Goal: Task Accomplishment & Management: Use online tool/utility

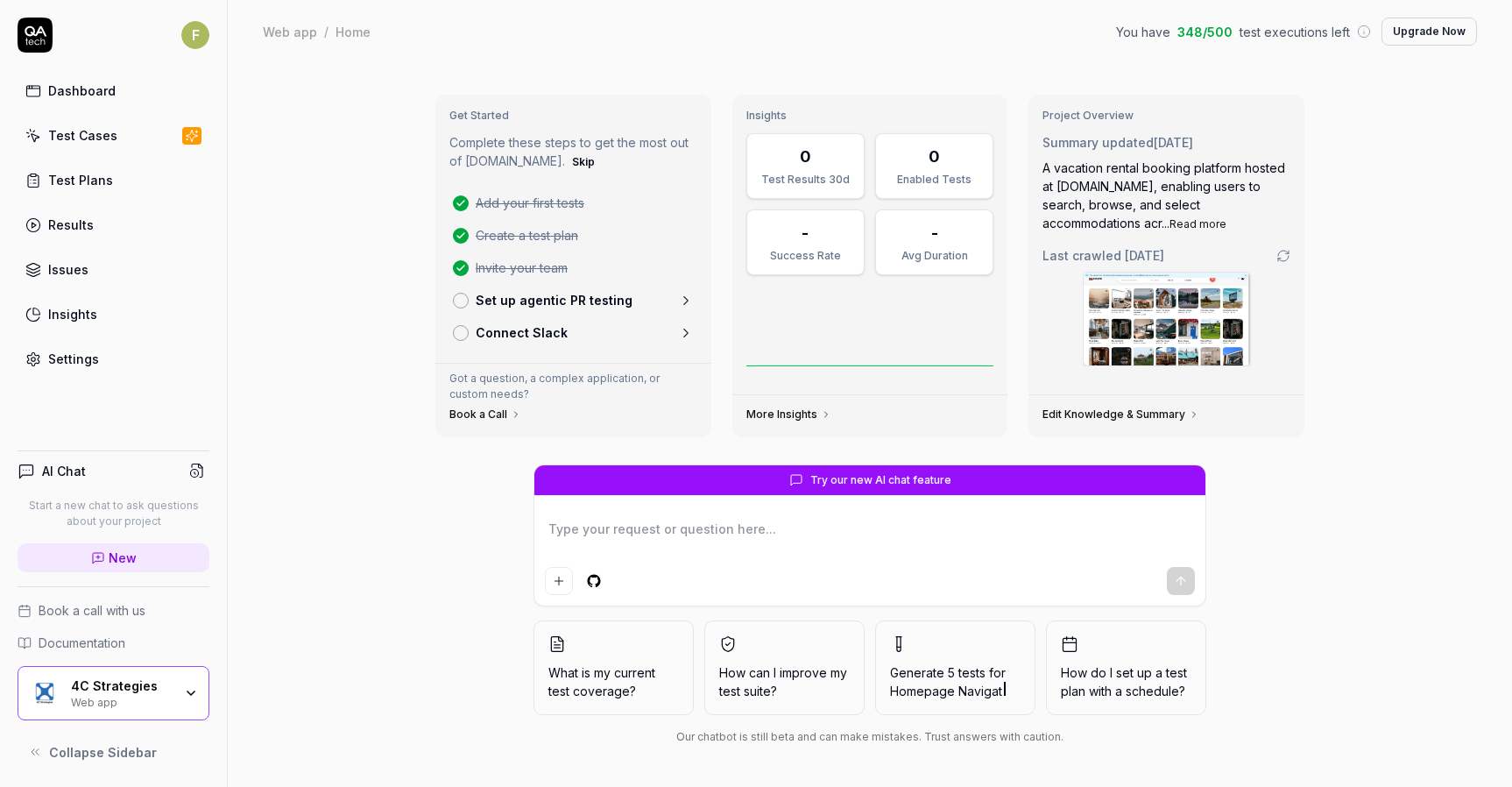
click at [121, 518] on p "Start a new chat to ask questions about your project" at bounding box center [114, 514] width 192 height 32
click at [163, 676] on div "4C Strategies Web app" at bounding box center [114, 693] width 192 height 54
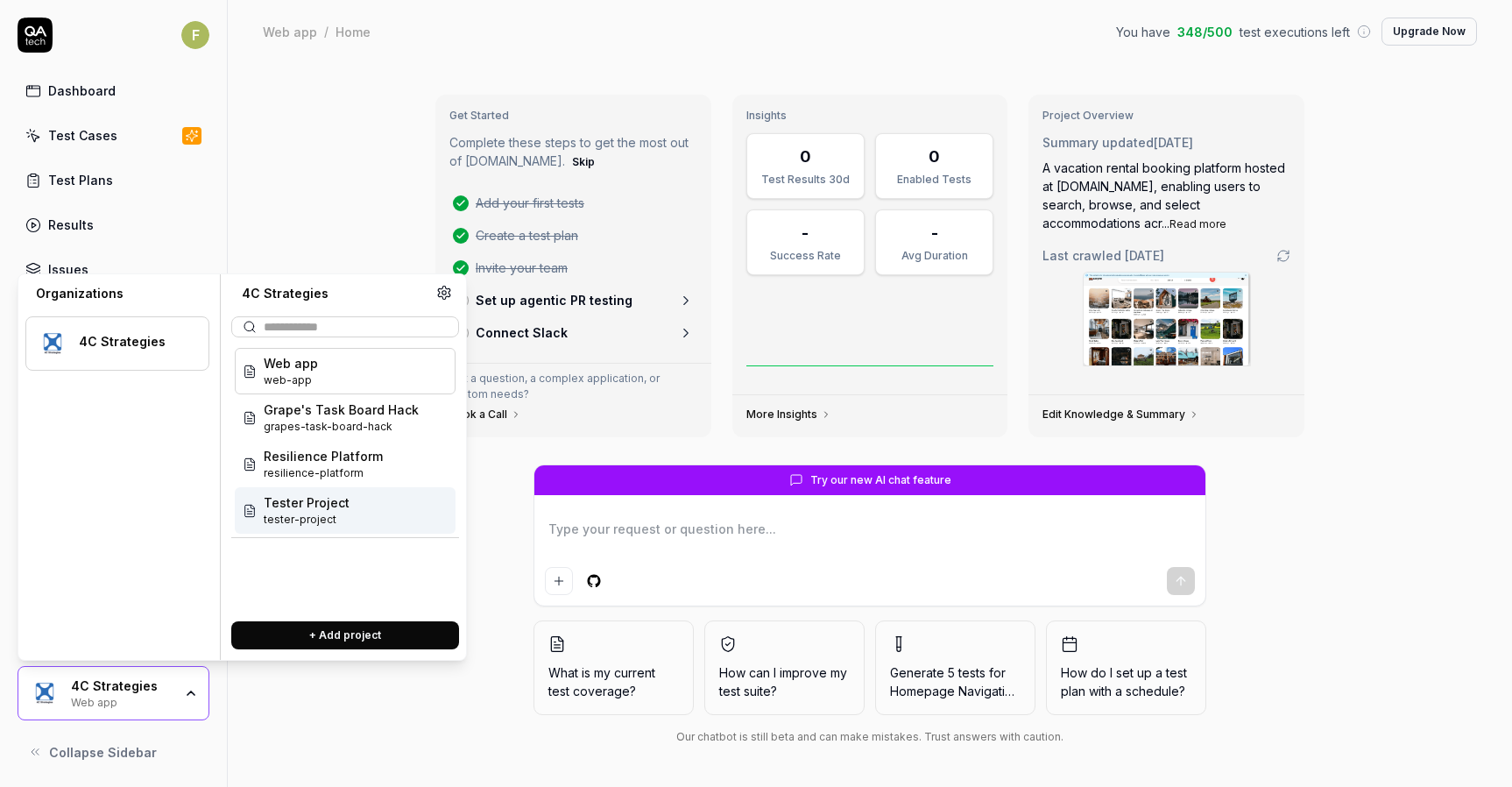
click at [335, 521] on span "tester-project" at bounding box center [306, 519] width 85 height 16
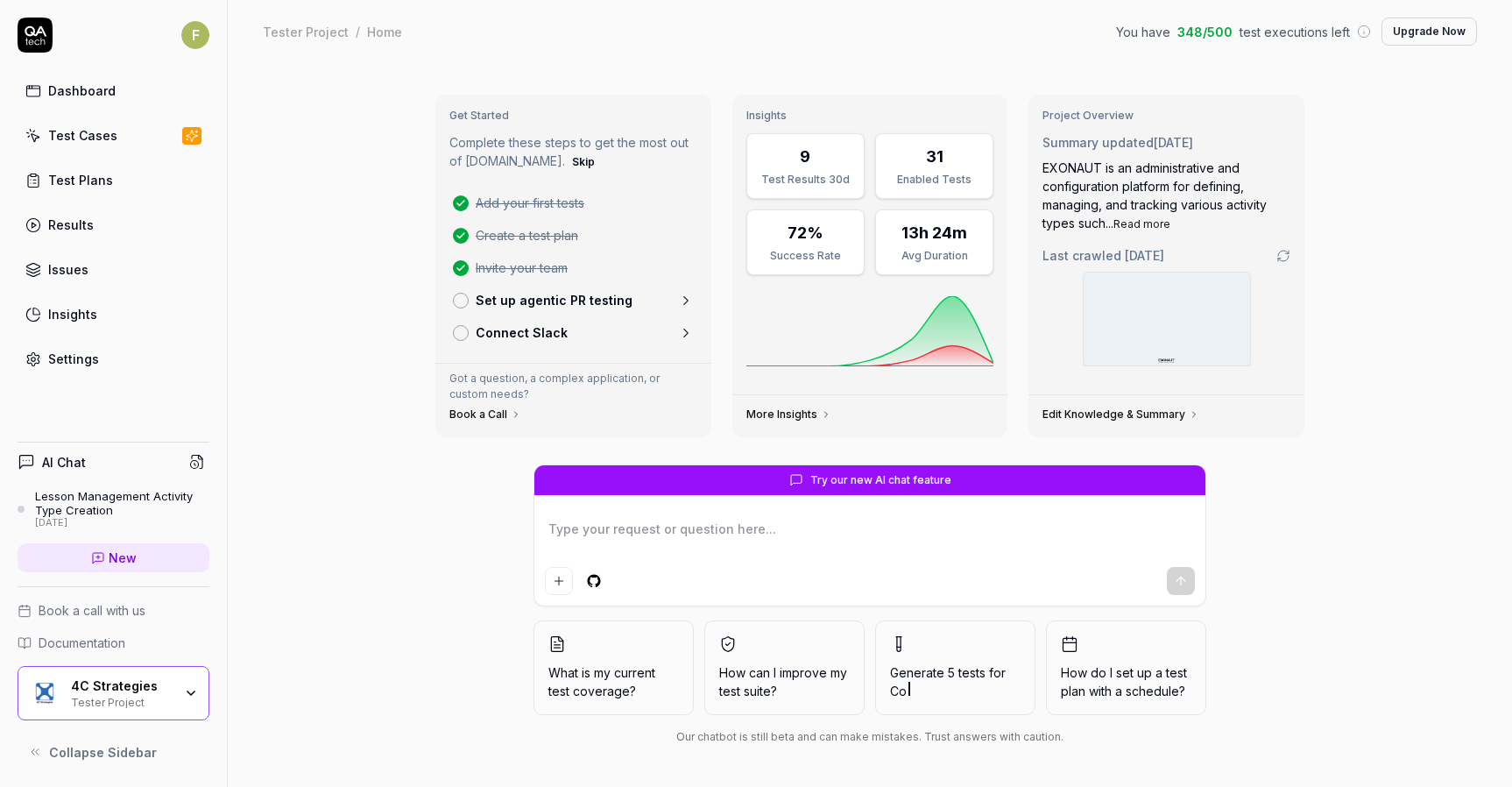
click at [120, 499] on div "Lesson Management Activity Type Creation" at bounding box center [122, 503] width 175 height 29
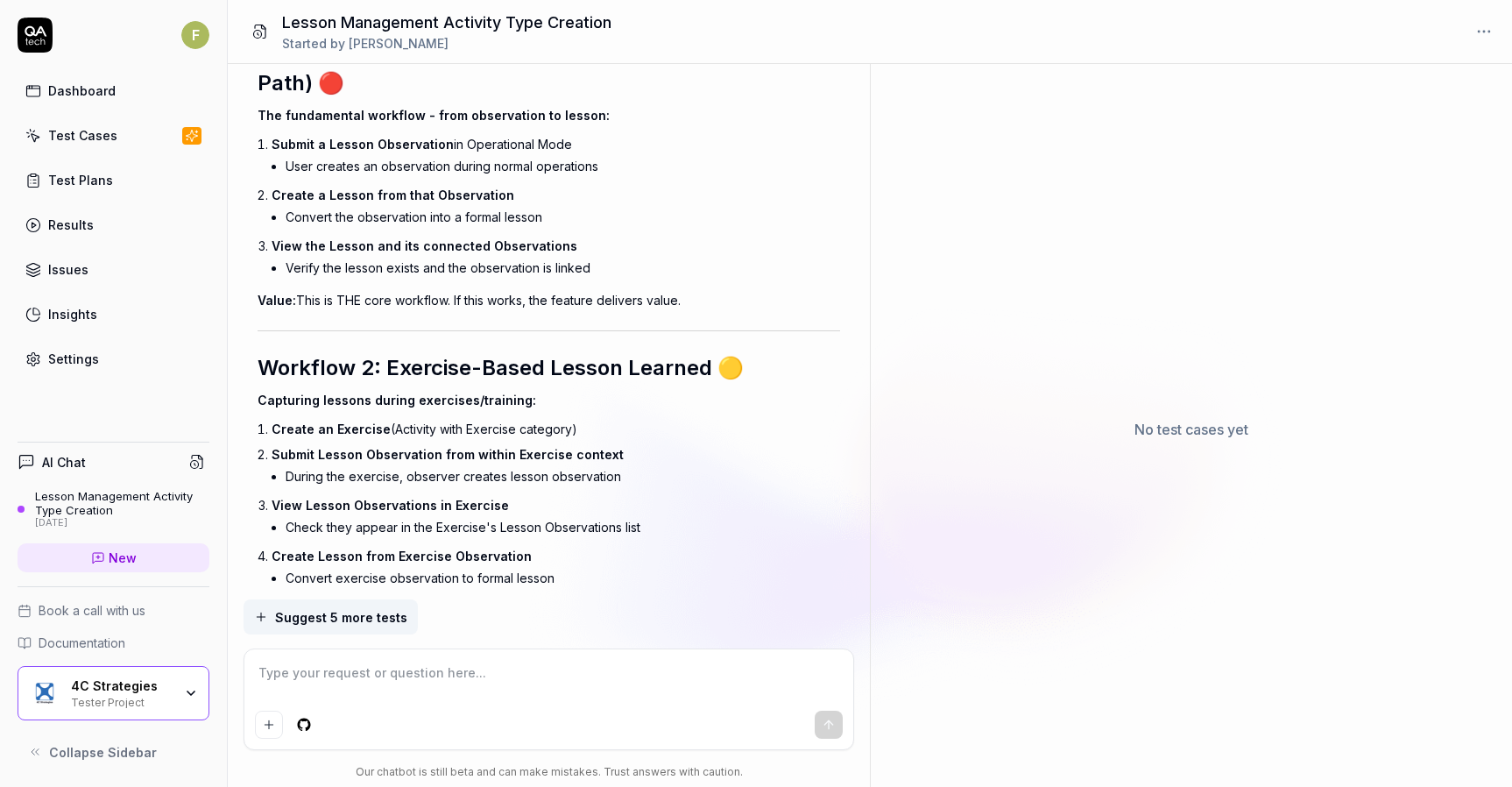
scroll to position [14490, 0]
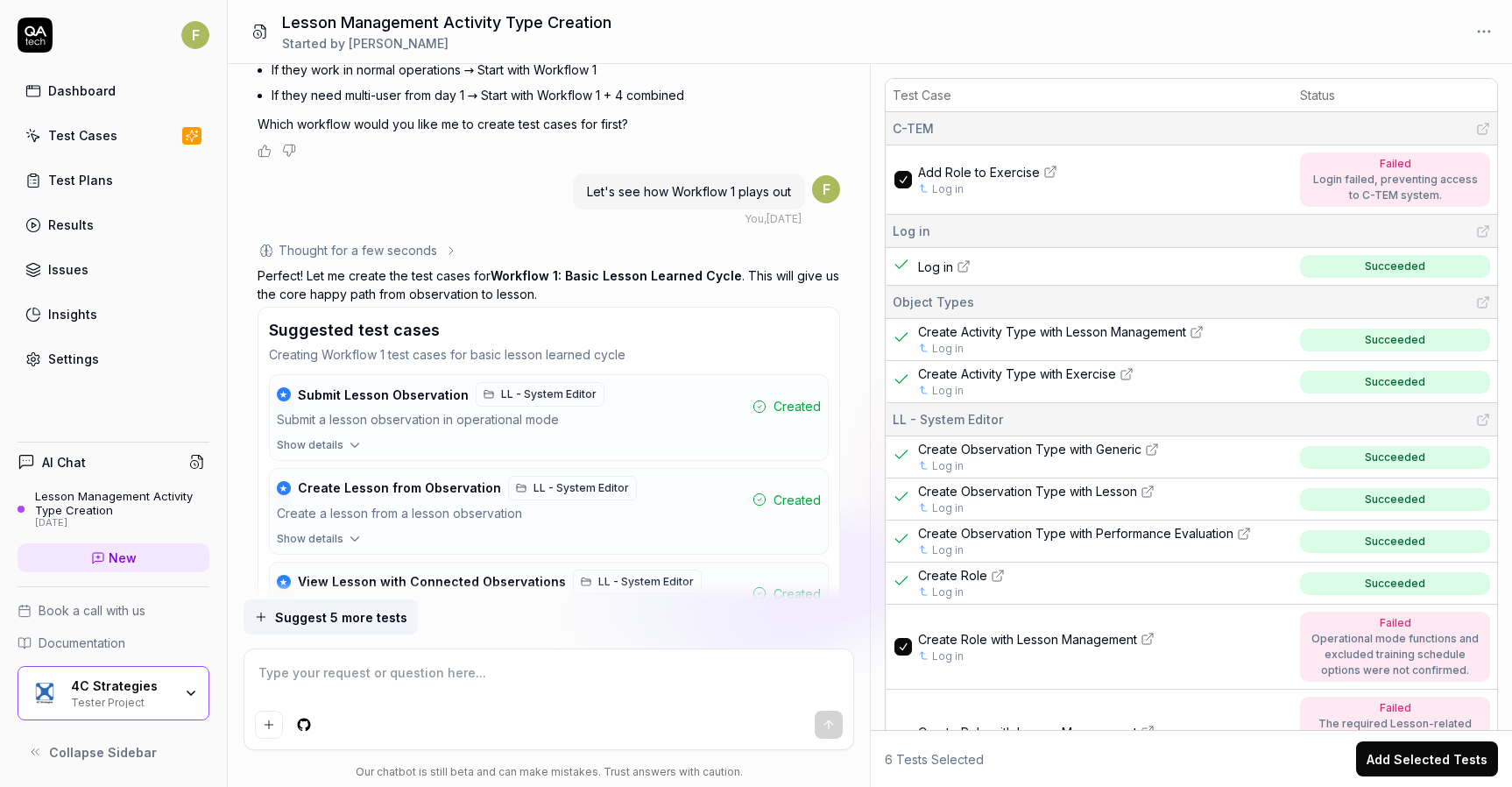
click at [105, 137] on div "Test Cases" at bounding box center [83, 135] width 69 height 19
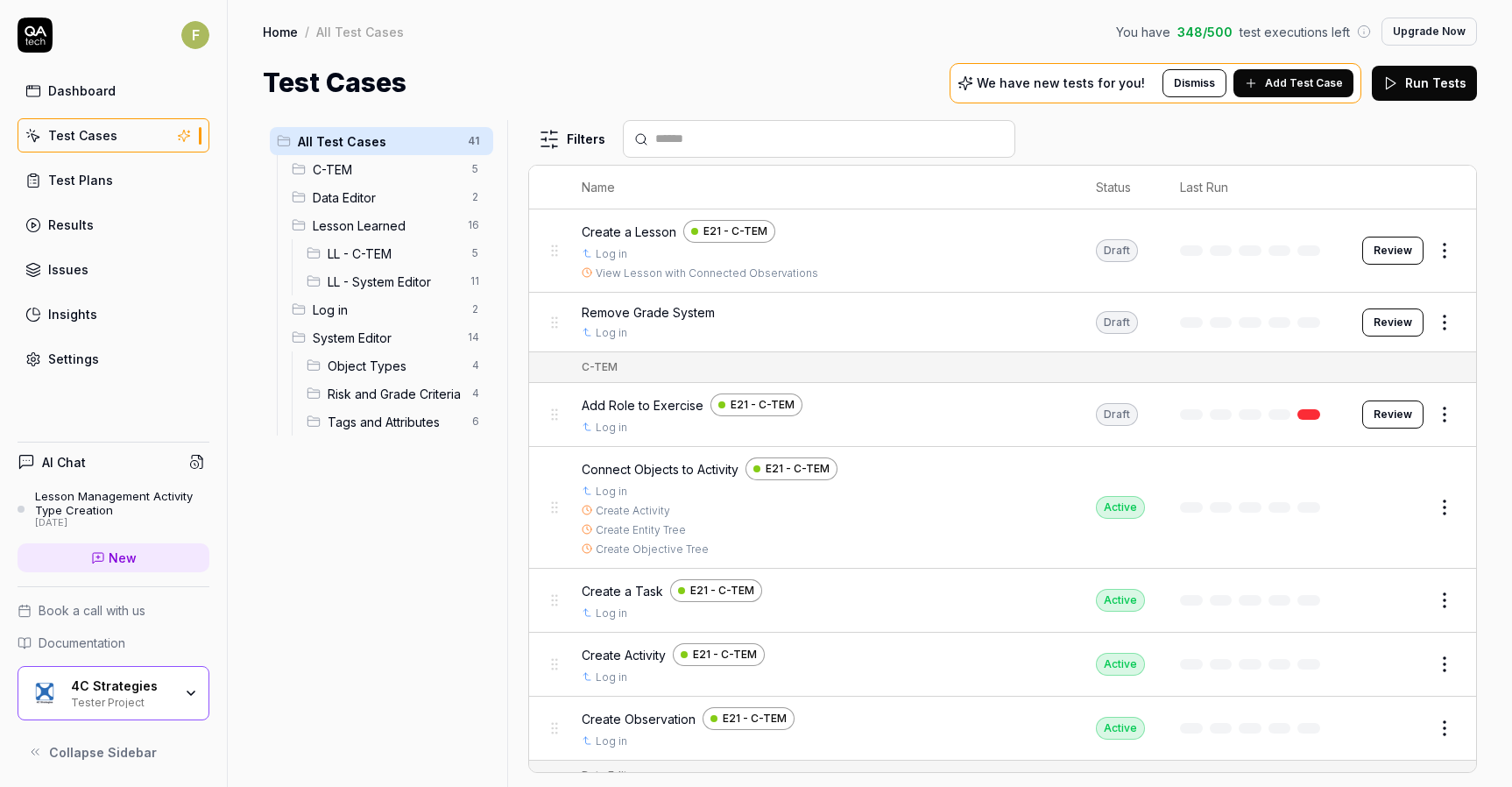
click at [1383, 416] on button "Review" at bounding box center [1393, 414] width 61 height 28
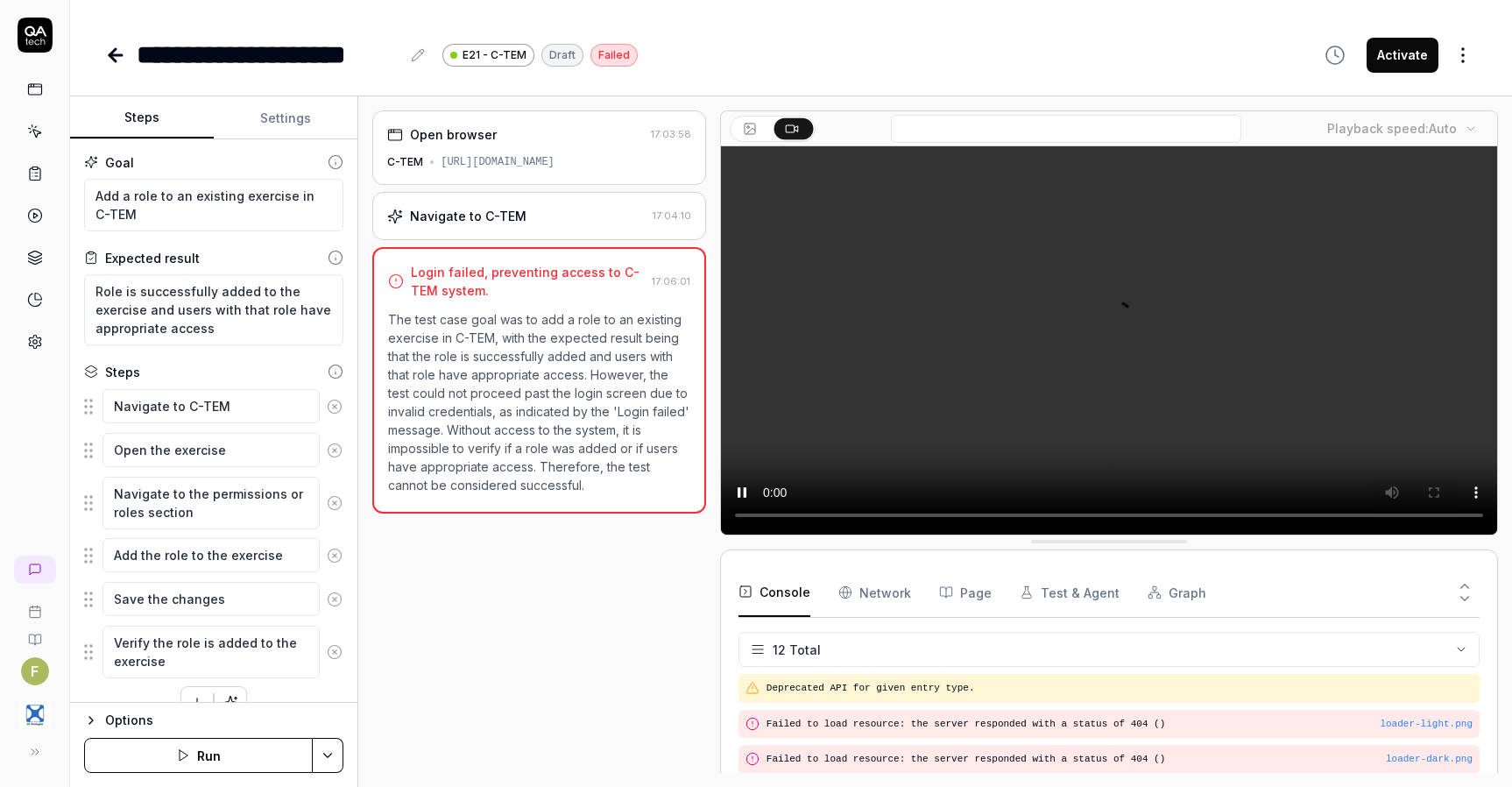
scroll to position [299, 0]
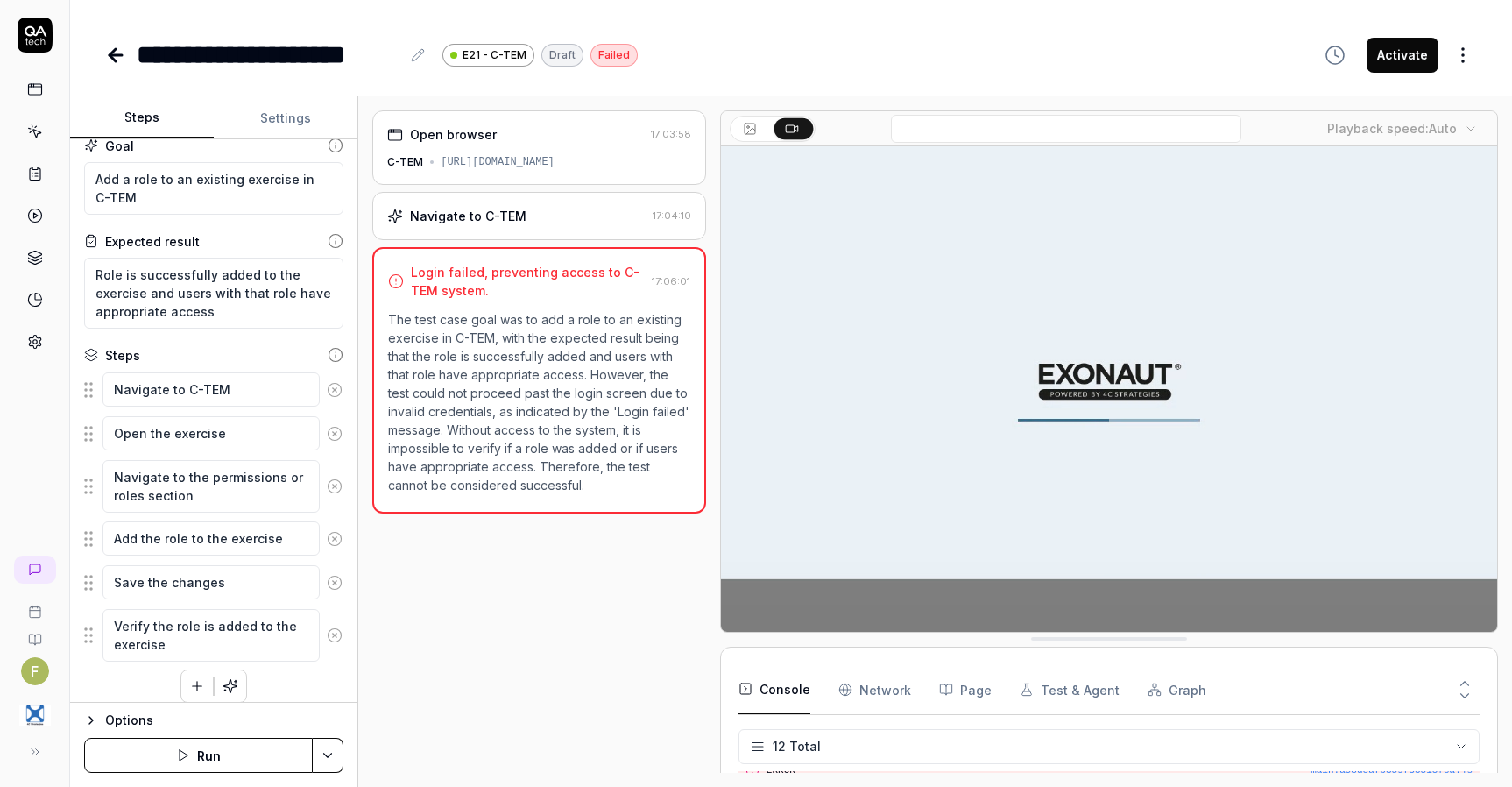
scroll to position [31, 0]
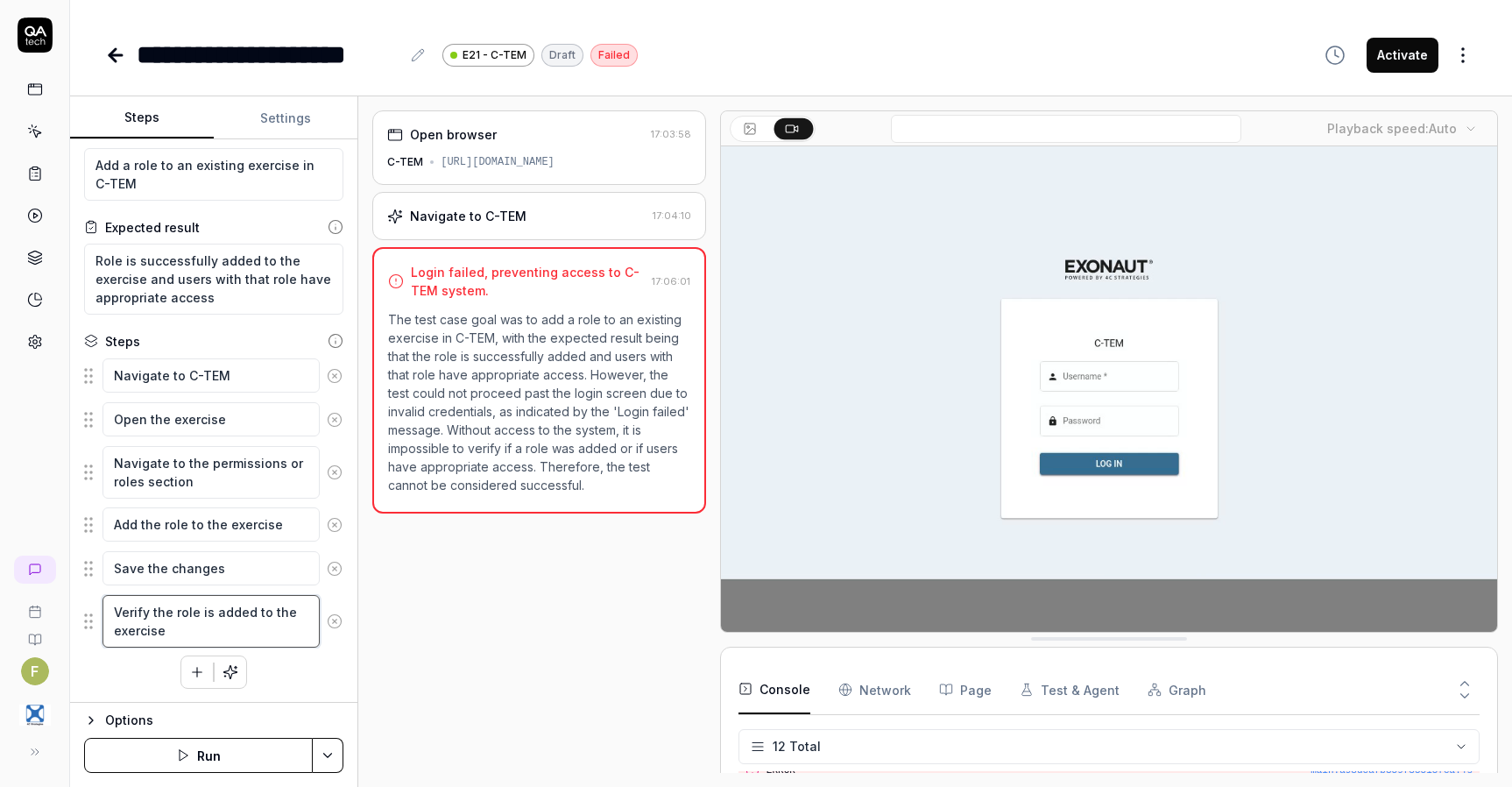
click at [268, 613] on textarea "Verify the role is added to the exercise" at bounding box center [210, 622] width 217 height 53
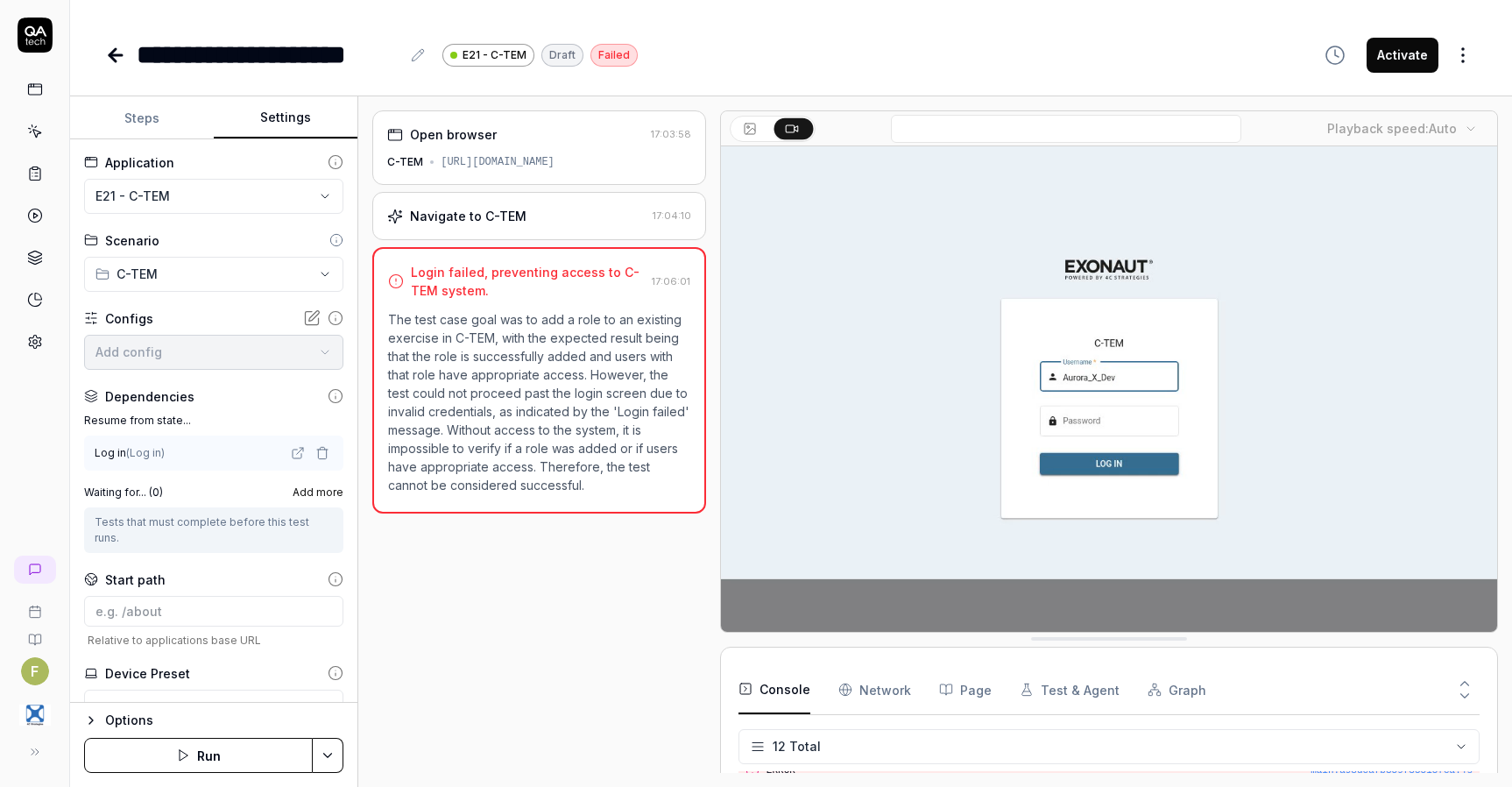
click at [292, 120] on button "Settings" at bounding box center [285, 118] width 144 height 42
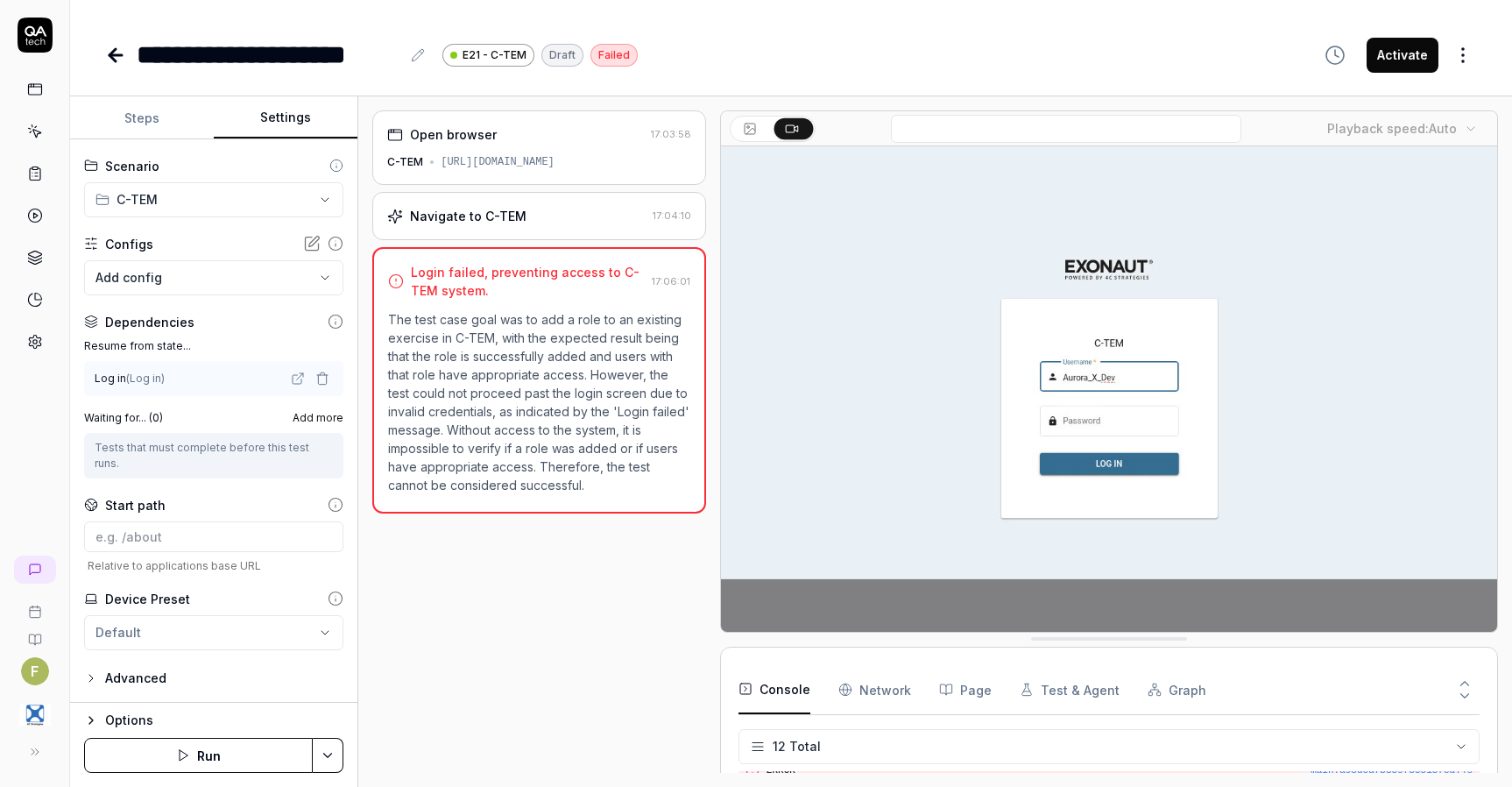
scroll to position [0, 0]
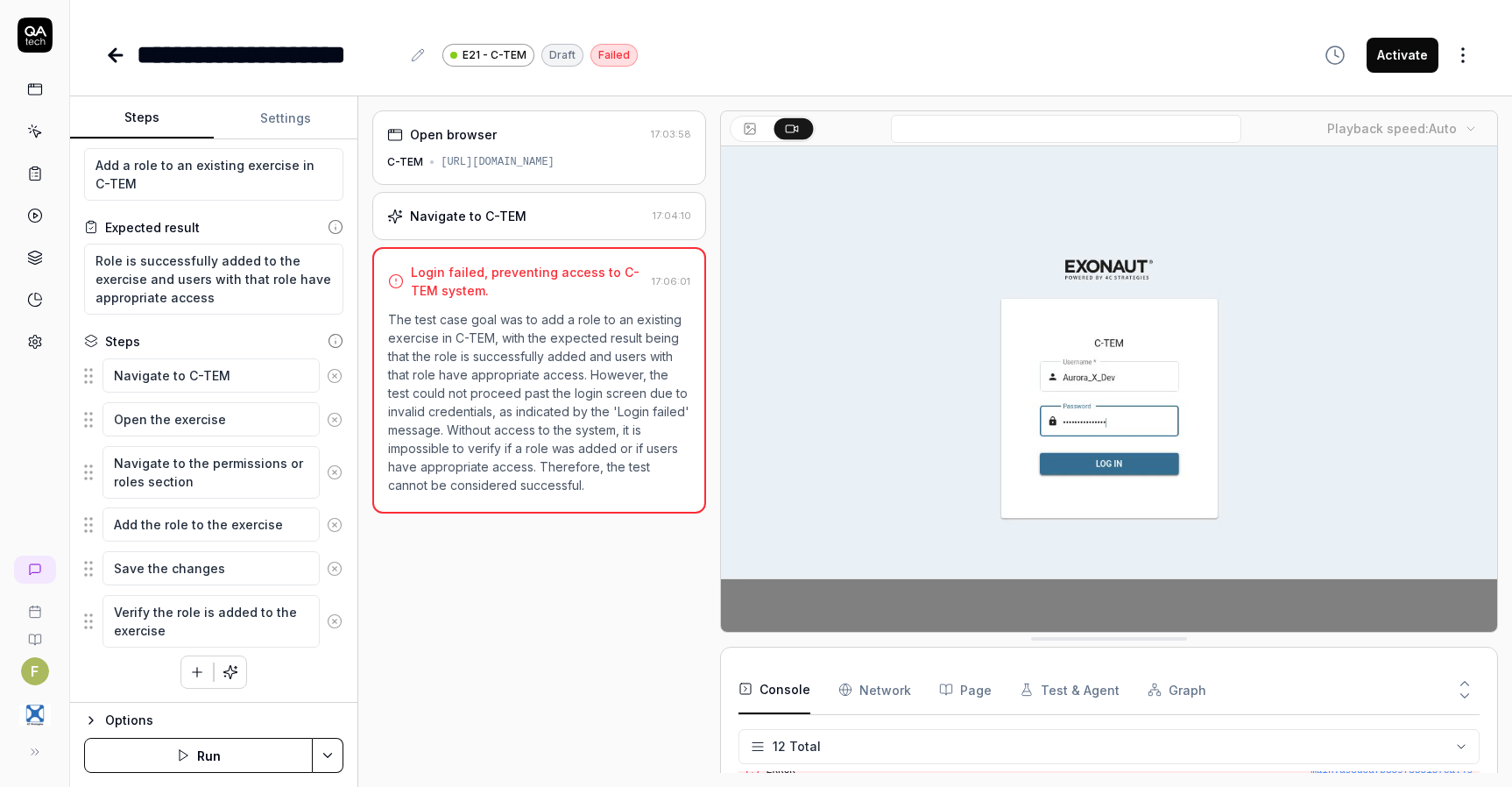
click at [155, 127] on button "Steps" at bounding box center [142, 118] width 144 height 42
click at [241, 764] on button "Run" at bounding box center [199, 755] width 229 height 35
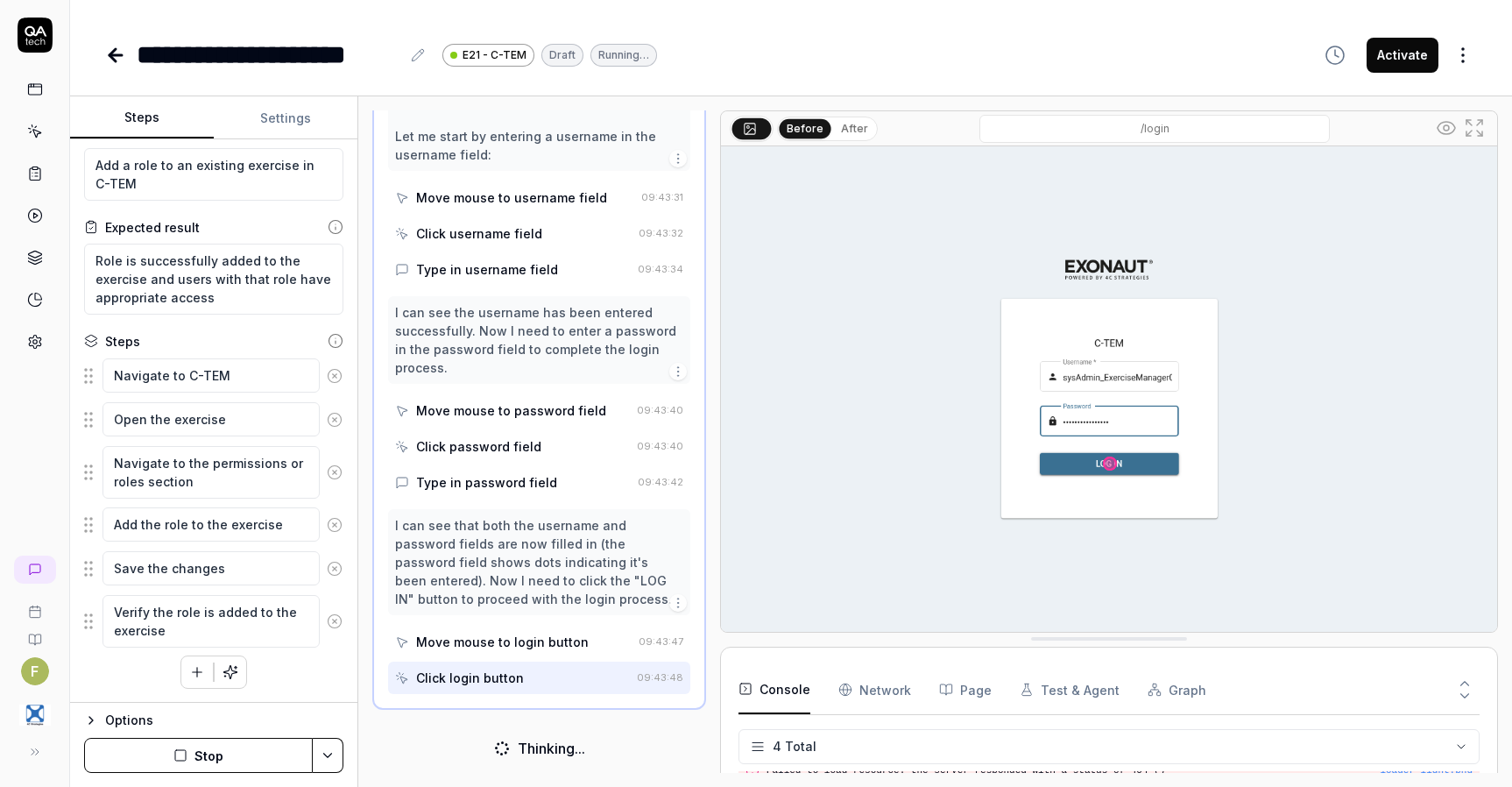
scroll to position [255, 0]
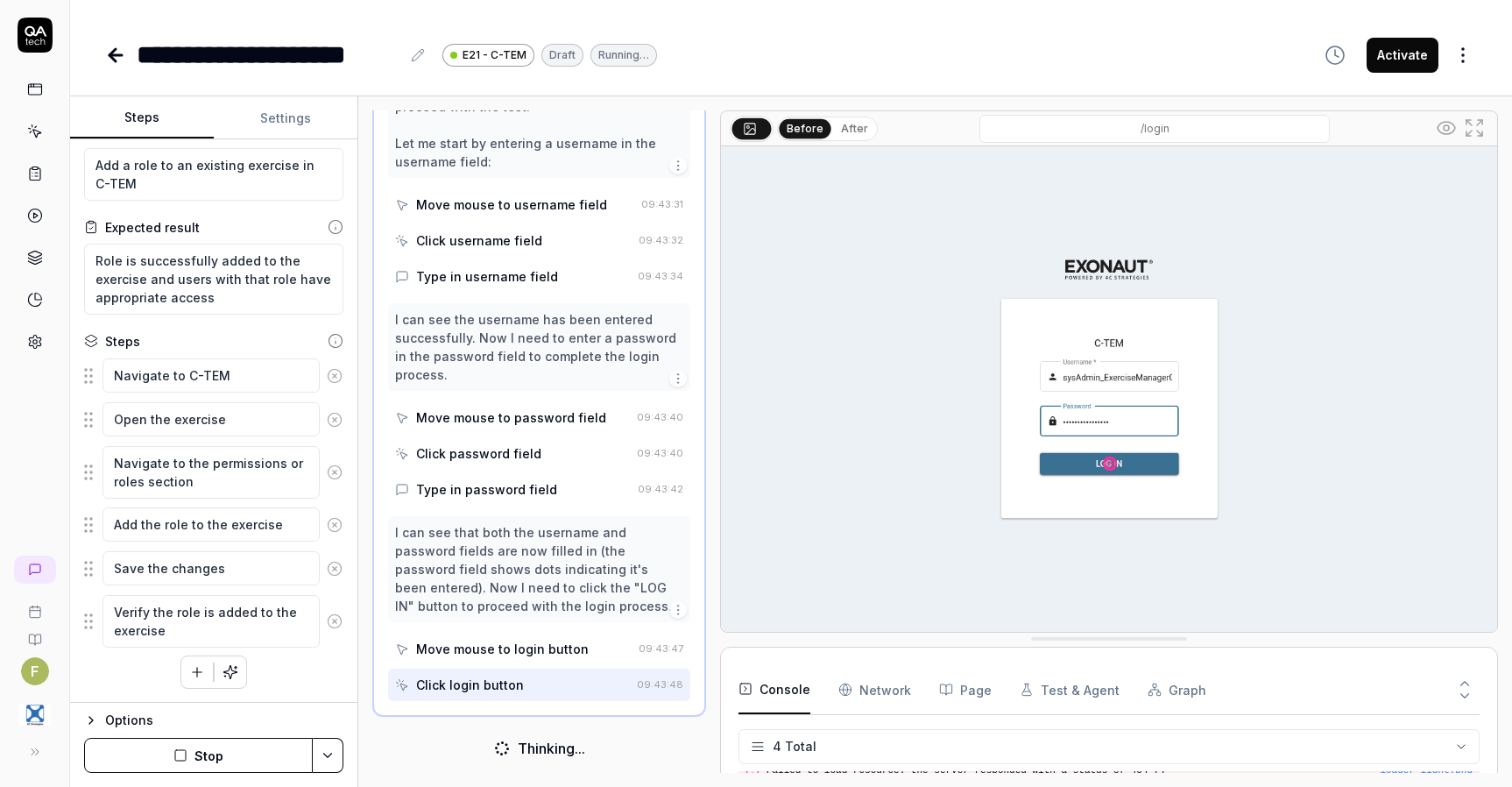
click at [255, 116] on button "Settings" at bounding box center [285, 118] width 144 height 42
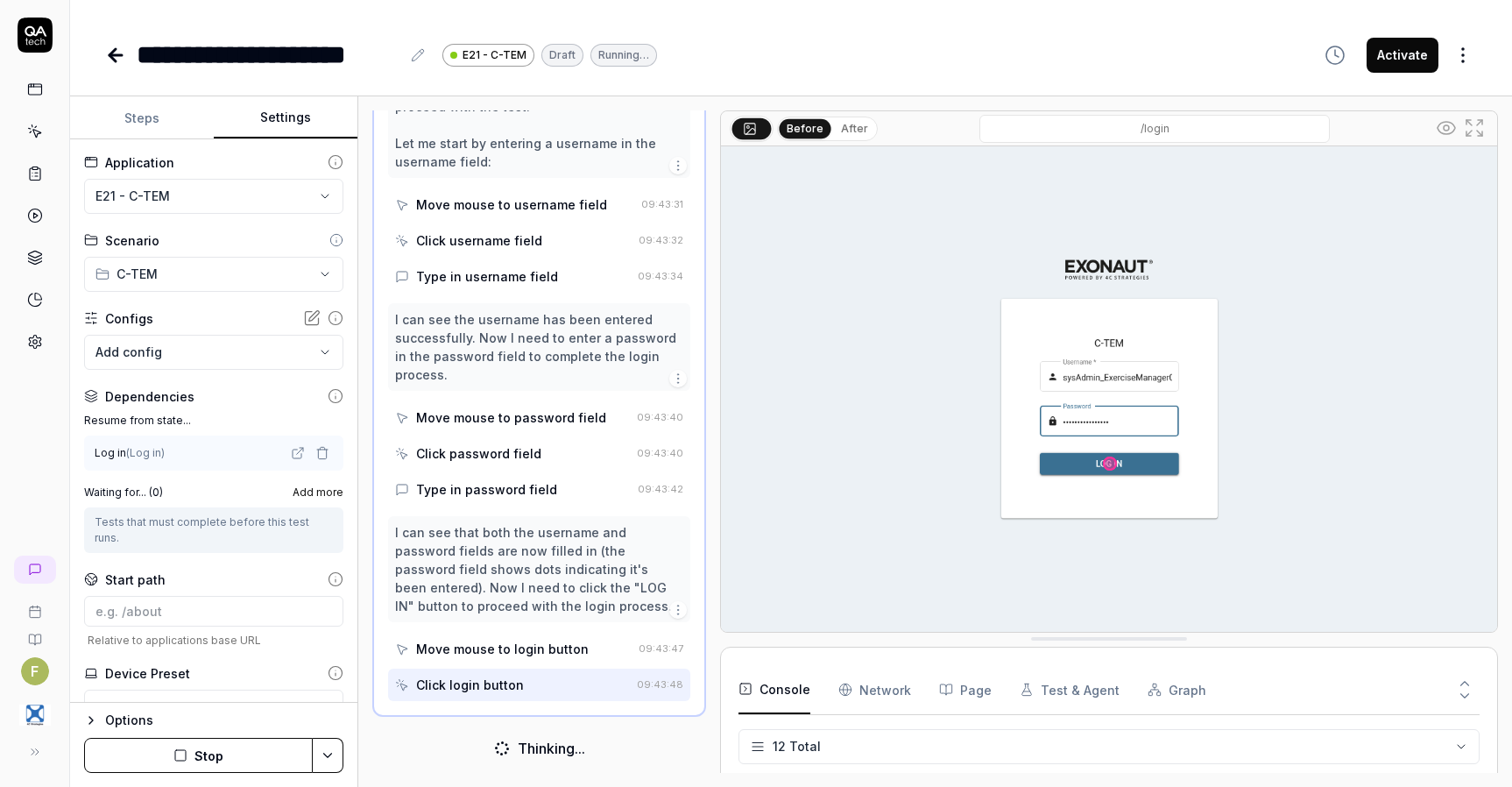
scroll to position [299, 0]
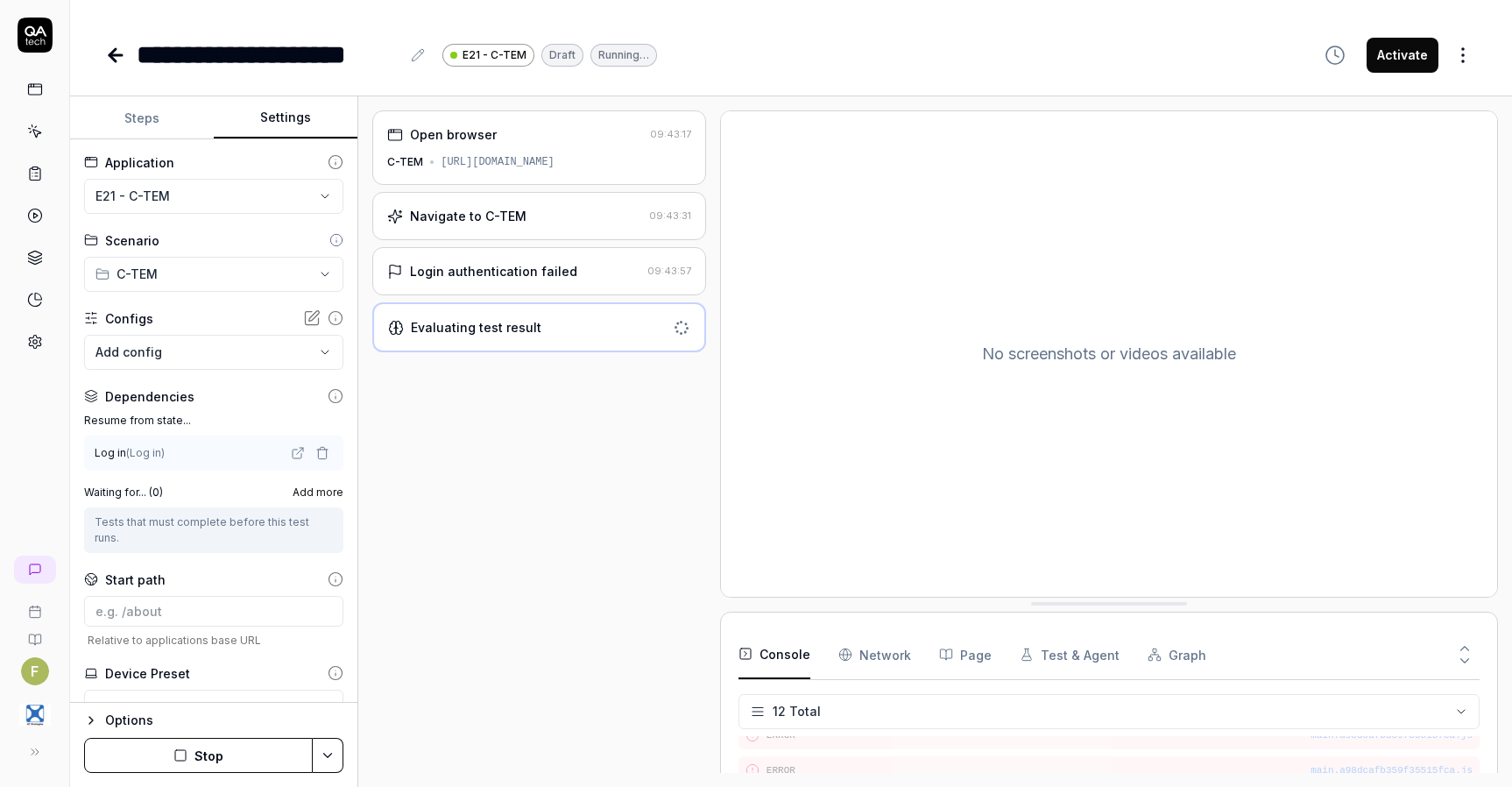
click at [316, 456] on icon "button" at bounding box center [322, 453] width 14 height 14
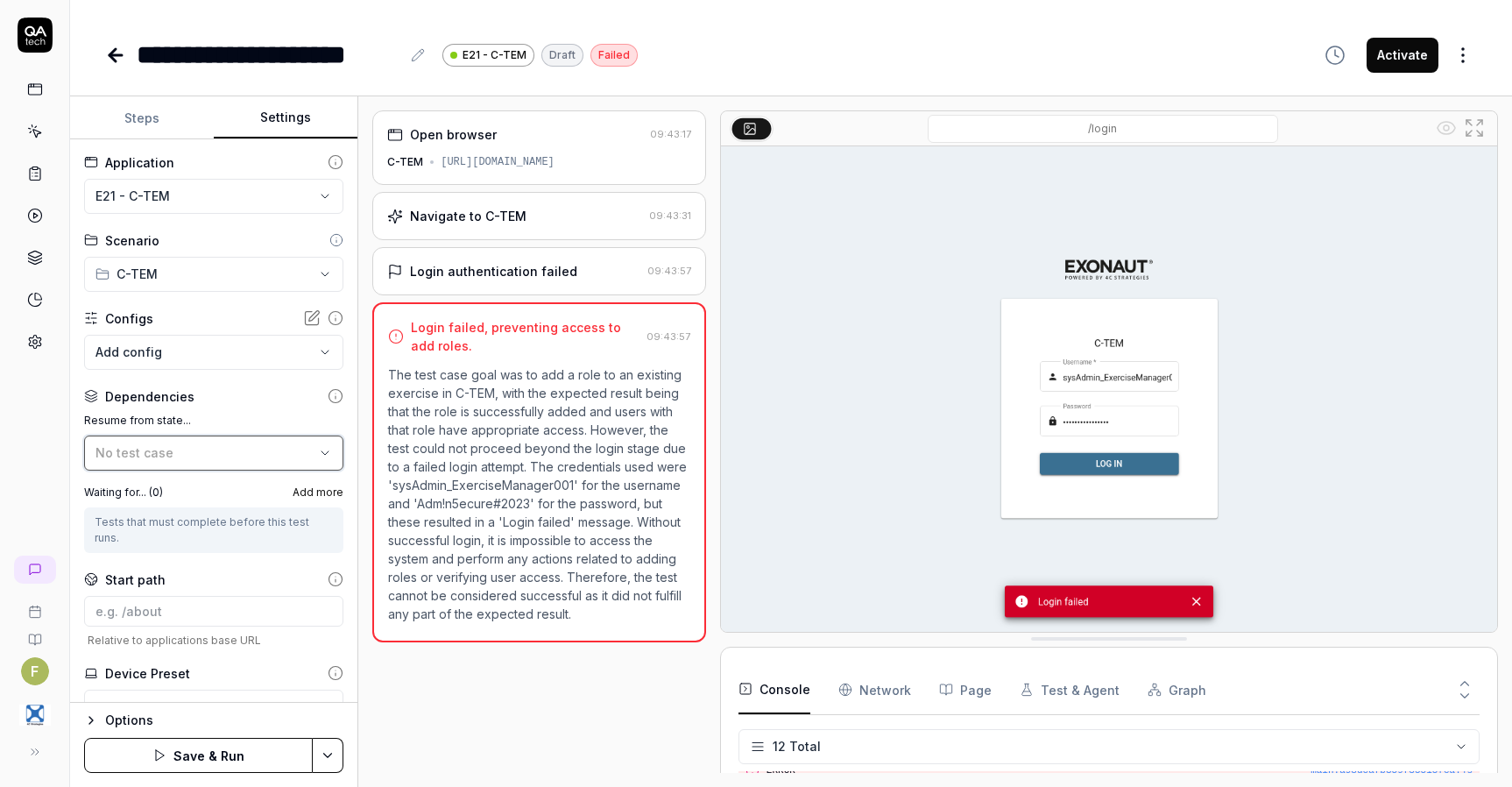
click at [318, 451] on icon "button" at bounding box center [325, 453] width 14 height 14
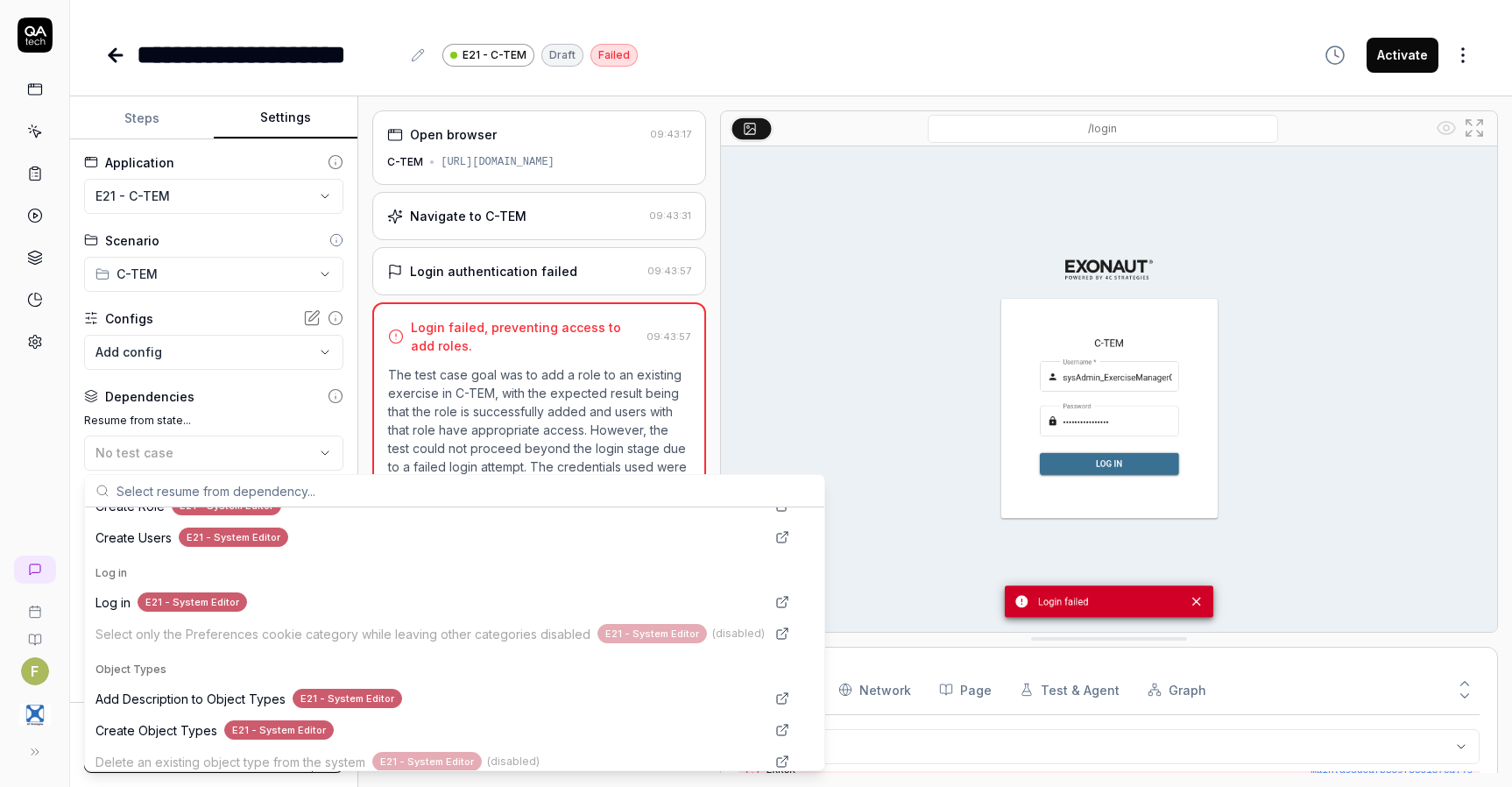
scroll to position [876, 0]
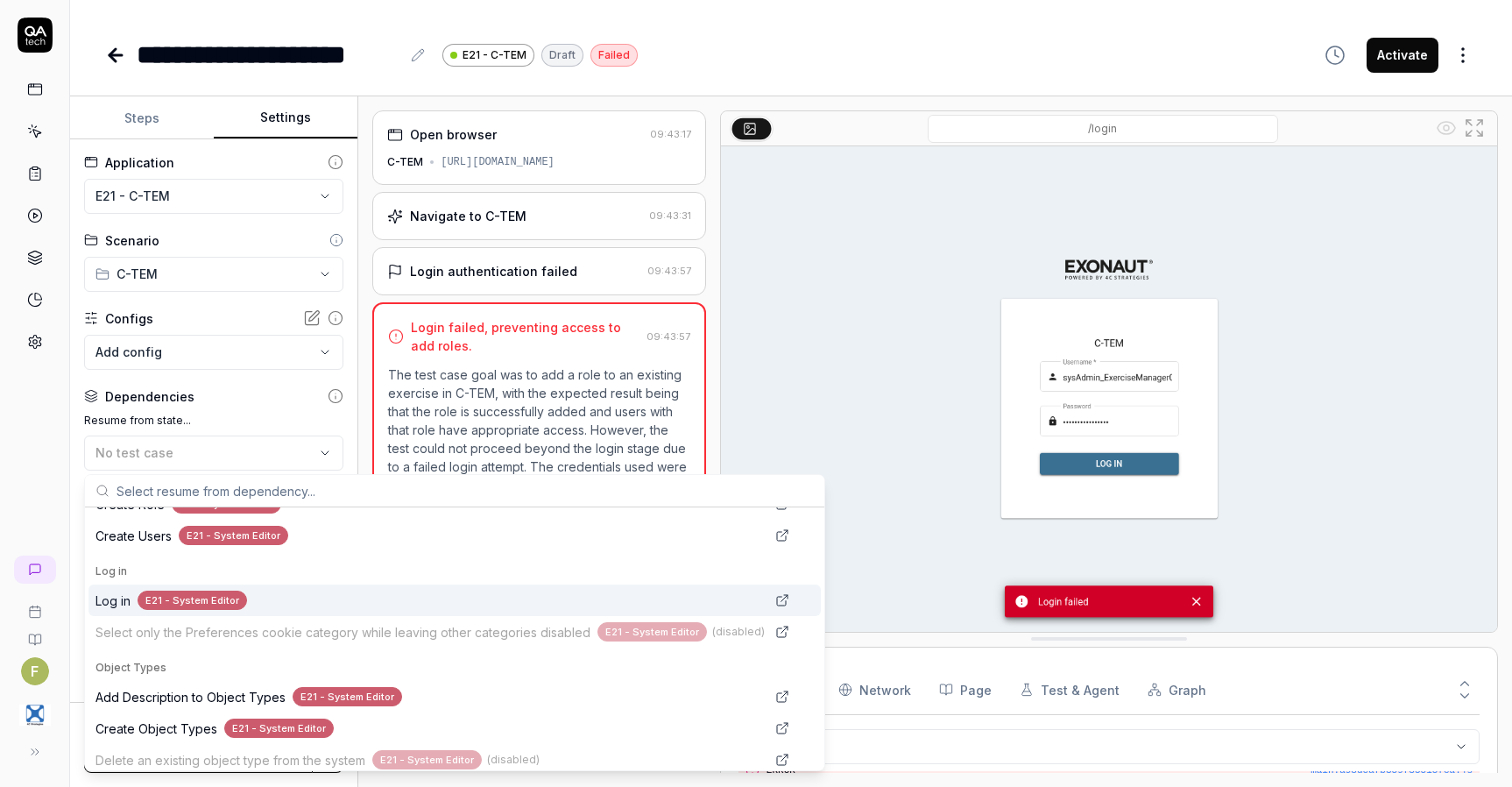
click at [251, 606] on div "Log in E21 - System Editor" at bounding box center [430, 600] width 670 height 20
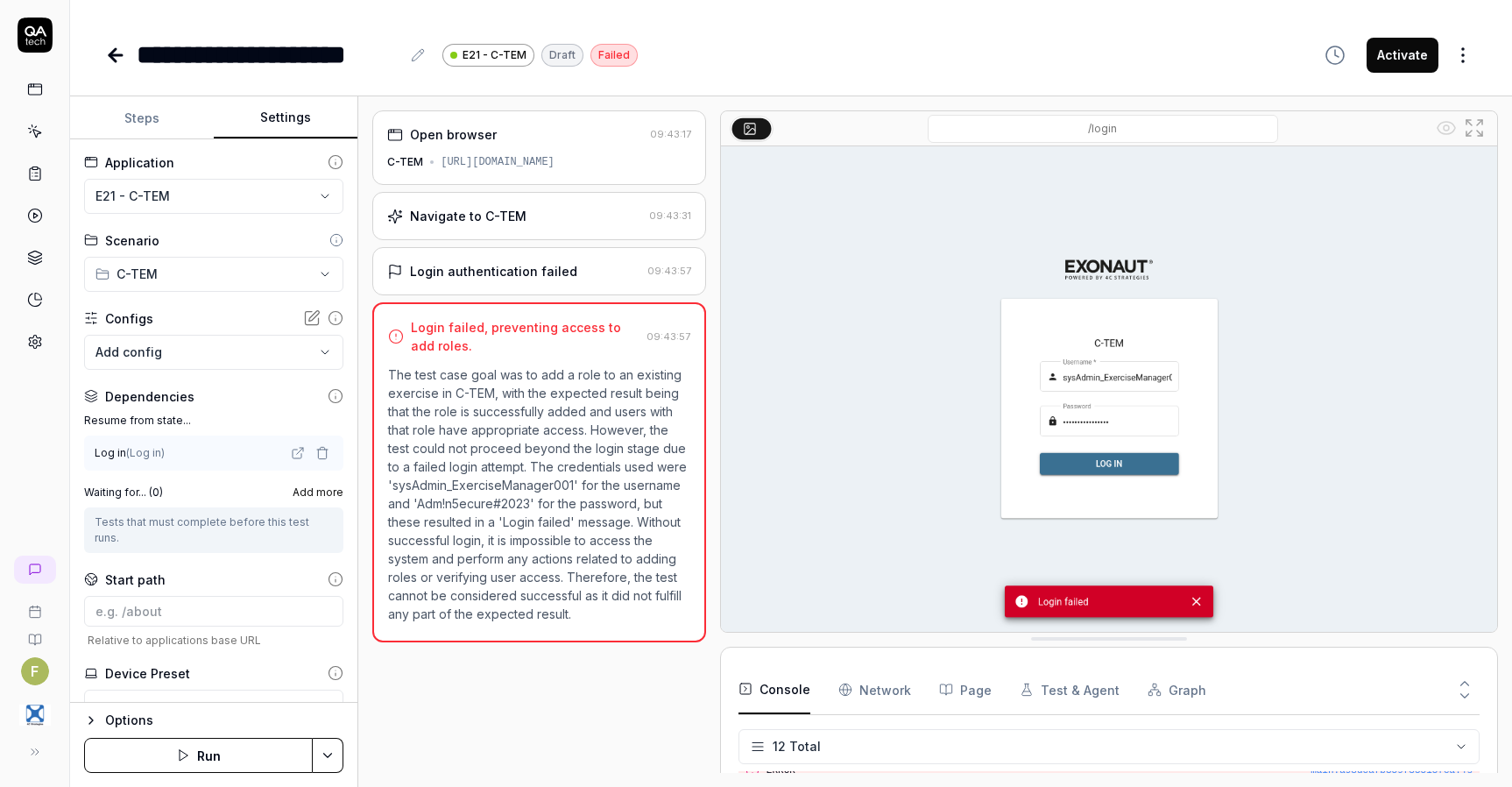
click at [239, 757] on button "Run" at bounding box center [199, 755] width 229 height 35
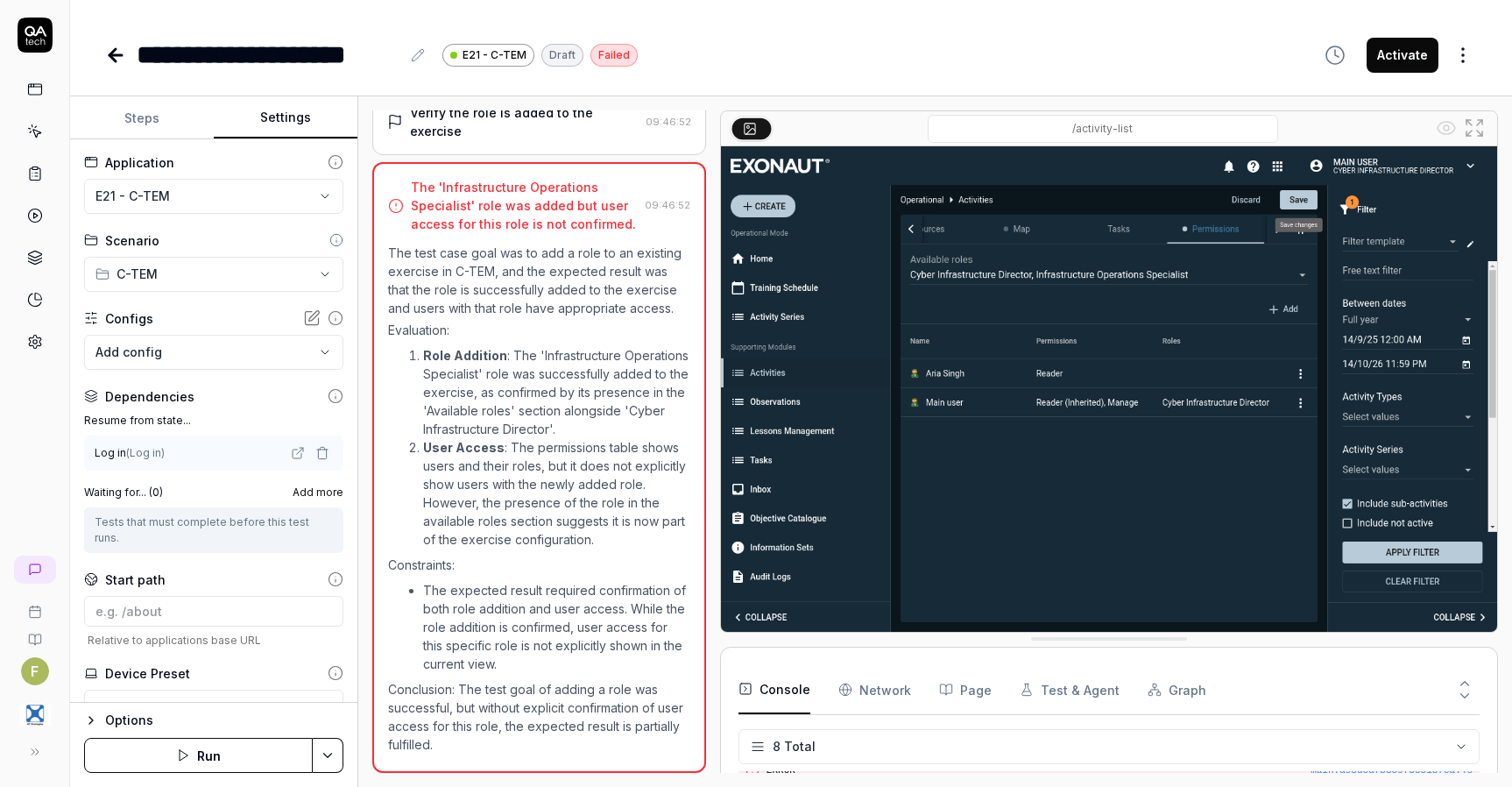
scroll to position [505, 0]
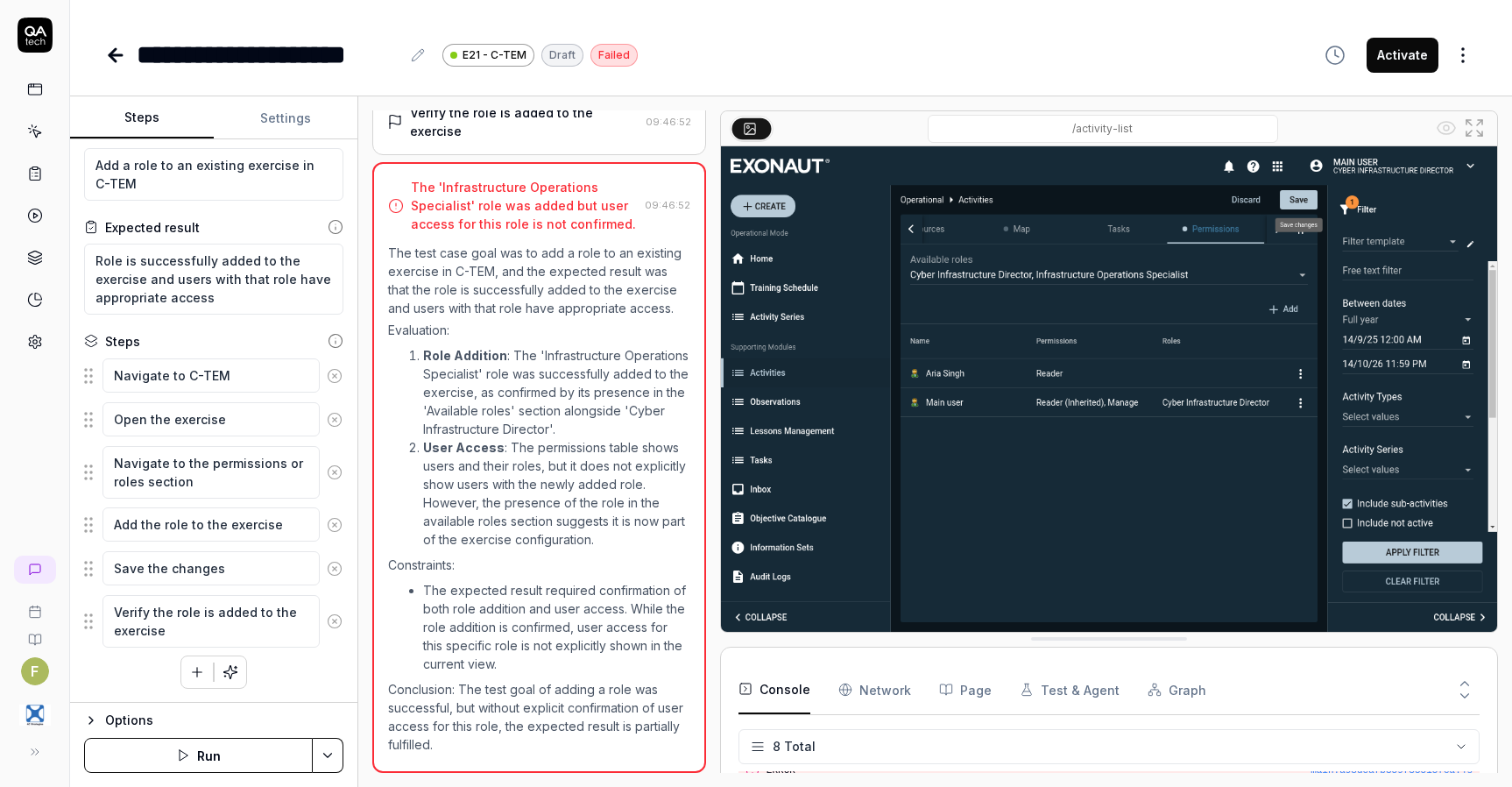
click at [163, 137] on button "Steps" at bounding box center [142, 118] width 144 height 42
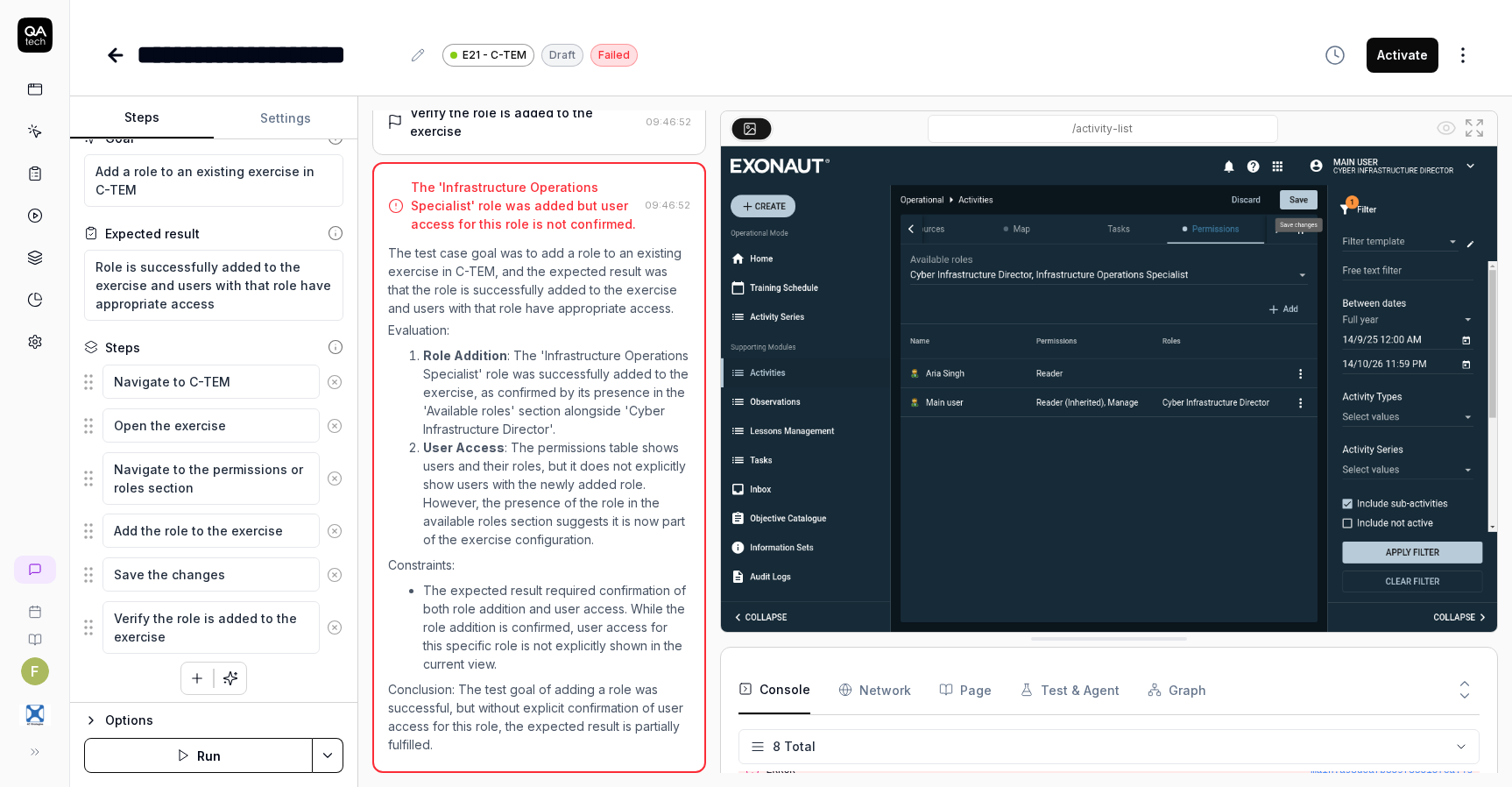
scroll to position [31, 0]
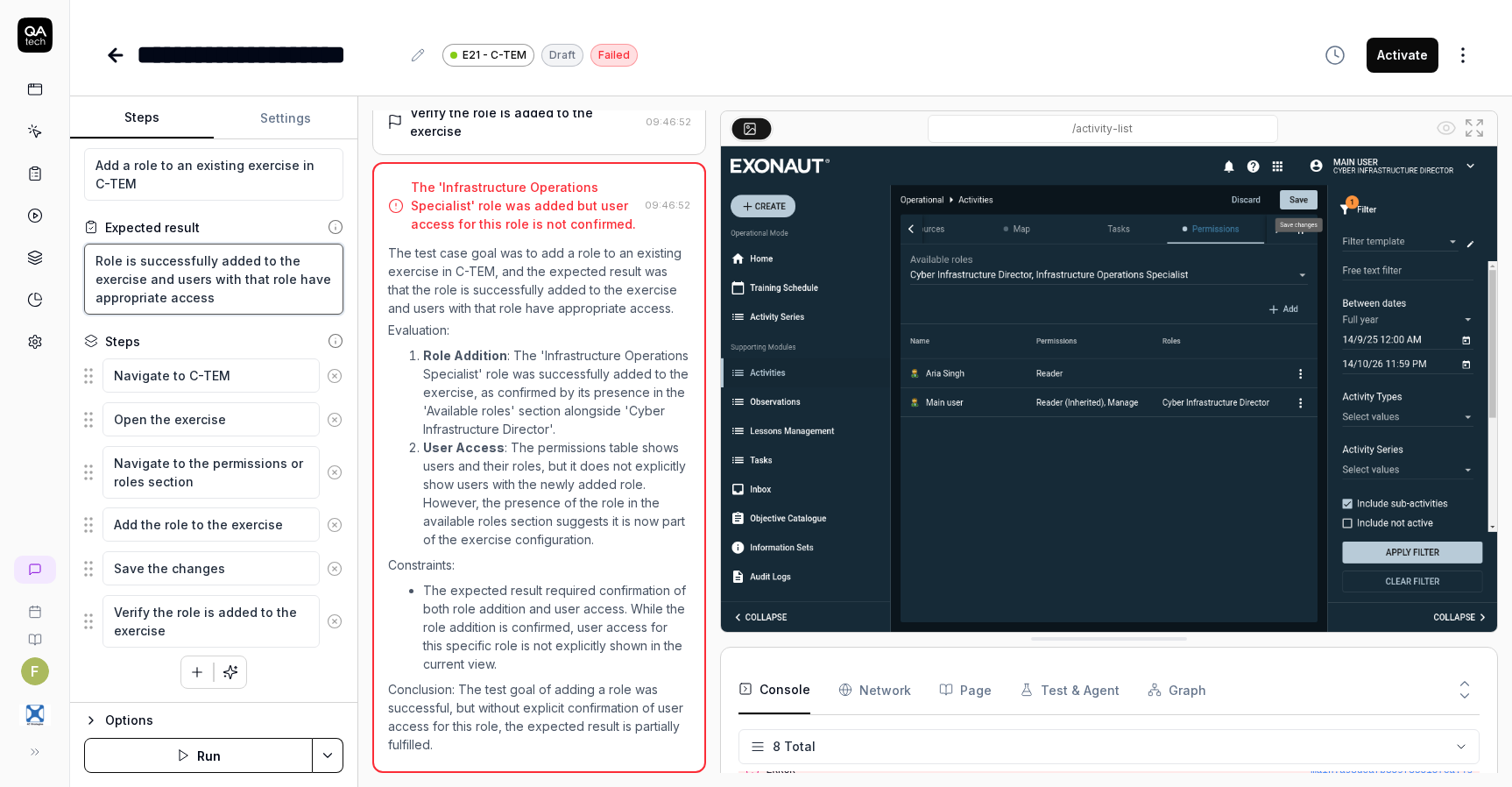
drag, startPoint x: 175, startPoint y: 275, endPoint x: 224, endPoint y: 298, distance: 54.1
click at [224, 298] on textarea "Role is successfully added to the exercise and users with that role have approp…" at bounding box center [214, 279] width 259 height 71
type textarea "*"
type textarea "Role is successfully added to the exercise and s"
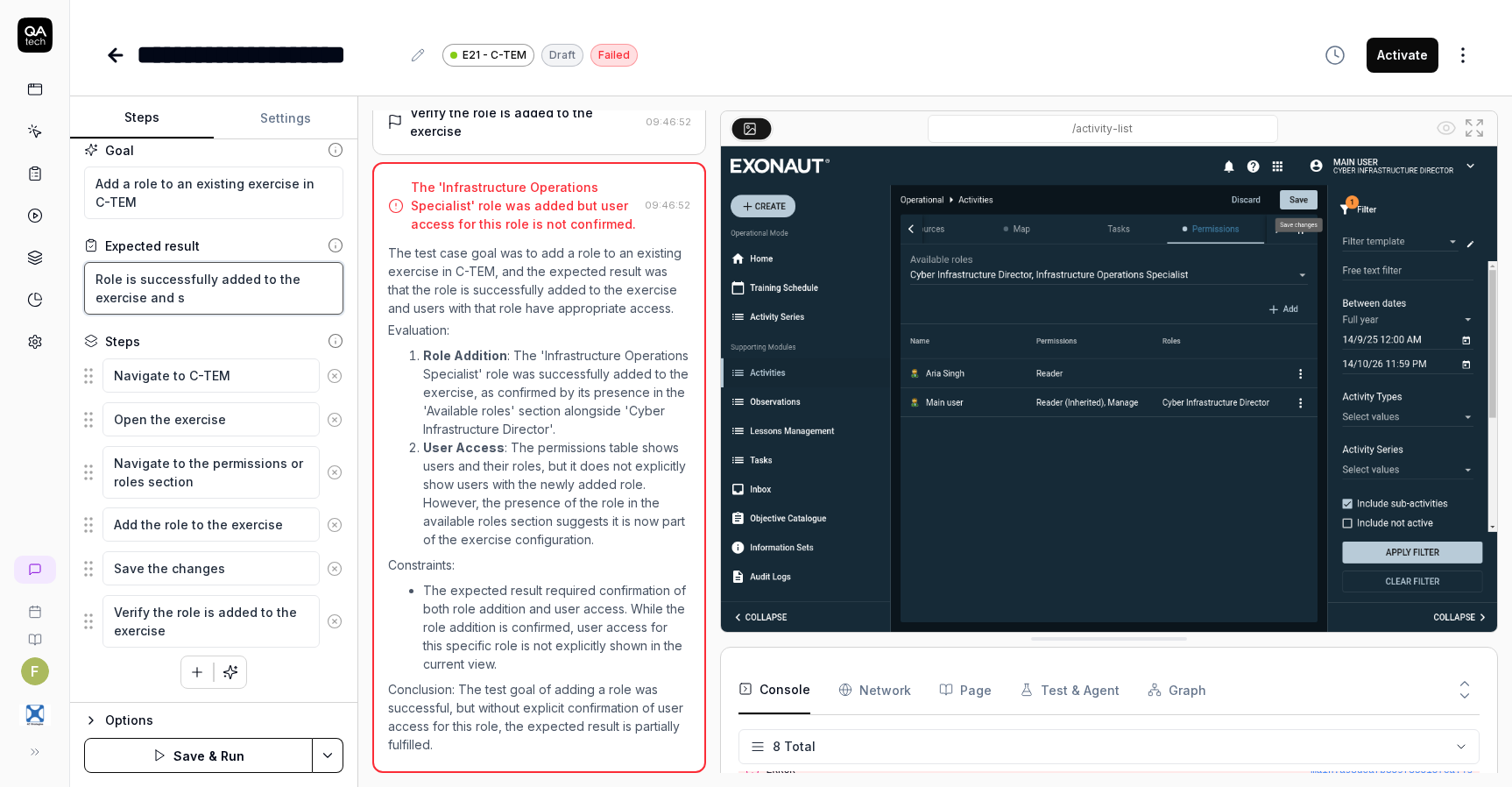
scroll to position [12, 0]
type textarea "*"
type textarea "Role is successfully added to the exercise and sa"
type textarea "*"
type textarea "Role is successfully added to the exercise and sav"
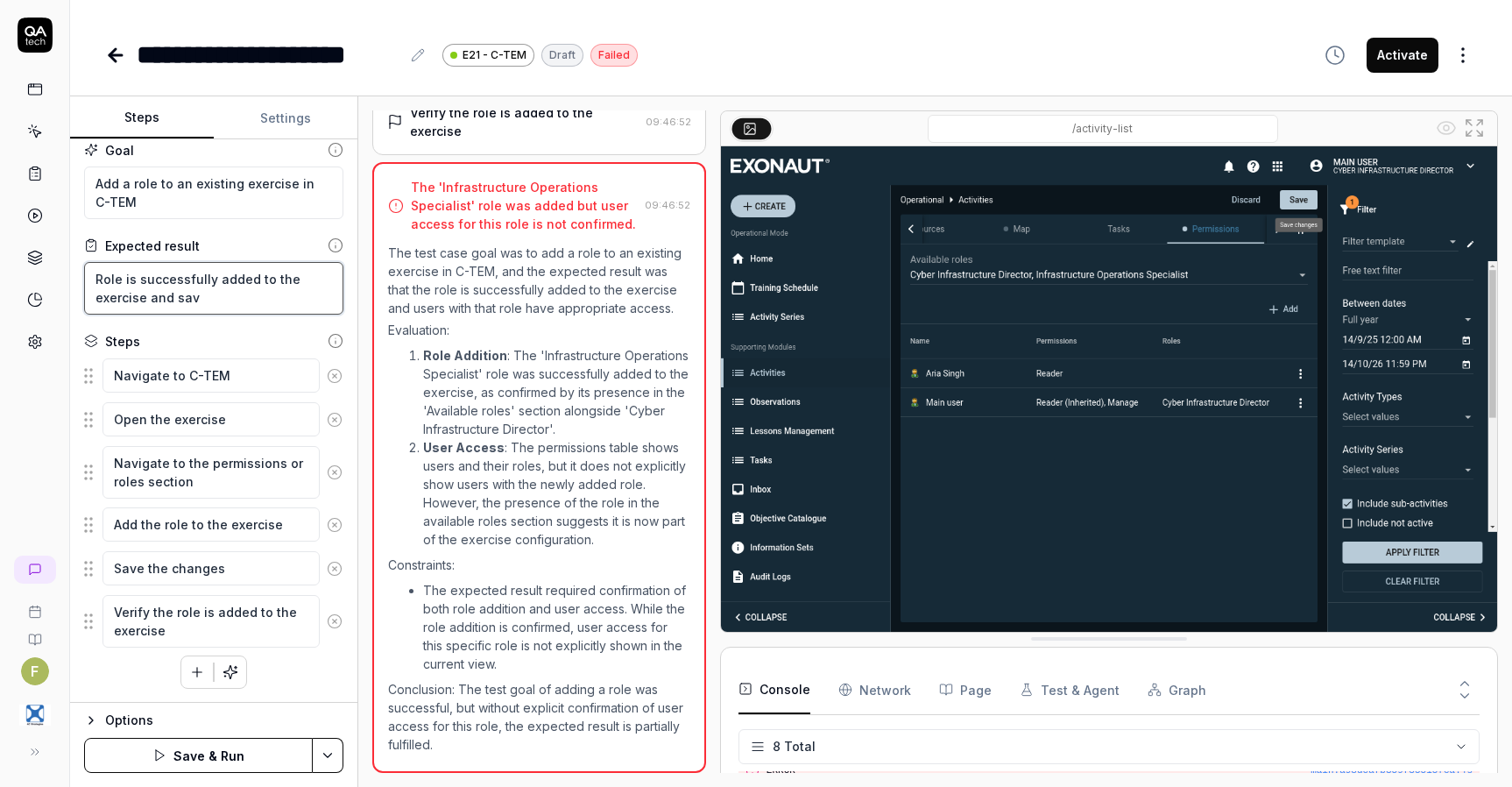
type textarea "*"
type textarea "Role is successfully added to the exercise and save"
type textarea "*"
type textarea "Role is successfully added to the exercise and save"
type textarea "*"
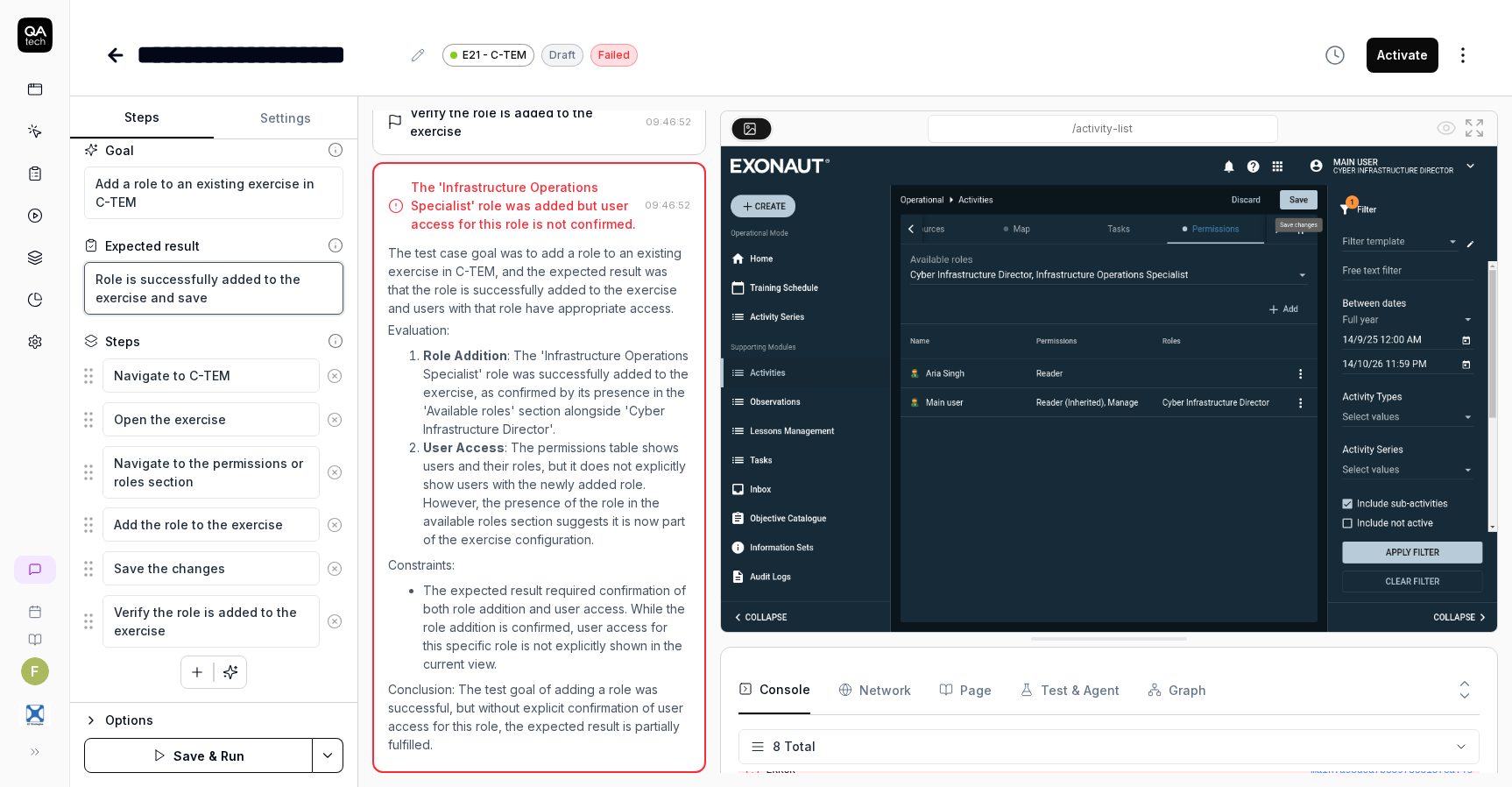
type textarea "Role is successfully added to the exercise and save i"
type textarea "*"
type textarea "Role is successfully added to the exercise and save is"
type textarea "*"
type textarea "Role is successfully added to the exercise and save is"
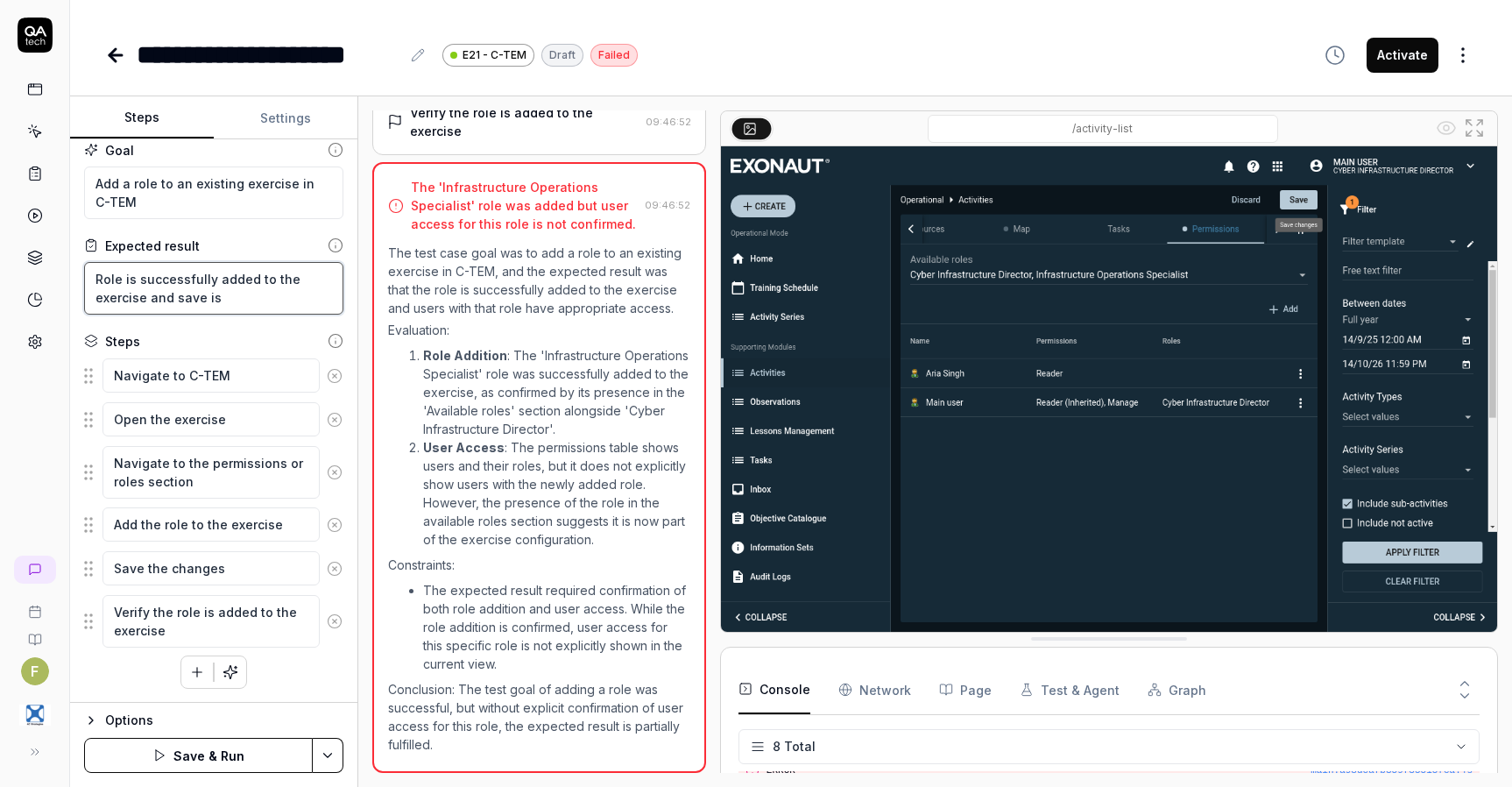
type textarea "*"
type textarea "Role is successfully added to the exercise and save is c"
type textarea "*"
type textarea "Role is successfully added to the exercise and save is co"
type textarea "*"
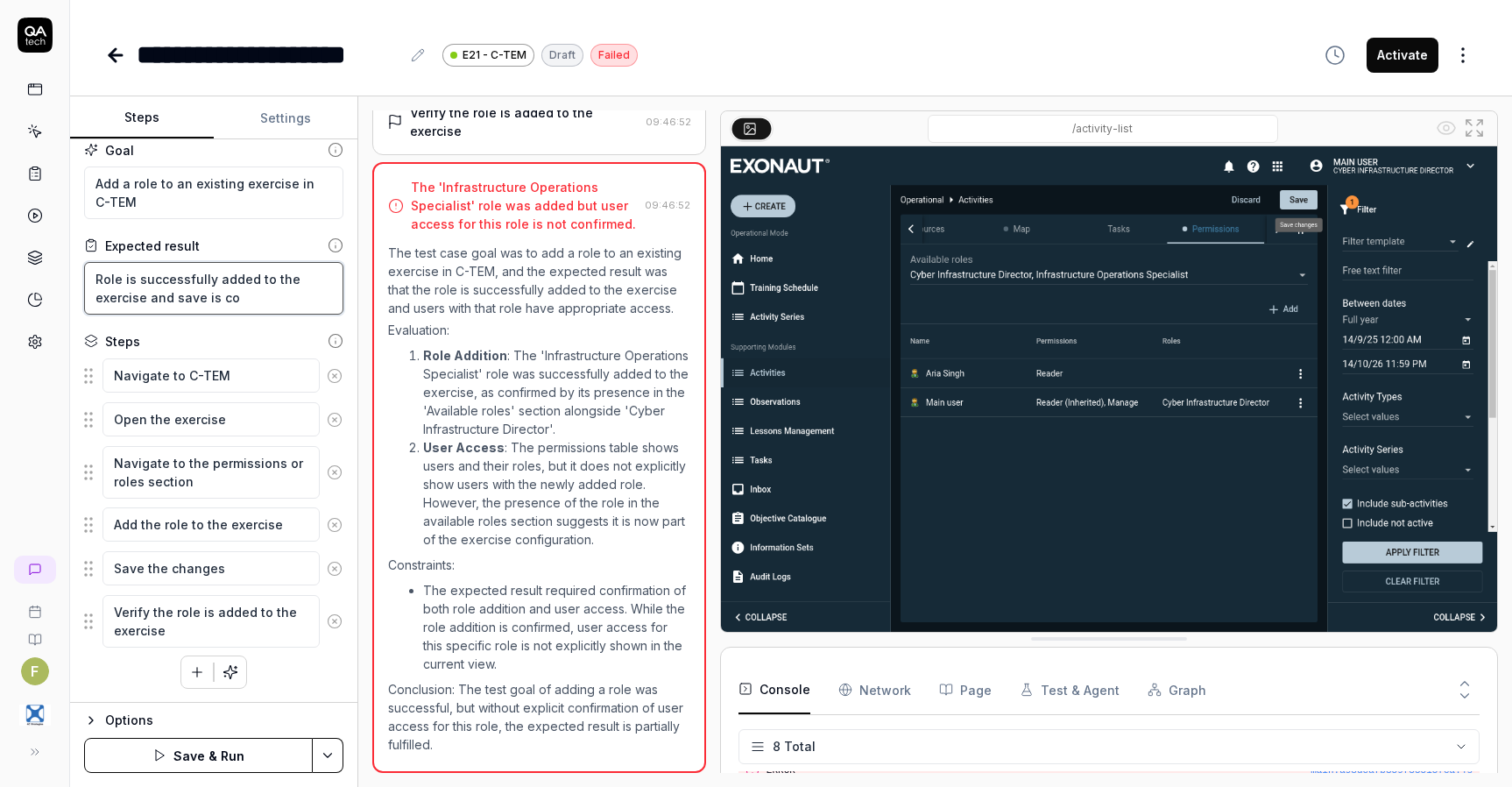
type textarea "Role is successfully added to the exercise and save is con"
type textarea "*"
type textarea "Role is successfully added to the exercise and save is conf"
type textarea "*"
type textarea "Role is successfully added to the exercise and save is confi"
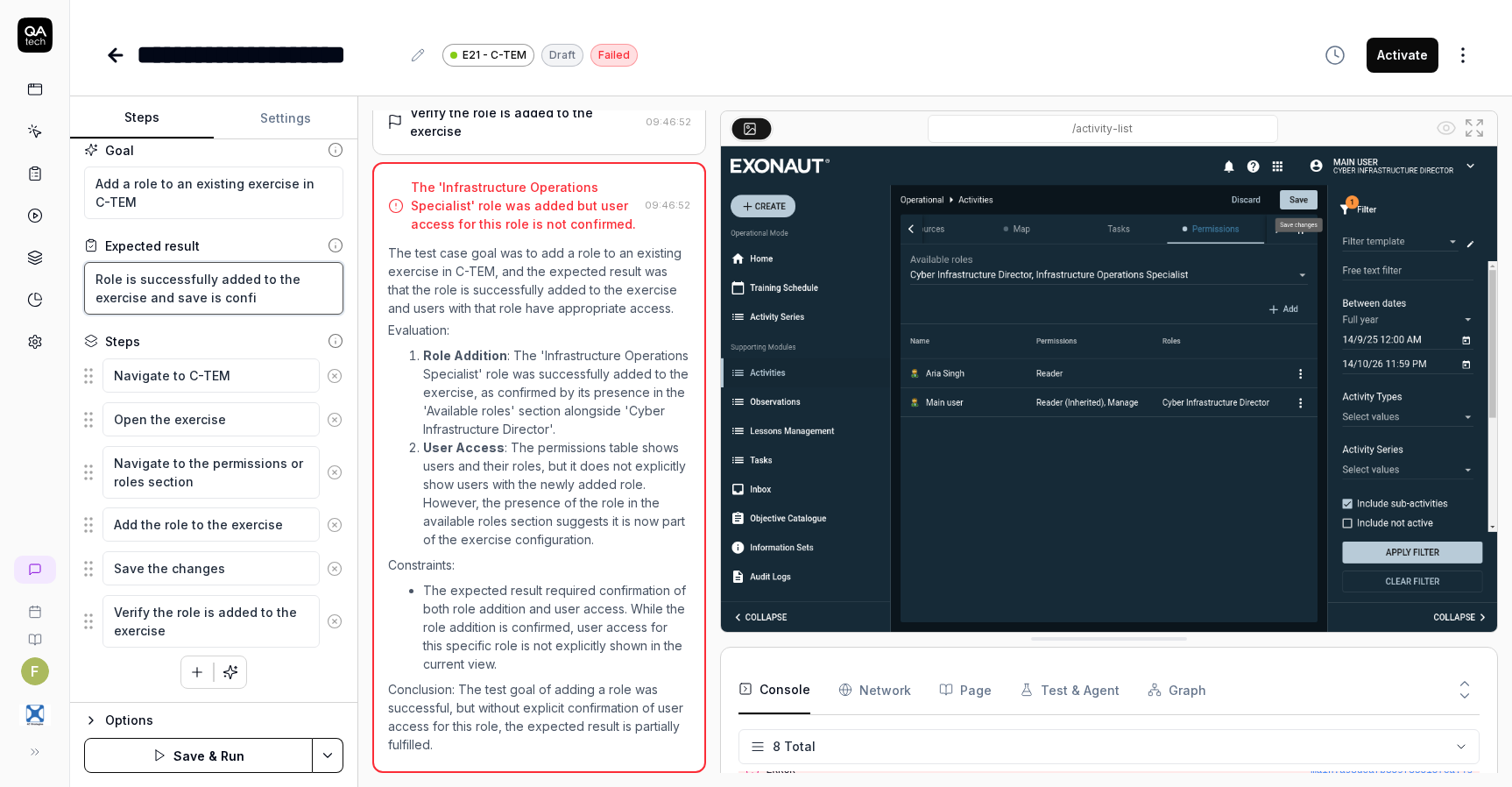
type textarea "*"
type textarea "Role is successfully added to the exercise and save is confir"
type textarea "*"
type textarea "Role is successfully added to the exercise and save is confirm"
type textarea "*"
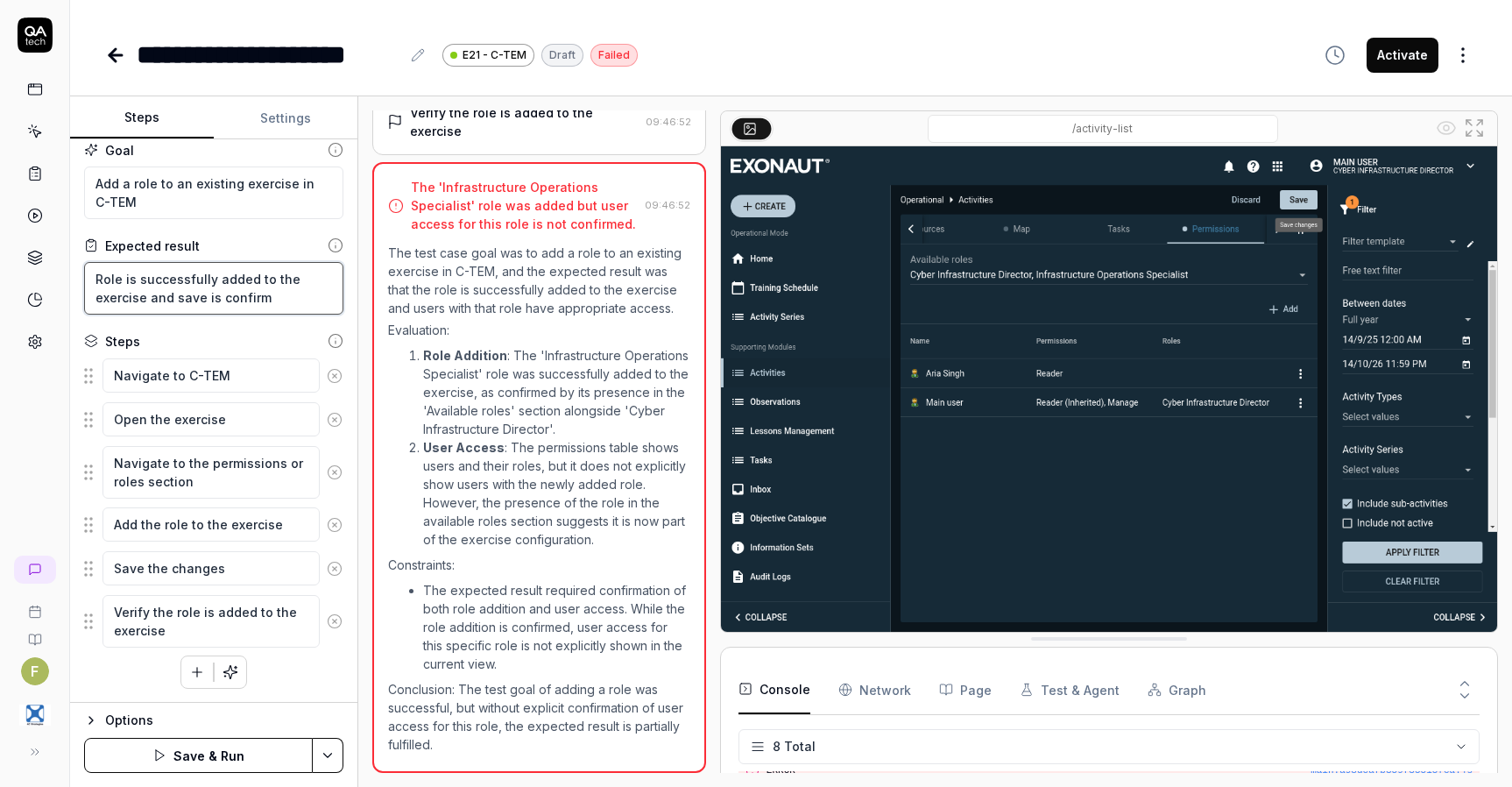
type textarea "Role is successfully added to the exercise and save is confirme"
type textarea "*"
type textarea "Role is successfully added to the exercise and save is confirmed"
click at [242, 759] on button "Save & Run" at bounding box center [199, 755] width 229 height 35
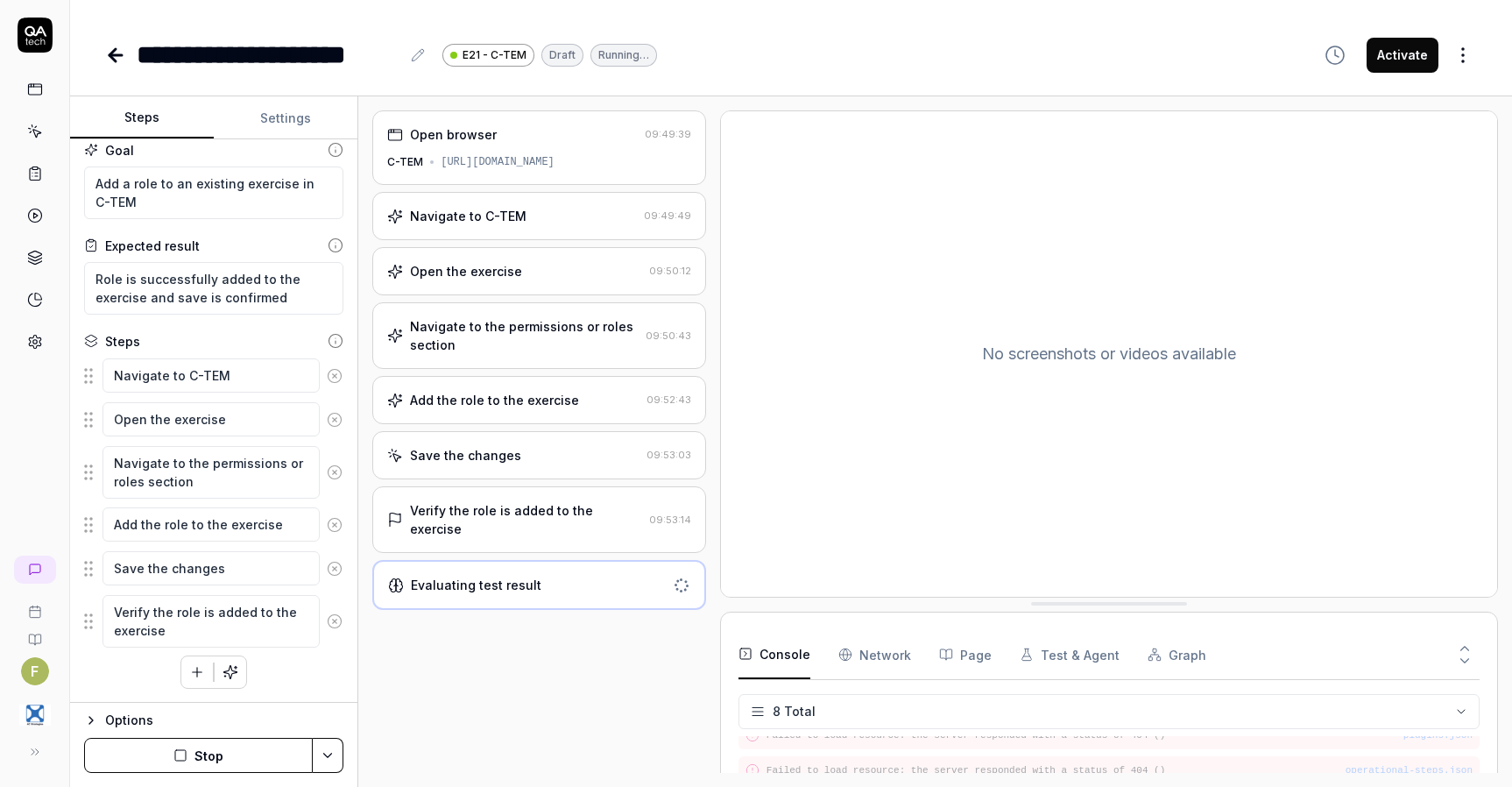
click at [539, 547] on div "Verify the role is added to the exercise 09:53:14" at bounding box center [539, 519] width 333 height 67
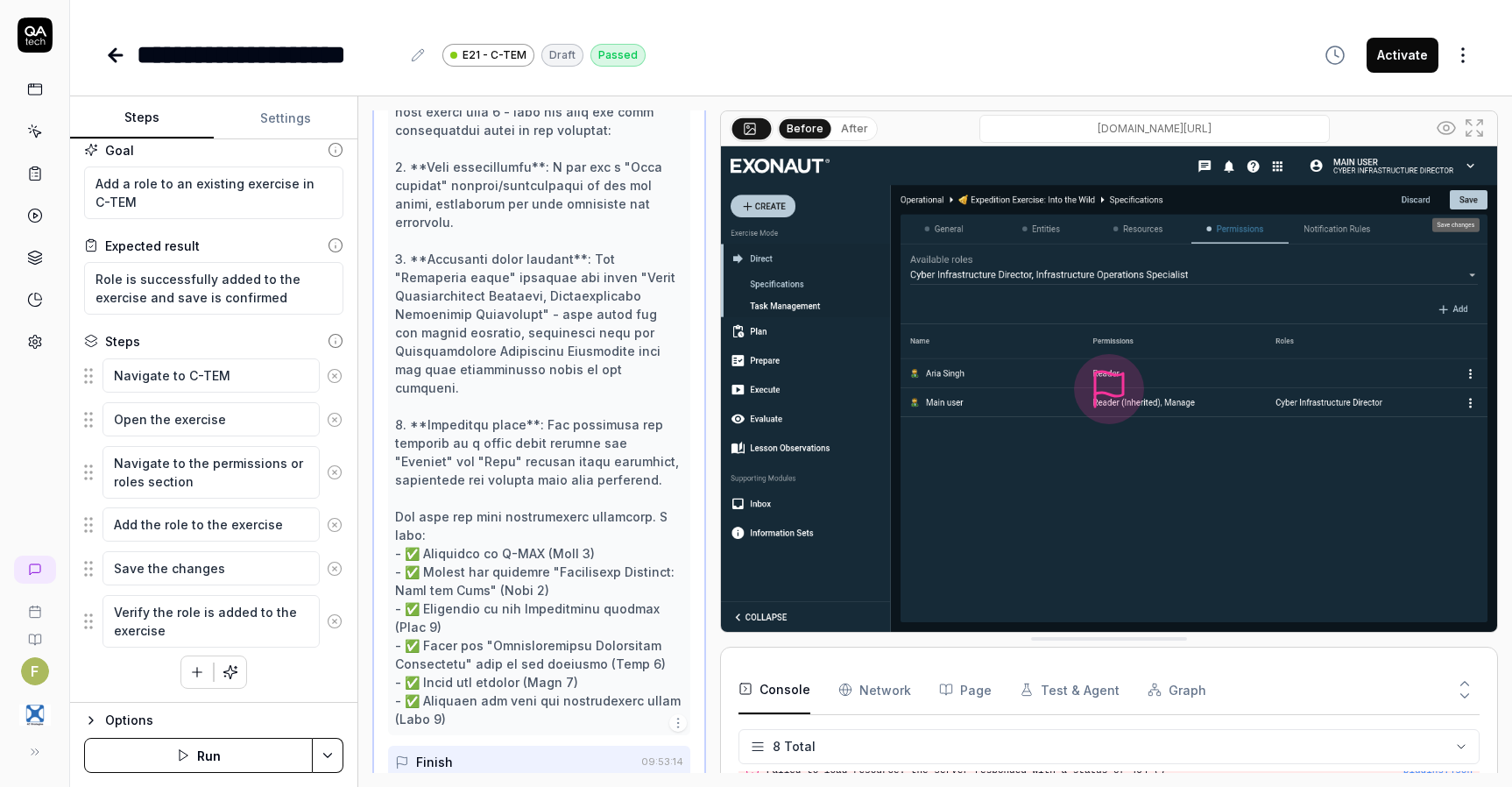
scroll to position [546, 0]
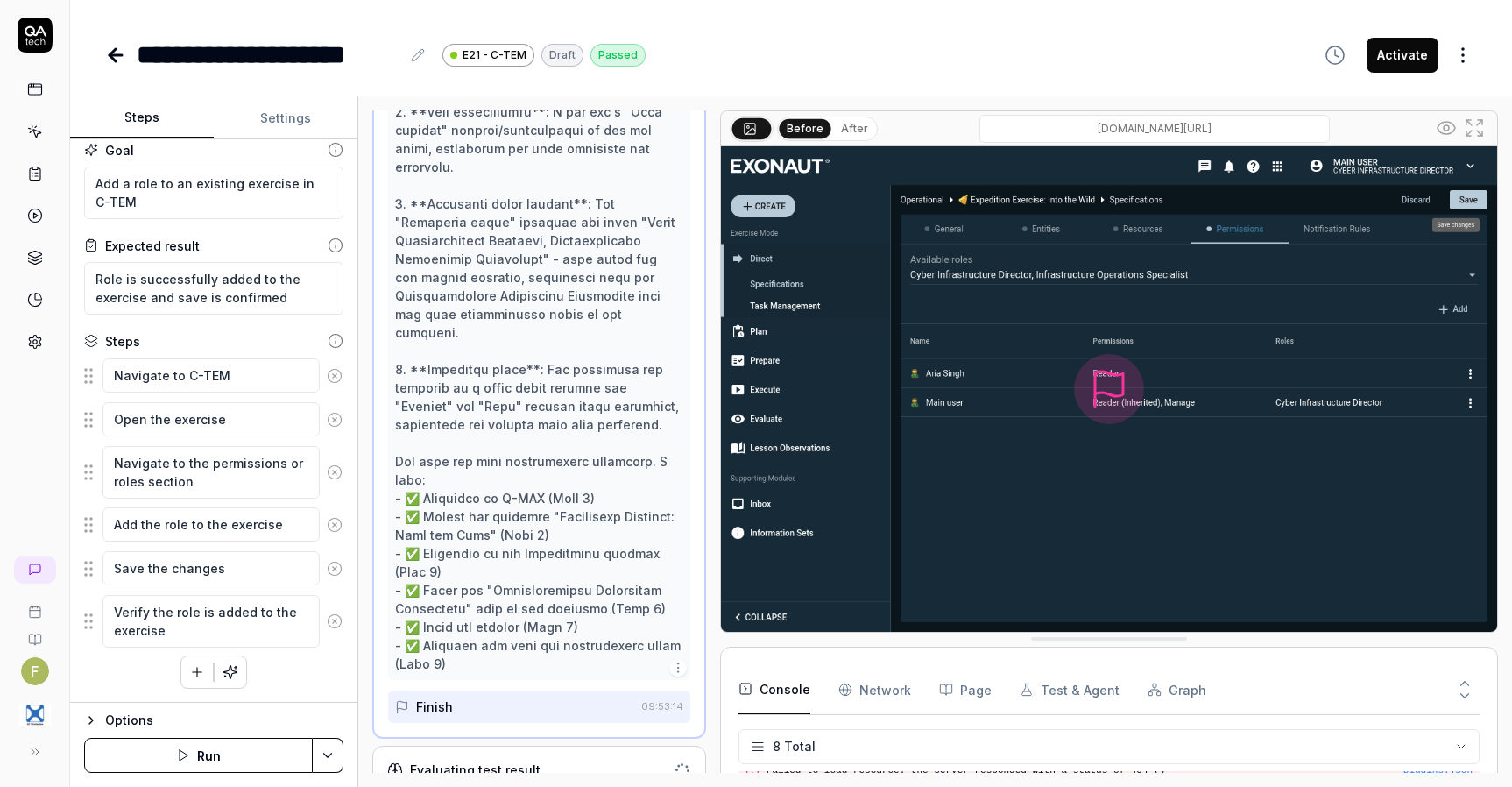
click at [544, 760] on div "Evaluating test result" at bounding box center [539, 769] width 333 height 48
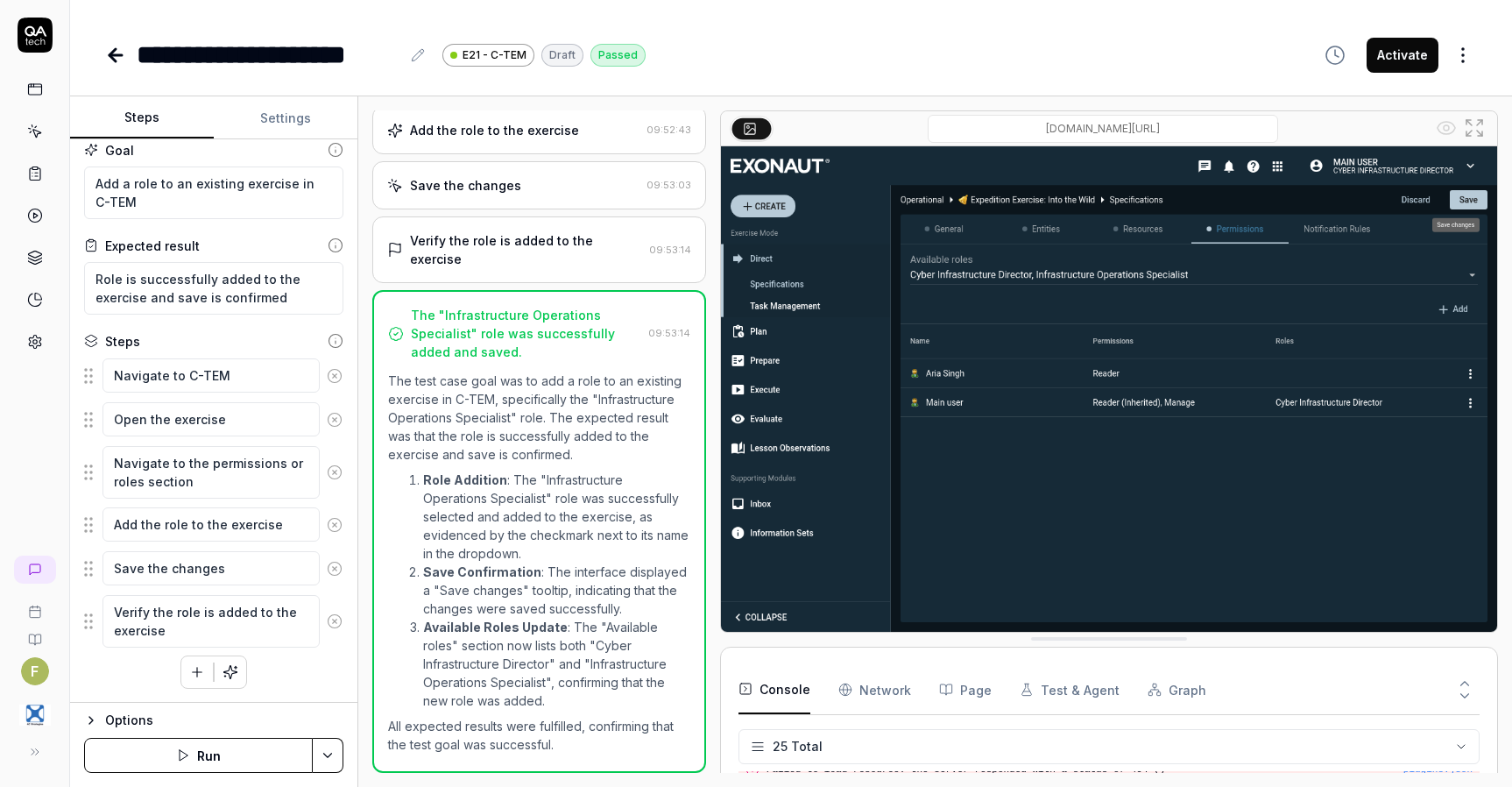
scroll to position [304, 0]
click at [640, 676] on li "Available Roles Update : The "Available roles" section now lists both "Cyber In…" at bounding box center [557, 664] width 268 height 92
click at [283, 297] on textarea "Role is successfully added to the exercise and save is confirmed" at bounding box center [214, 288] width 259 height 53
type textarea "*"
type textarea "Role is successfully added to the exercise and save is confirmed"
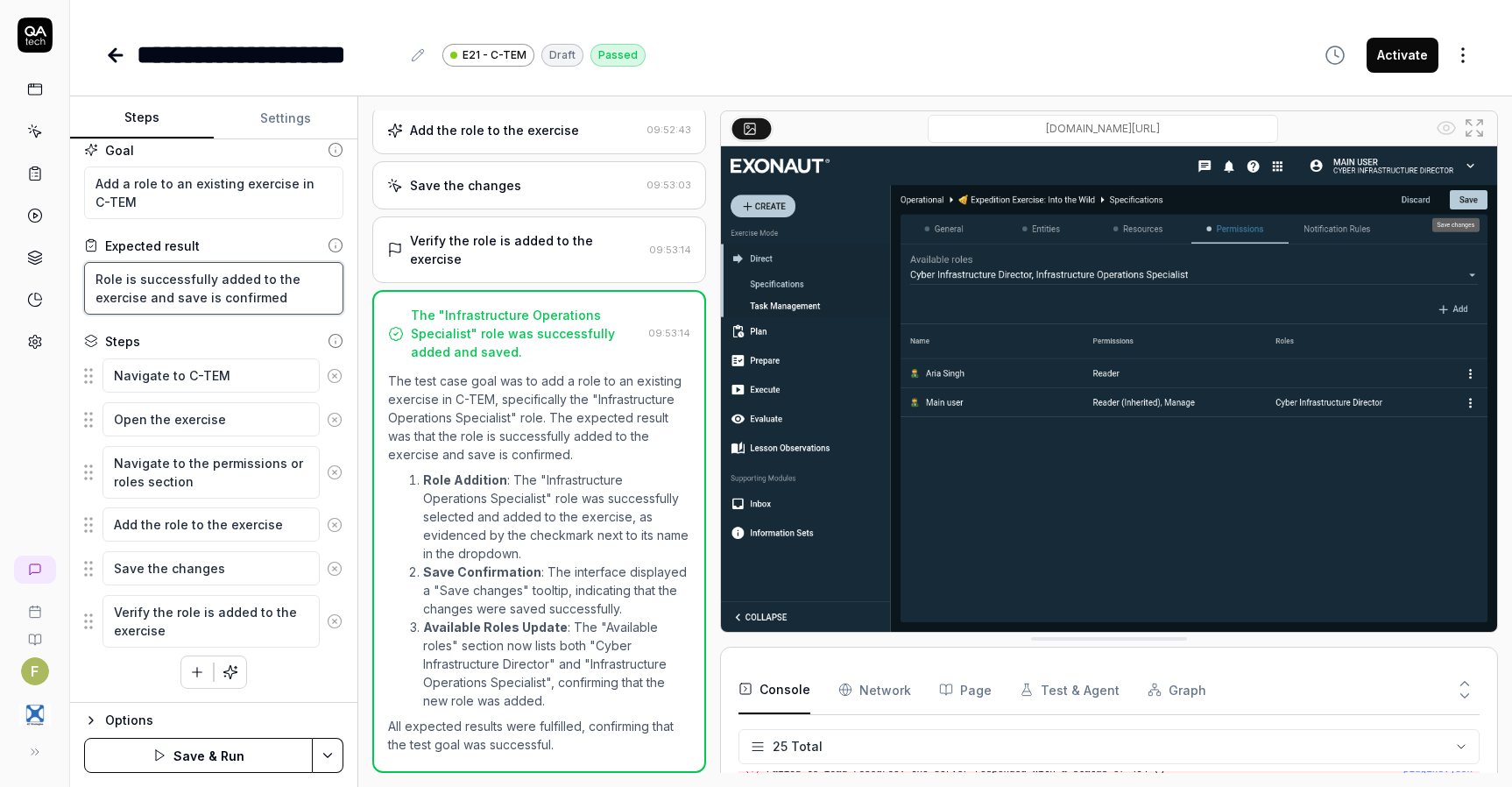
type textarea "*"
type textarea "Role is successfully added to the exercise and save is confirmed wi"
type textarea "*"
type textarea "Role is successfully added to the exercise and save is confirmed wit"
type textarea "*"
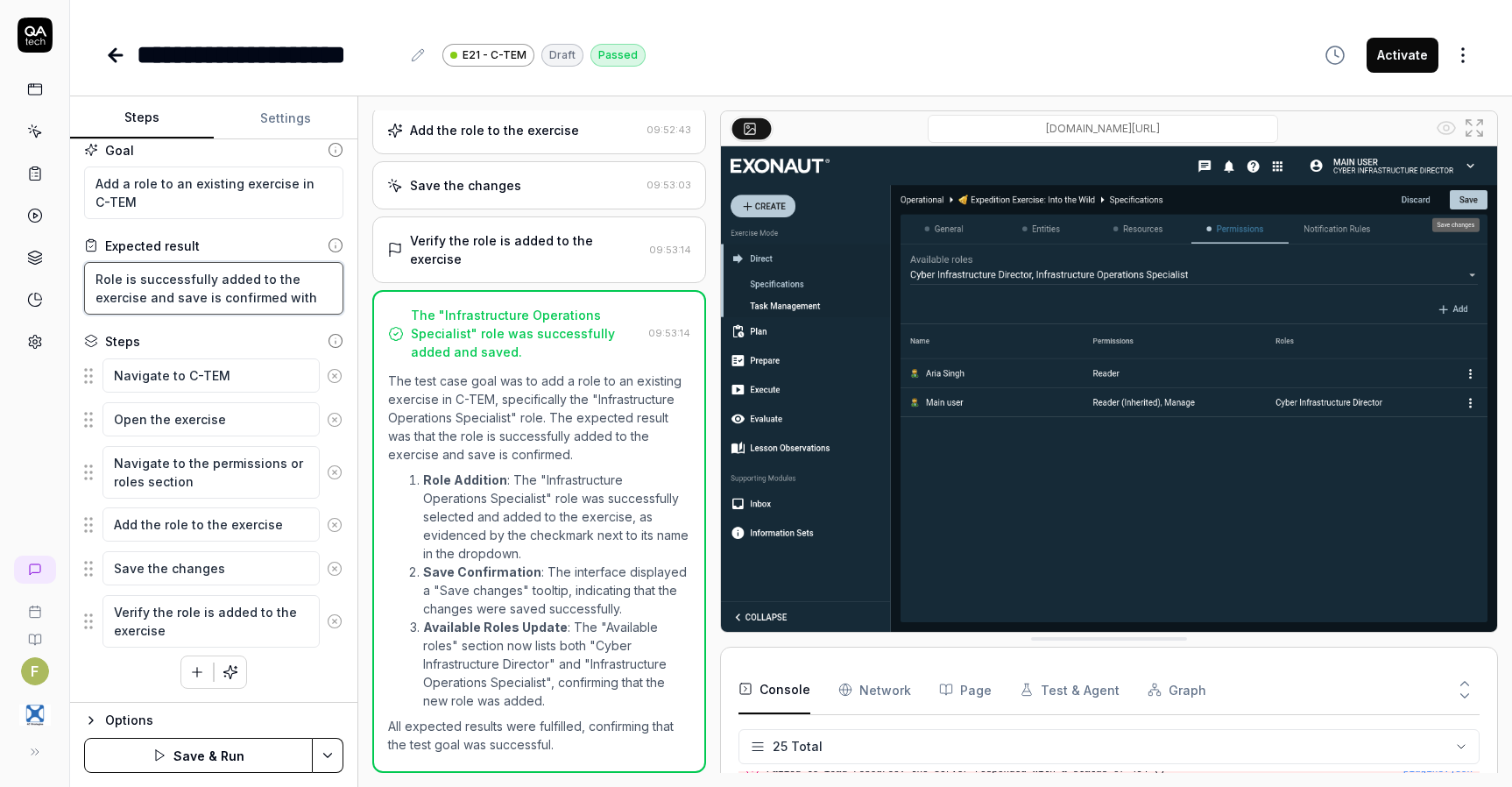
type textarea "Role is successfully added to the exercise and save is confirmed with"
type textarea "*"
type textarea "Role is successfully added to the exercise and save is confirmed with s"
type textarea "*"
type textarea "Role is successfully added to the exercise and save is confirmed with"
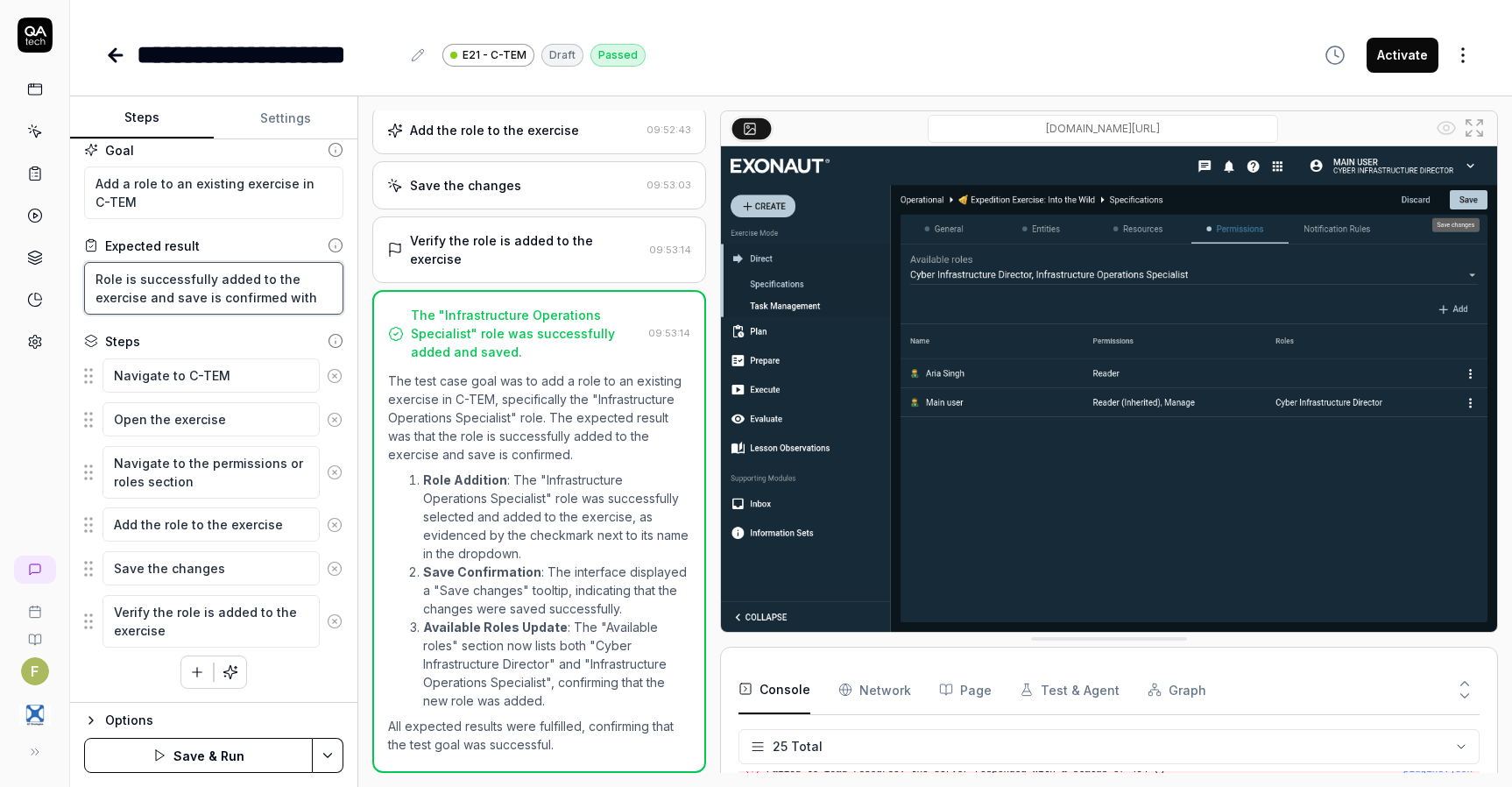
type textarea "*"
type textarea "Role is successfully added to the exercise and save is confirmed with a"
type textarea "*"
type textarea "Role is successfully added to the exercise and save is confirmed with a"
type textarea "*"
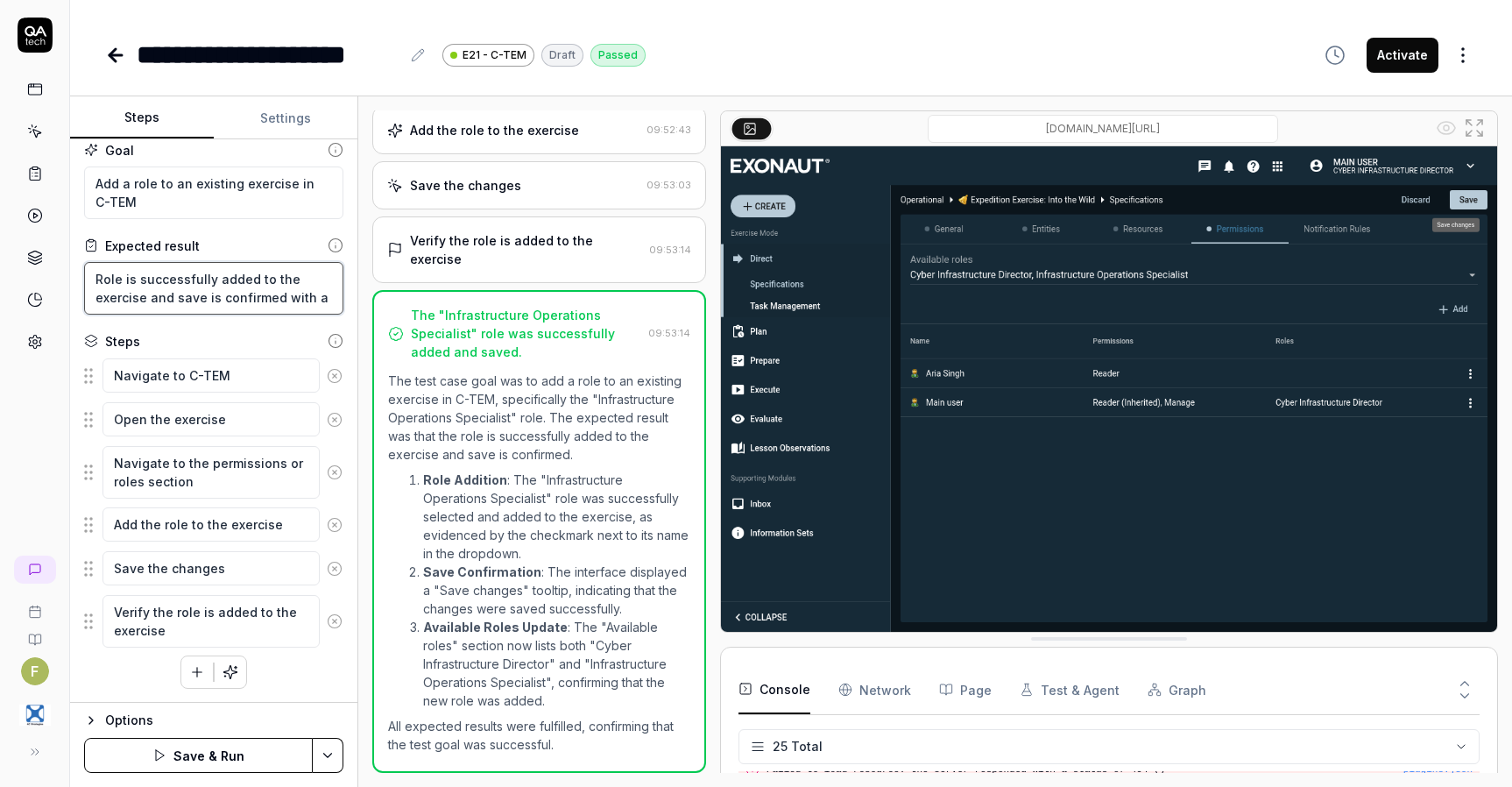
type textarea "Role is successfully added to the exercise and save is confirmed with a S"
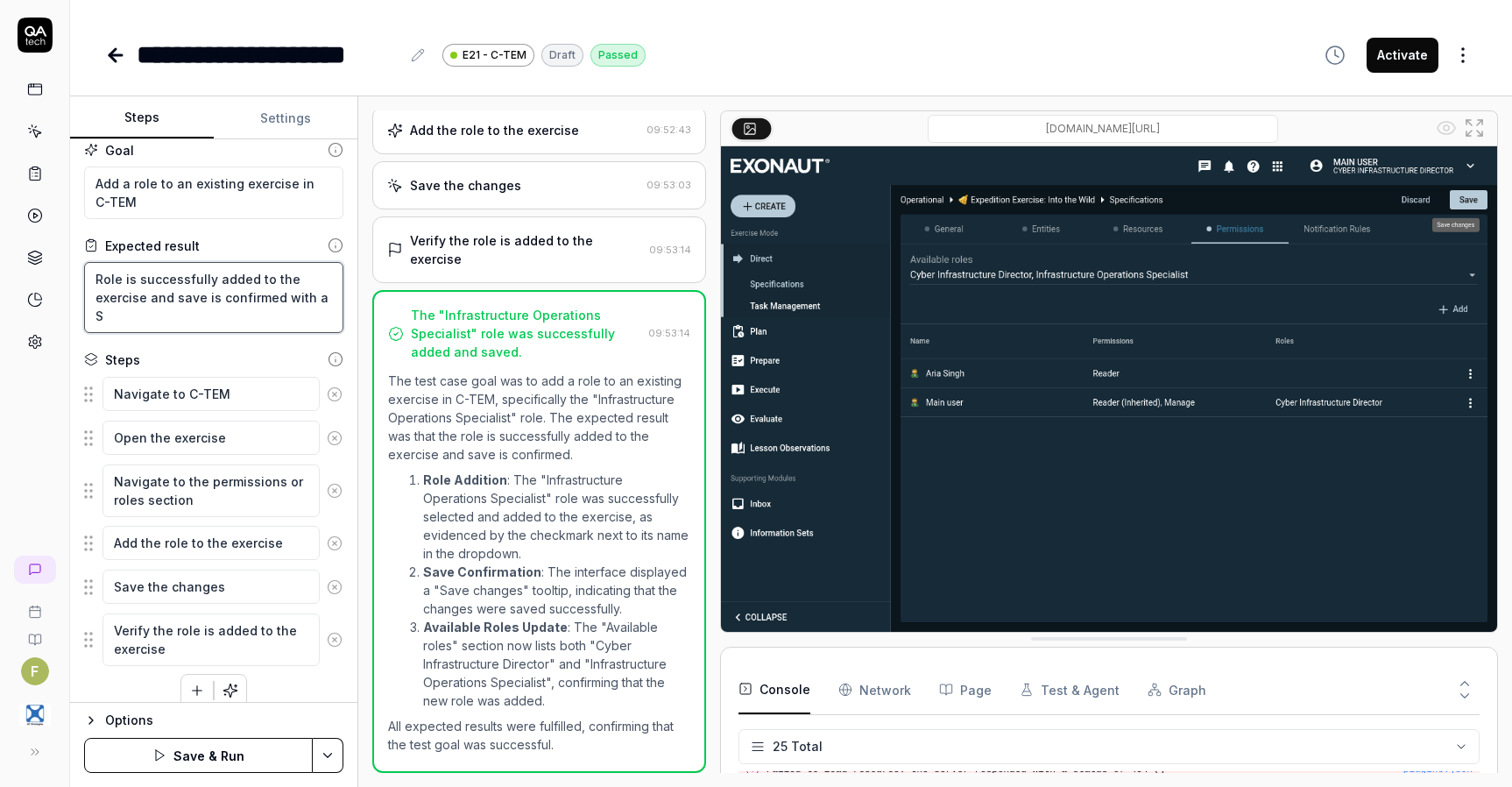
type textarea "*"
type textarea "Role is successfully added to the exercise and save is confirmed with a Su"
type textarea "*"
type textarea "Role is successfully added to the exercise and save is confirmed with a Suc"
type textarea "*"
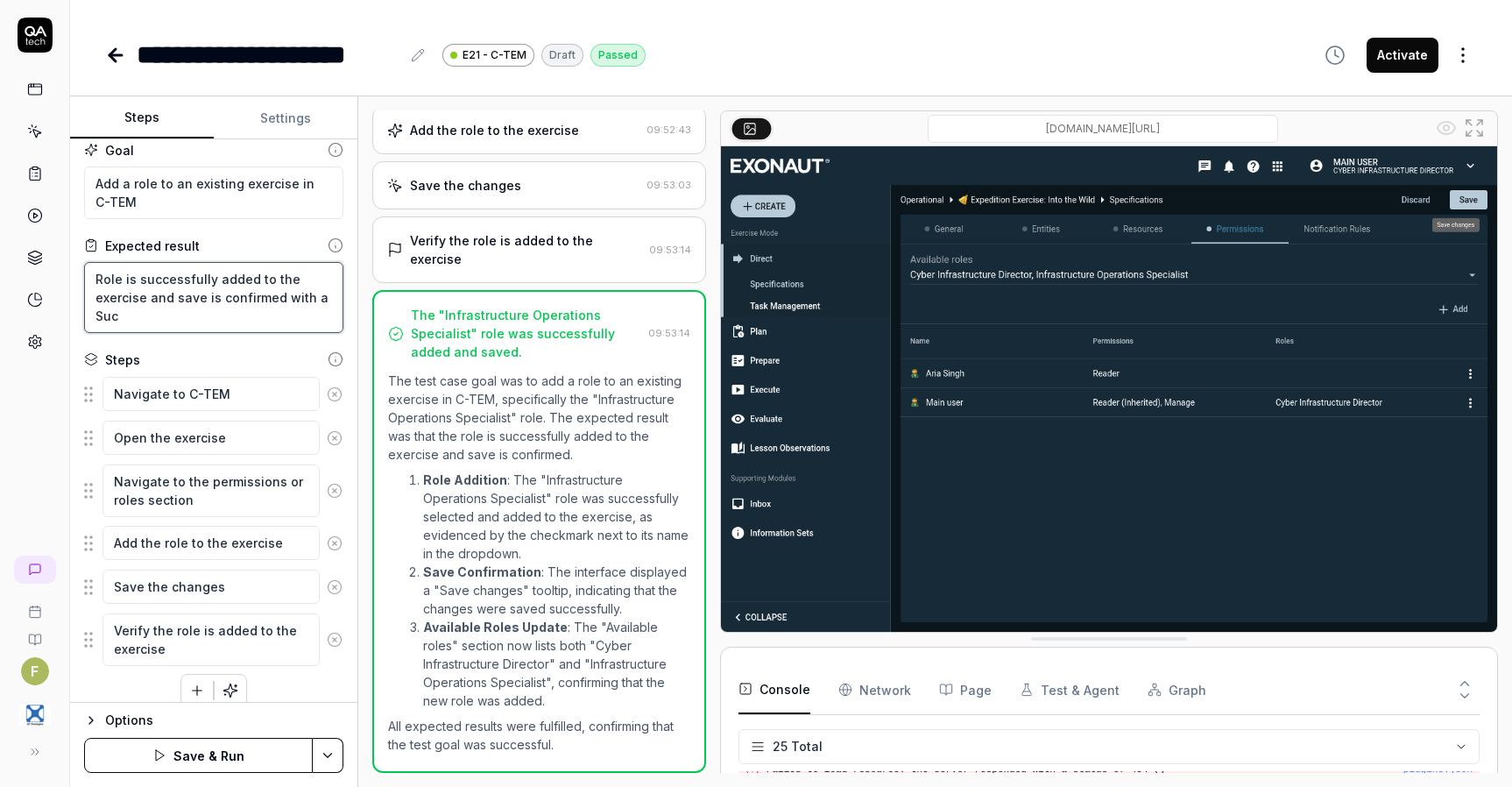
type textarea "Role is successfully added to the exercise and save is confirmed with a Succ"
type textarea "*"
type textarea "Role is successfully added to the exercise and save is confirmed with a Succe"
type textarea "*"
type textarea "Role is successfully added to the exercise and save is confirmed with a Succes"
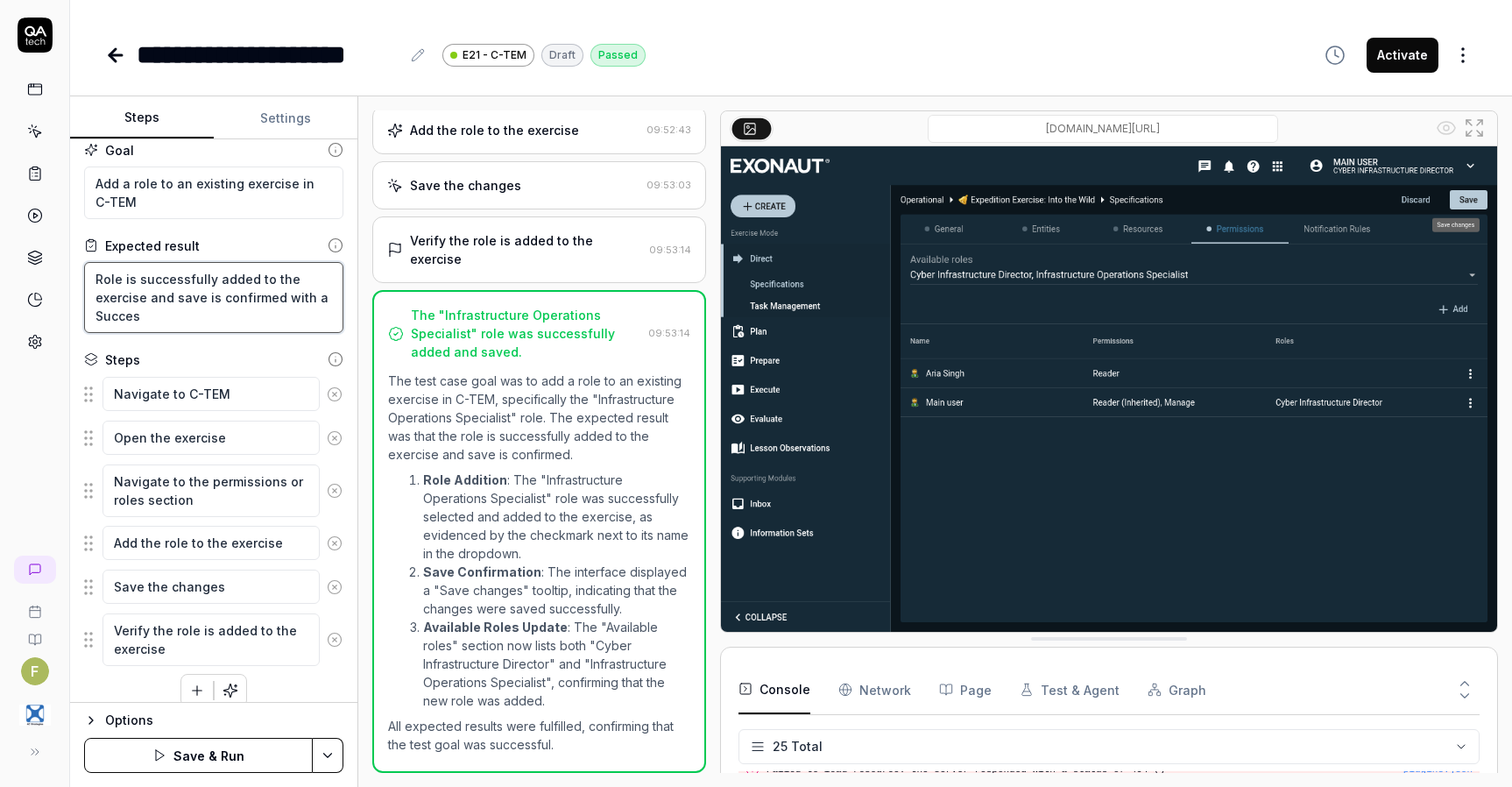
type textarea "*"
type textarea "Role is successfully added to the exercise and save is confirmed with a Success"
type textarea "*"
type textarea "Role is successfully added to the exercise and save is confirmed with a Successf"
type textarea "*"
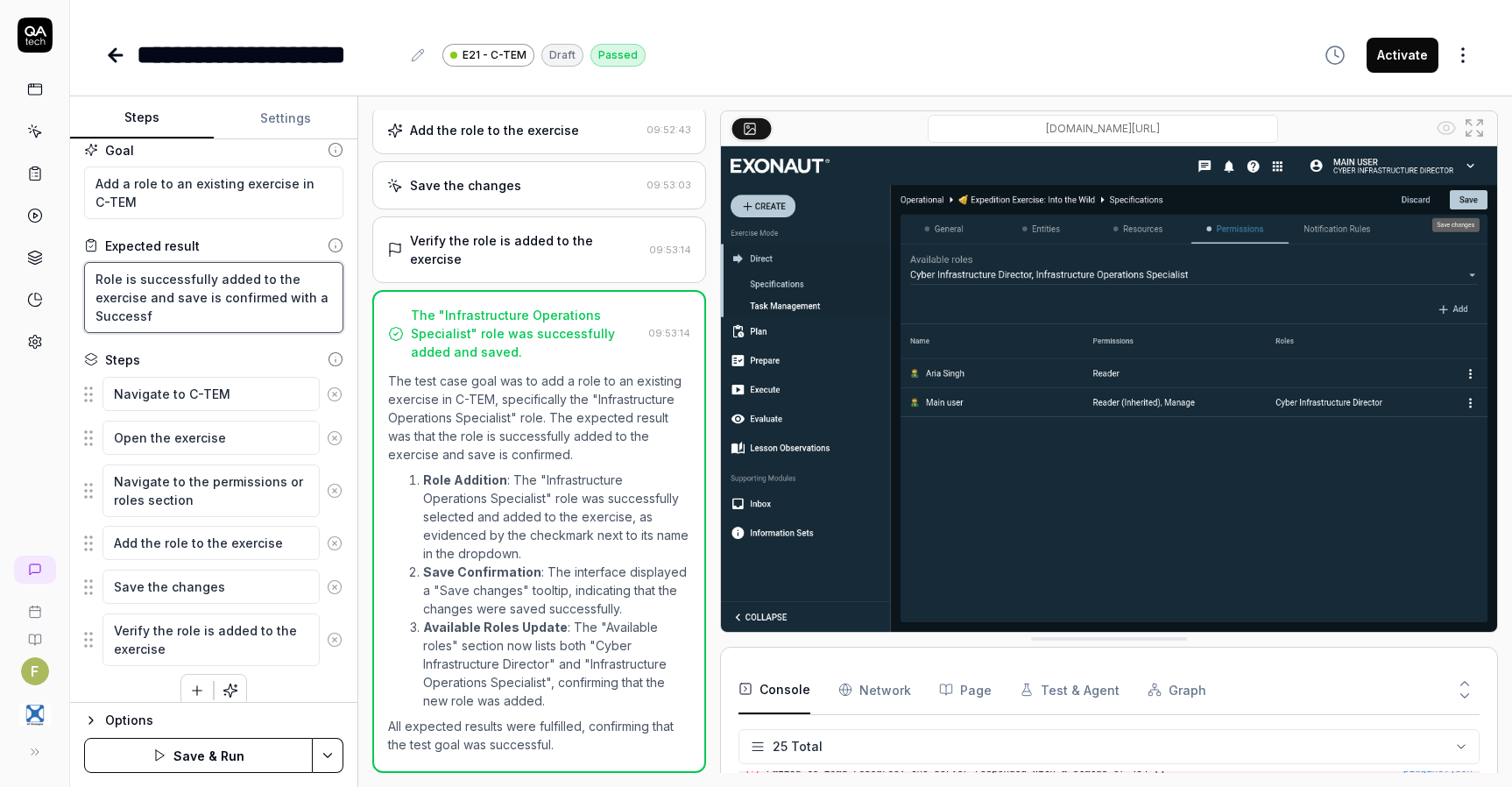
type textarea "Role is successfully added to the exercise and save is confirmed with a Success…"
type textarea "*"
type textarea "Role is successfully added to the exercise and save is confirmed with a Success…"
type textarea "*"
type textarea "Role is successfully added to the exercise and save is confirmed with a Success…"
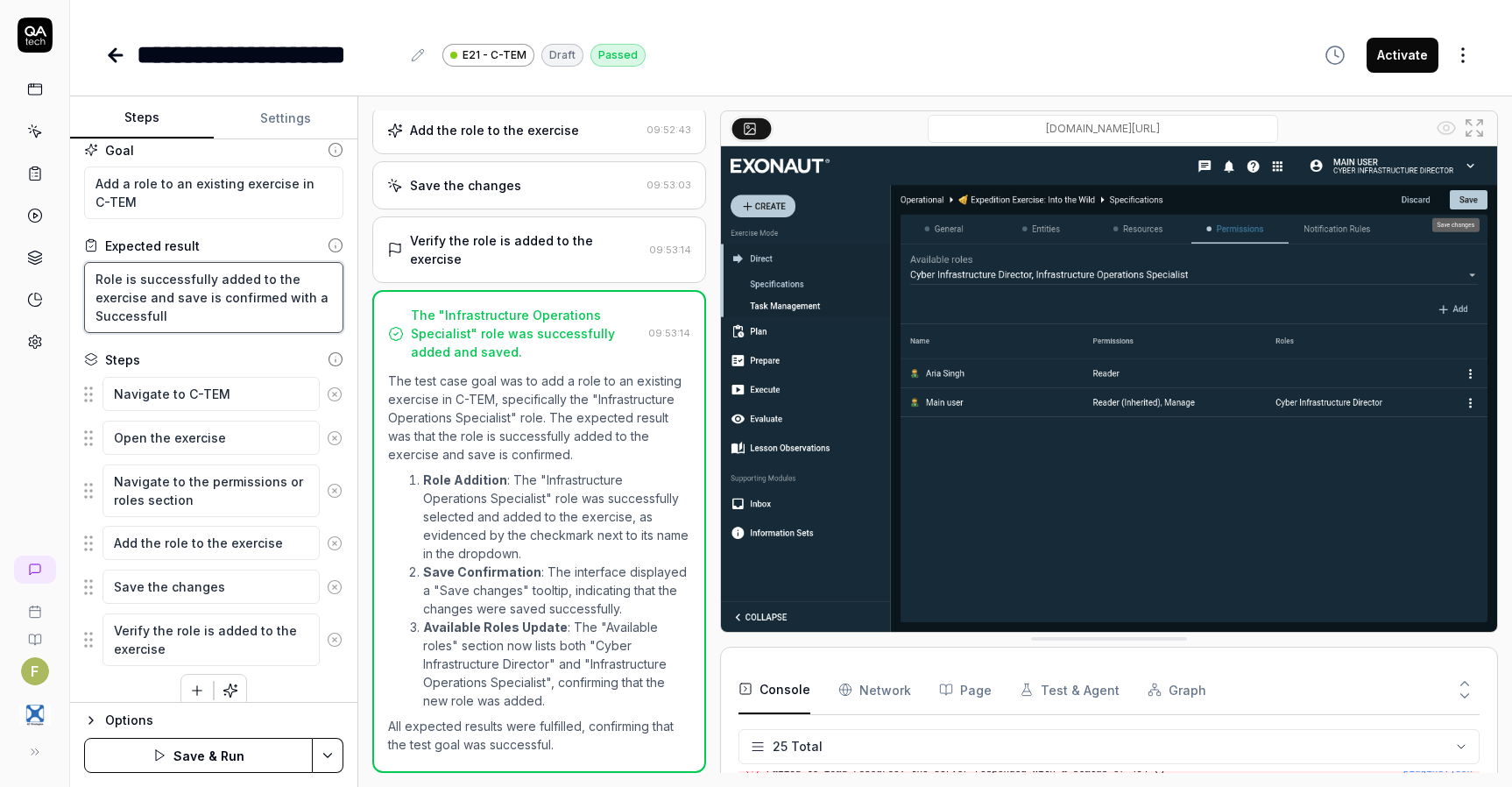
type textarea "*"
type textarea "Role is successfully added to the exercise and save is confirmed with a Success…"
type textarea "*"
type textarea "Role is successfully added to the exercise and save is confirmed with a Success…"
type textarea "*"
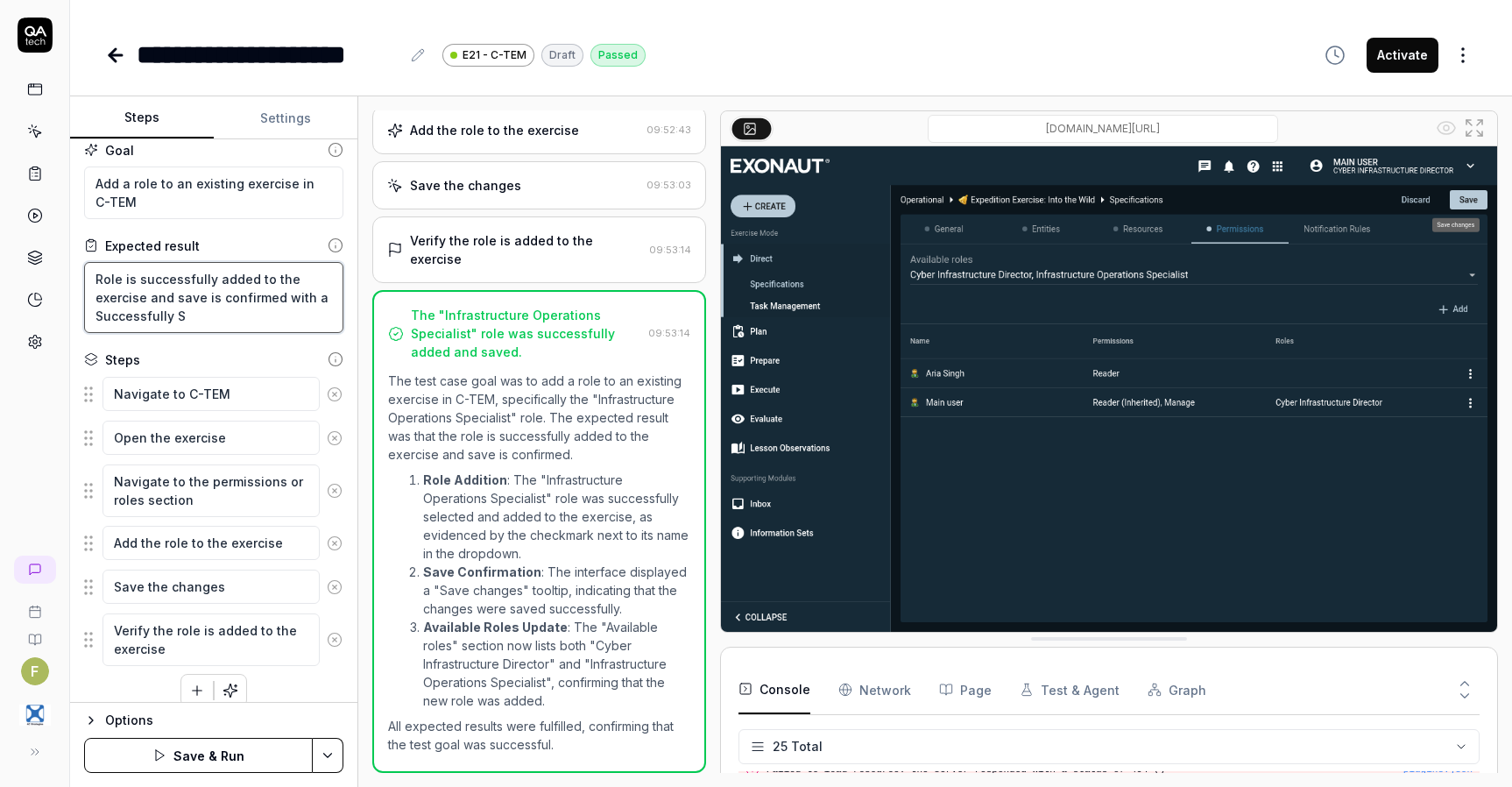
type textarea "Role is successfully added to the exercise and save is confirmed with a Success…"
type textarea "*"
type textarea "Role is successfully added to the exercise and save is confirmed with a Success…"
type textarea "*"
type textarea "Role is successfully added to the exercise and save is confirmed with a Success…"
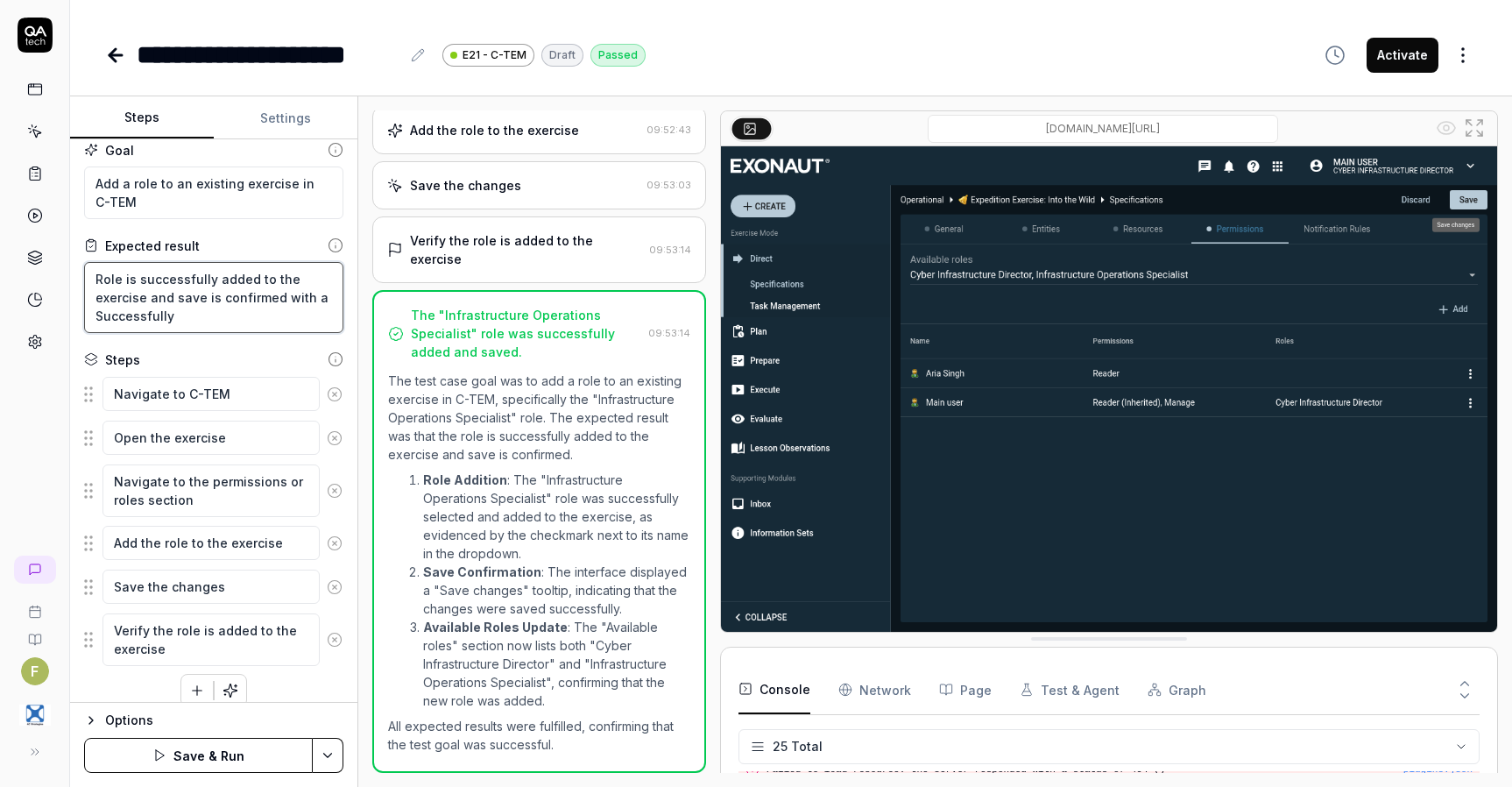
type textarea "*"
type textarea "Role is successfully added to the exercise and save is confirmed with a Success…"
type textarea "*"
type textarea "Role is successfully added to the exercise and save is confirmed with a Success…"
type textarea "*"
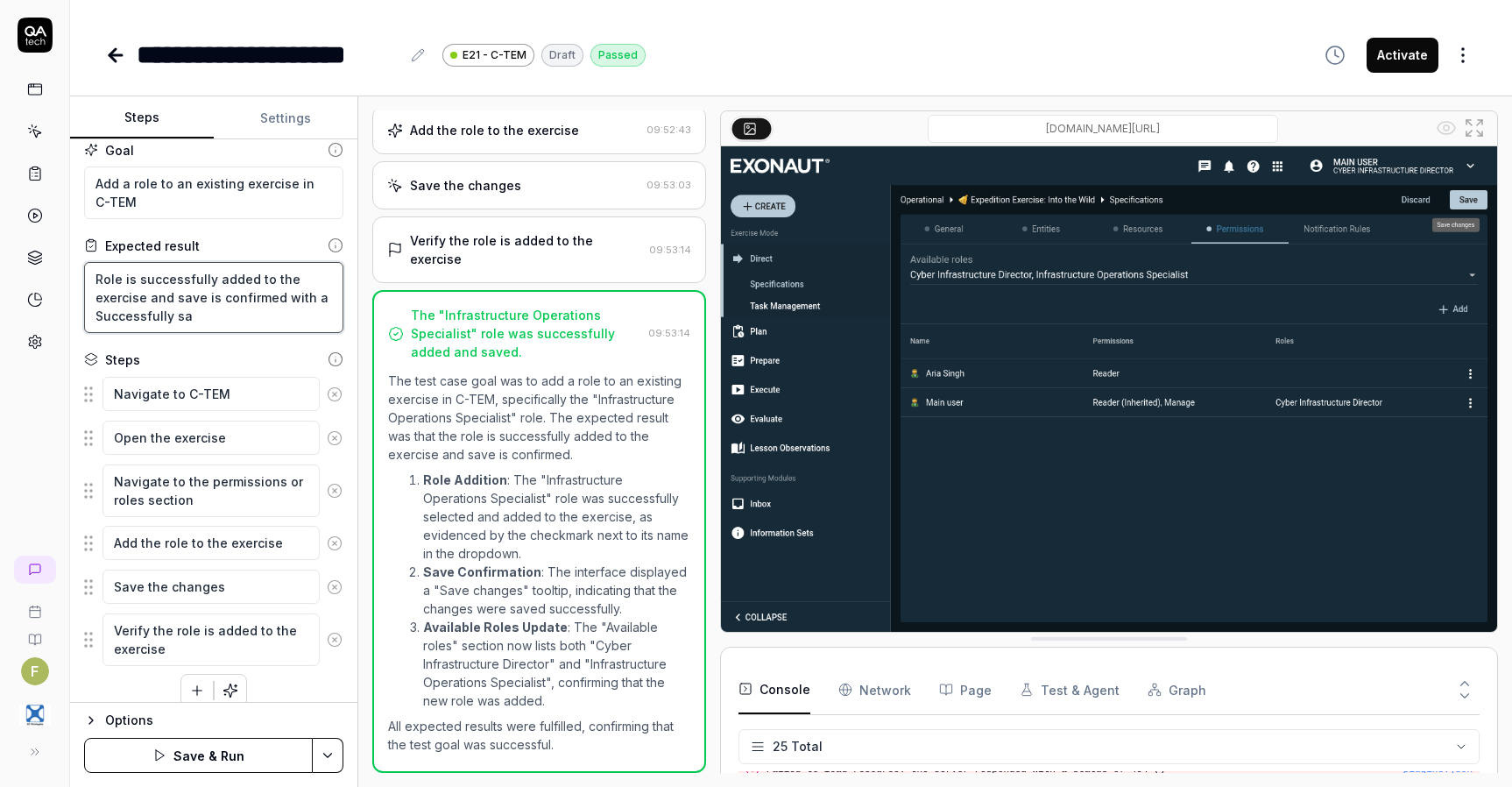
type textarea "Role is successfully added to the exercise and save is confirmed with a Success…"
type textarea "*"
type textarea "Role is successfully added to the exercise and save is confirmed with a Success…"
type textarea "*"
type textarea "Role is successfully added to the exercise and save is confirmed with a Success…"
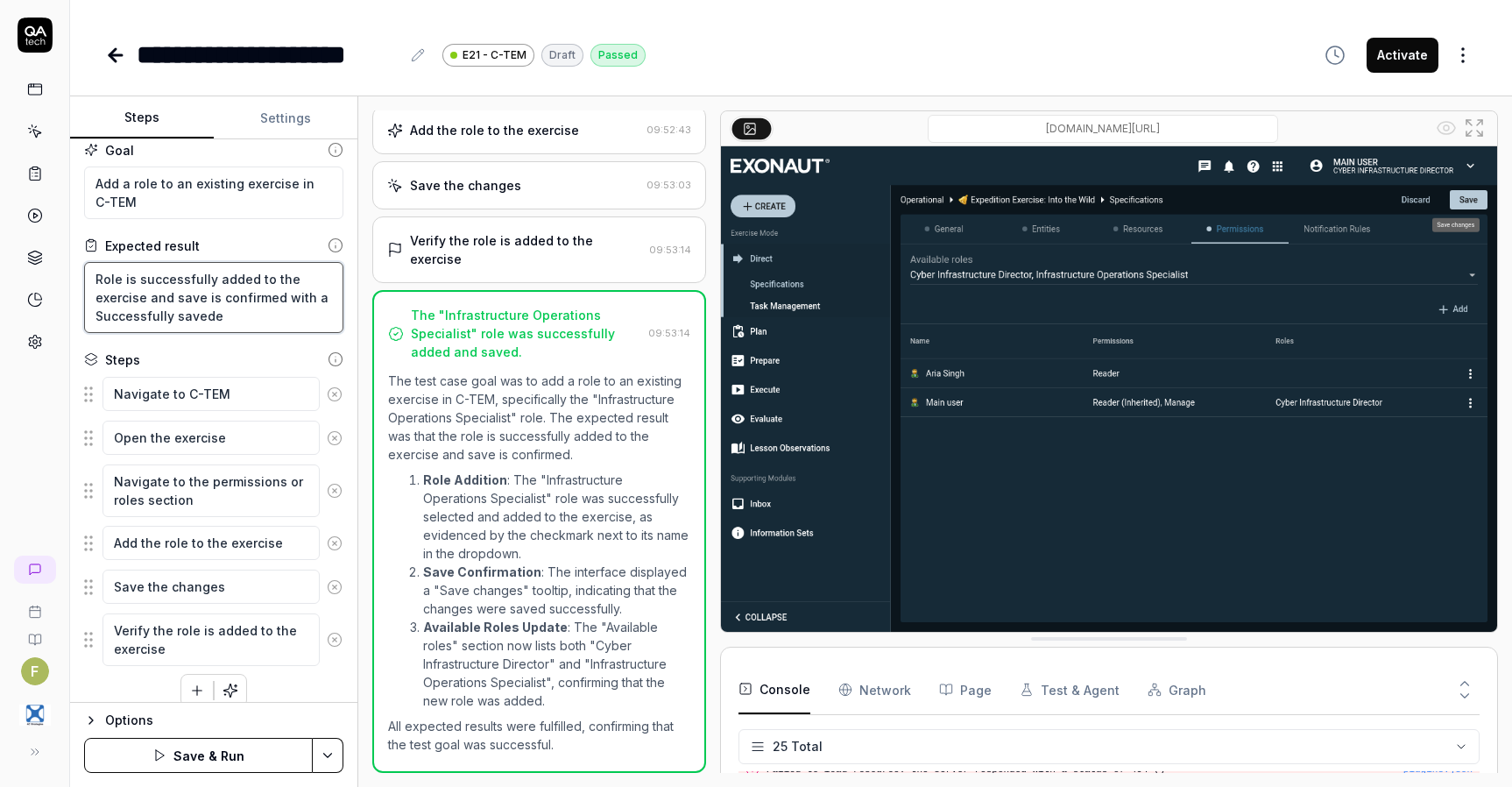
type textarea "*"
type textarea "Role is successfully added to the exercise and save is confirmed with a Success…"
click at [255, 773] on div "Options Save & Run" at bounding box center [214, 744] width 287 height 85
click at [245, 761] on button "Save & Run" at bounding box center [199, 755] width 229 height 35
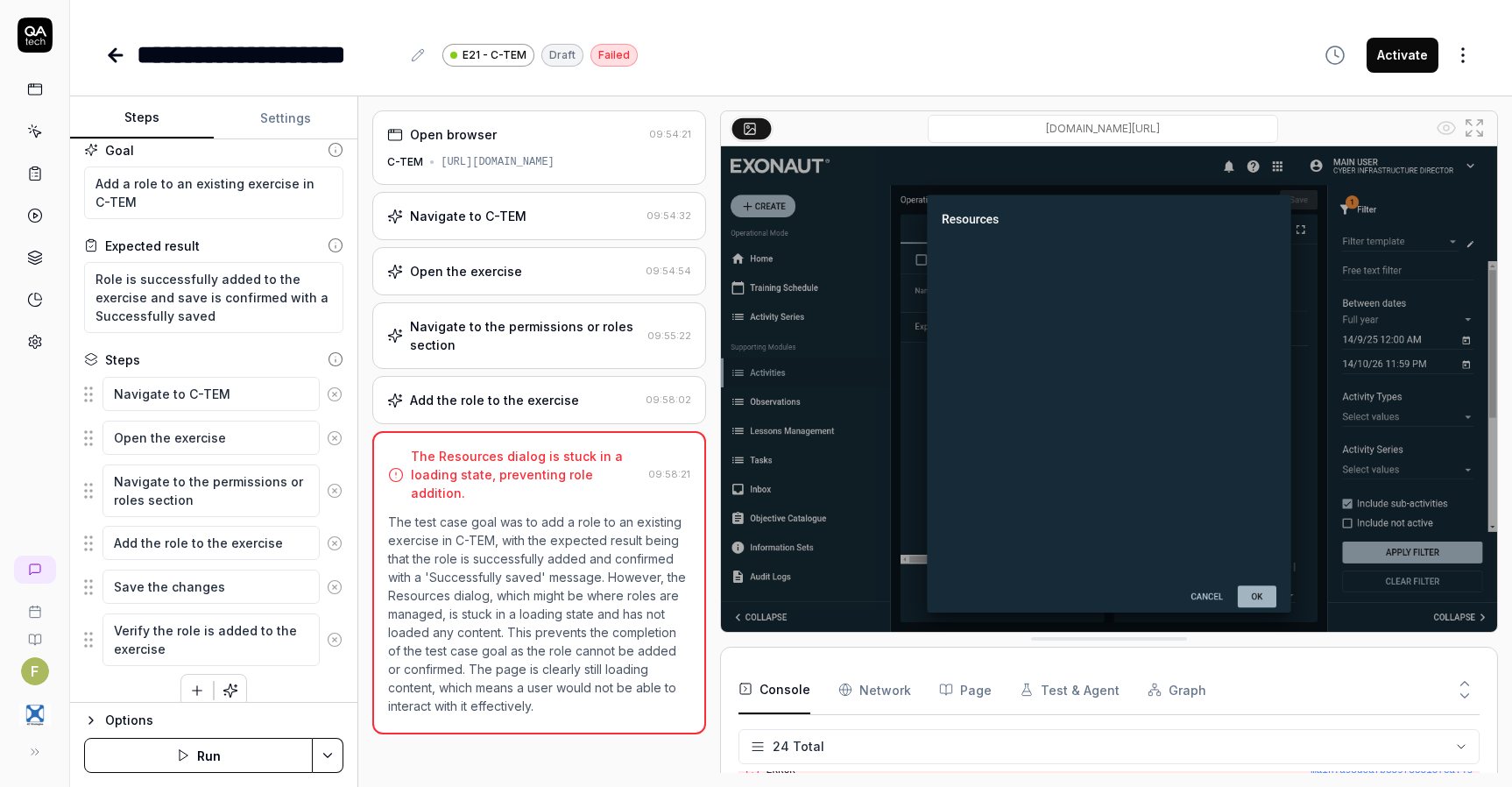
click at [327, 386] on icon at bounding box center [334, 394] width 16 height 16
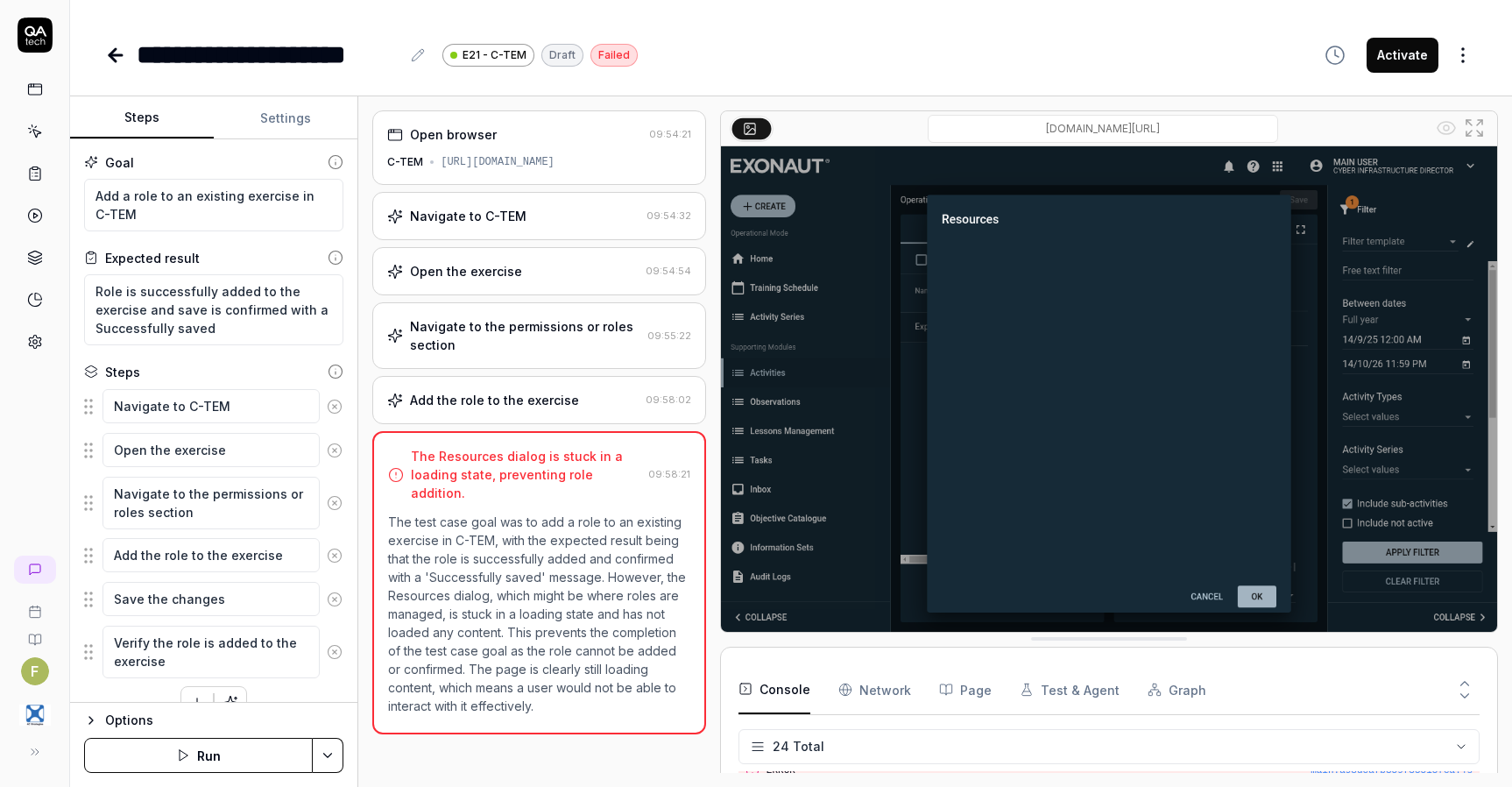
click at [321, 386] on div "Steps Navigate to C-TEM Open the exercise Navigate to the permissions or roles …" at bounding box center [214, 541] width 259 height 357
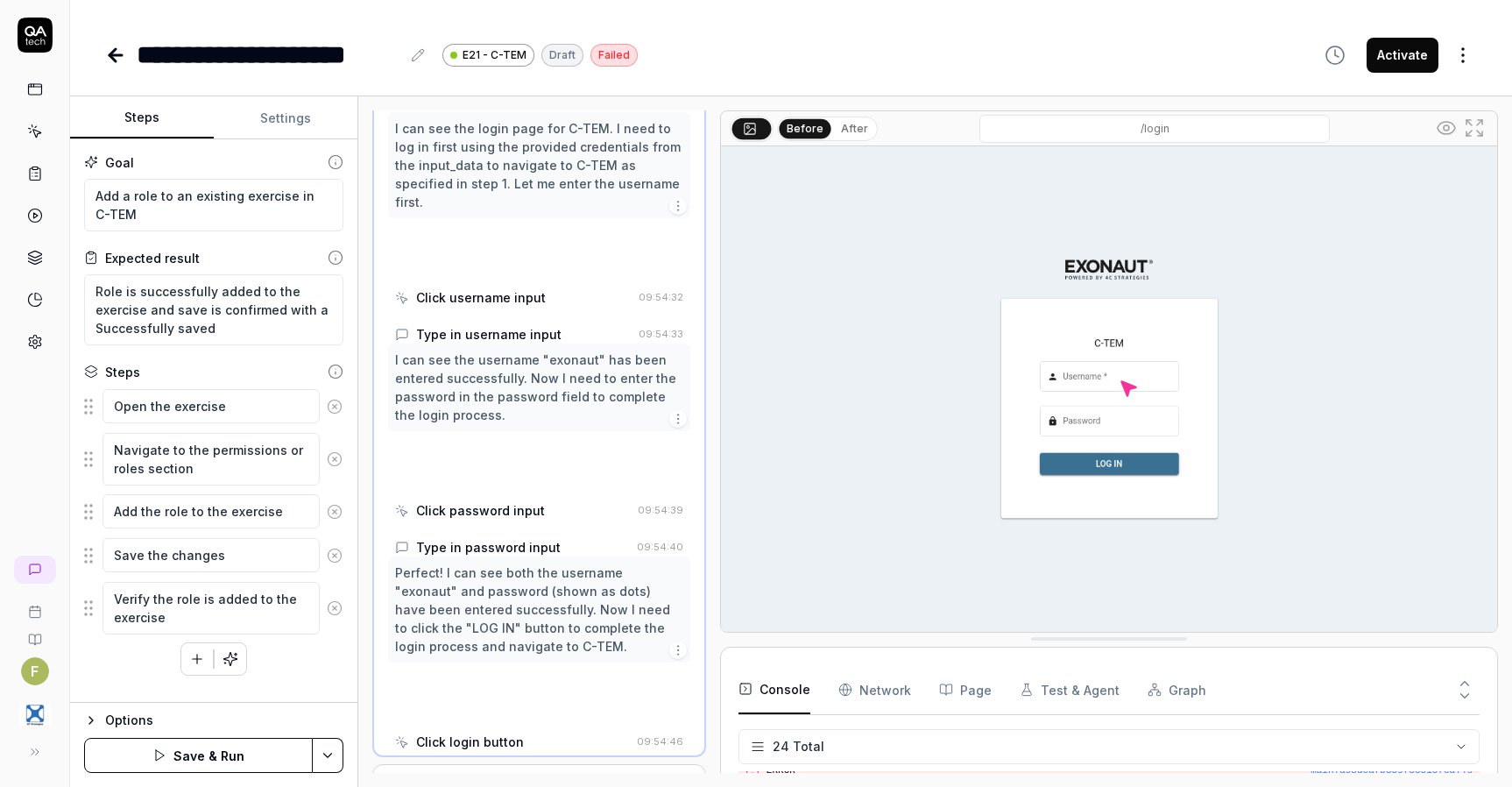
click at [321, 386] on div "Steps Open the exercise Navigate to the permissions or roles section Add the ro…" at bounding box center [214, 518] width 259 height 313
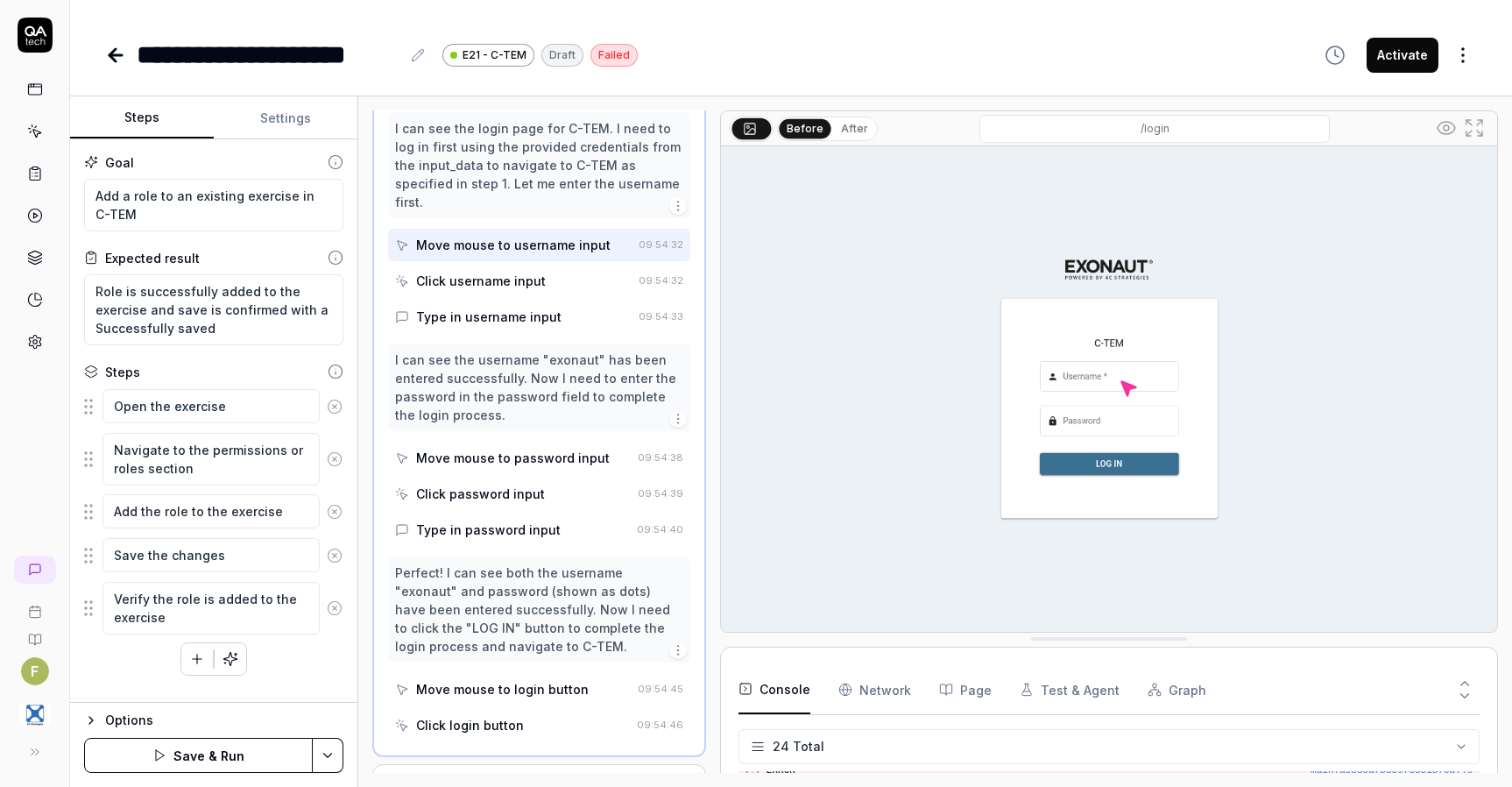
click at [333, 405] on icon at bounding box center [334, 407] width 16 height 16
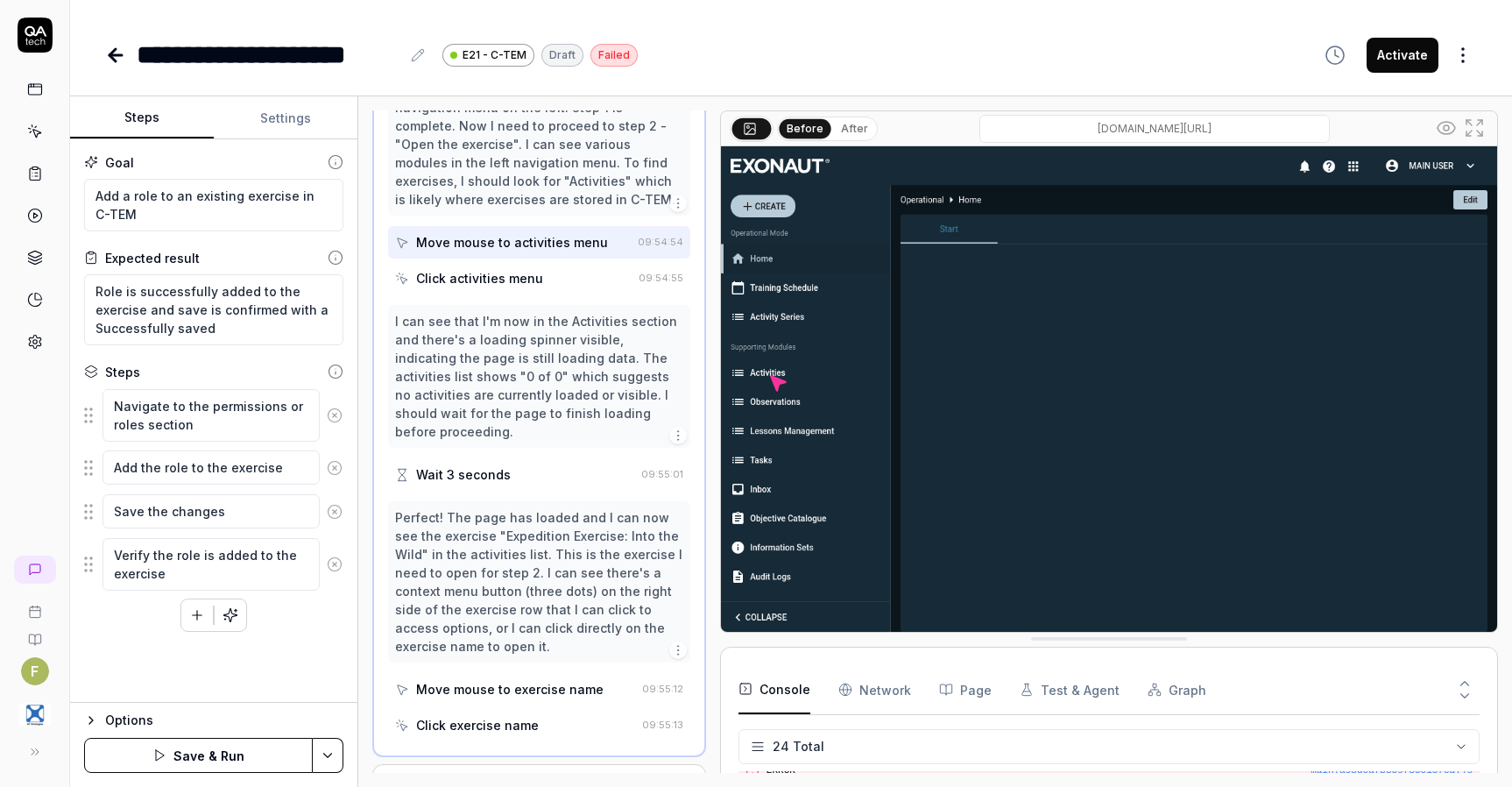
drag, startPoint x: 336, startPoint y: 412, endPoint x: 343, endPoint y: 427, distance: 16.6
click at [338, 414] on icon at bounding box center [334, 415] width 16 height 16
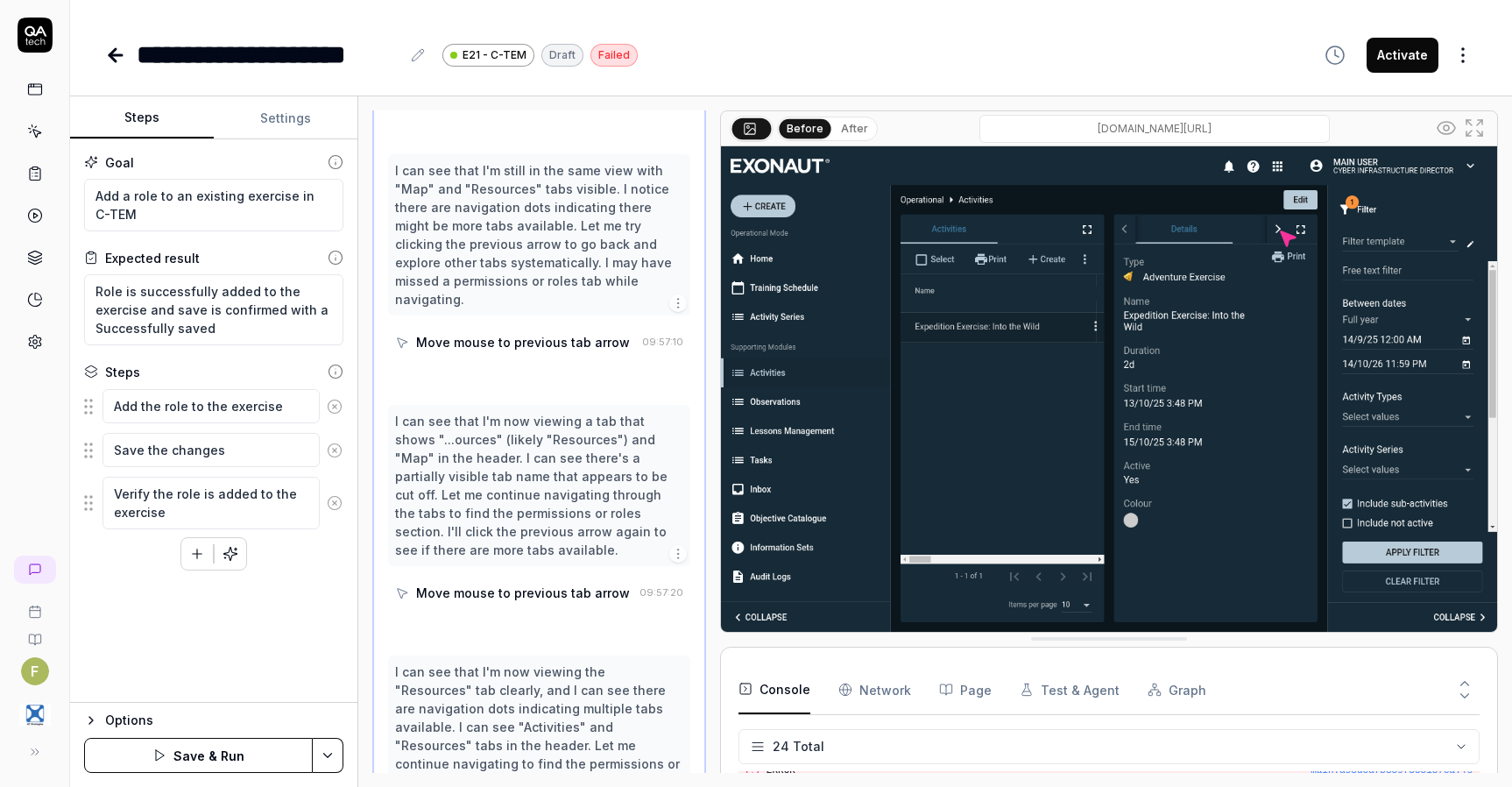
drag, startPoint x: 332, startPoint y: 409, endPoint x: 340, endPoint y: 417, distance: 11.3
click at [332, 411] on icon at bounding box center [334, 407] width 16 height 16
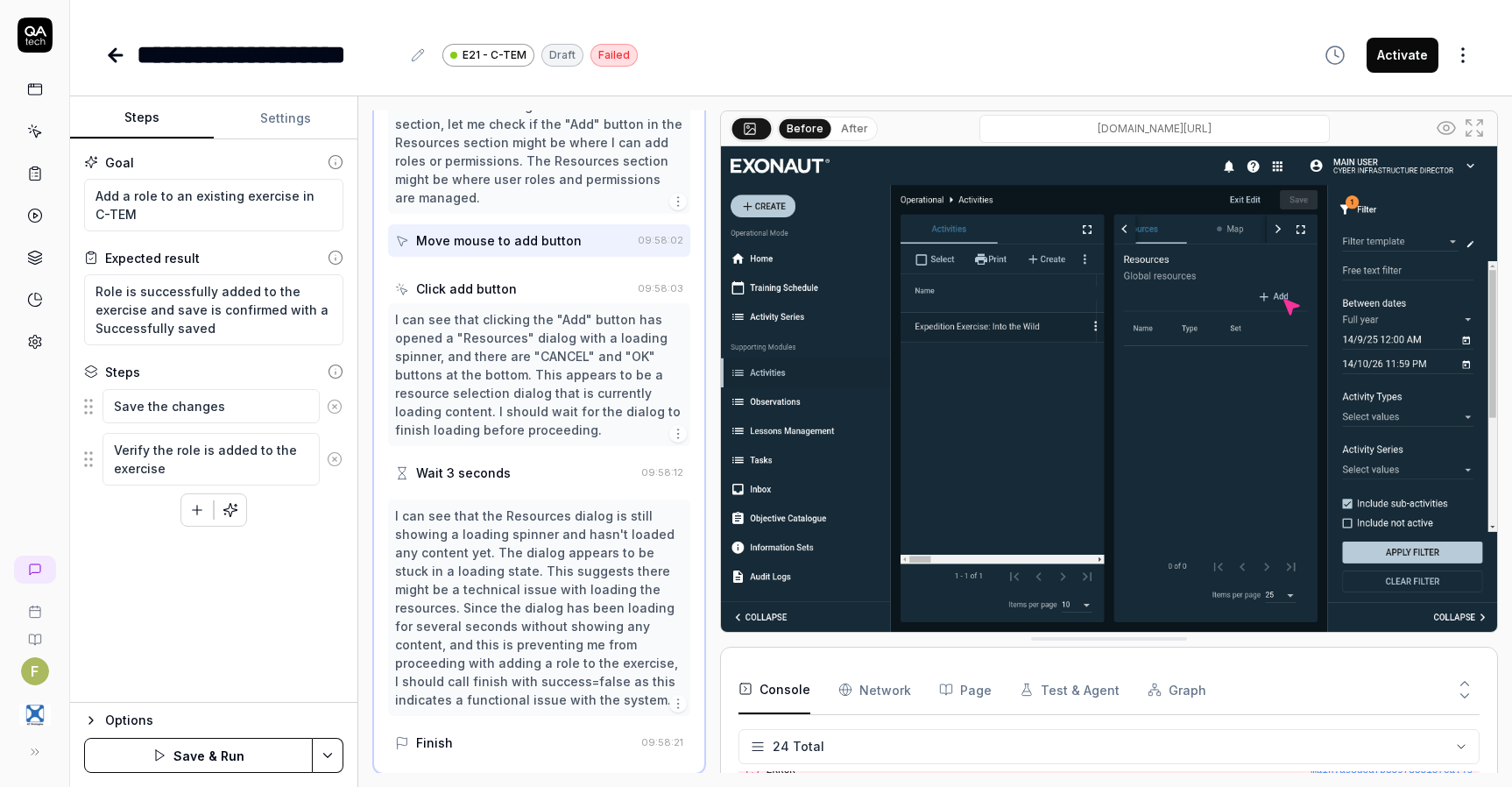
scroll to position [515, 0]
click at [336, 409] on icon at bounding box center [334, 407] width 16 height 16
click at [332, 422] on icon at bounding box center [334, 415] width 16 height 16
click at [239, 753] on button "Save & Run" at bounding box center [199, 755] width 229 height 35
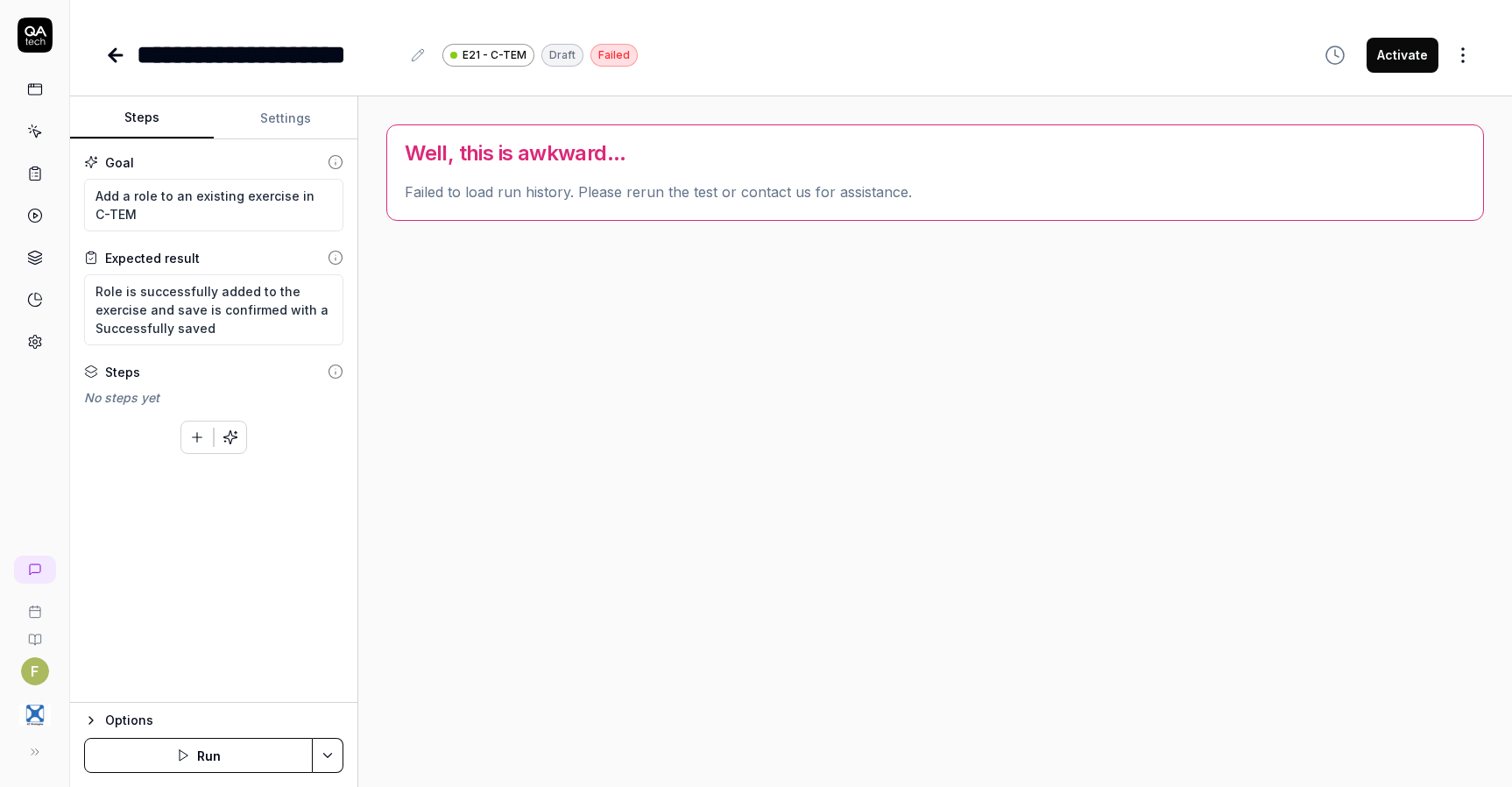
drag, startPoint x: 432, startPoint y: 530, endPoint x: 425, endPoint y: 510, distance: 21.2
click at [432, 530] on div "Well, this is awkward... Failed to load run history. Please rerun the test or c…" at bounding box center [935, 441] width 1126 height 662
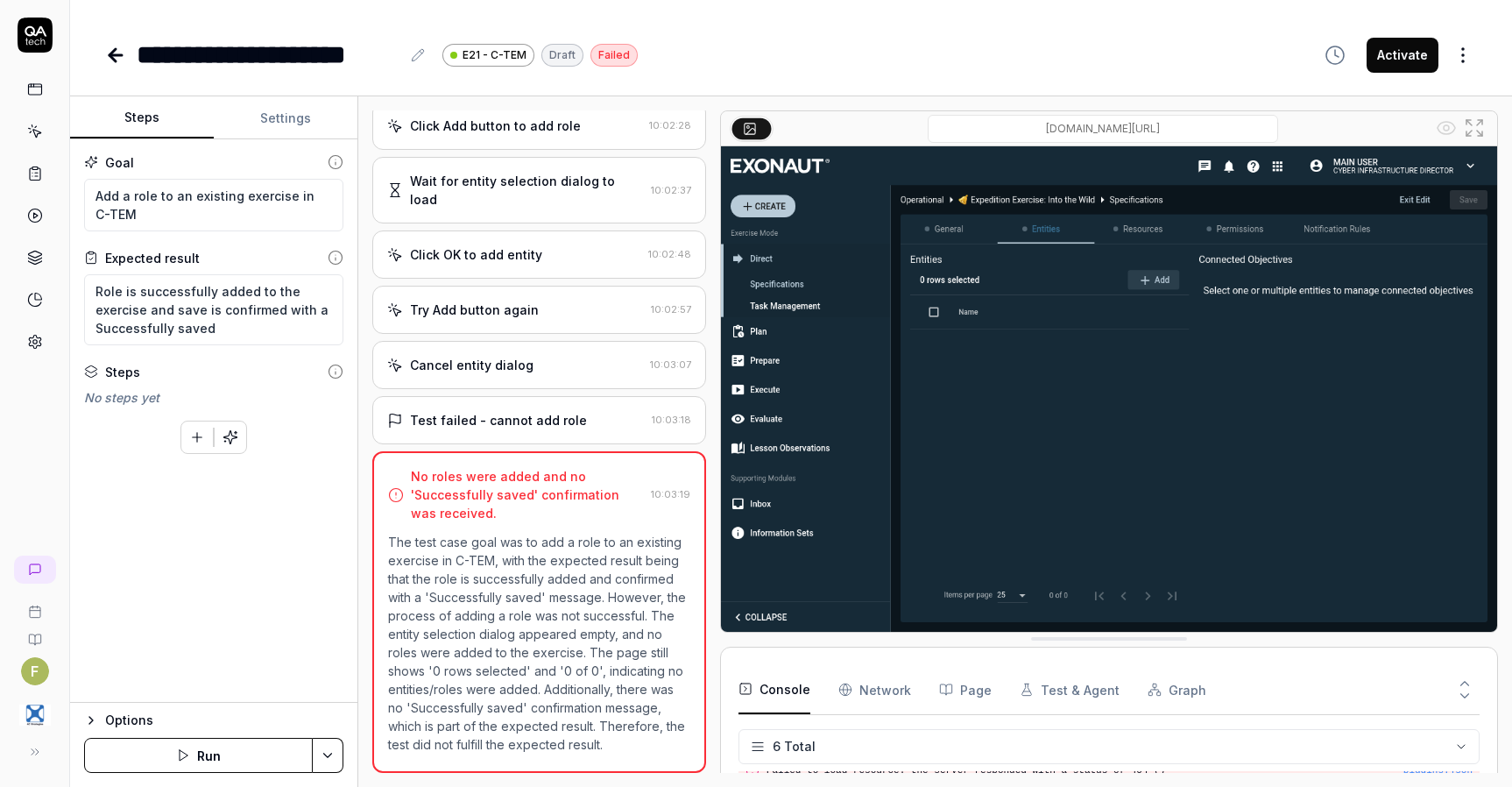
scroll to position [725, 0]
click at [157, 194] on textarea "Add a role to an existing exercise in C-TEM" at bounding box center [214, 205] width 259 height 53
type textarea "*"
type textarea "Add a role ato an existing exercise in C-TEM"
type textarea "*"
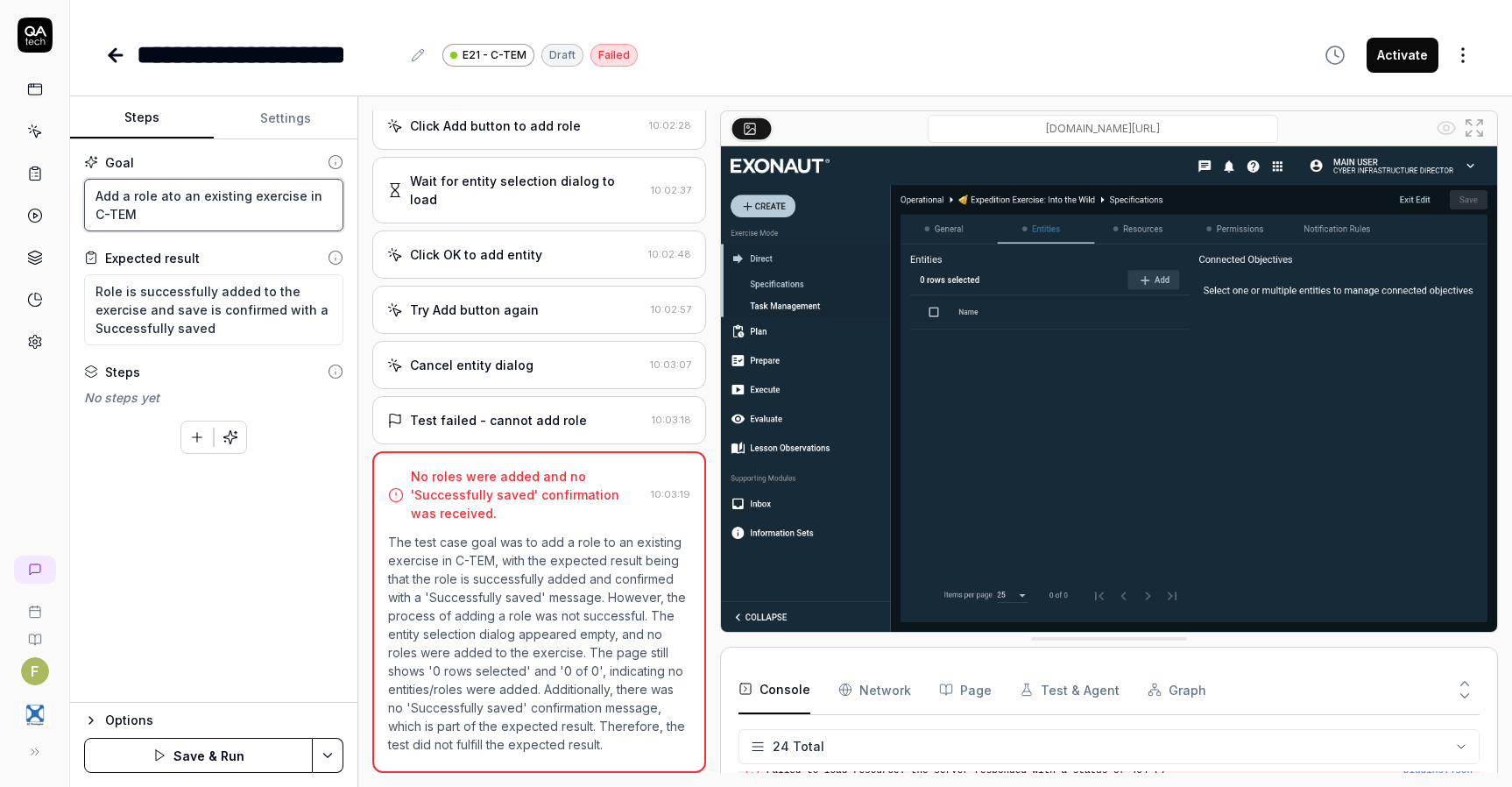
type textarea "Add a role anto an existing exercise in C-TEM"
type textarea "*"
type textarea "Add a role andto an existing exercise in C-TEM"
type textarea "*"
type textarea "Add a role and to an existing exercise in C-TEM"
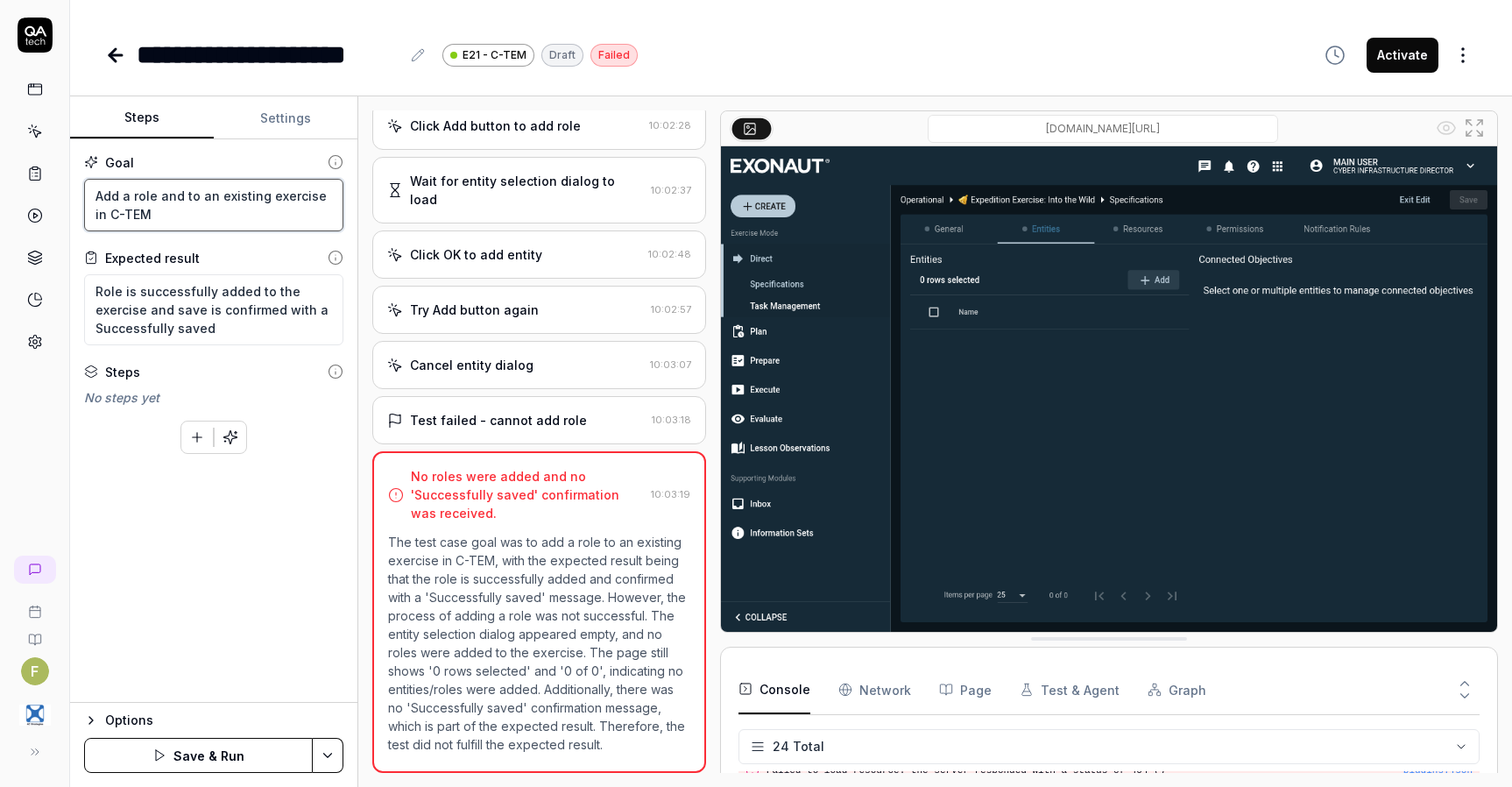
type textarea "*"
type textarea "Add a role and dto an existing exercise in C-TEM"
type textarea "*"
type textarea "Add a role and deto an existing exercise in C-TEM"
type textarea "*"
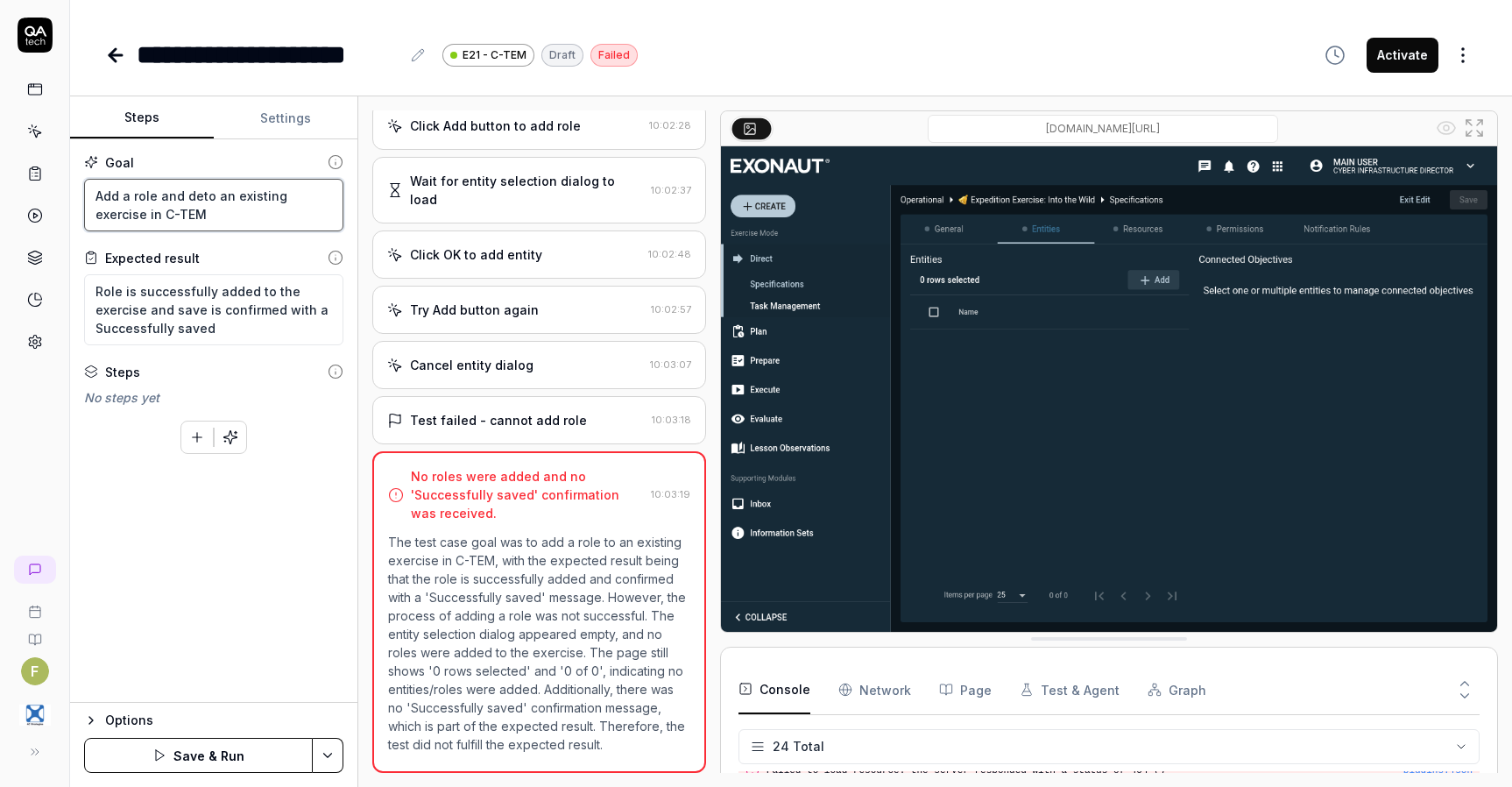
type textarea "Add a role and desto an existing exercise in C-TEM"
type textarea "*"
type textarea "Add a role and descto an existing exercise in C-TEM"
type textarea "*"
type textarea "Add a role and descrto an existing exercise in C-TEM"
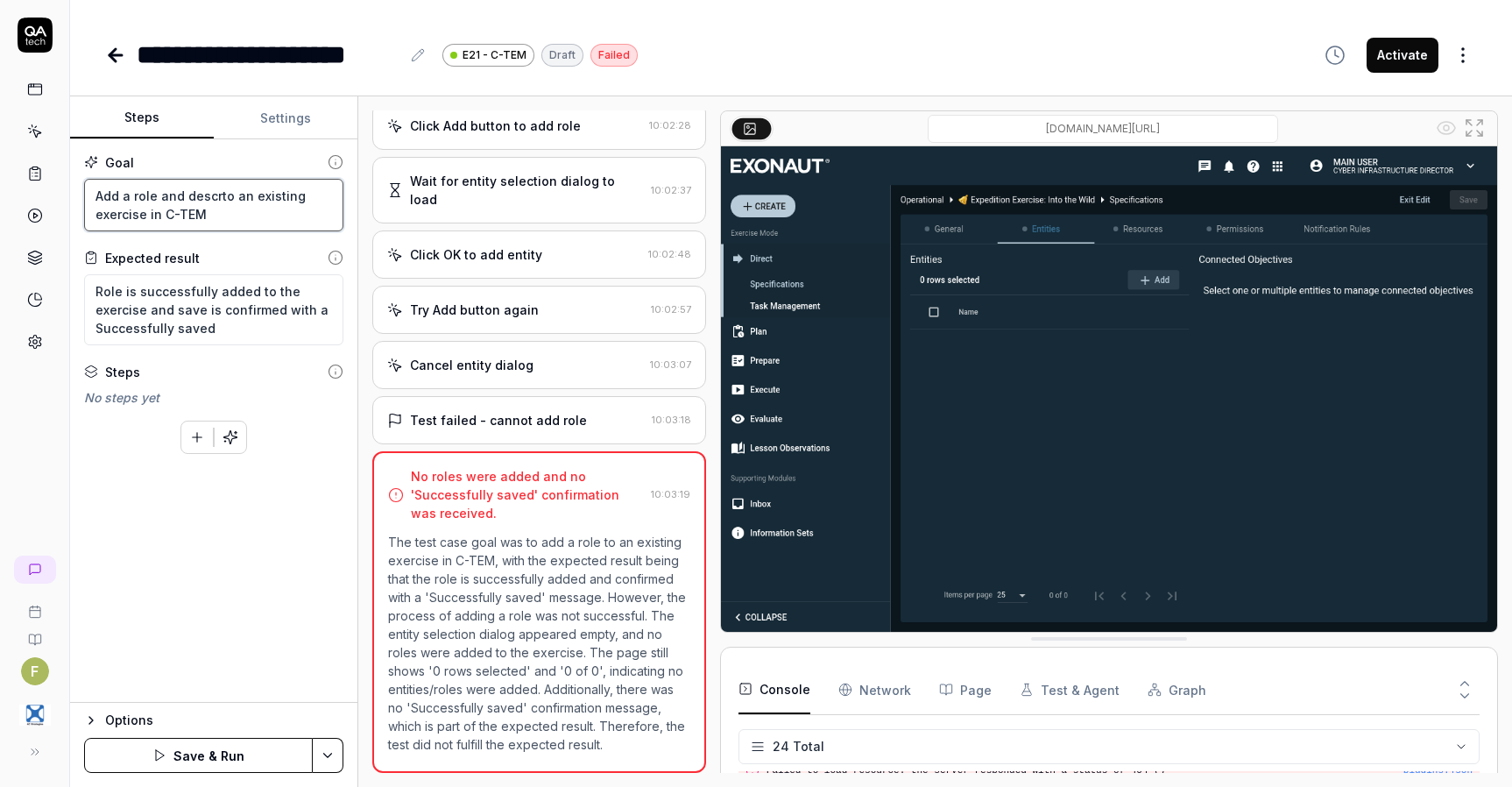
type textarea "*"
type textarea "Add a role and descrito an existing exercise in C-TEM"
type textarea "*"
type textarea "Add a role and descripto an existing exercise in C-TEM"
type textarea "*"
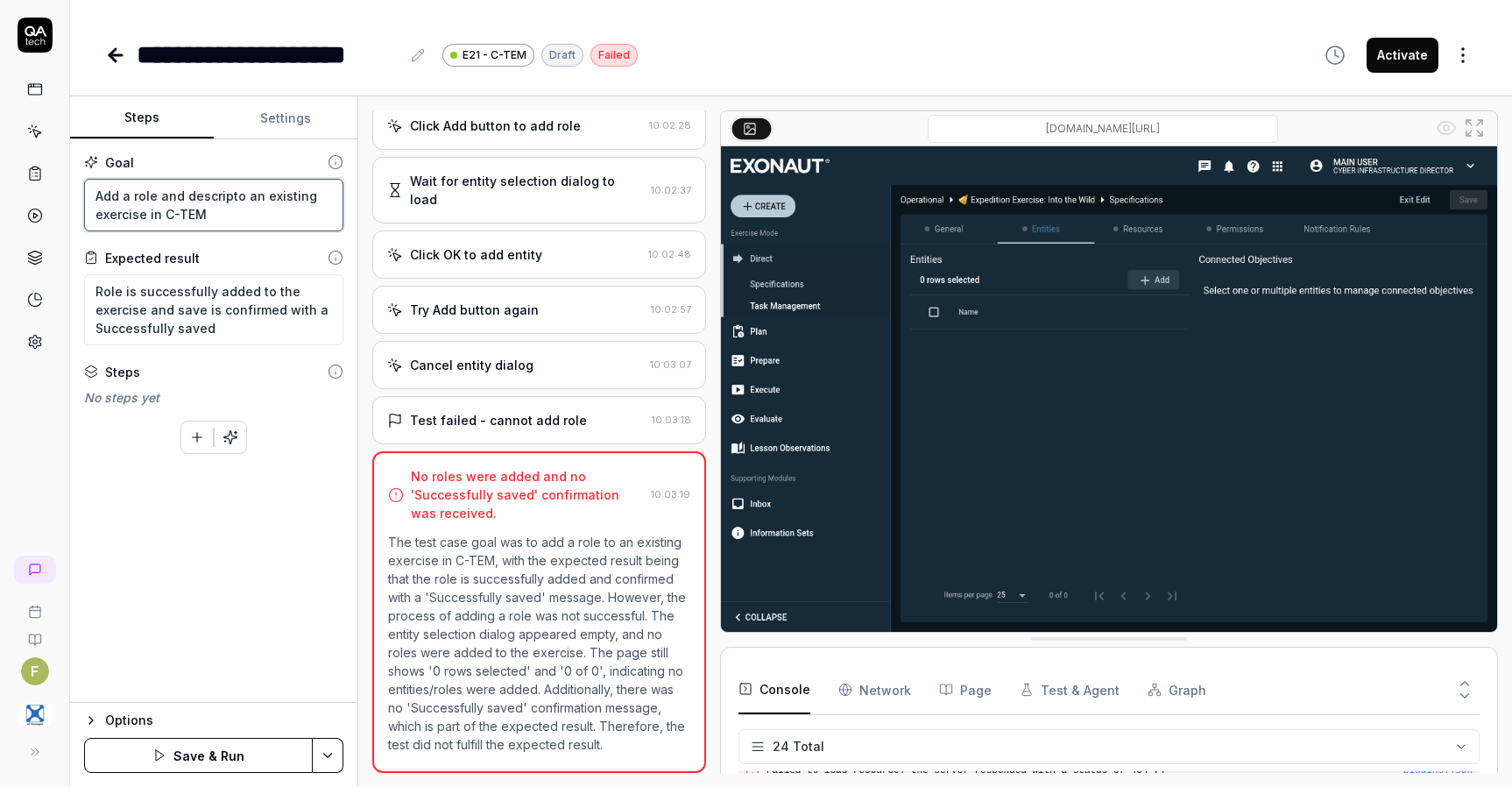
type textarea "Add a role and descriptto an existing exercise in C-TEM"
type textarea "*"
type textarea "Add a role and descriptito an existing exercise in C-TEM"
type textarea "*"
type textarea "Add a role and descriptioto an existing exercise in C-TEM"
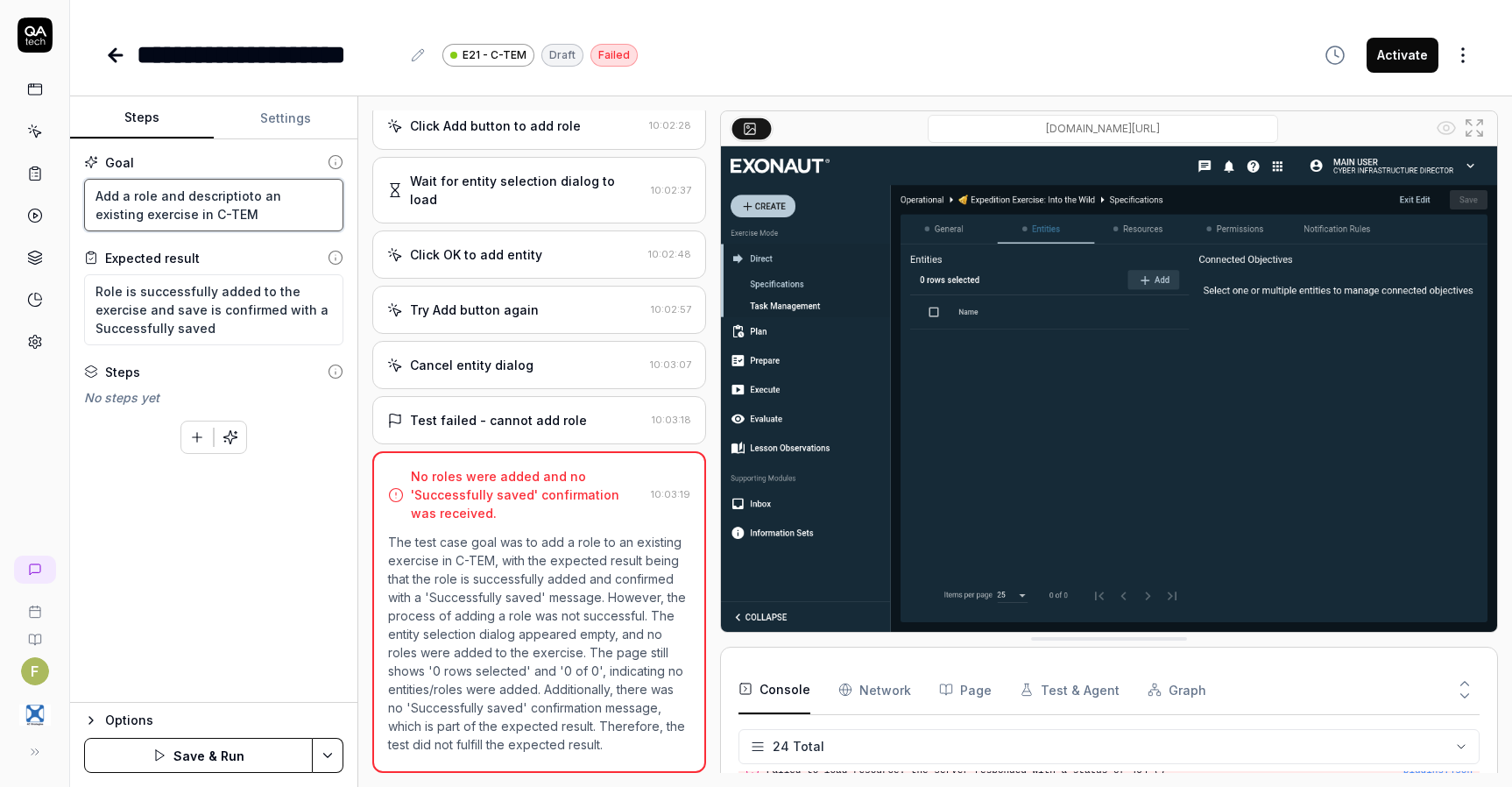
type textarea "*"
type textarea "Add a role and descriptionto an existing exercise in C-TEM"
type textarea "*"
type textarea "Add a role and description to an existing exercise in C-TEM"
click at [168, 307] on textarea "Role is successfully added to the exercise and save is confirmed with a Success…" at bounding box center [214, 310] width 259 height 71
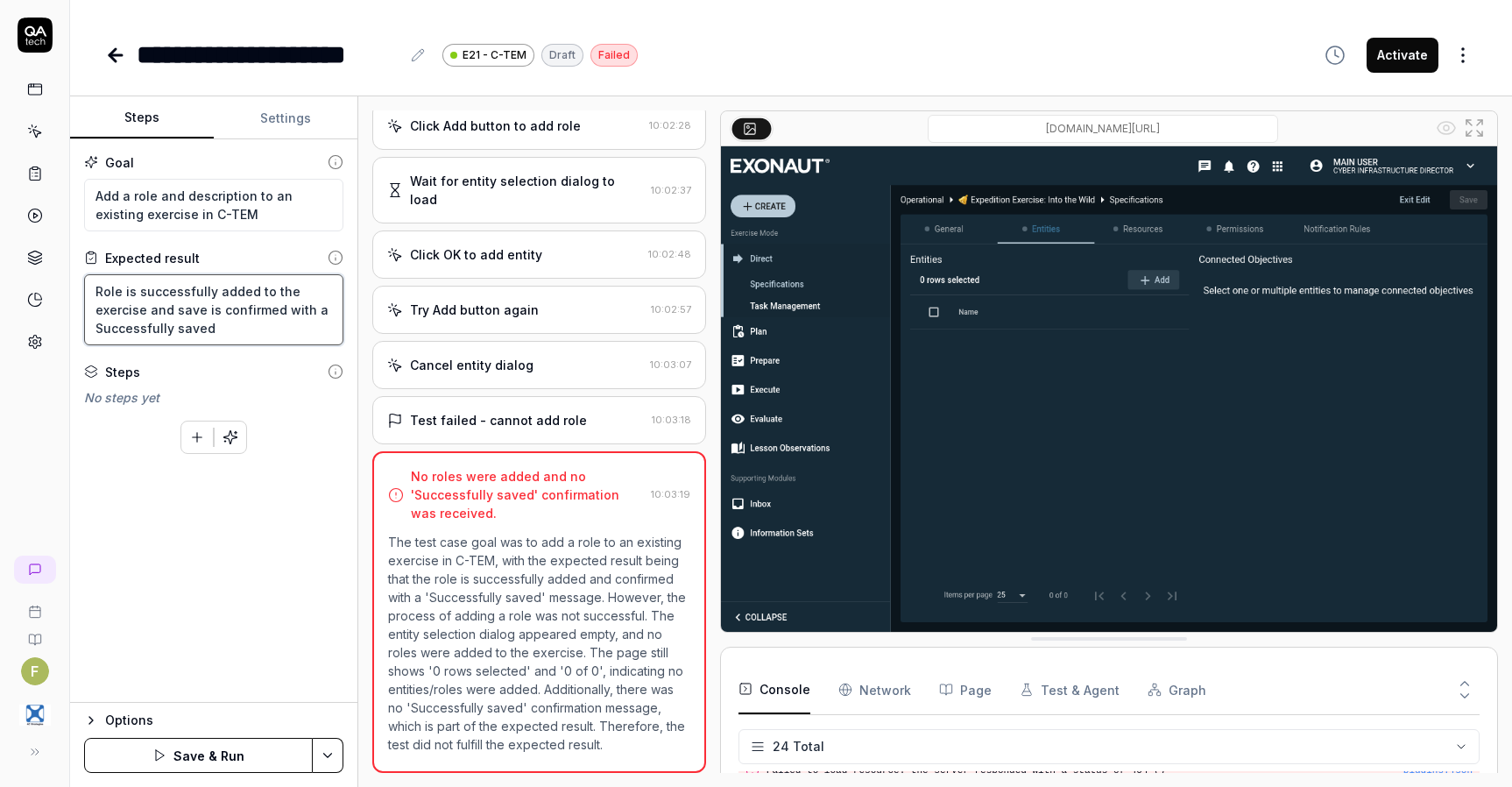
type textarea "*"
type textarea "Role is successfully added to the exercise and save is confirmed with a Success…"
type textarea "*"
type textarea "Role is successfully added to the exercise and t save is confirmed with a Succe…"
type textarea "*"
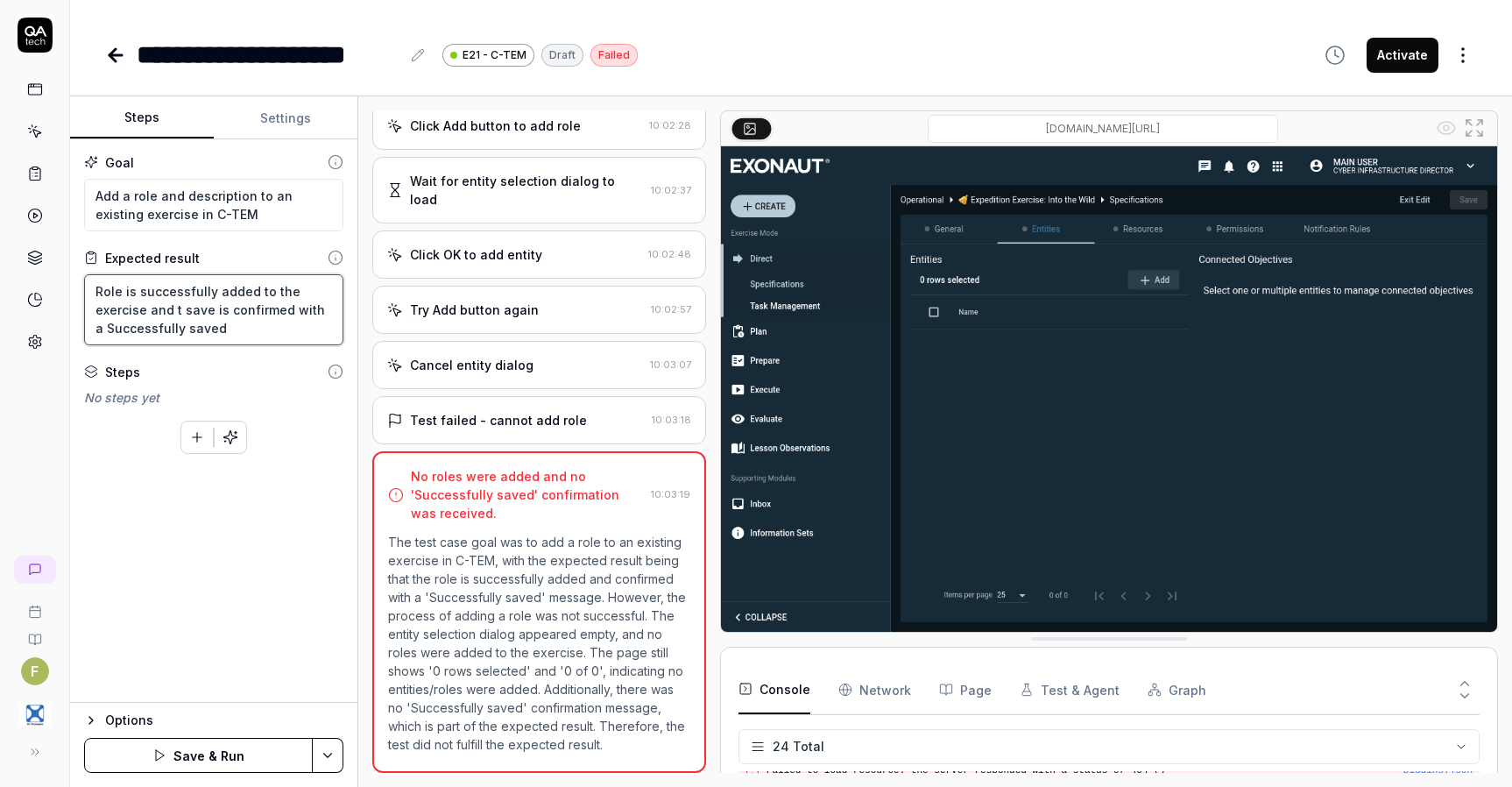
type textarea "Role is successfully added to the exercise and th save is confirmed with a Succ…"
type textarea "*"
type textarea "Role is successfully added to the exercise and the save is confirmed with a Suc…"
type textarea "*"
type textarea "Role is successfully added to the exercise and then save is confirmed with a Su…"
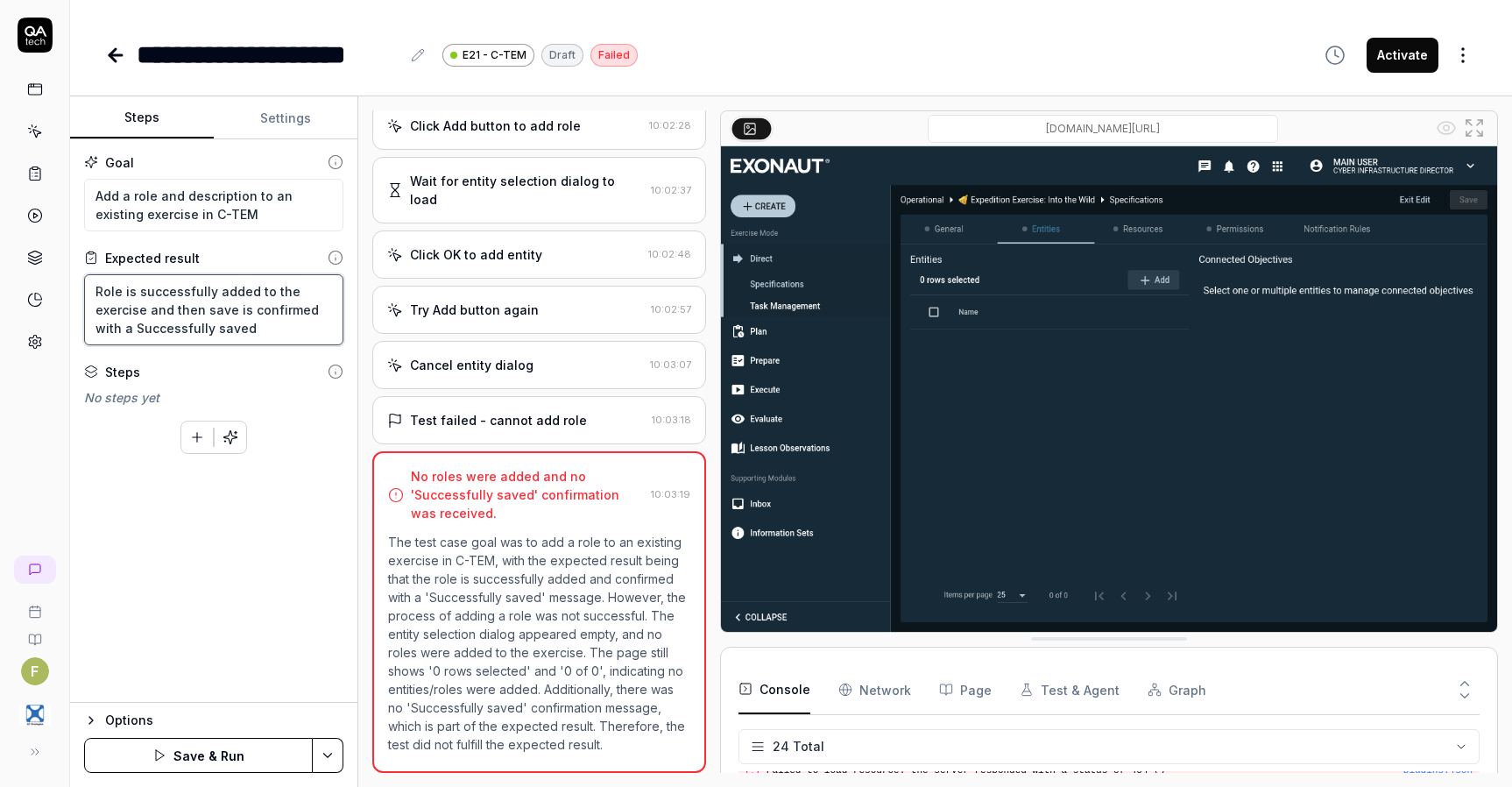
type textarea "*"
type textarea "Role is successfully added to the exercise and then save is confirmed with a Su…"
type textarea "*"
type textarea "Role is successfully added to the exercise and then a save is confirmed with a …"
type textarea "*"
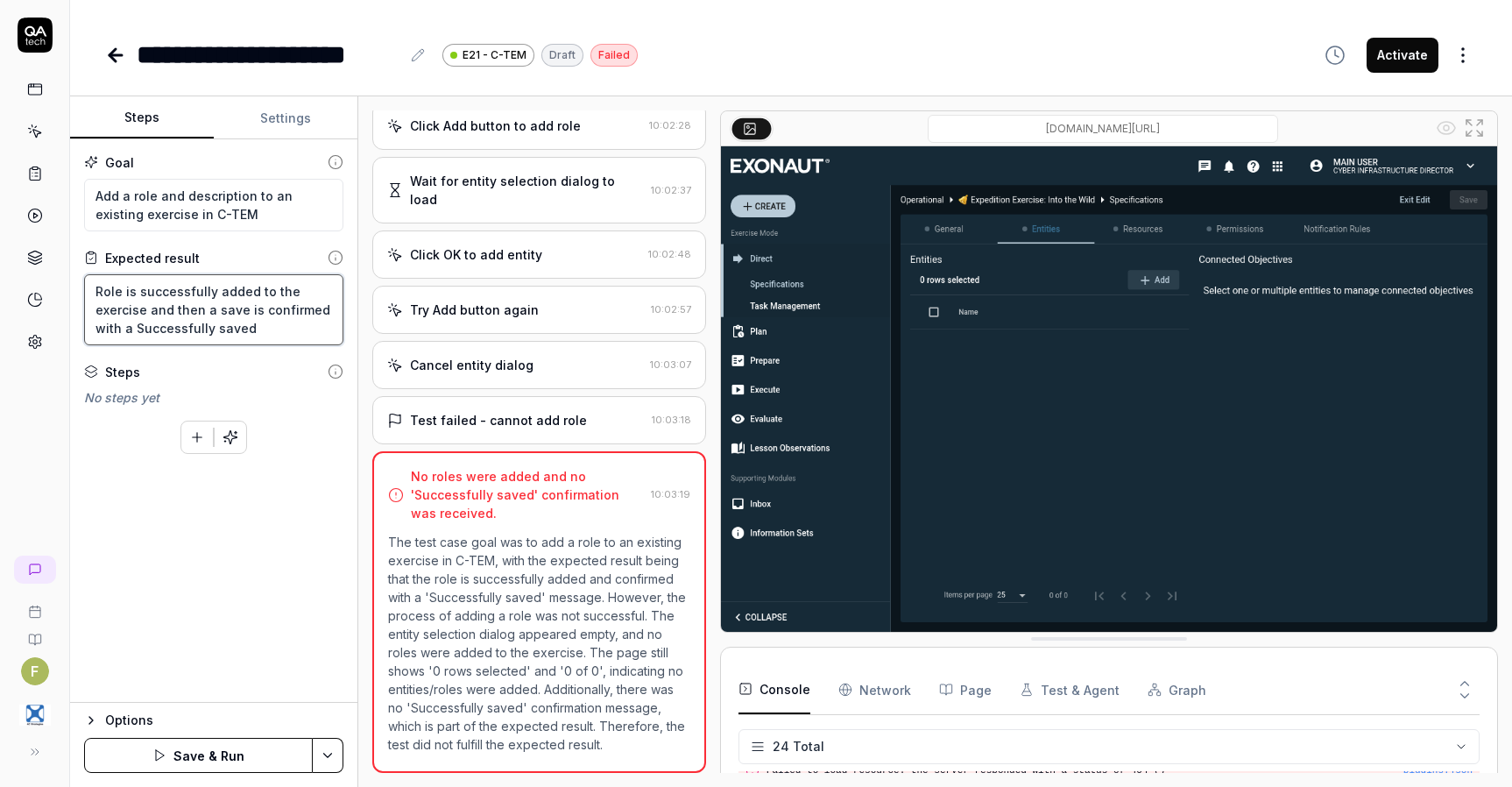
type textarea "Role is successfully added to the exercise and then a save is confirmed with a …"
type textarea "*"
type textarea "Role is successfully added to the exercise and then a d save is confirmed with …"
type textarea "*"
type textarea "Role is successfully added to the exercise and then a de save is confirmed with…"
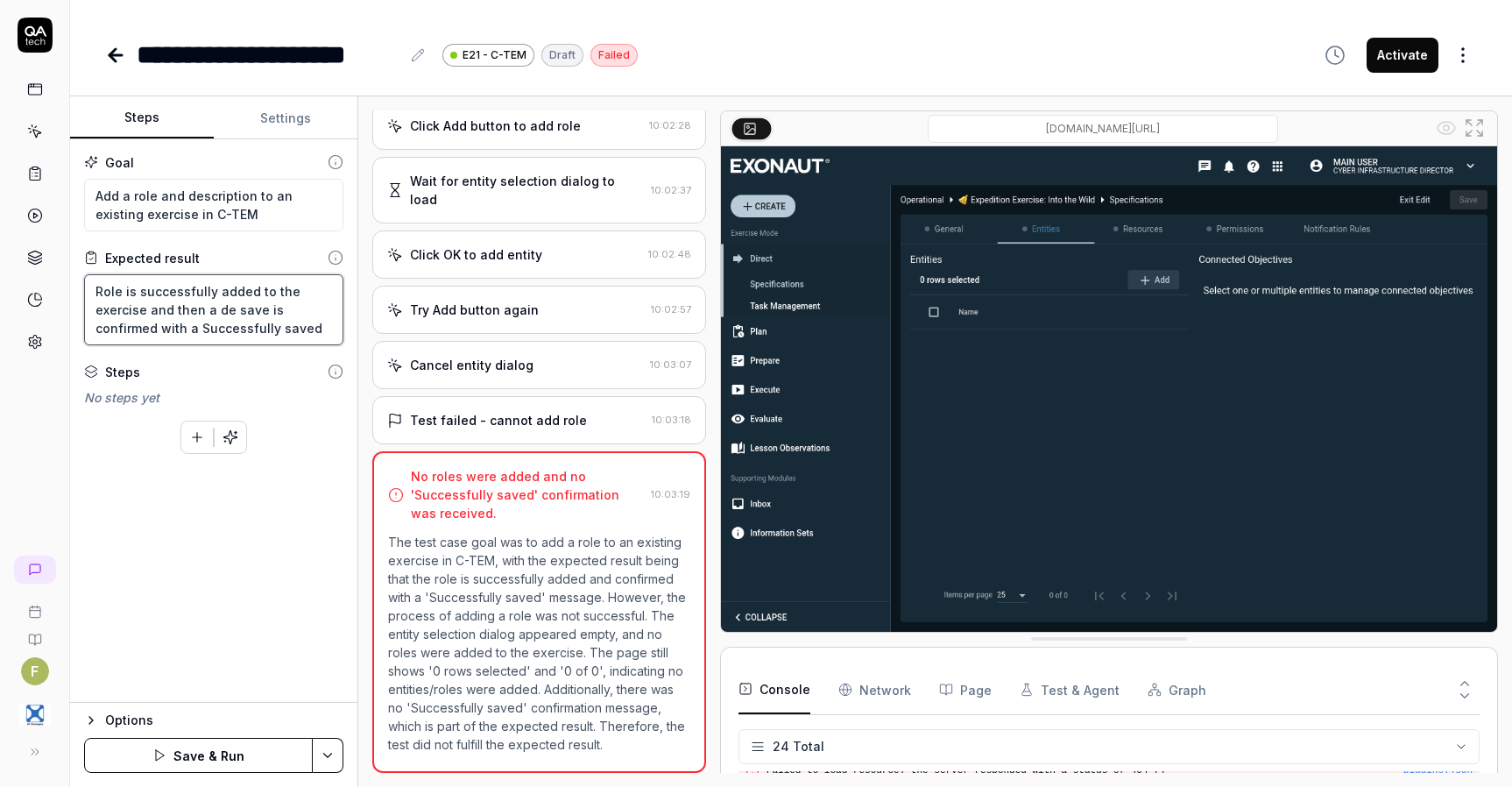
type textarea "*"
type textarea "Role is successfully added to the exercise and then a d save is confirmed with …"
type textarea "*"
type textarea "Role is successfully added to the exercise and then a de save is confirmed with…"
type textarea "*"
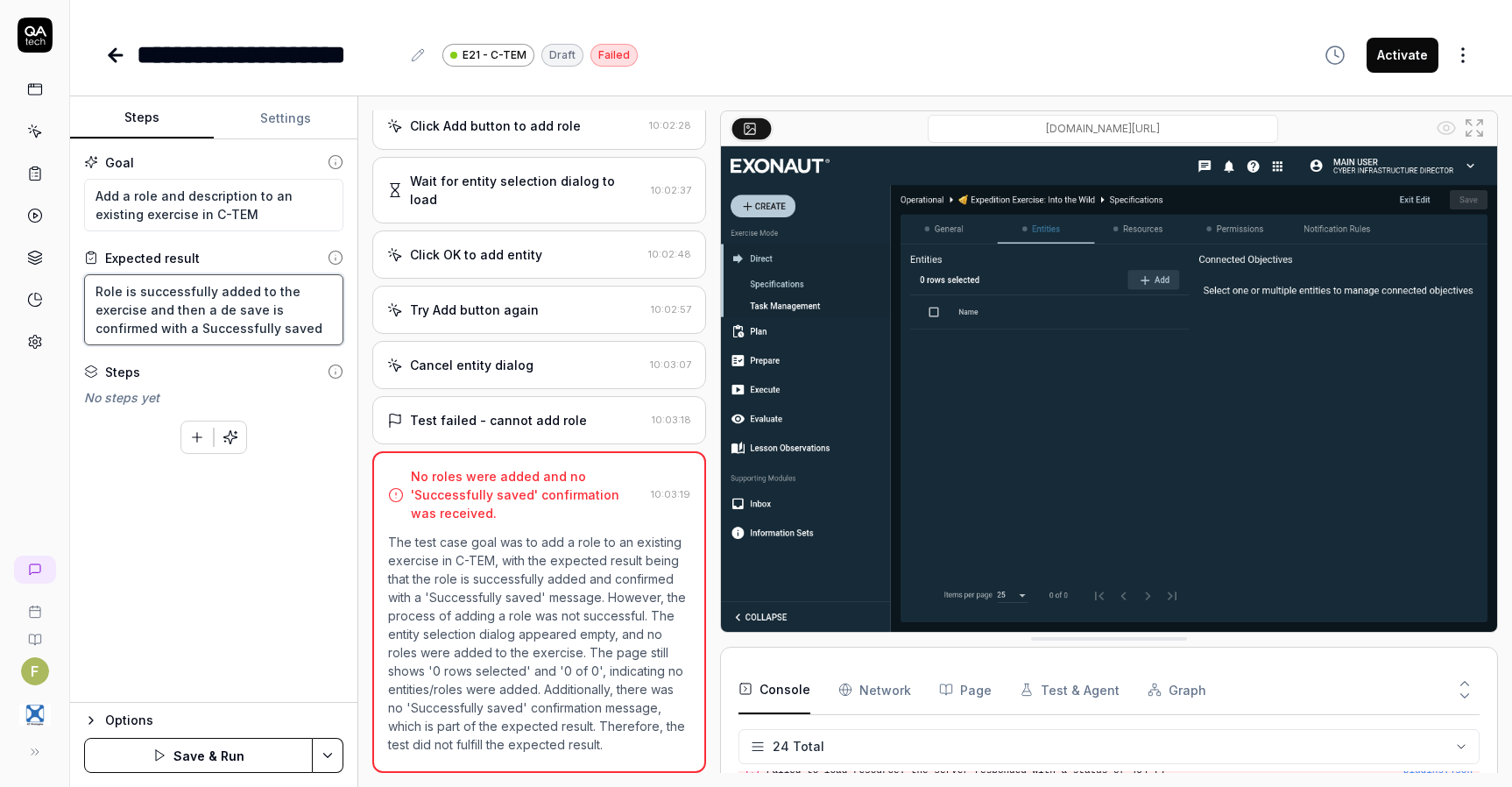
type textarea "Role is successfully added to the exercise and then a des save is confirmed wit…"
type textarea "*"
type textarea "Role is successfully added to the exercise and then a desc save is confirmed wi…"
type textarea "*"
type textarea "Role is successfully added to the exercise and then a desci save is confirmed w…"
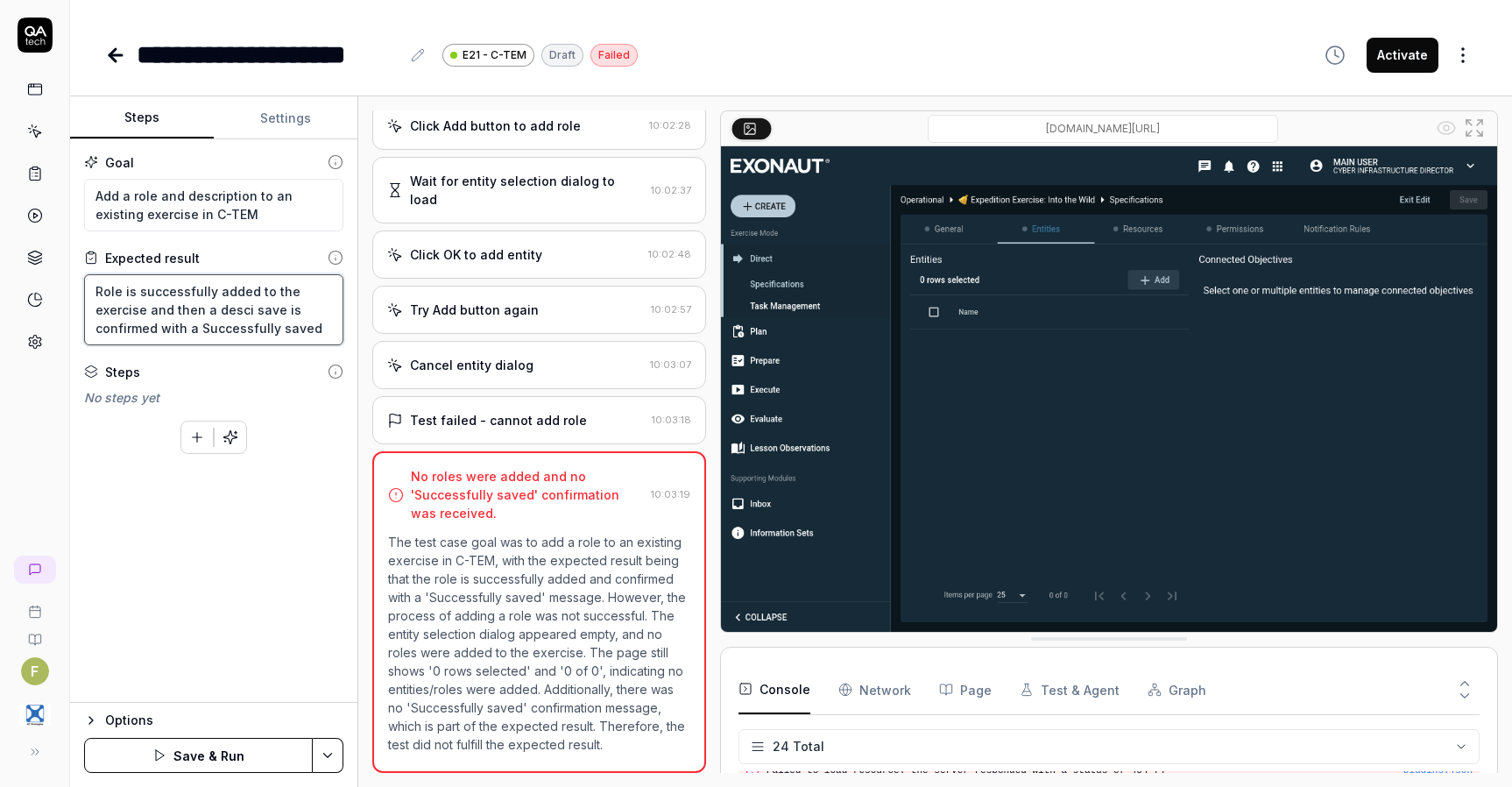
type textarea "*"
type textarea "Role is successfully added to the exercise and then a descirp save is confirmed…"
type textarea "*"
type textarea "Role is successfully added to the exercise and then a descirpti save is confirm…"
type textarea "*"
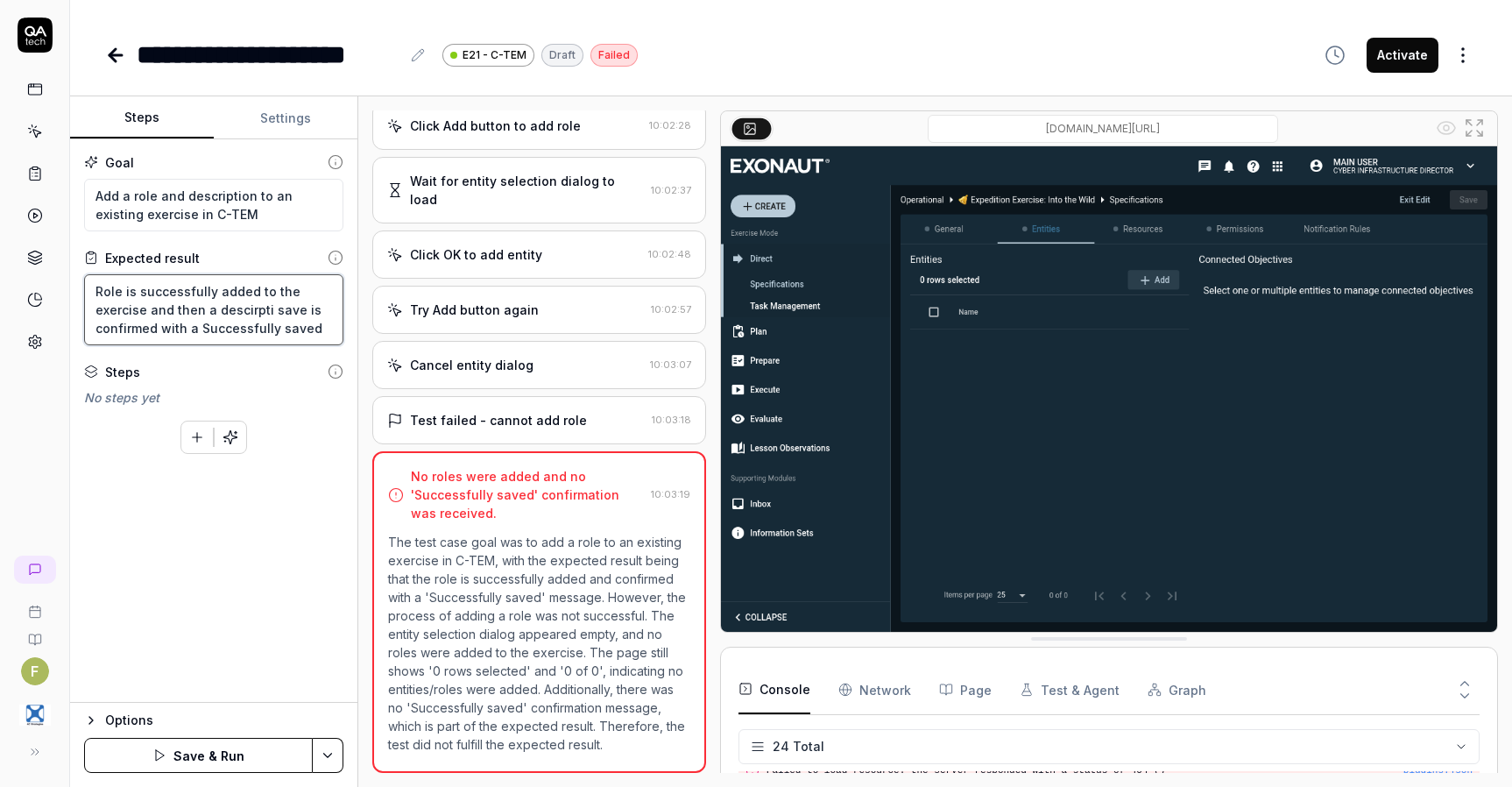
type textarea "Role is successfully added to the exercise and then a descirptio save is confir…"
type textarea "*"
type textarea "Role is successfully added to the exercise and then a descirption save is confi…"
type textarea "*"
type textarea "Role is successfully added to the exercise and then a descirption save is confi…"
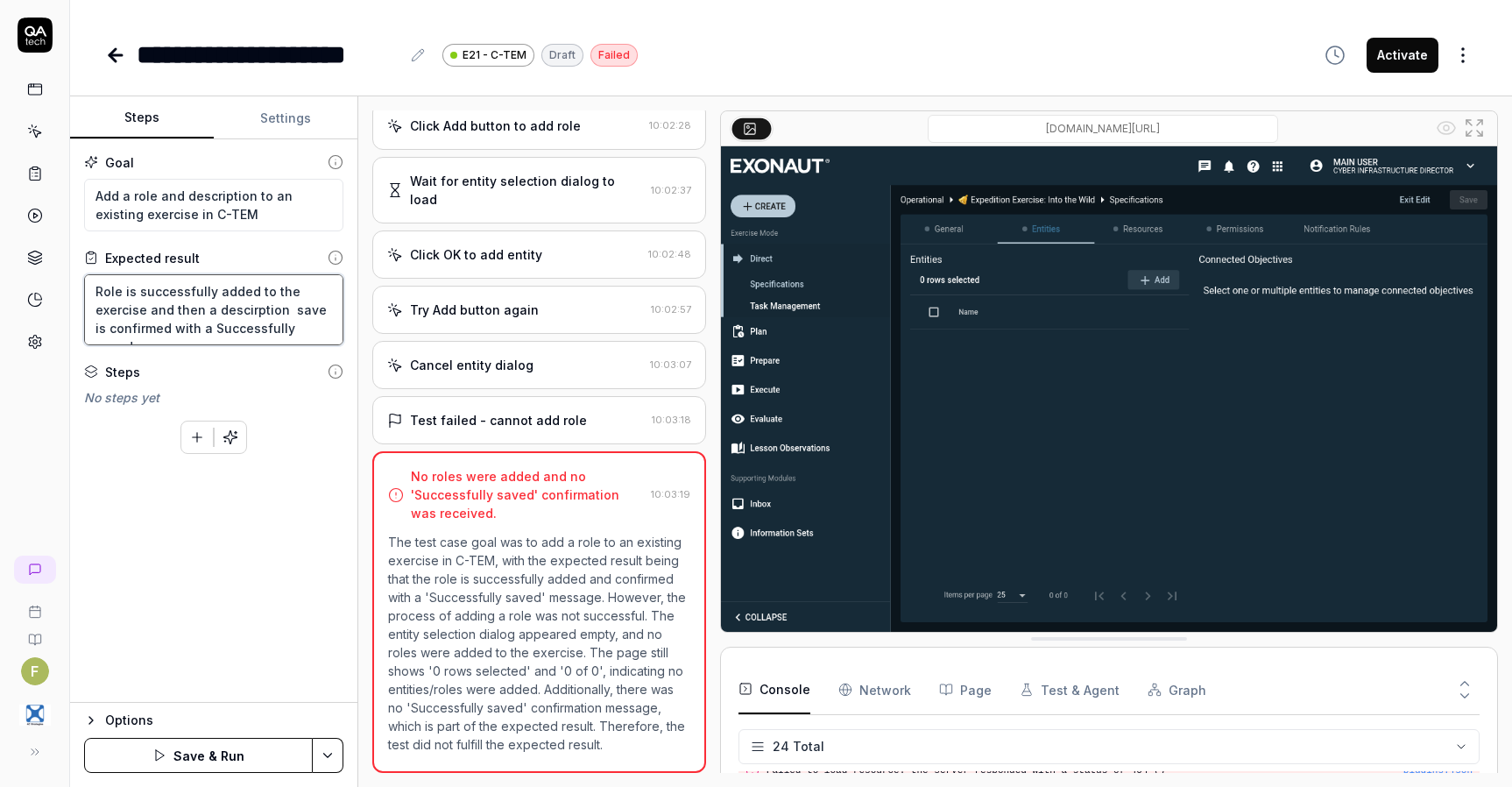
type textarea "*"
type textarea "Role is successfully added to the exercise and then a descirption t save is con…"
type textarea "*"
type textarea "Role is successfully added to the exercise and then a descirption to save is co…"
type textarea "*"
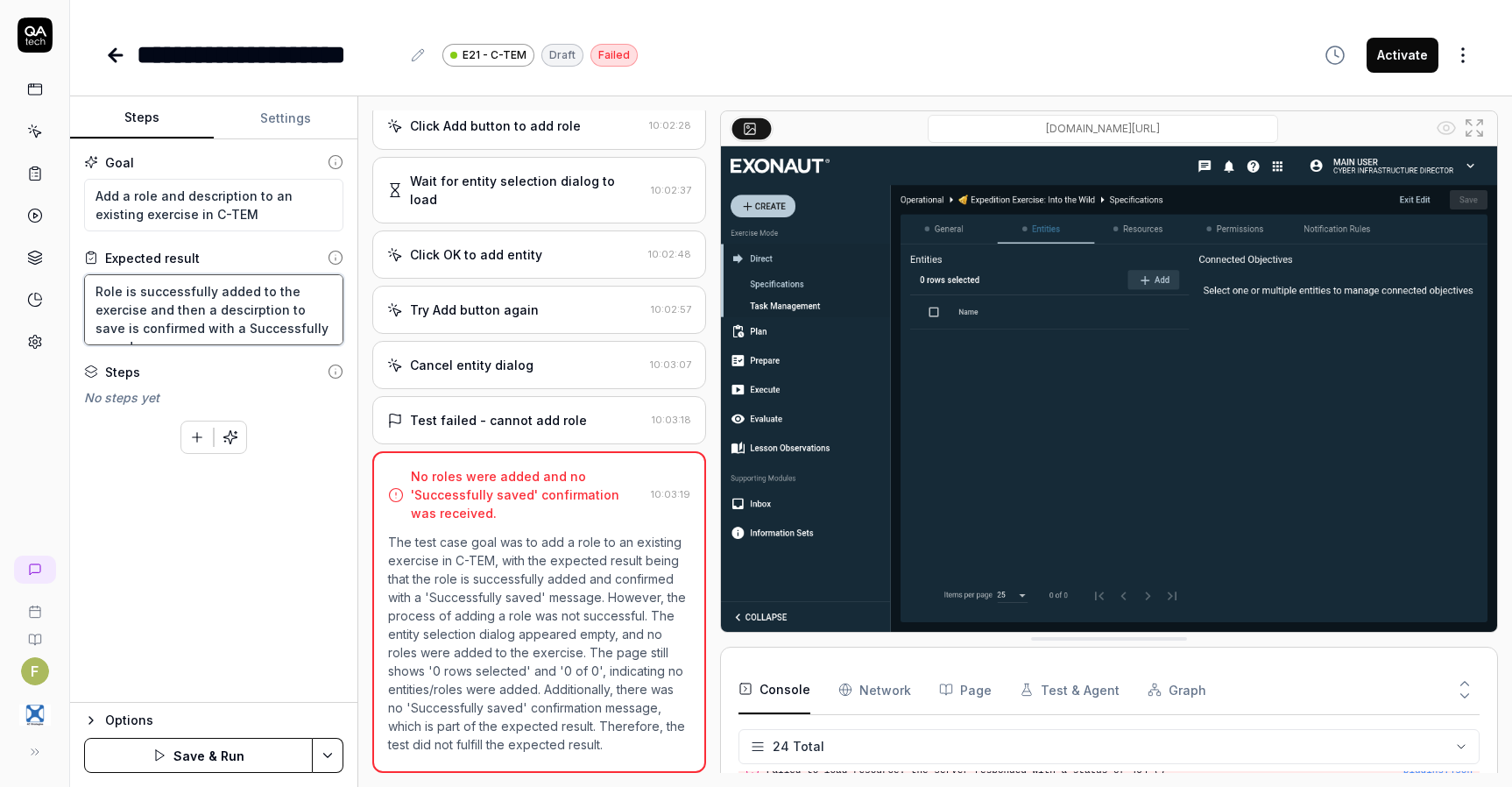
type textarea "Role is successfully added to the exercise and then a descirption to save is co…"
type textarea "*"
type textarea "Role is successfully added to the exercise and then a descirption to t save is …"
type textarea "*"
type textarea "Role is successfully added to the exercise and then a descirption to th save is…"
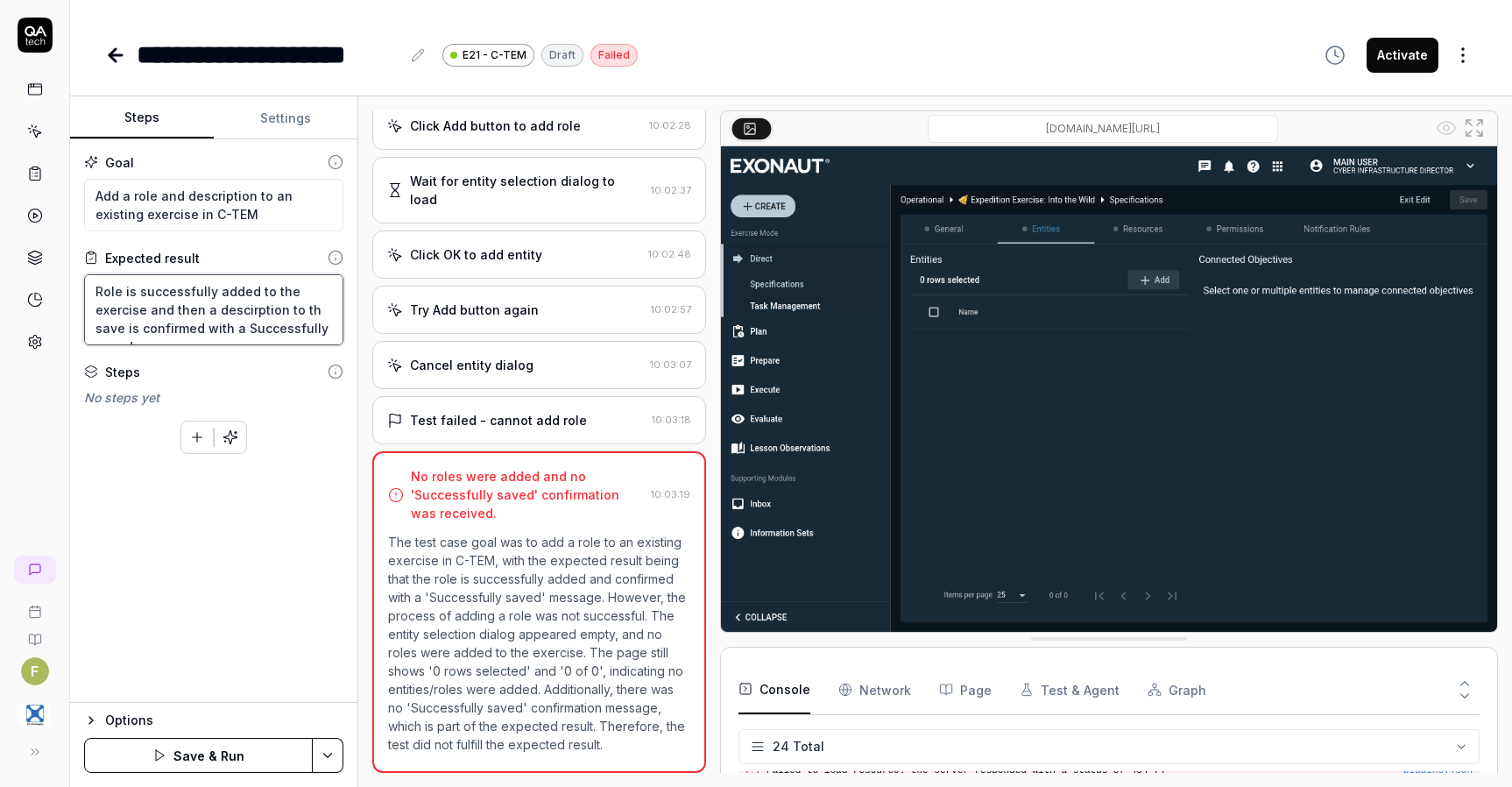
type textarea "*"
type textarea "Role is successfully added to the exercise and then a descirption to the save i…"
type textarea "*"
type textarea "Role is successfully added to the exercise and then a descirption to the save i…"
type textarea "*"
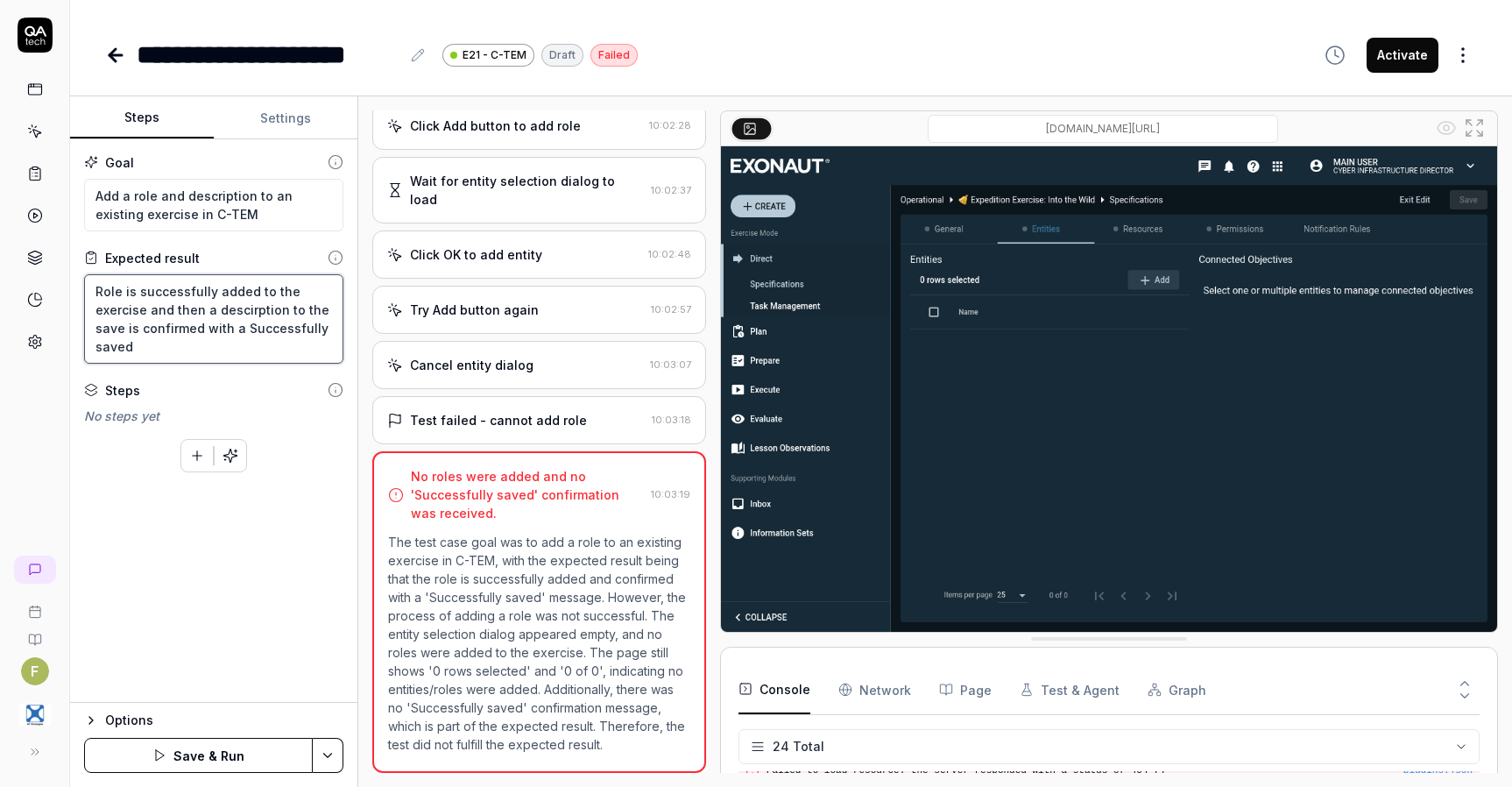
type textarea "Role is successfully added to the exercise and then a descirption to the e save…"
type textarea "*"
type textarea "Role is successfully added to the exercise and then a descirption to the ex sav…"
type textarea "*"
type textarea "Role is successfully added to the exercise and then a descirption to the exe sa…"
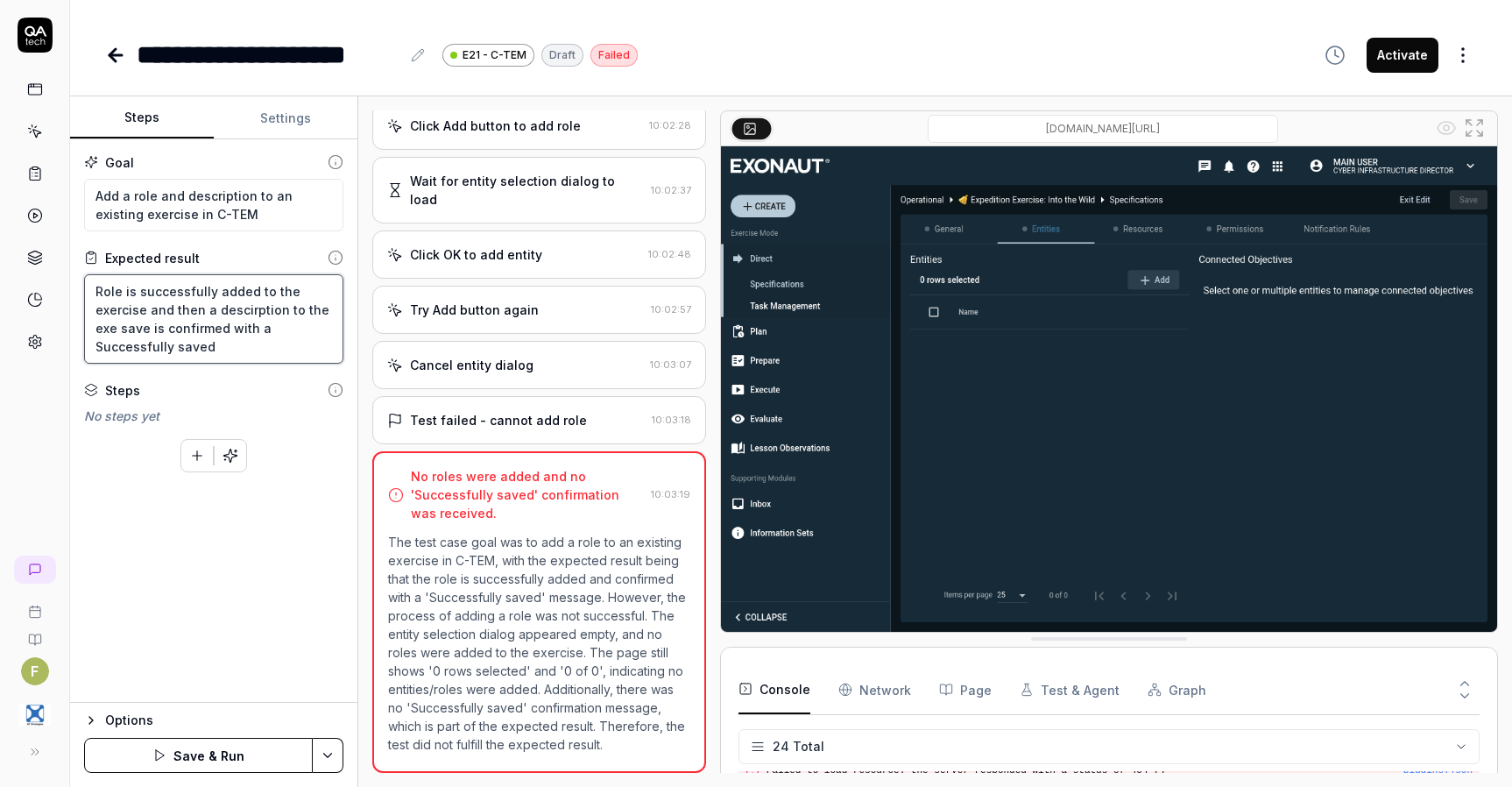
type textarea "*"
type textarea "Role is successfully added to the exercise and then a descirption to the exer s…"
type textarea "*"
type textarea "Role is successfully added to the exercise and then a descirption to the exerc …"
type textarea "*"
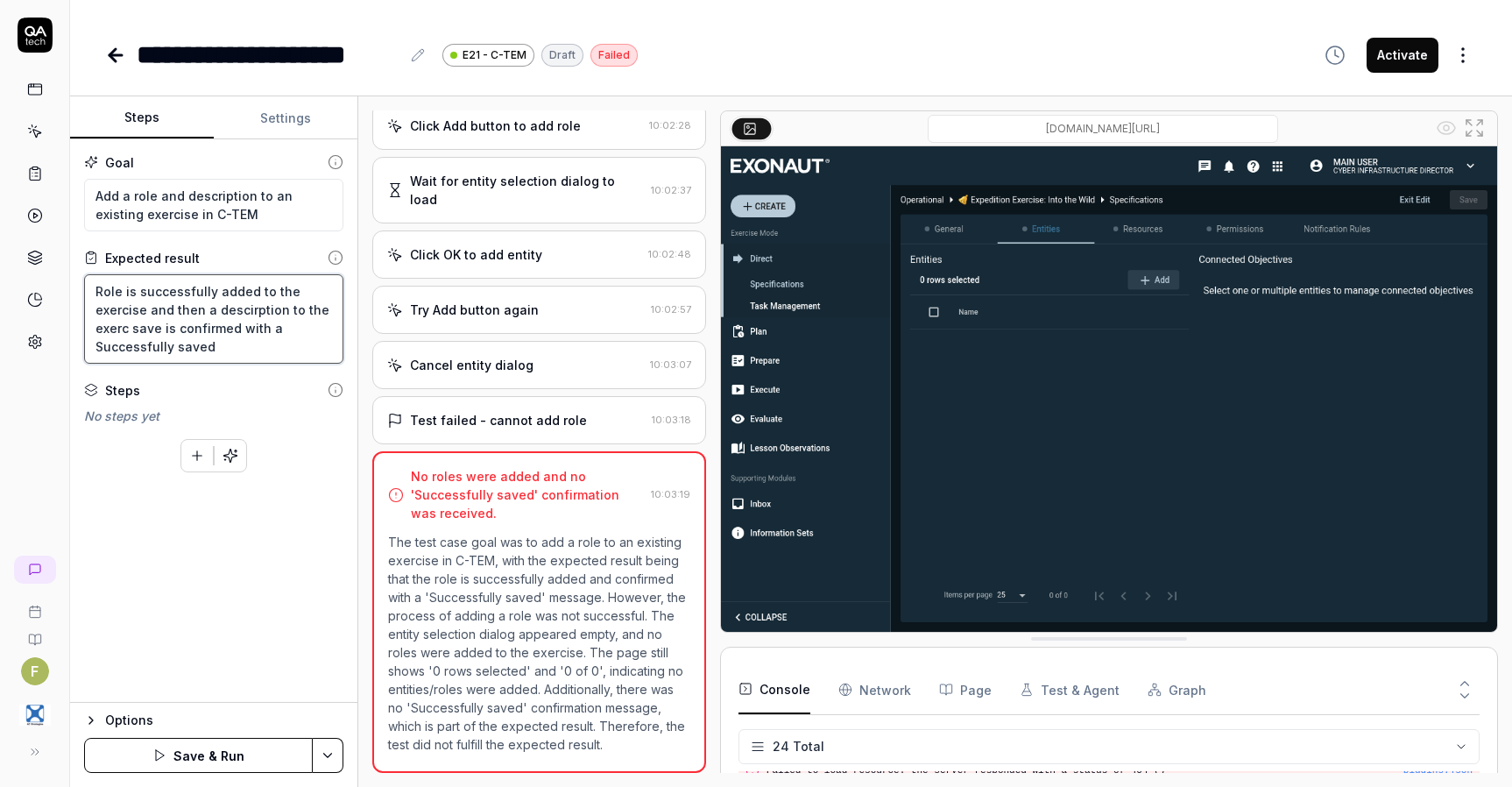
type textarea "Role is successfully added to the exercise and then a descirption to the exerci…"
type textarea "*"
type textarea "Role is successfully added to the exercise and then a descirption to the exerci…"
type textarea "*"
type textarea "Role is successfully added to the exercise and then a descirption to the exerci…"
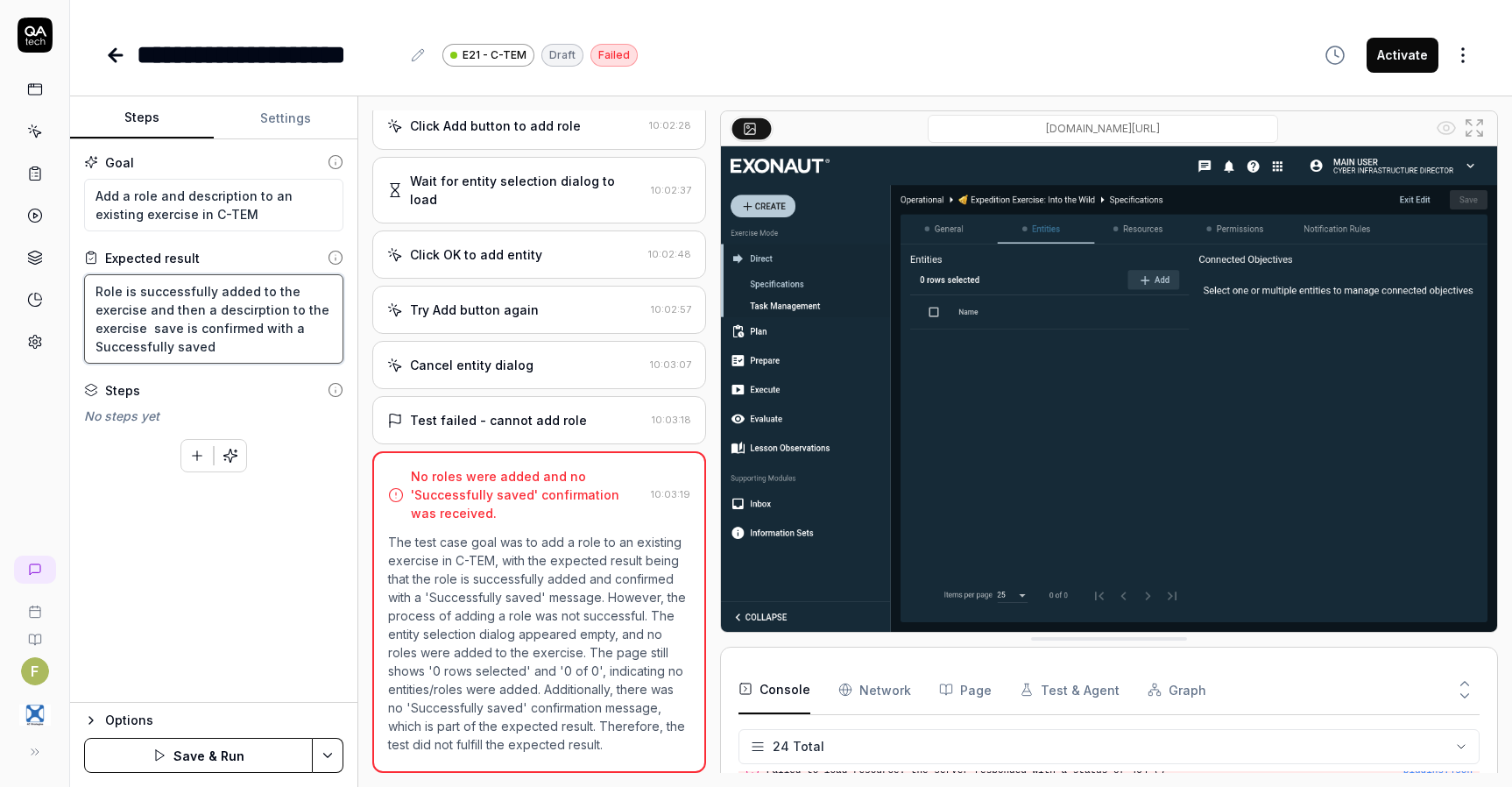
type textarea "*"
type textarea "Role is successfully added to the exercise and then a descirption to the exerci…"
type textarea "*"
type textarea "Role is successfully added to the exercise and then a descirption to the exerci…"
click at [236, 760] on button "Save & Run" at bounding box center [199, 755] width 229 height 35
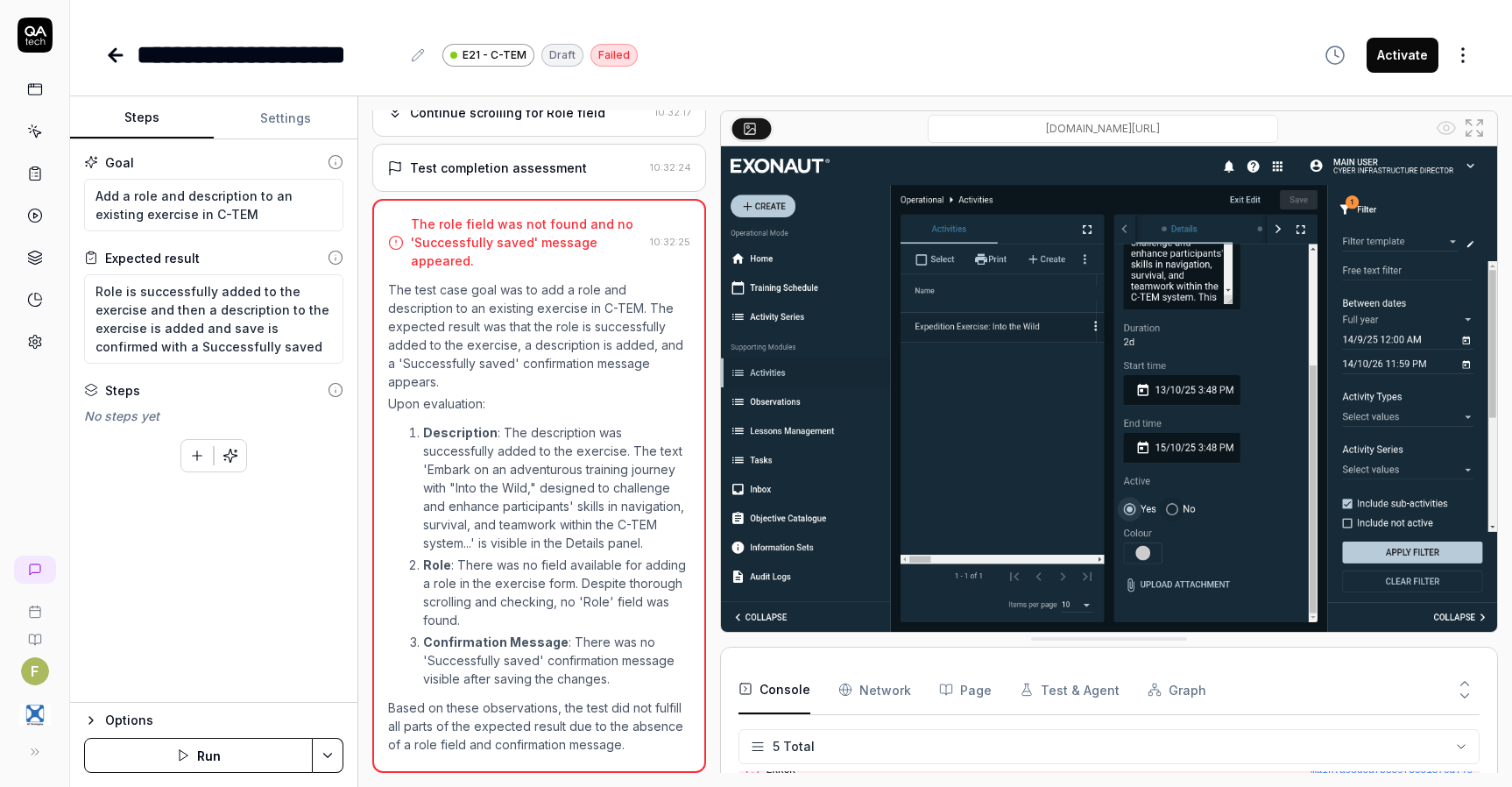
scroll to position [1040, 0]
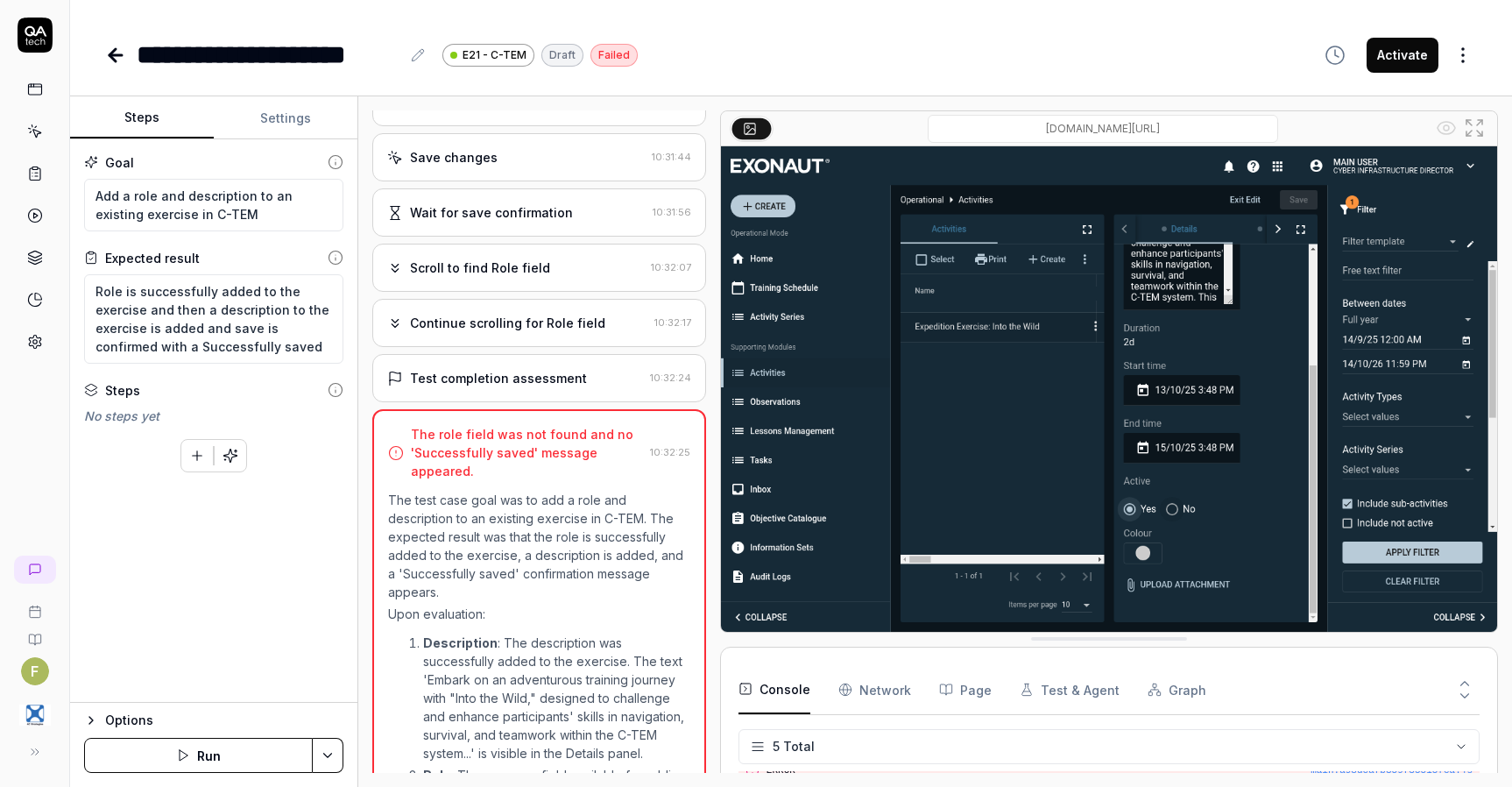
click at [485, 385] on div "Test completion assessment" at bounding box center [499, 378] width 177 height 19
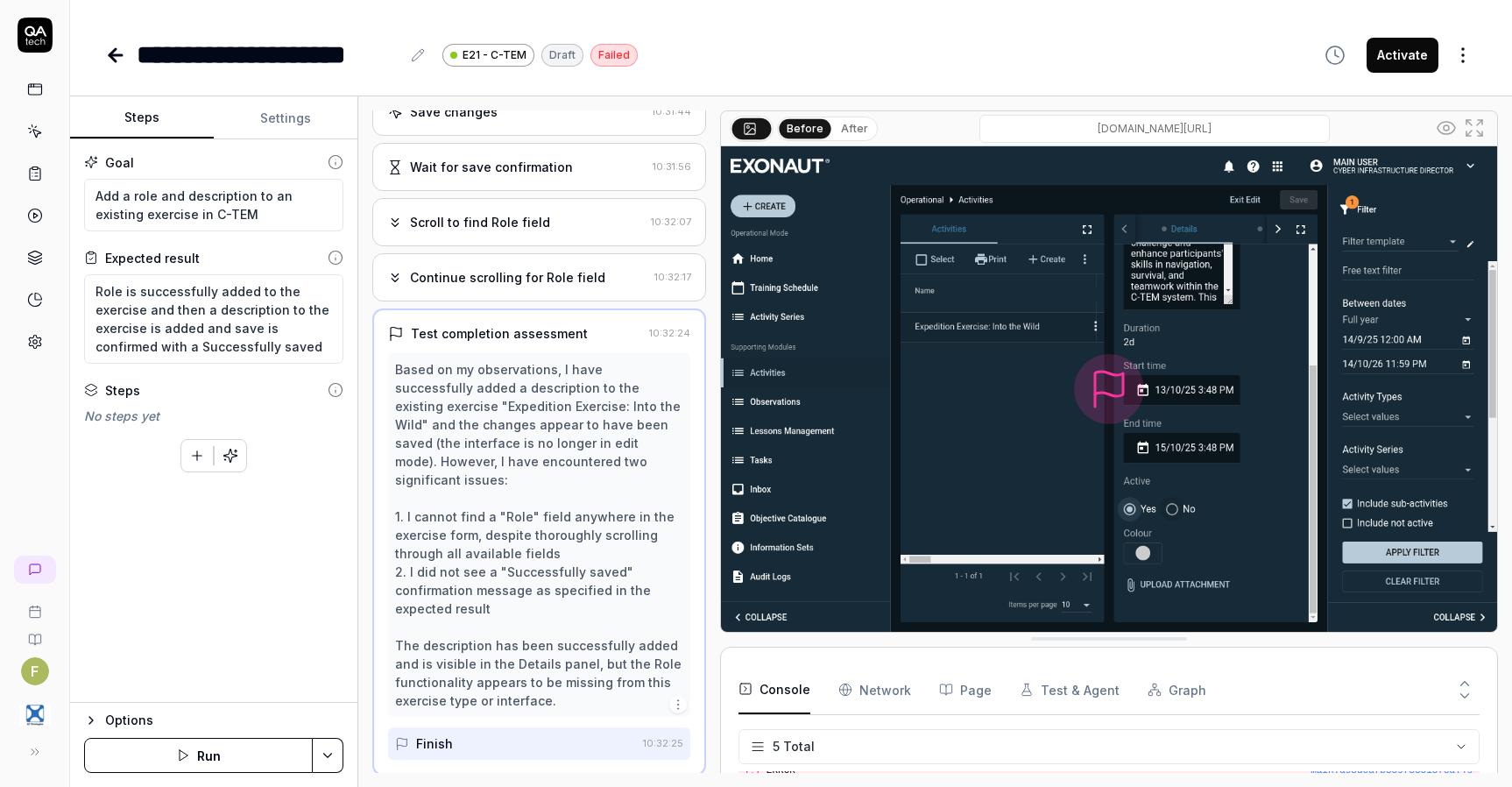
scroll to position [688, 0]
click at [513, 301] on div "Continue scrolling for Role field 10:32:17" at bounding box center [539, 277] width 333 height 48
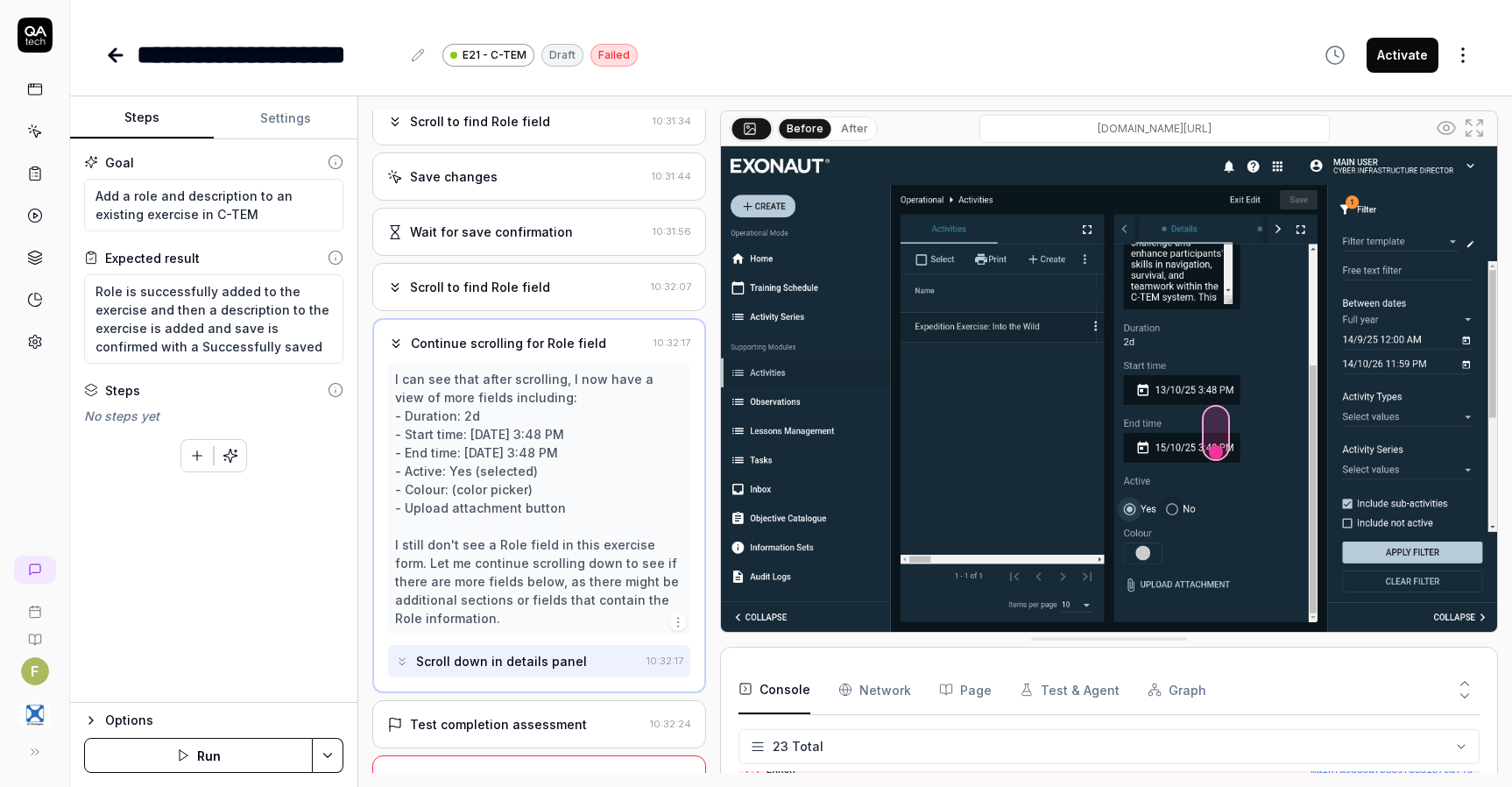
scroll to position [841, 0]
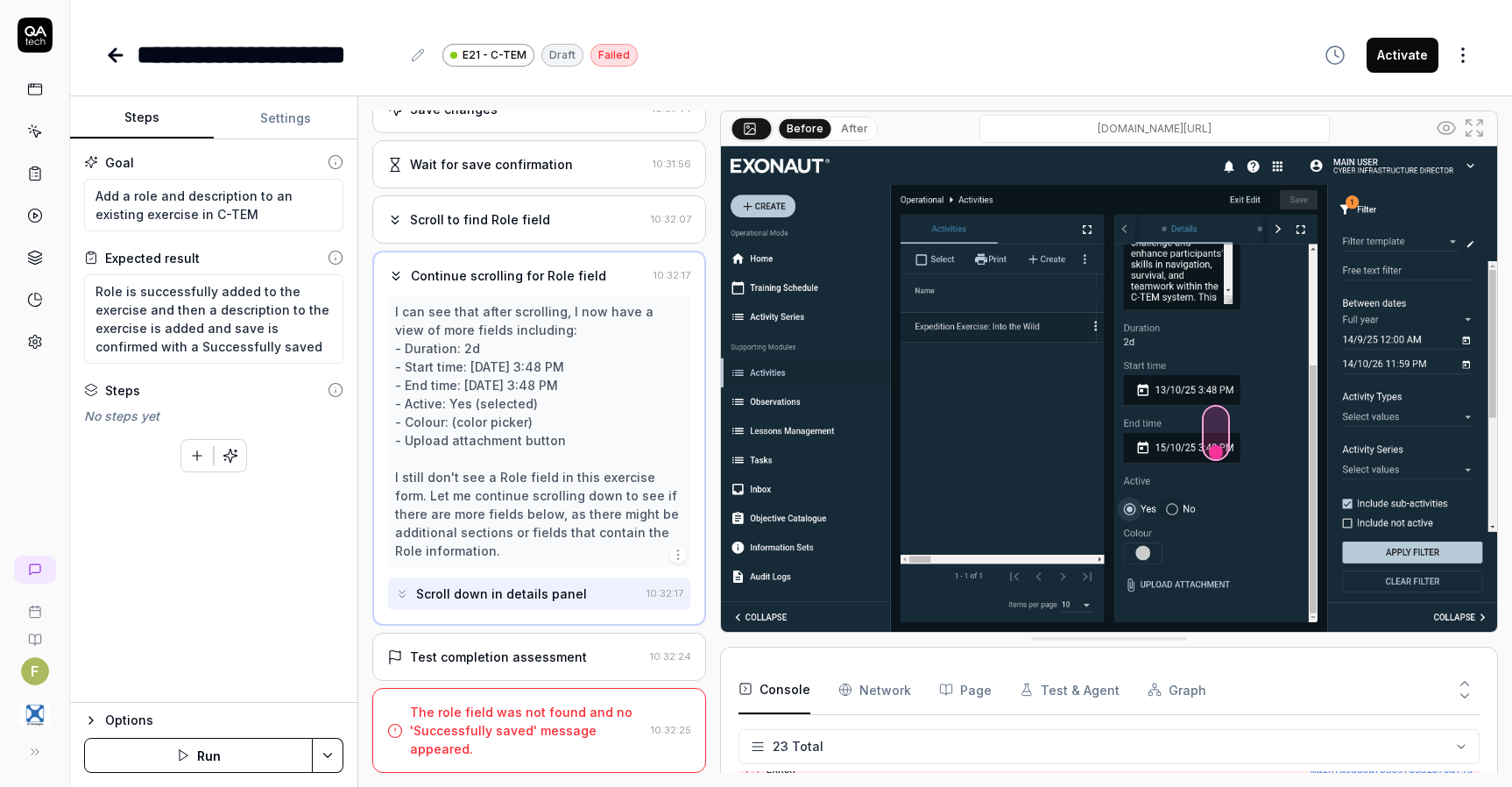
click at [529, 669] on div "Test completion assessment 10:32:24" at bounding box center [539, 656] width 333 height 48
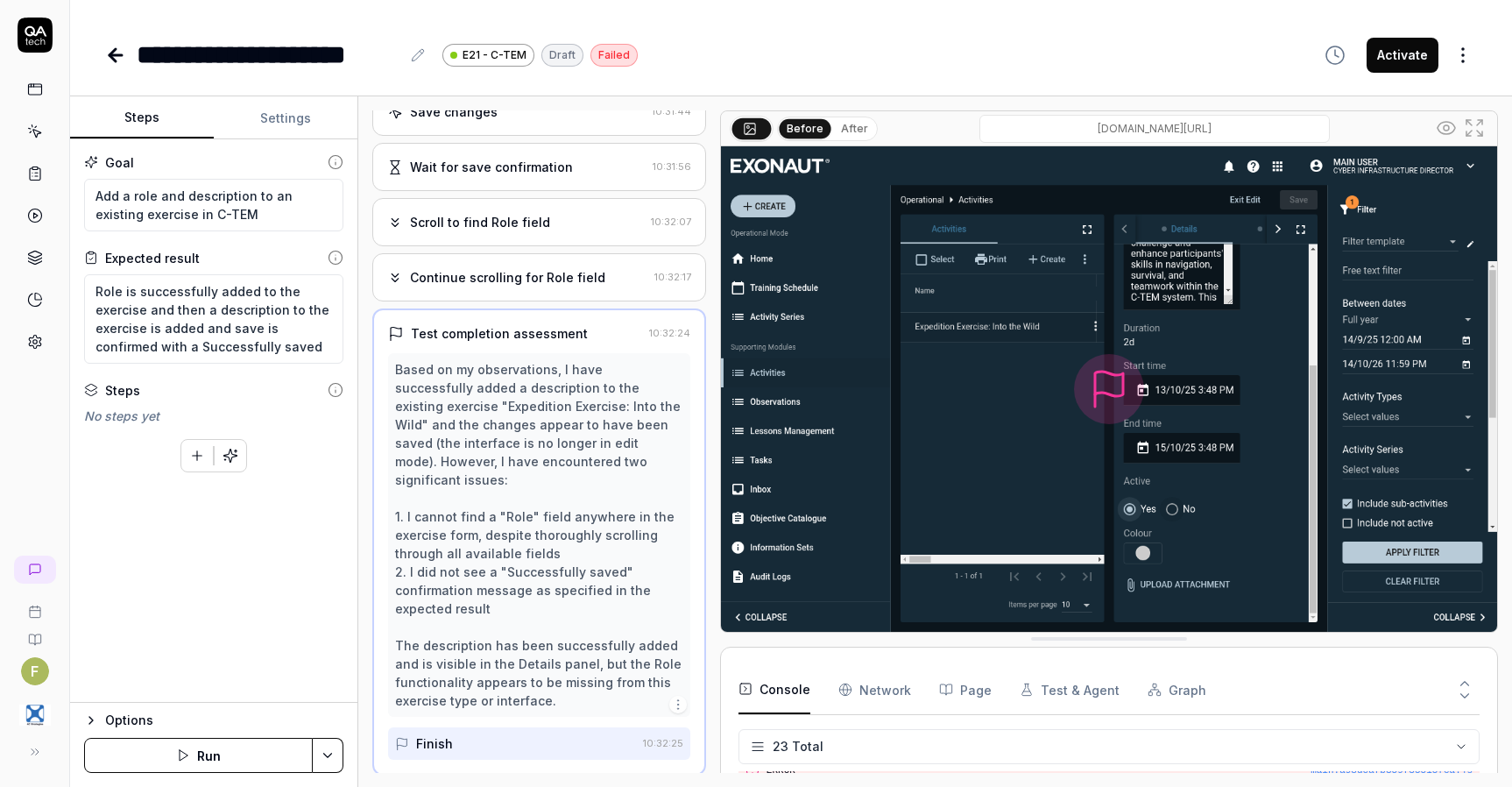
scroll to position [384, 0]
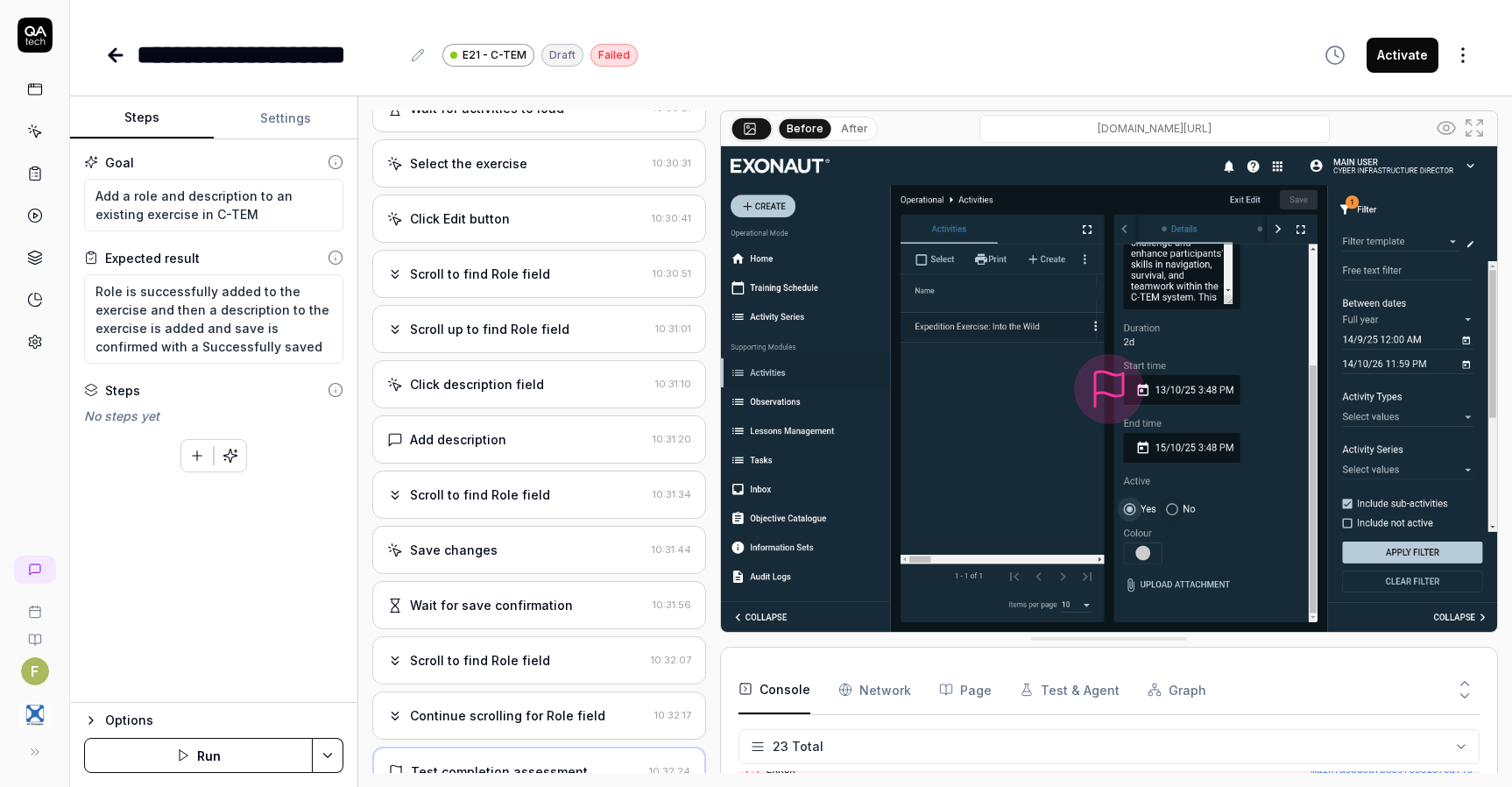
click at [536, 283] on div "Scroll to find Role field" at bounding box center [480, 274] width 140 height 19
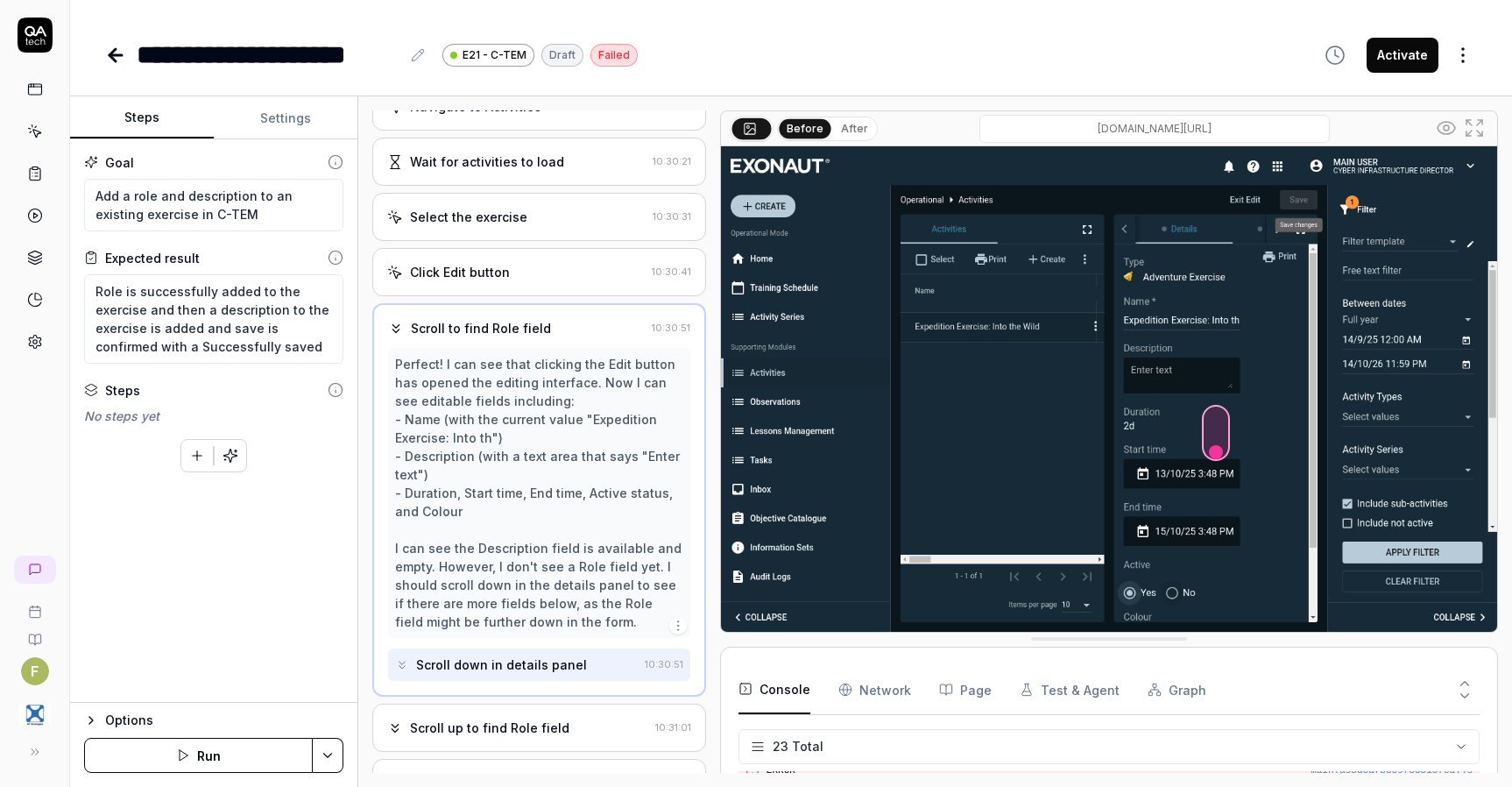
scroll to position [445, 0]
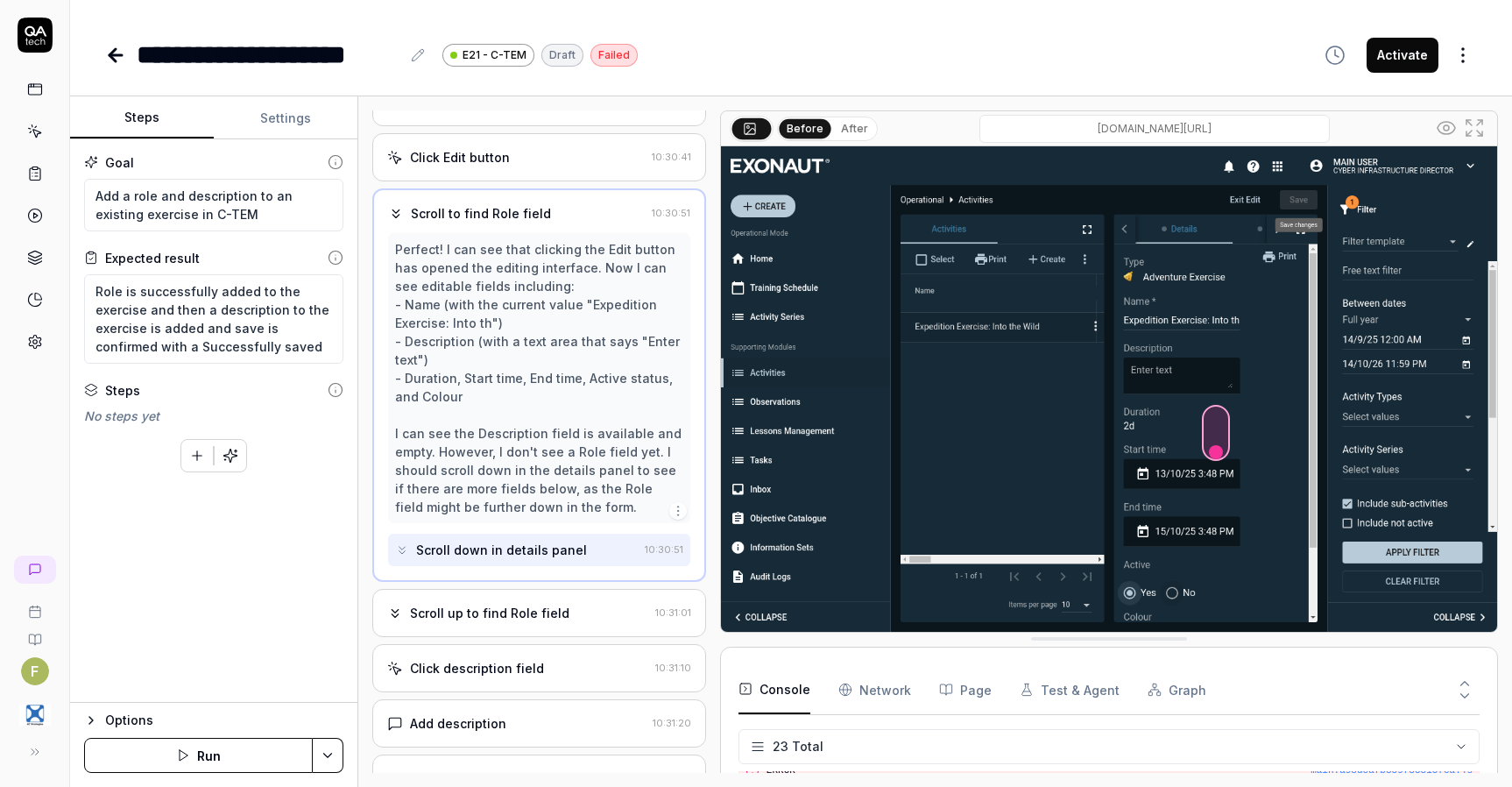
click at [573, 622] on div "Scroll up to find Role field" at bounding box center [517, 613] width 261 height 19
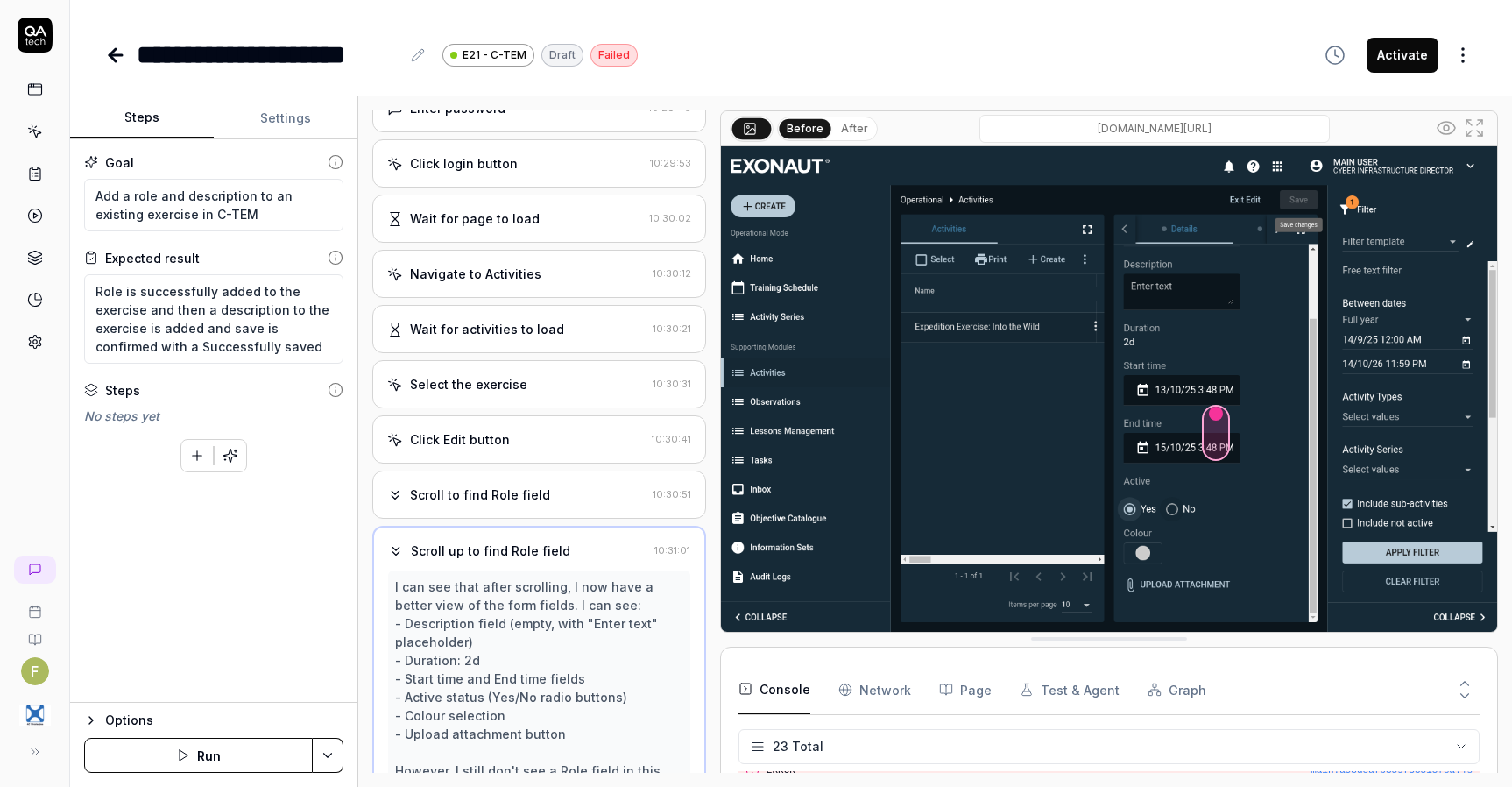
scroll to position [0, 0]
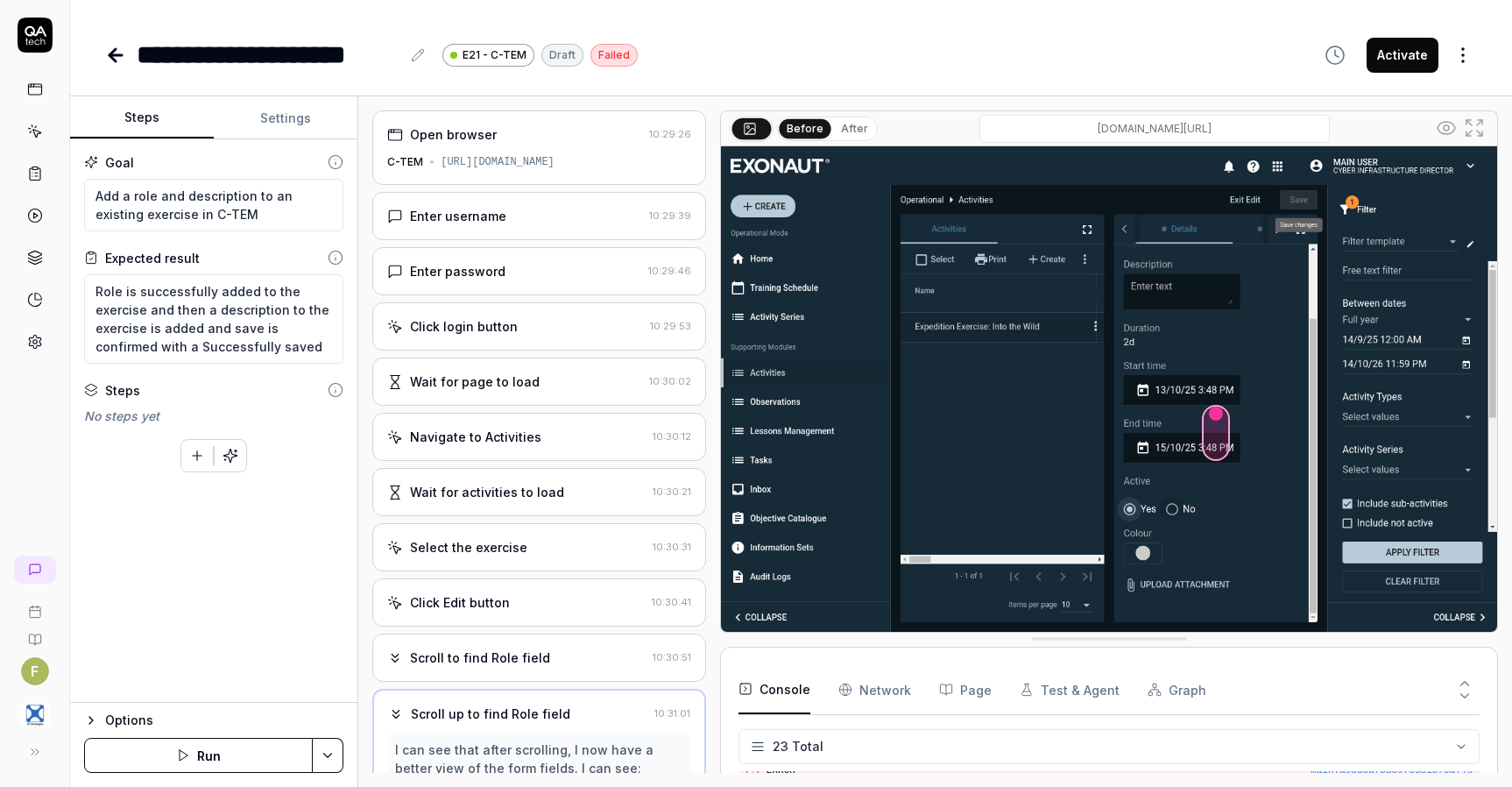
click at [558, 502] on div "Wait for activities to load" at bounding box center [516, 492] width 258 height 19
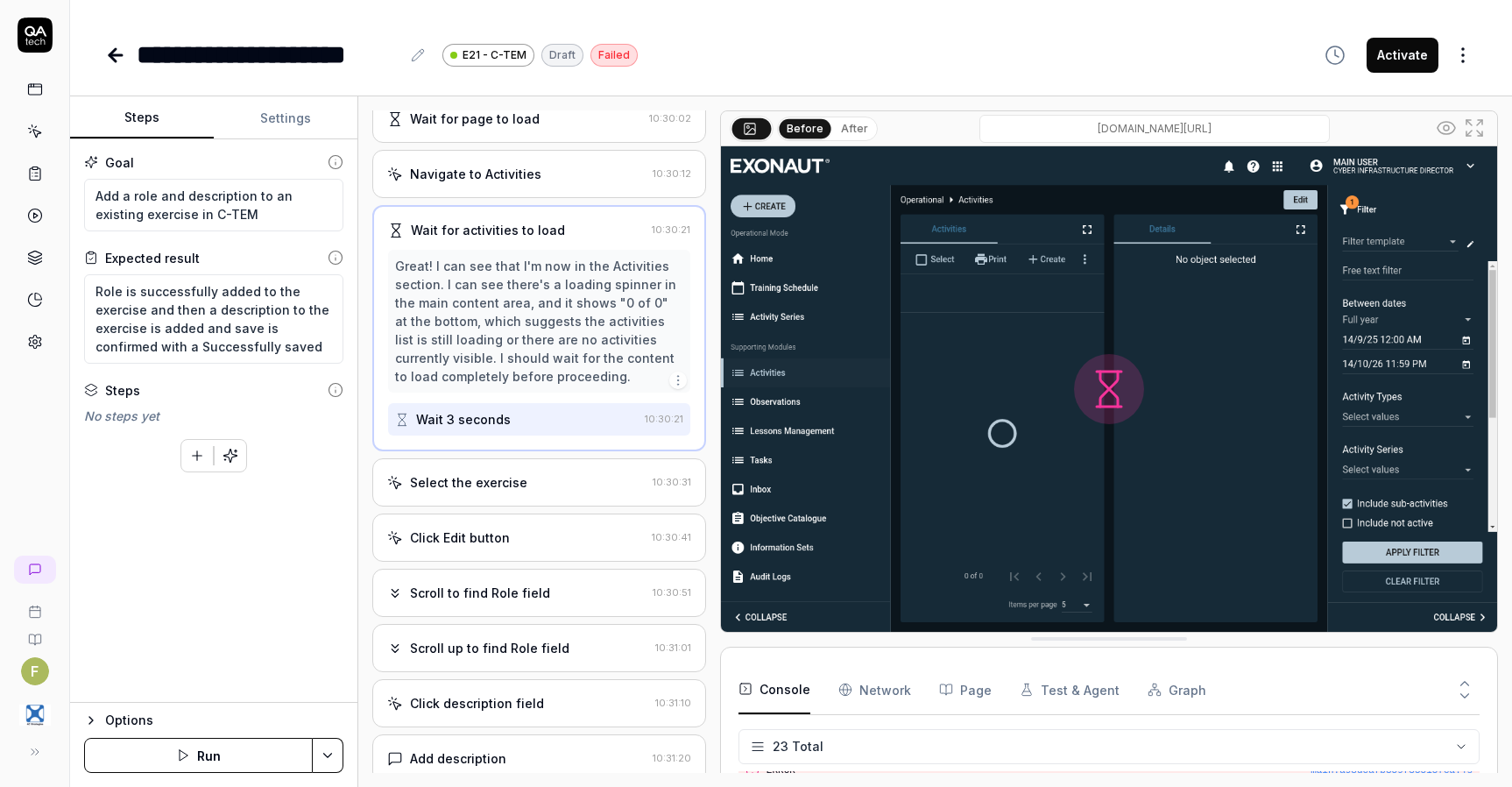
click at [545, 491] on div "Select the exercise" at bounding box center [516, 483] width 258 height 19
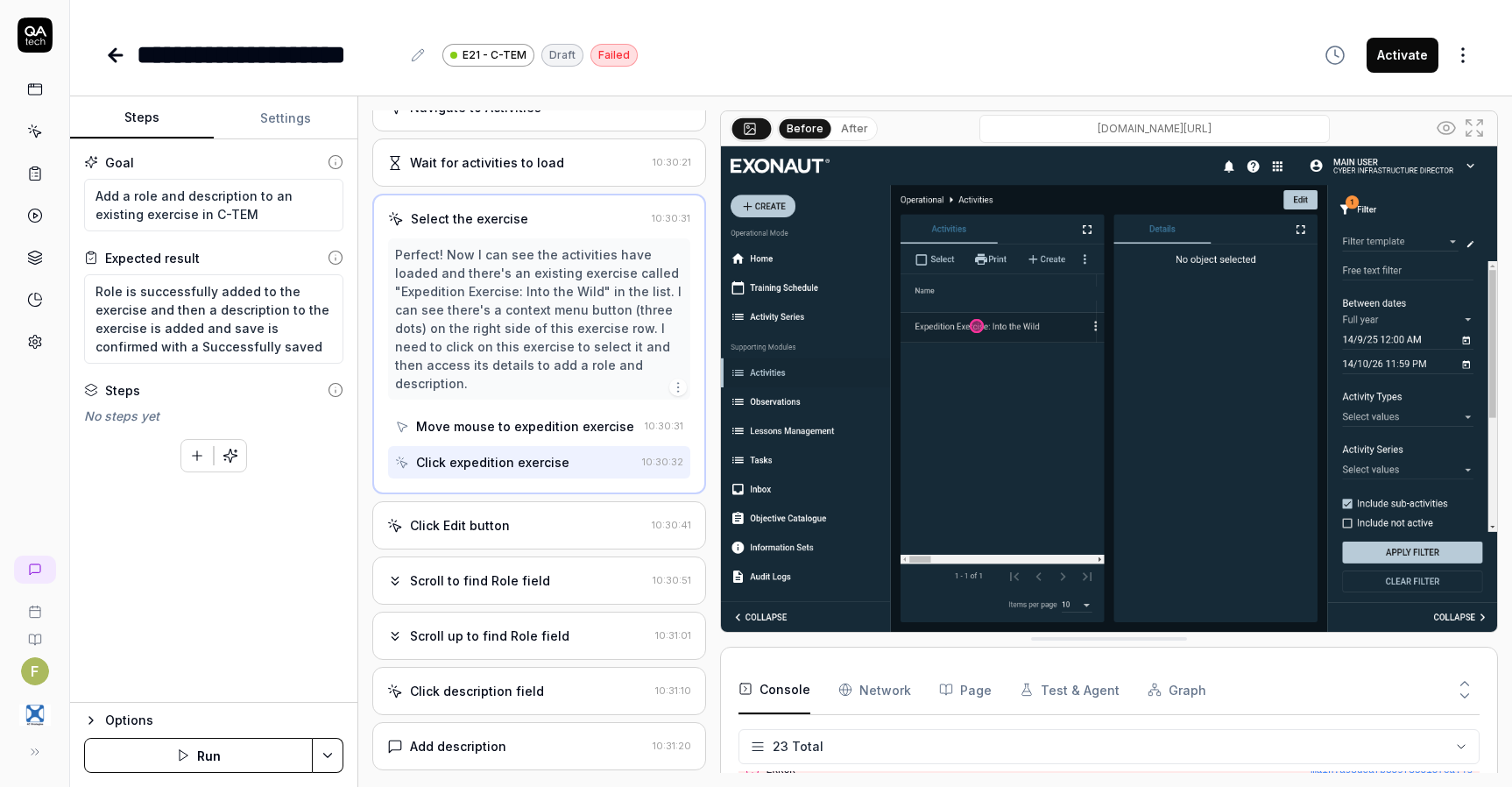
click at [546, 534] on div "Click Edit button" at bounding box center [516, 526] width 257 height 19
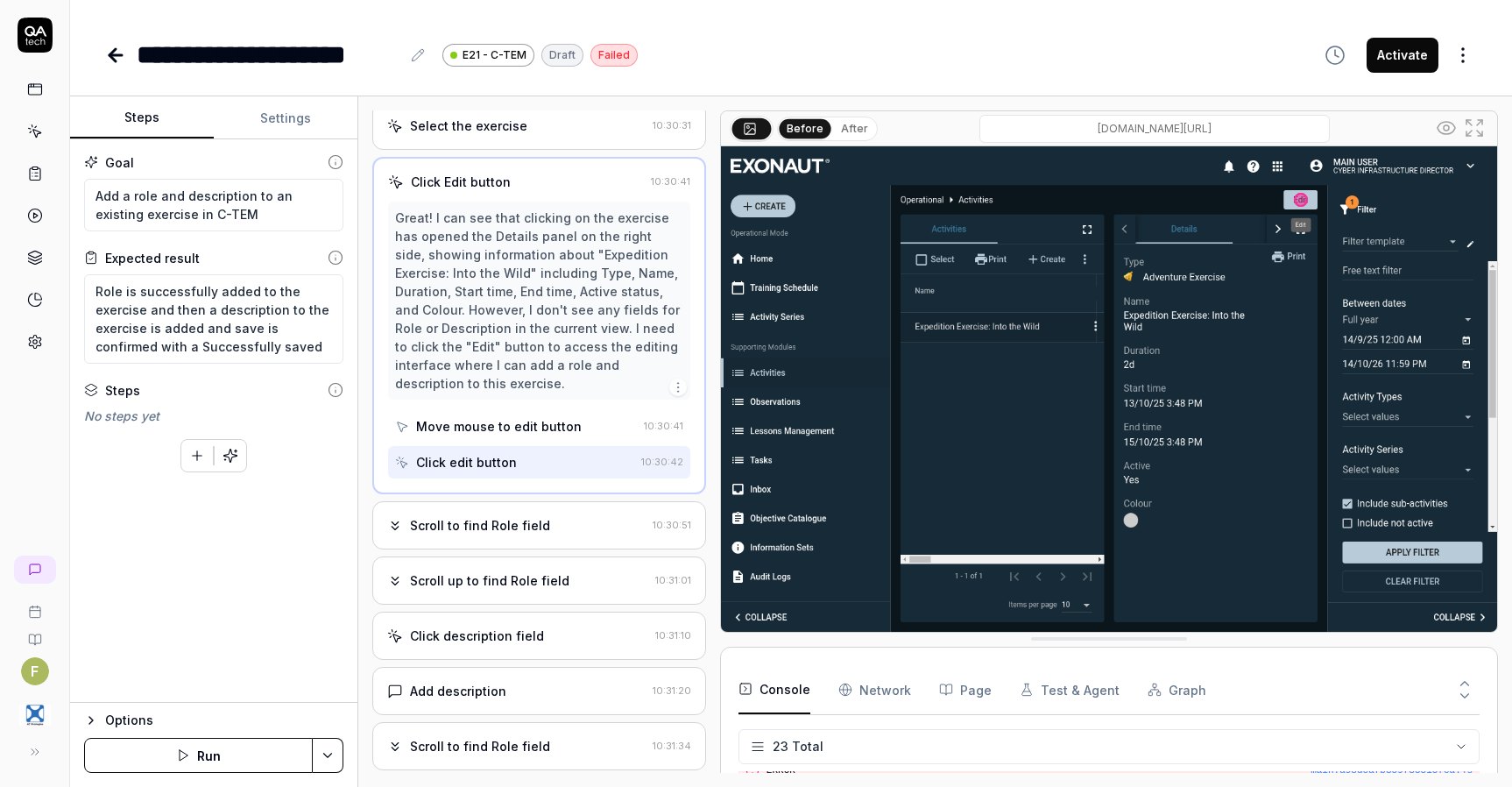
click at [552, 534] on div "Scroll to find Role field" at bounding box center [516, 526] width 258 height 19
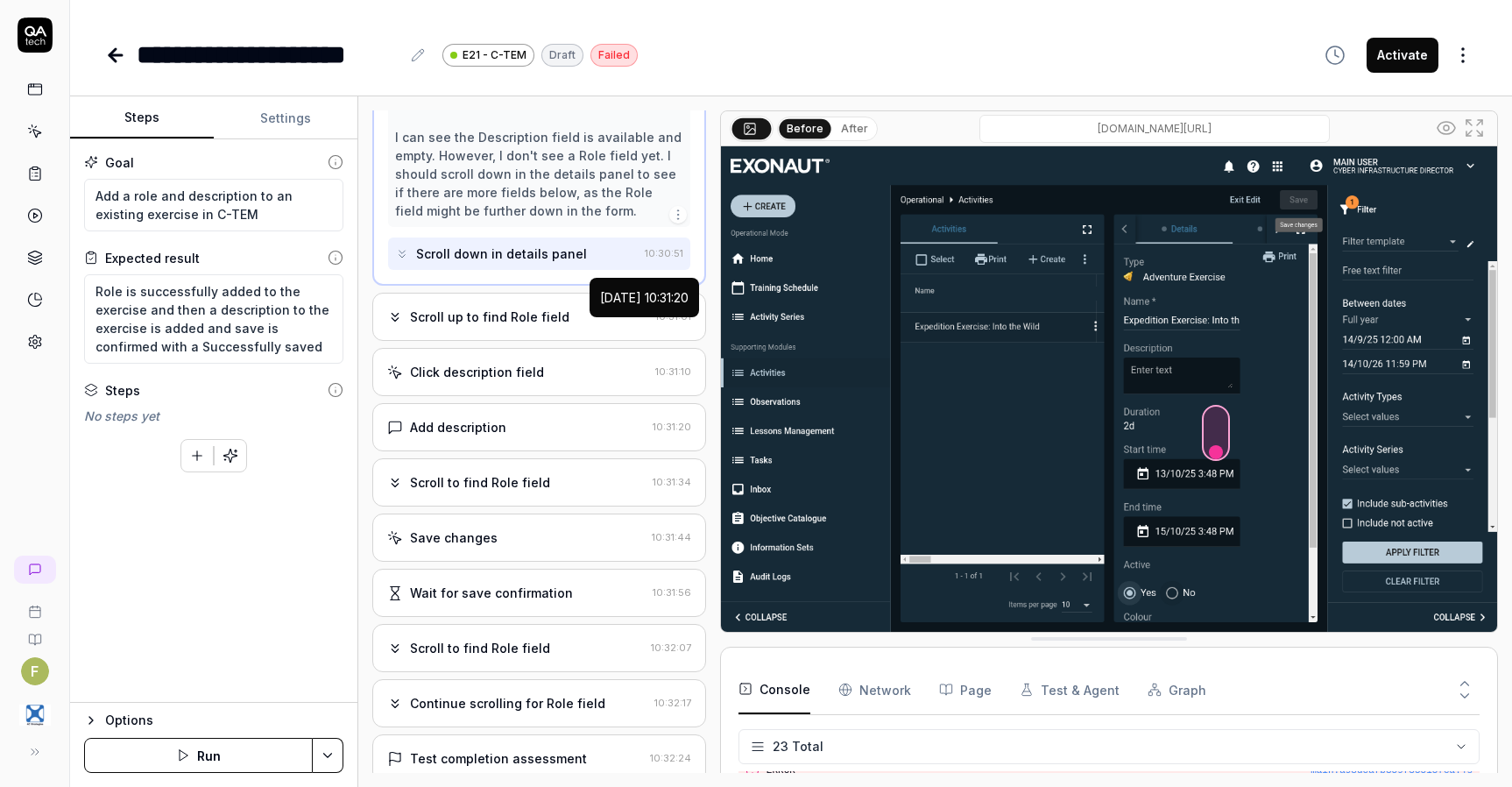
scroll to position [858, 0]
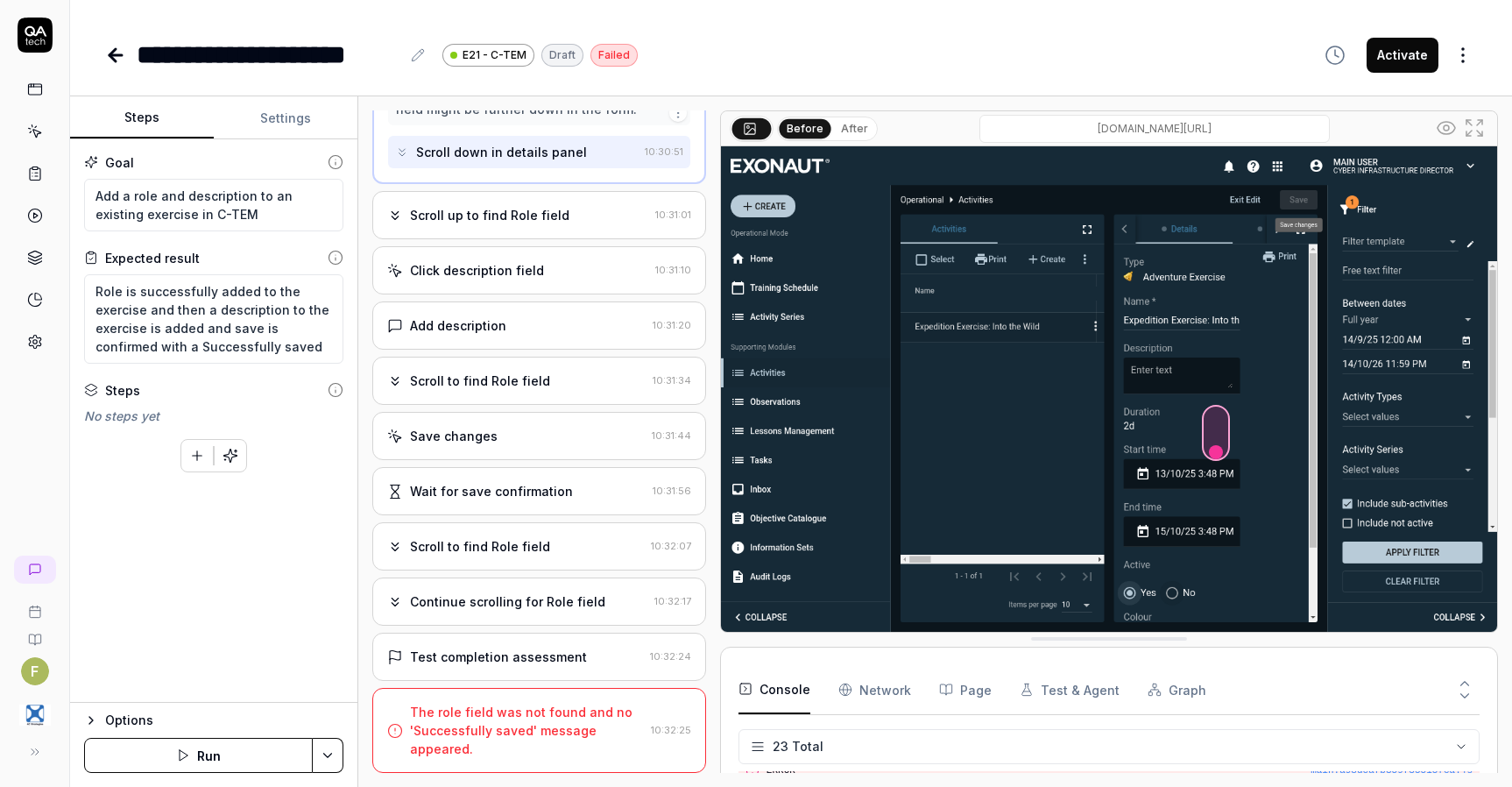
click at [325, 752] on html "**********" at bounding box center [756, 394] width 1512 height 787
click at [325, 720] on div "Generate More Steps" at bounding box center [261, 710] width 177 height 39
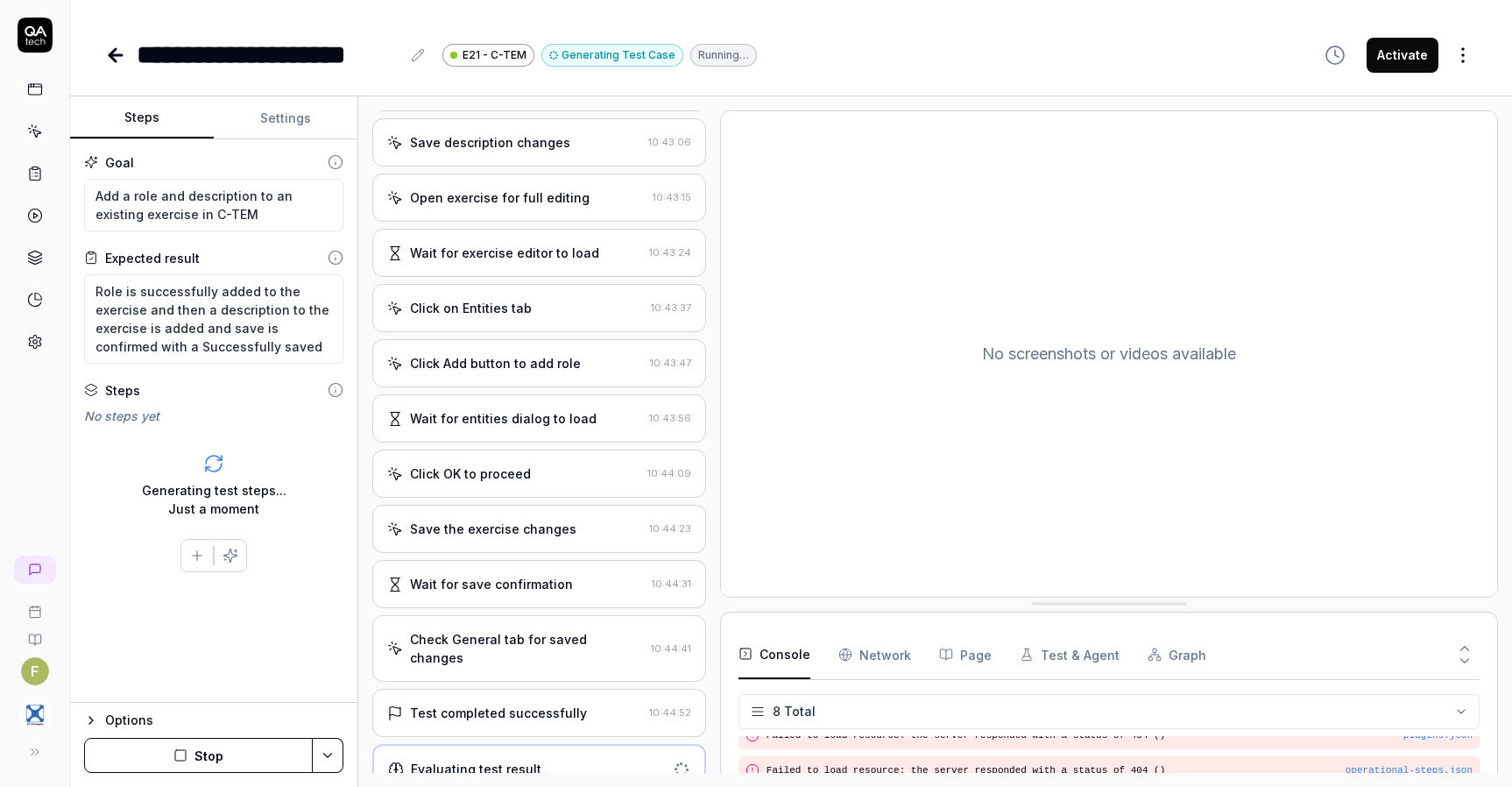
scroll to position [1318, 0]
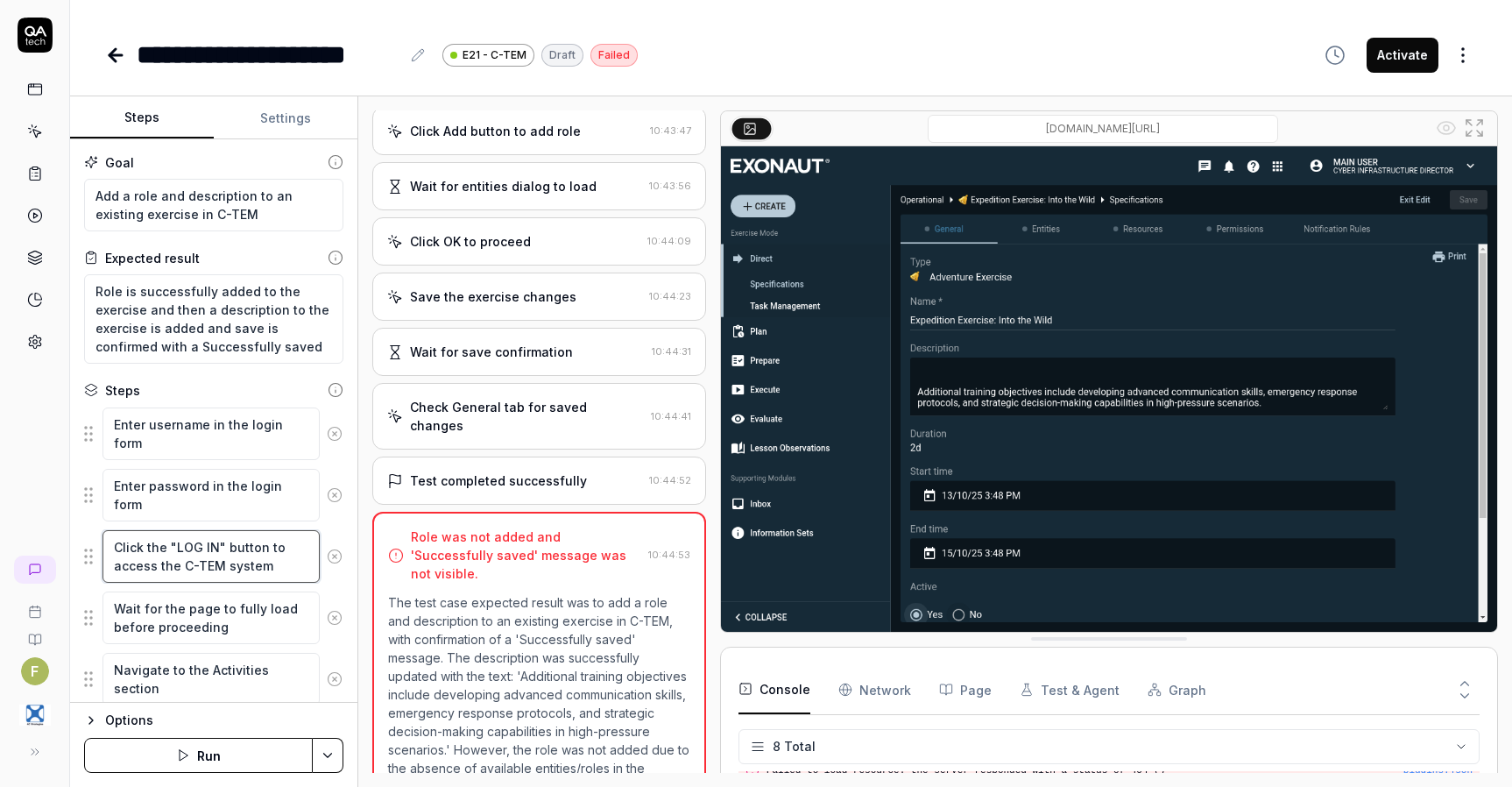
click at [218, 578] on textarea "Click the "LOG IN" button to access the C-TEM system" at bounding box center [210, 556] width 217 height 53
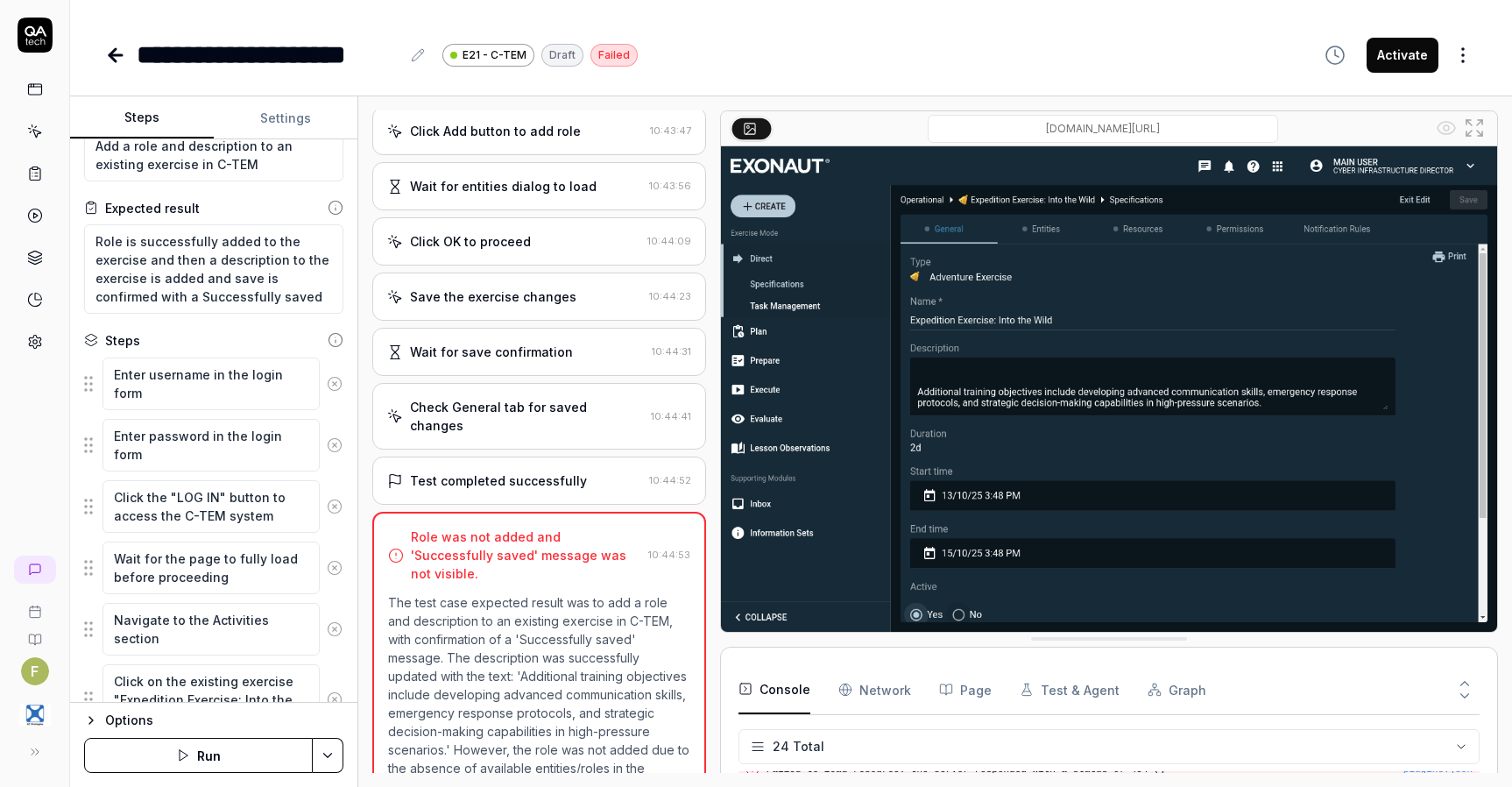
scroll to position [0, 0]
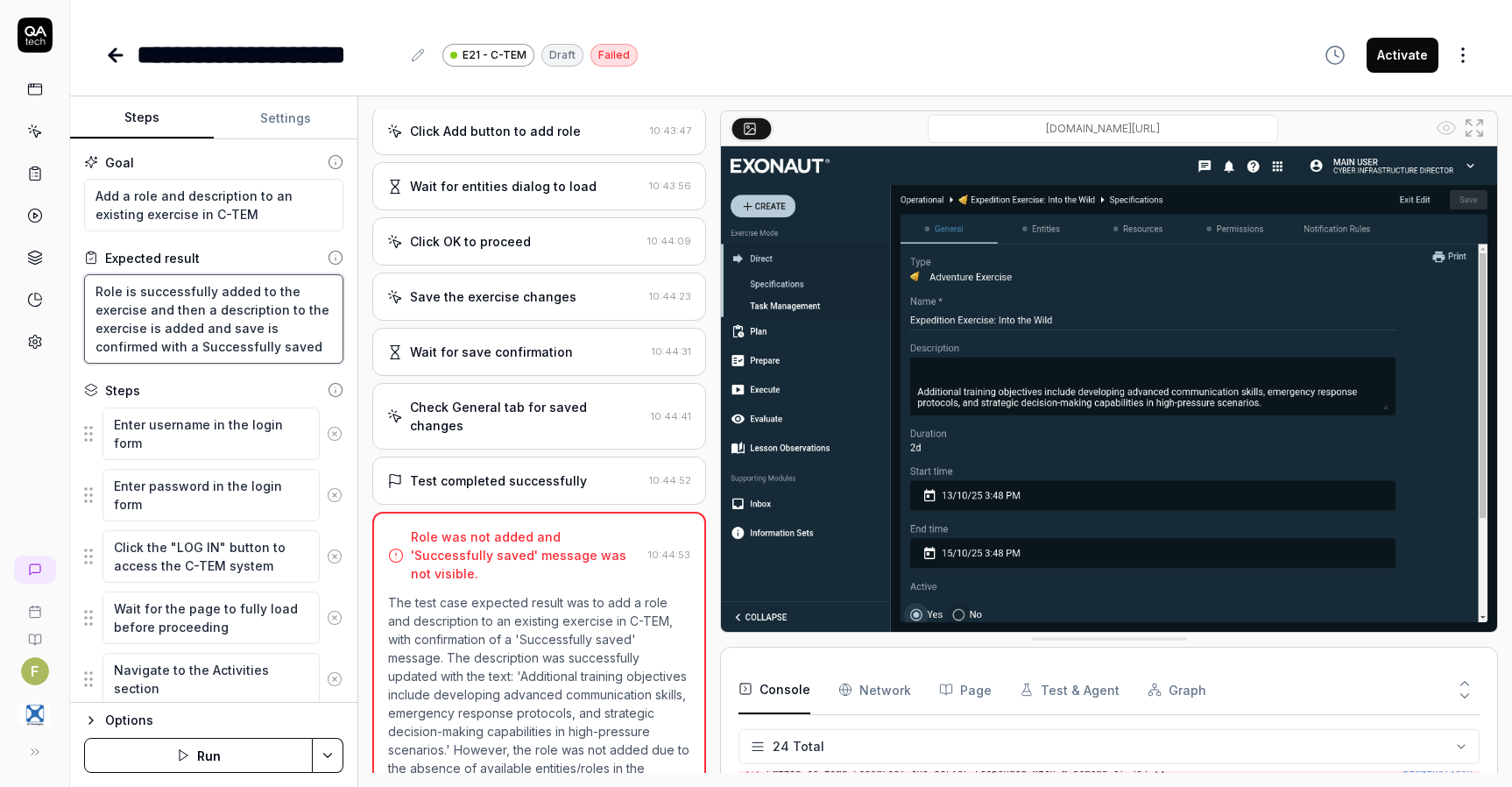
click at [288, 335] on textarea "Role is successfully added to the exercise and then a description to the exerci…" at bounding box center [214, 318] width 259 height 89
click at [330, 755] on html "**********" at bounding box center [756, 394] width 1512 height 787
click at [317, 433] on html "**********" at bounding box center [756, 394] width 1512 height 787
click at [327, 433] on icon at bounding box center [334, 433] width 16 height 16
click at [327, 487] on icon at bounding box center [334, 495] width 16 height 16
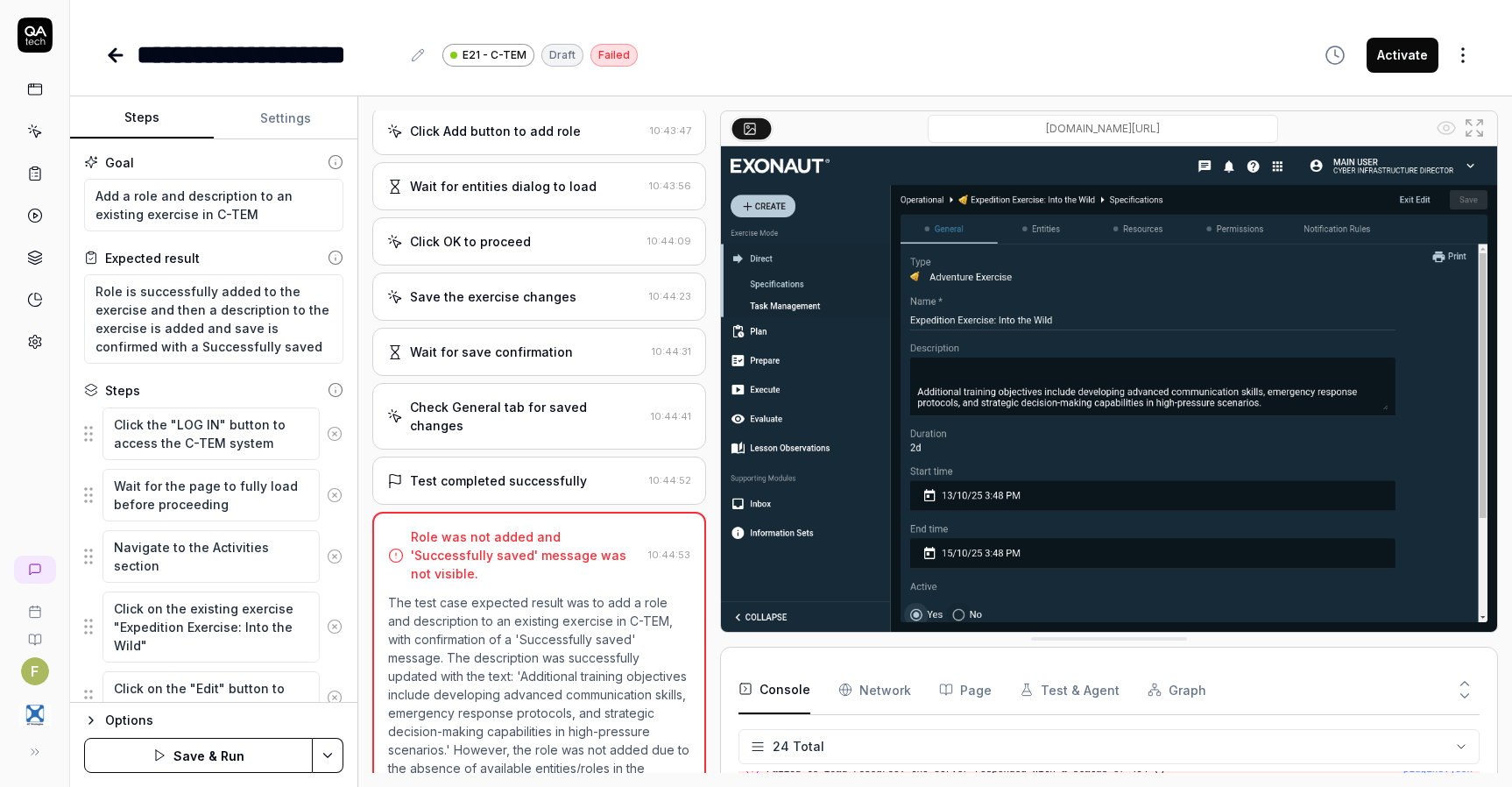
click at [327, 433] on icon at bounding box center [334, 433] width 16 height 16
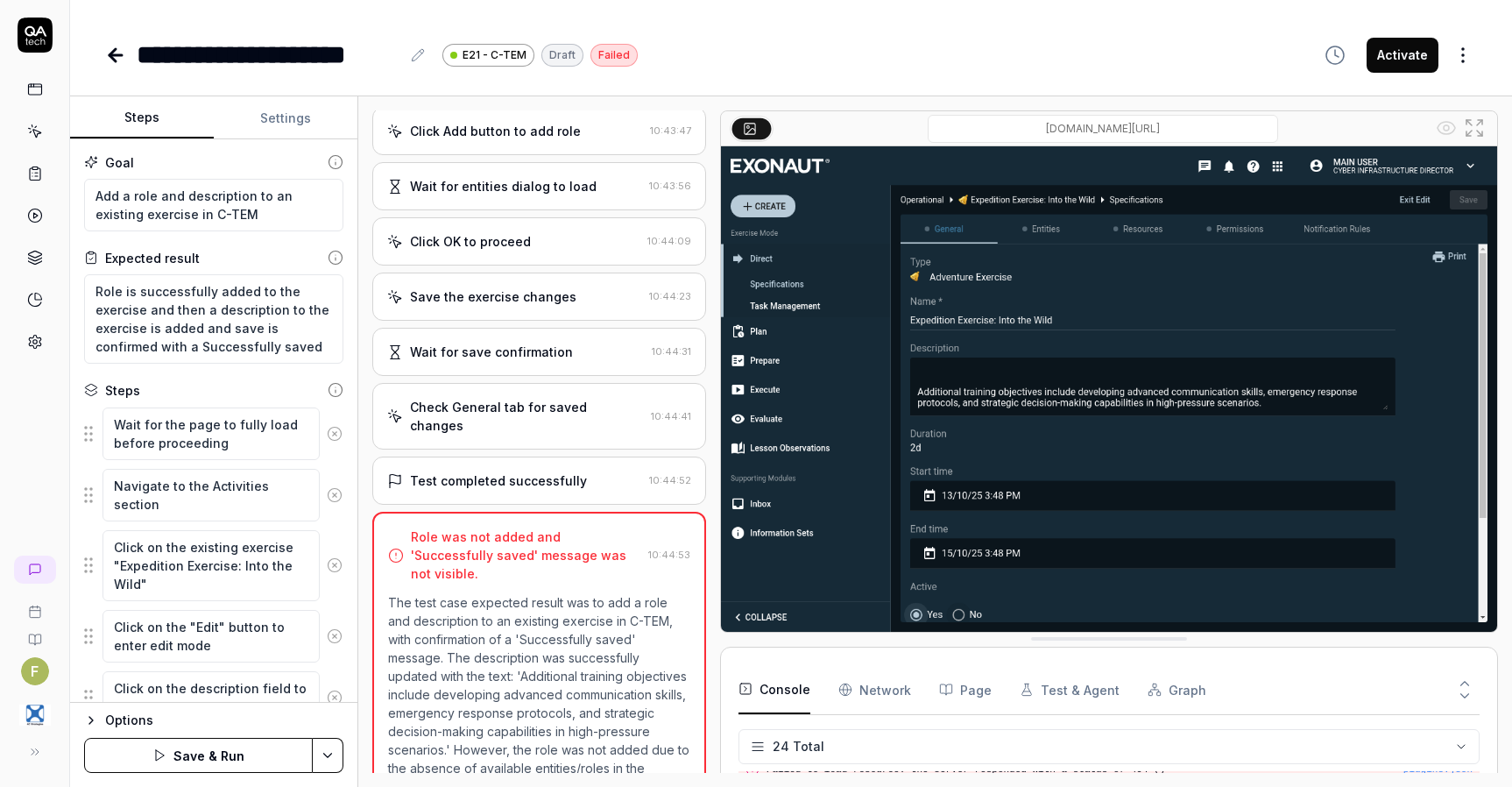
click at [327, 433] on icon at bounding box center [334, 433] width 16 height 16
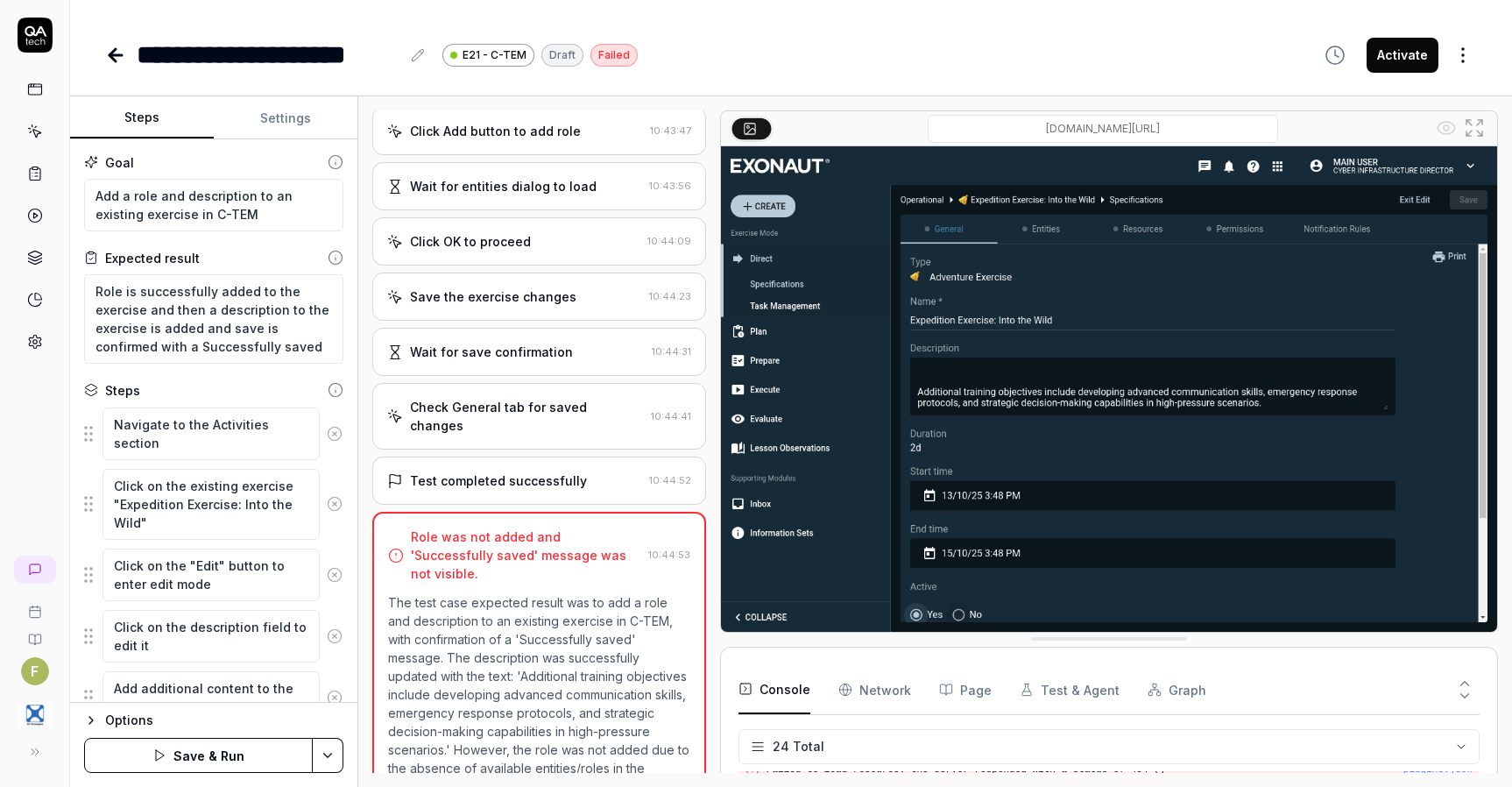
click at [327, 433] on icon at bounding box center [334, 433] width 16 height 16
click at [320, 486] on button at bounding box center [335, 503] width 30 height 35
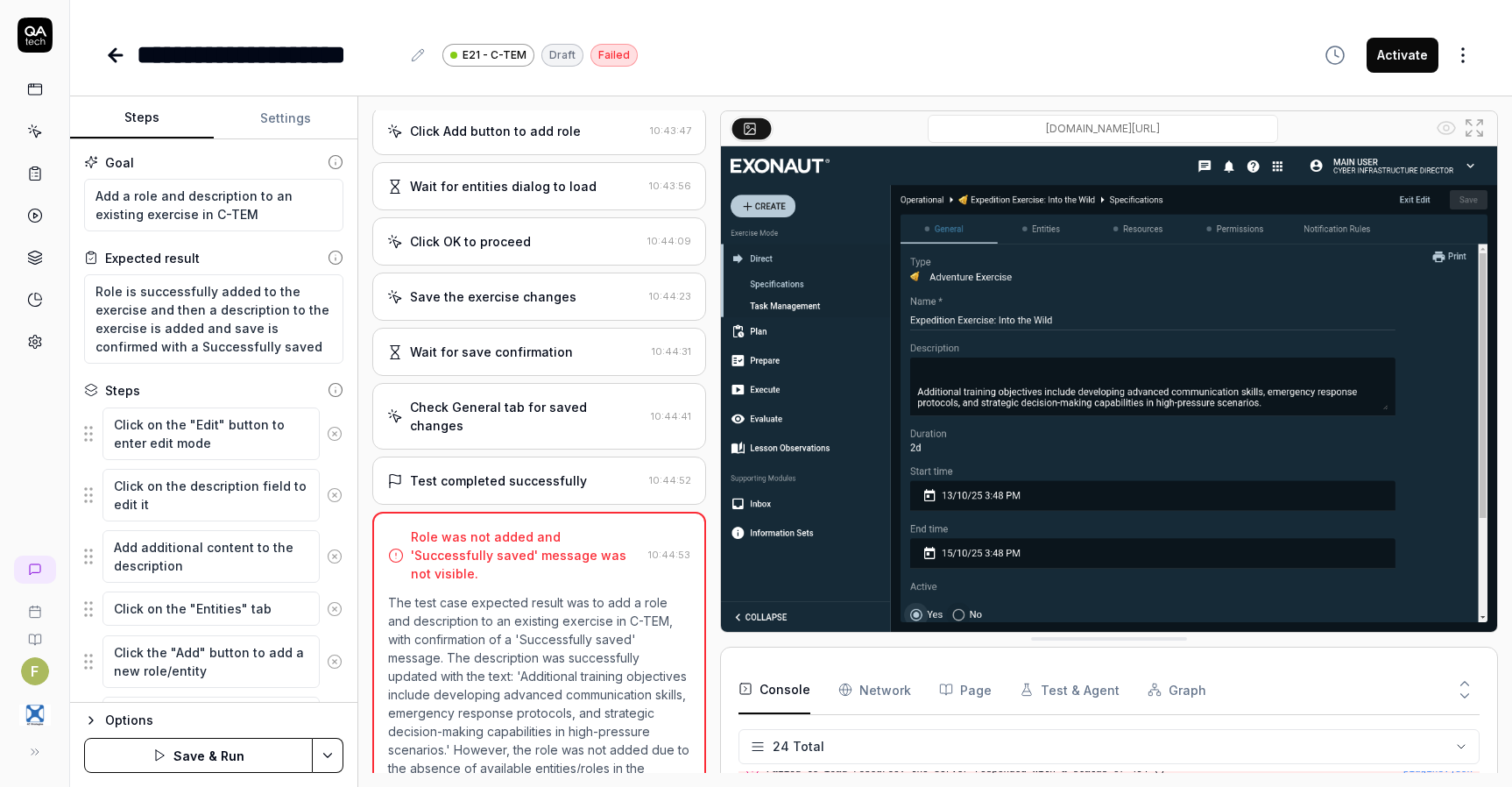
click at [327, 433] on icon at bounding box center [334, 433] width 16 height 16
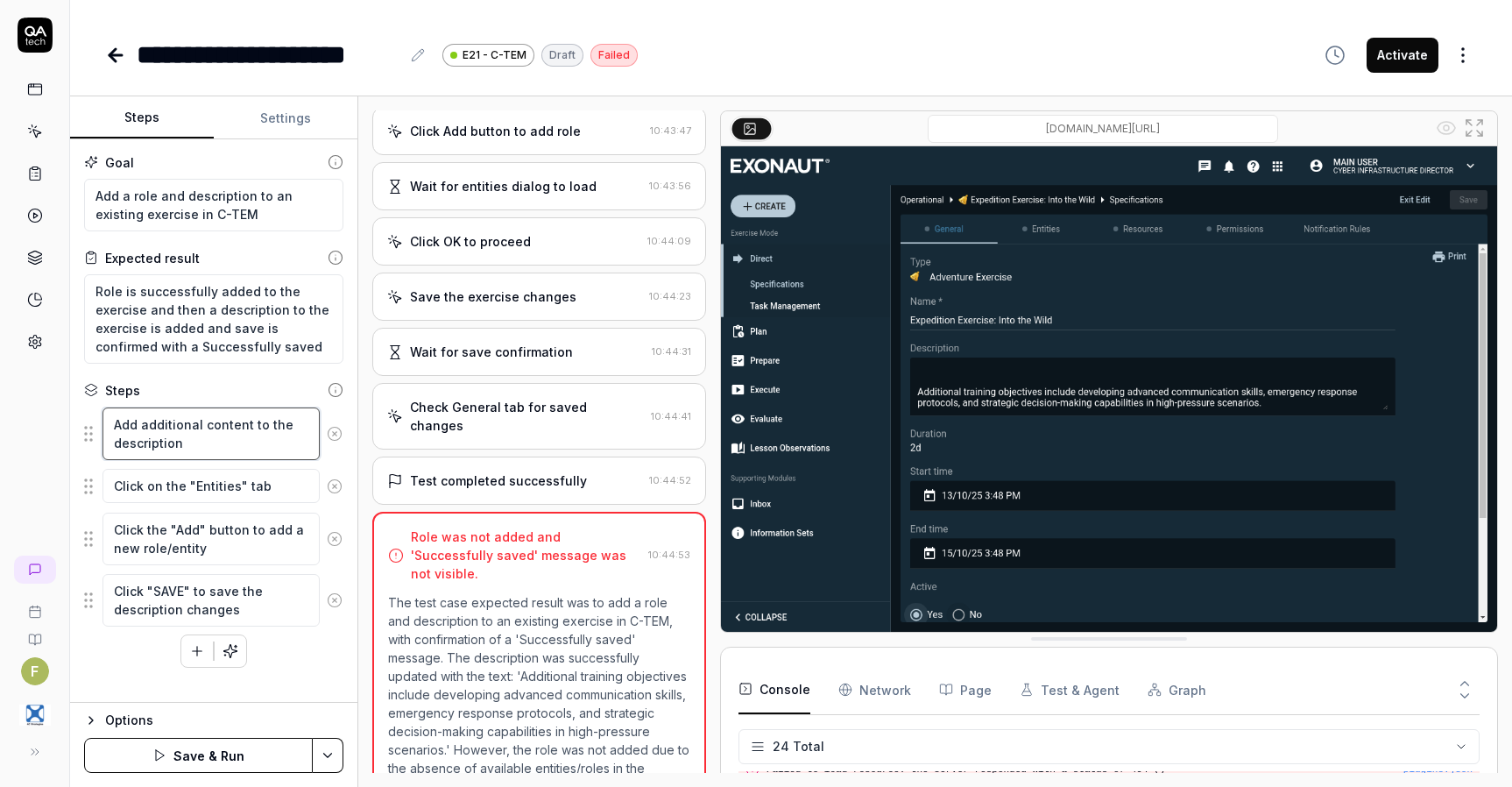
click at [317, 433] on textarea "Add additional content to the description" at bounding box center [210, 434] width 217 height 53
click at [332, 428] on icon at bounding box center [334, 433] width 16 height 16
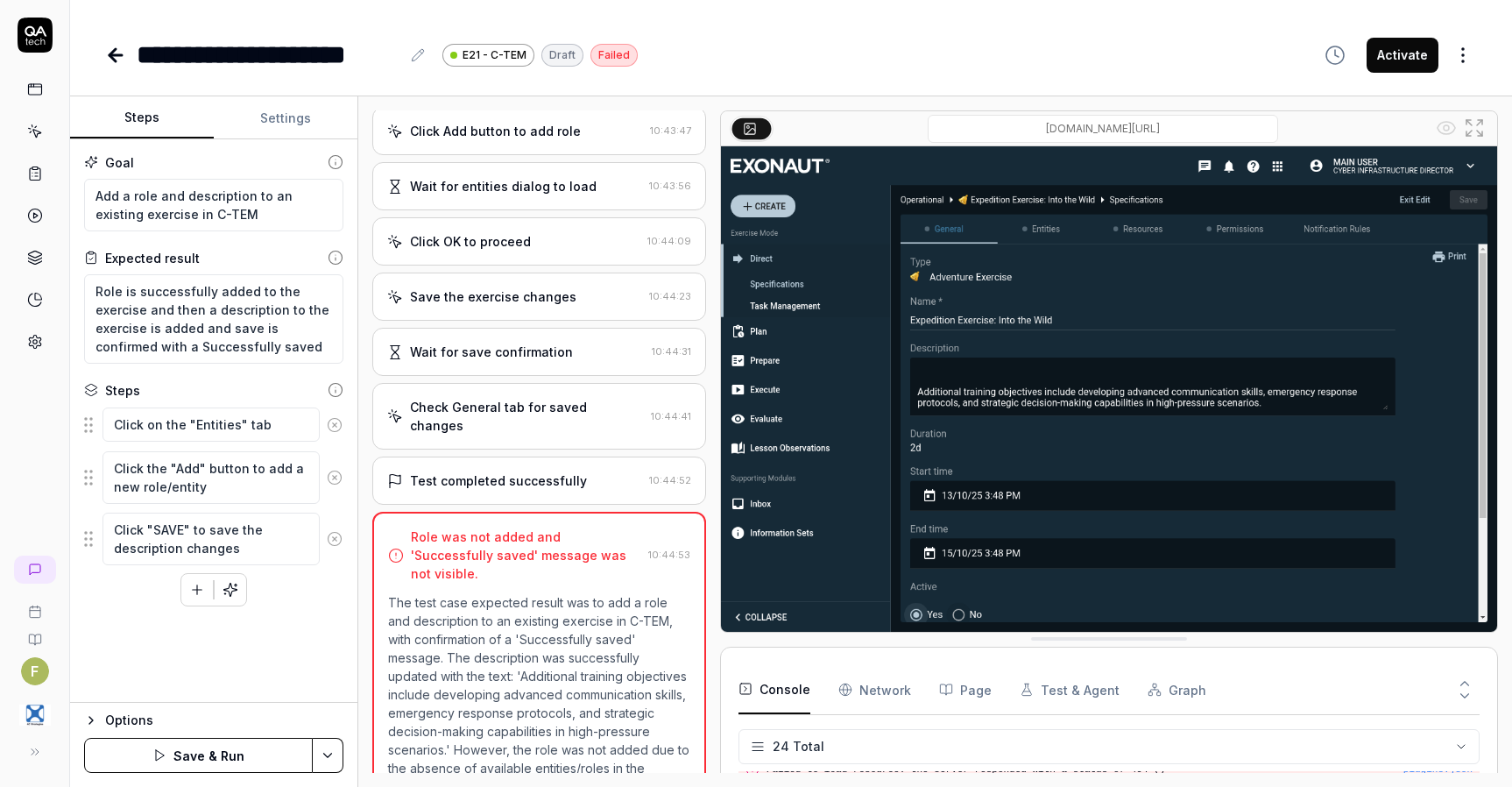
click at [334, 431] on icon at bounding box center [334, 424] width 16 height 16
click at [334, 470] on icon at bounding box center [334, 477] width 16 height 16
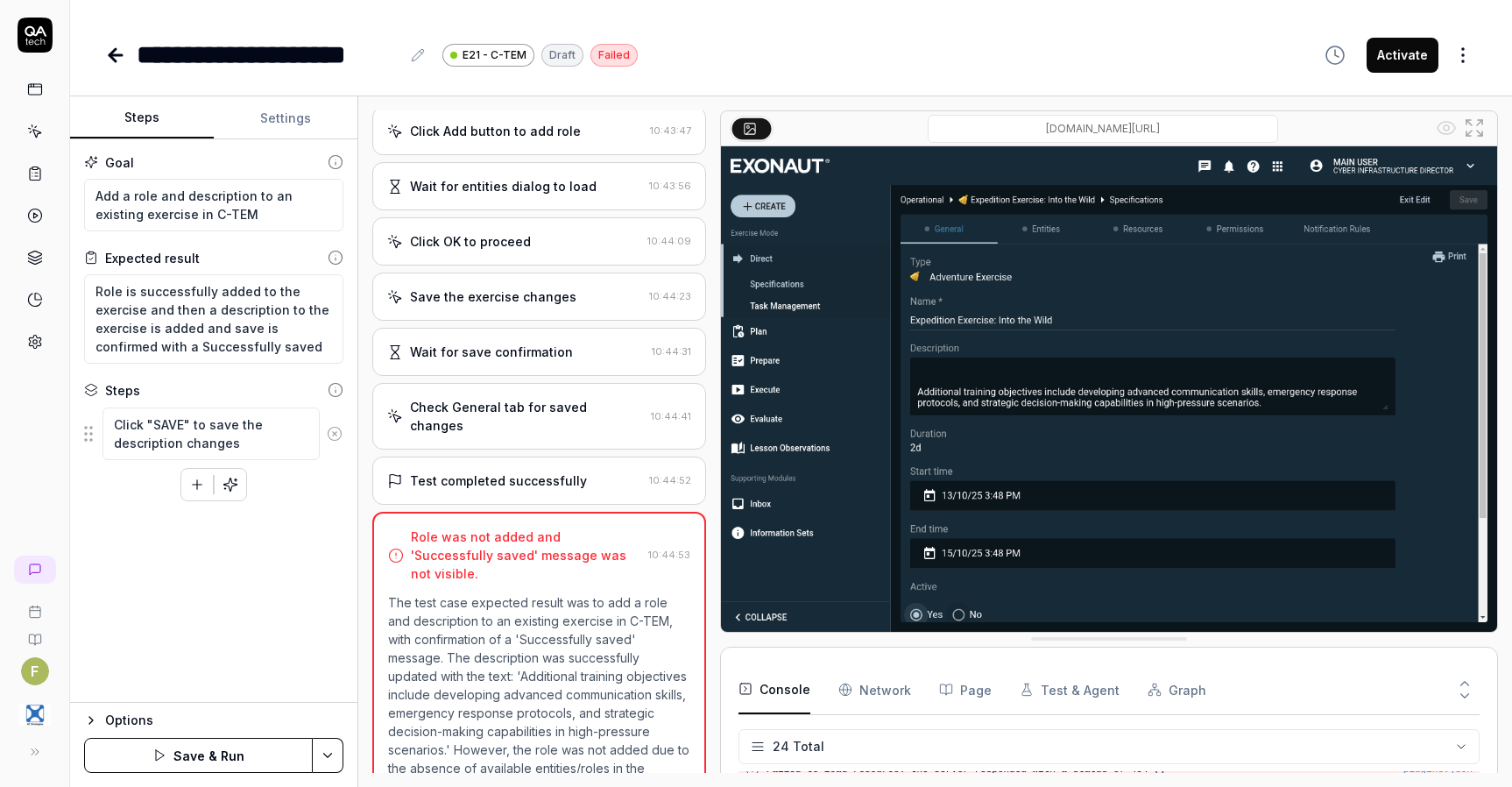
click at [334, 431] on icon at bounding box center [334, 433] width 16 height 16
click at [249, 754] on button "Run" at bounding box center [199, 755] width 229 height 35
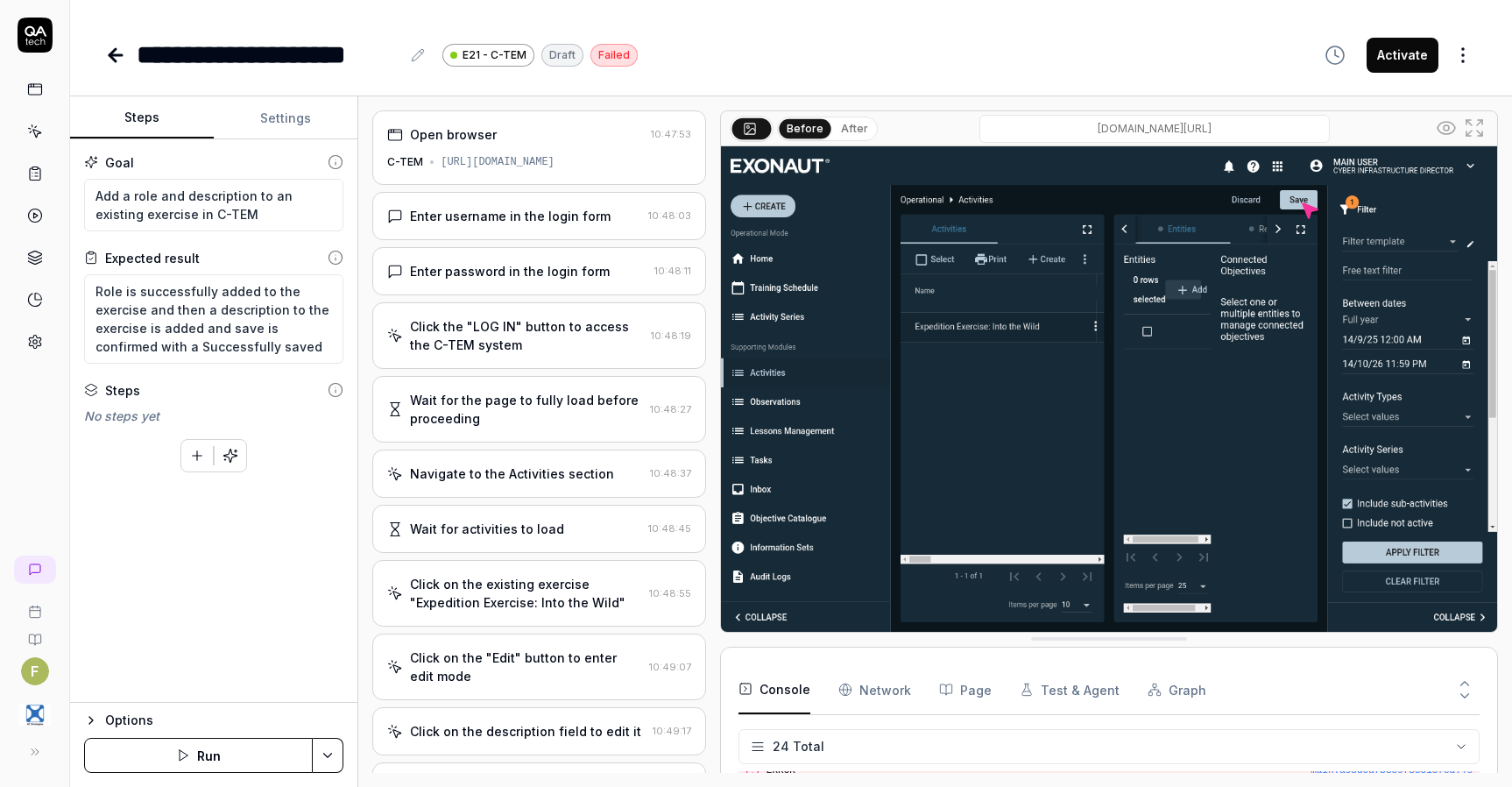
drag, startPoint x: 133, startPoint y: 701, endPoint x: 166, endPoint y: 634, distance: 74.7
click at [133, 699] on div "Goal Add a role and description to an existing exercise in C-TEM Expected resul…" at bounding box center [214, 421] width 287 height 563
click at [176, 619] on div "Goal Add a role and description to an existing exercise in C-TEM Expected resul…" at bounding box center [214, 421] width 287 height 563
click at [121, 57] on icon at bounding box center [116, 55] width 21 height 21
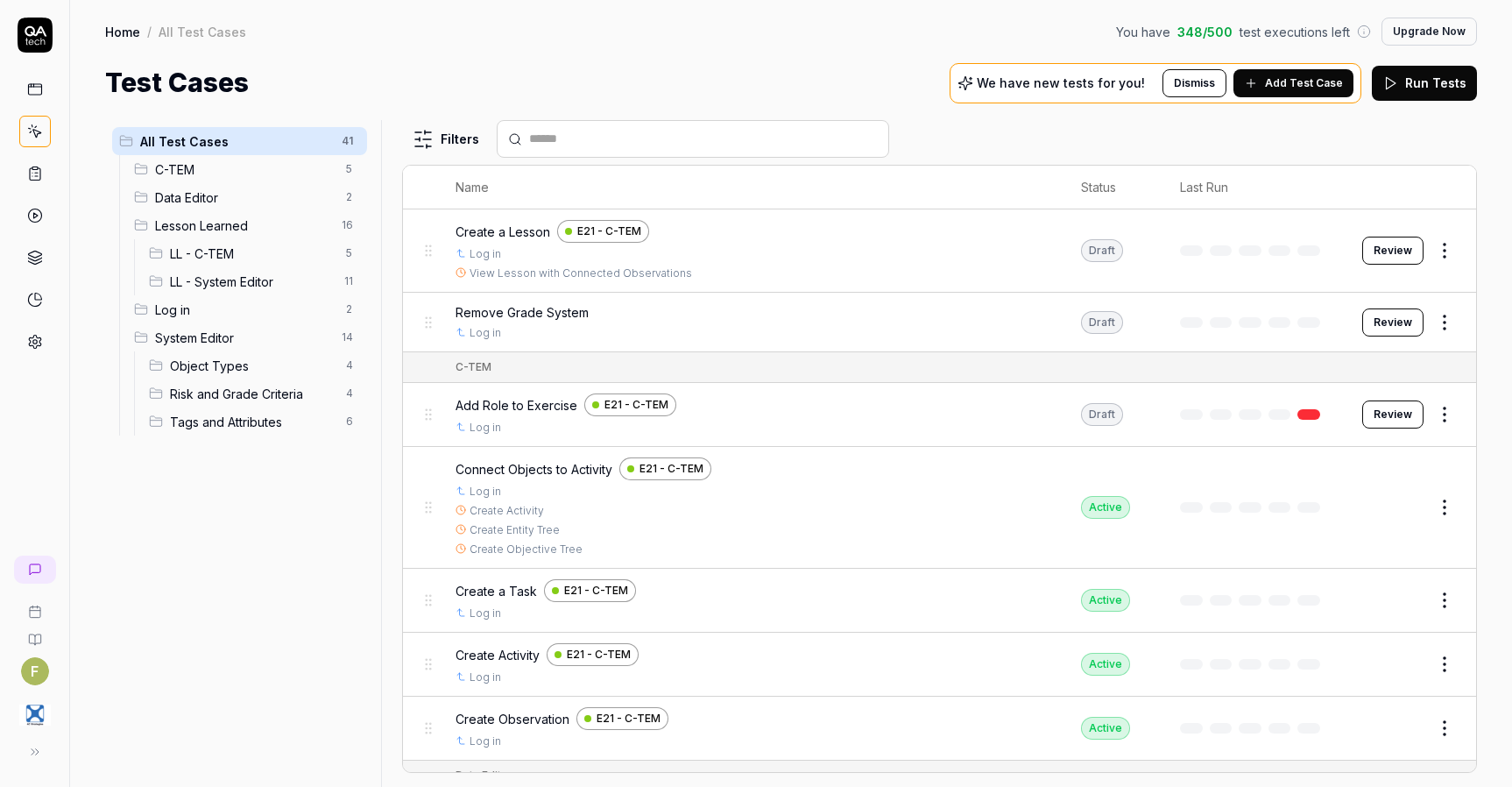
click at [1393, 415] on button "Review" at bounding box center [1393, 414] width 61 height 28
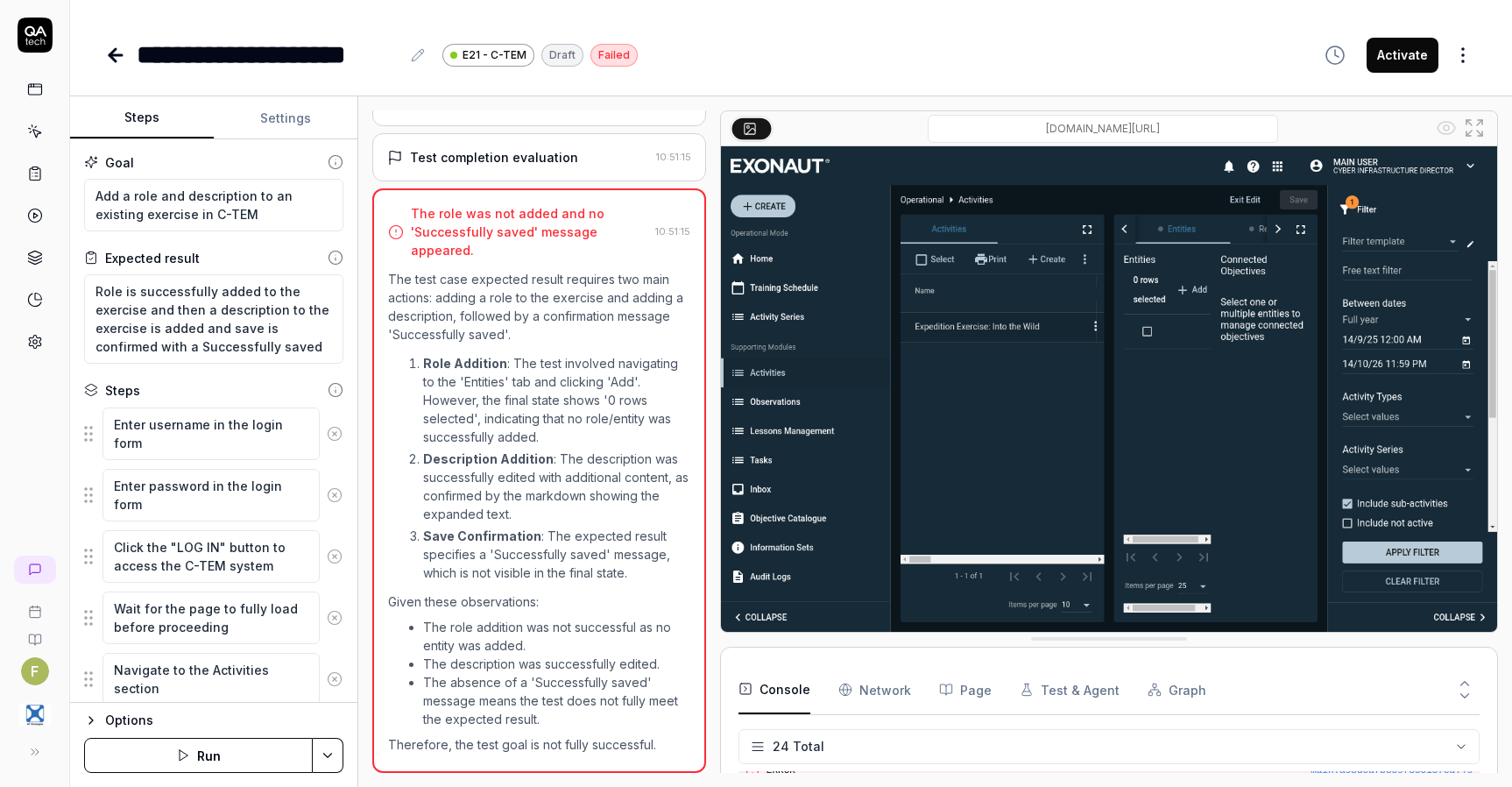
scroll to position [1160, 0]
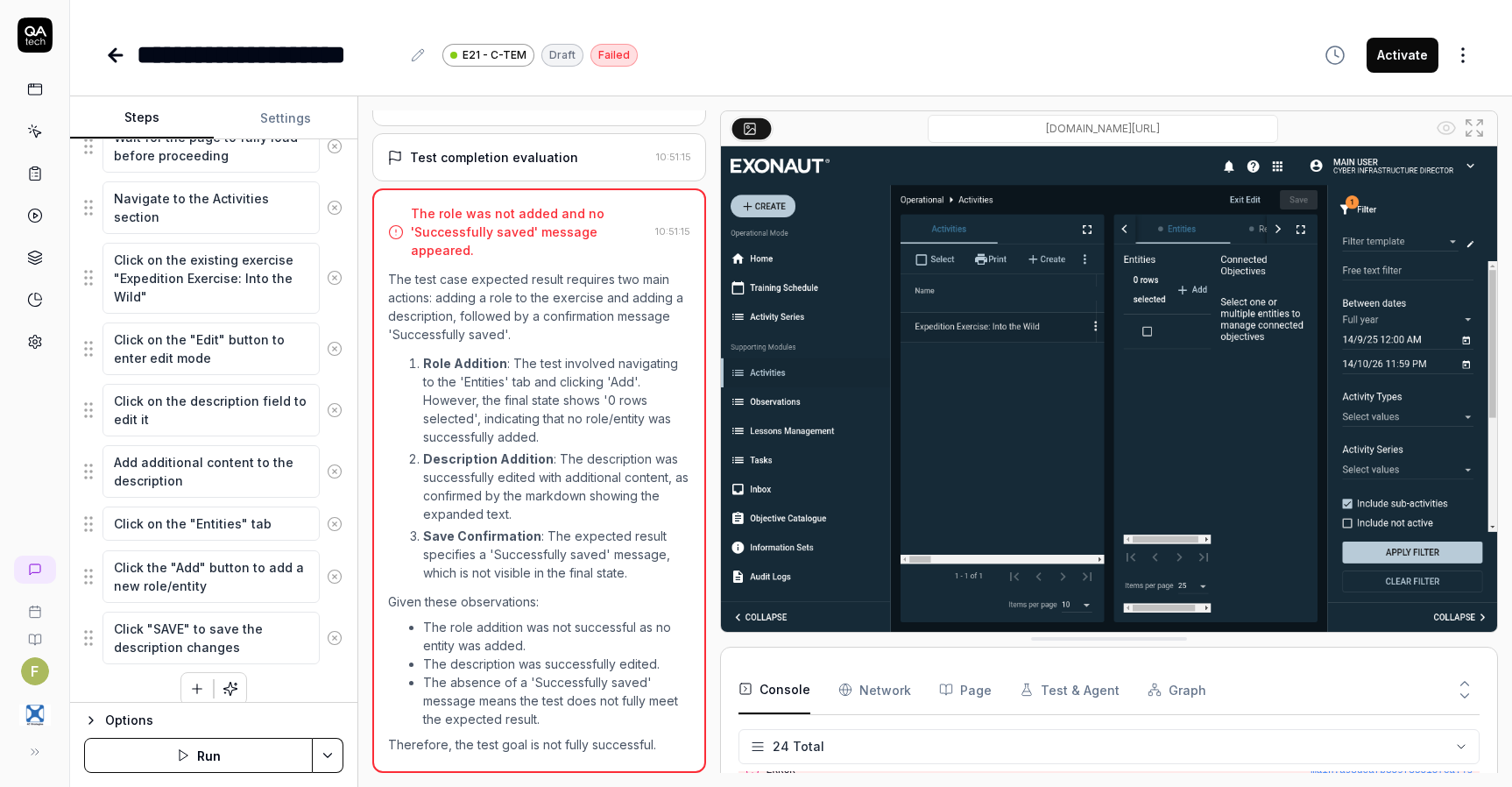
scroll to position [488, 0]
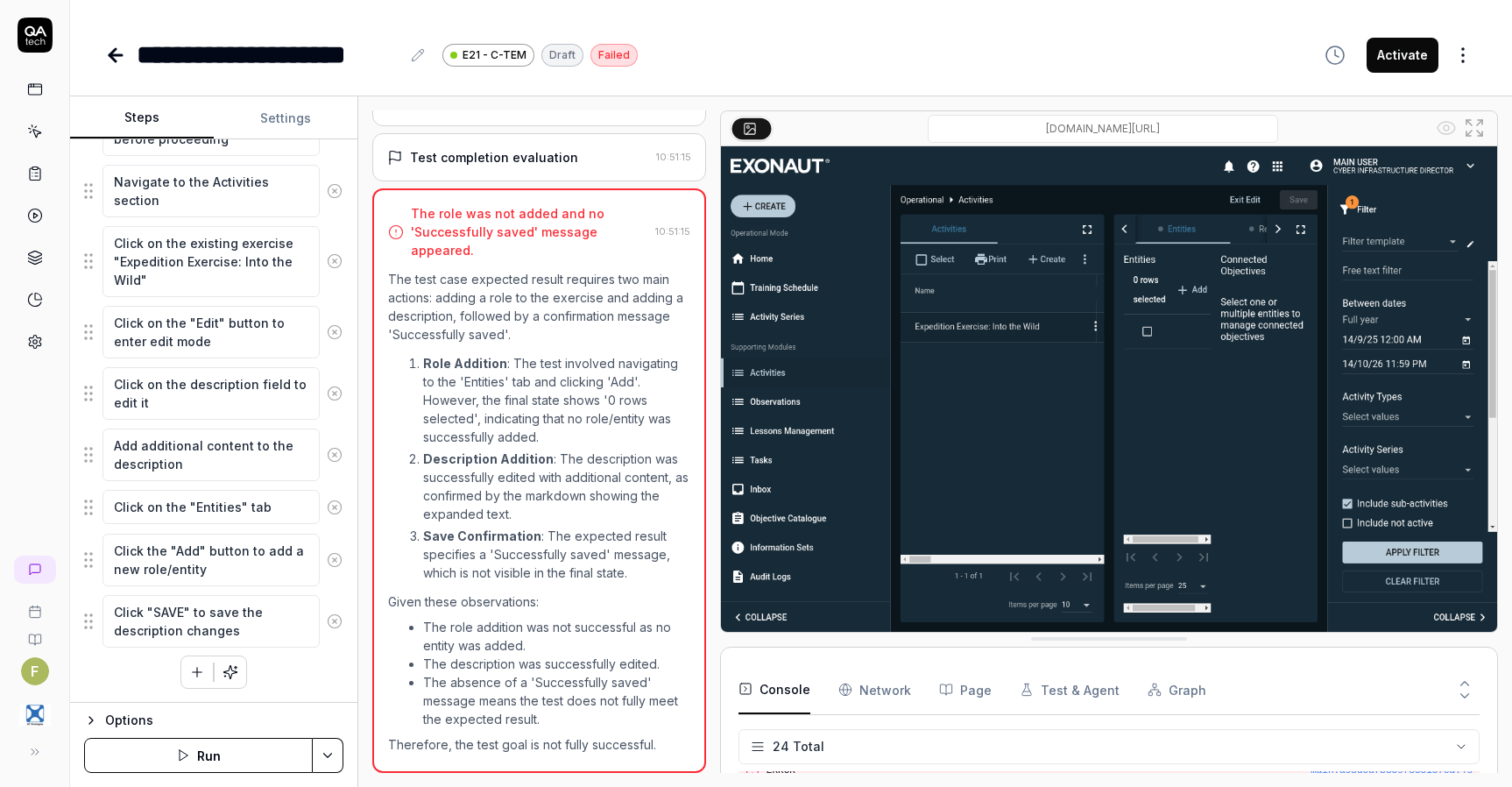
click at [190, 677] on icon "button" at bounding box center [197, 671] width 16 height 16
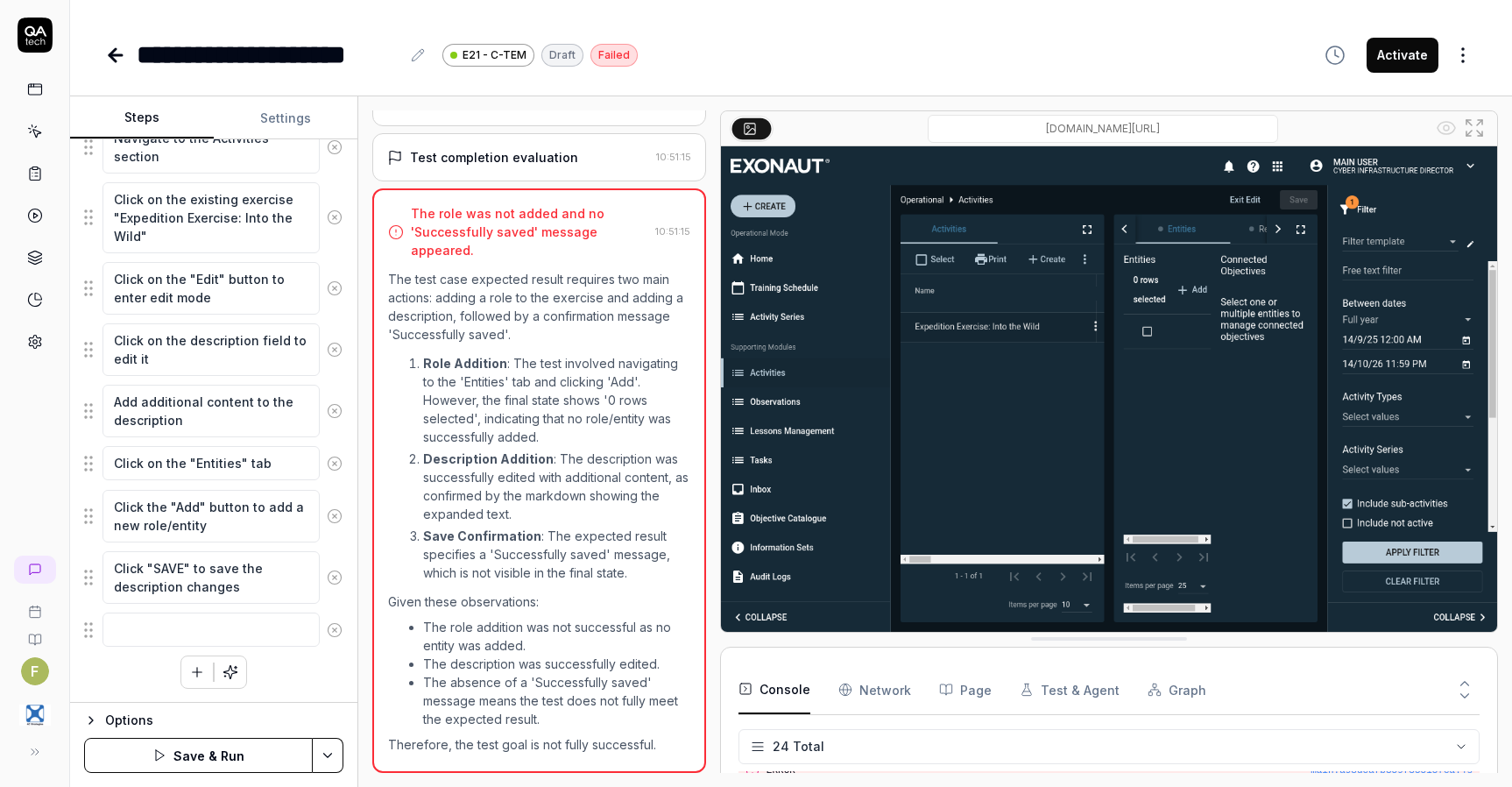
click at [320, 669] on div "Enter username in the login form Enter password in the login form Click the "LO…" at bounding box center [214, 282] width 259 height 814
click at [192, 668] on icon "button" at bounding box center [197, 671] width 16 height 16
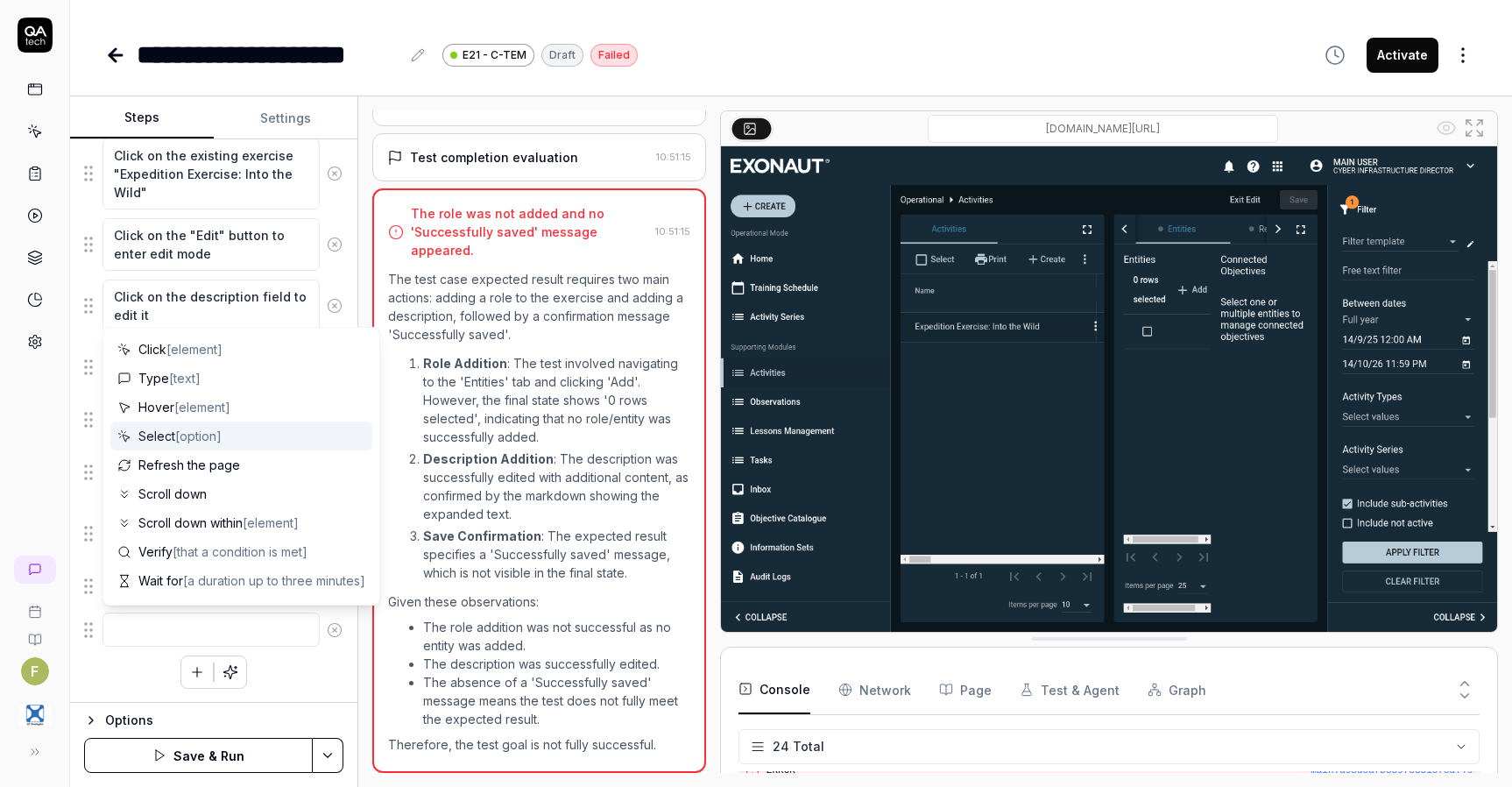
click at [243, 440] on div "Select [option]" at bounding box center [241, 436] width 262 height 29
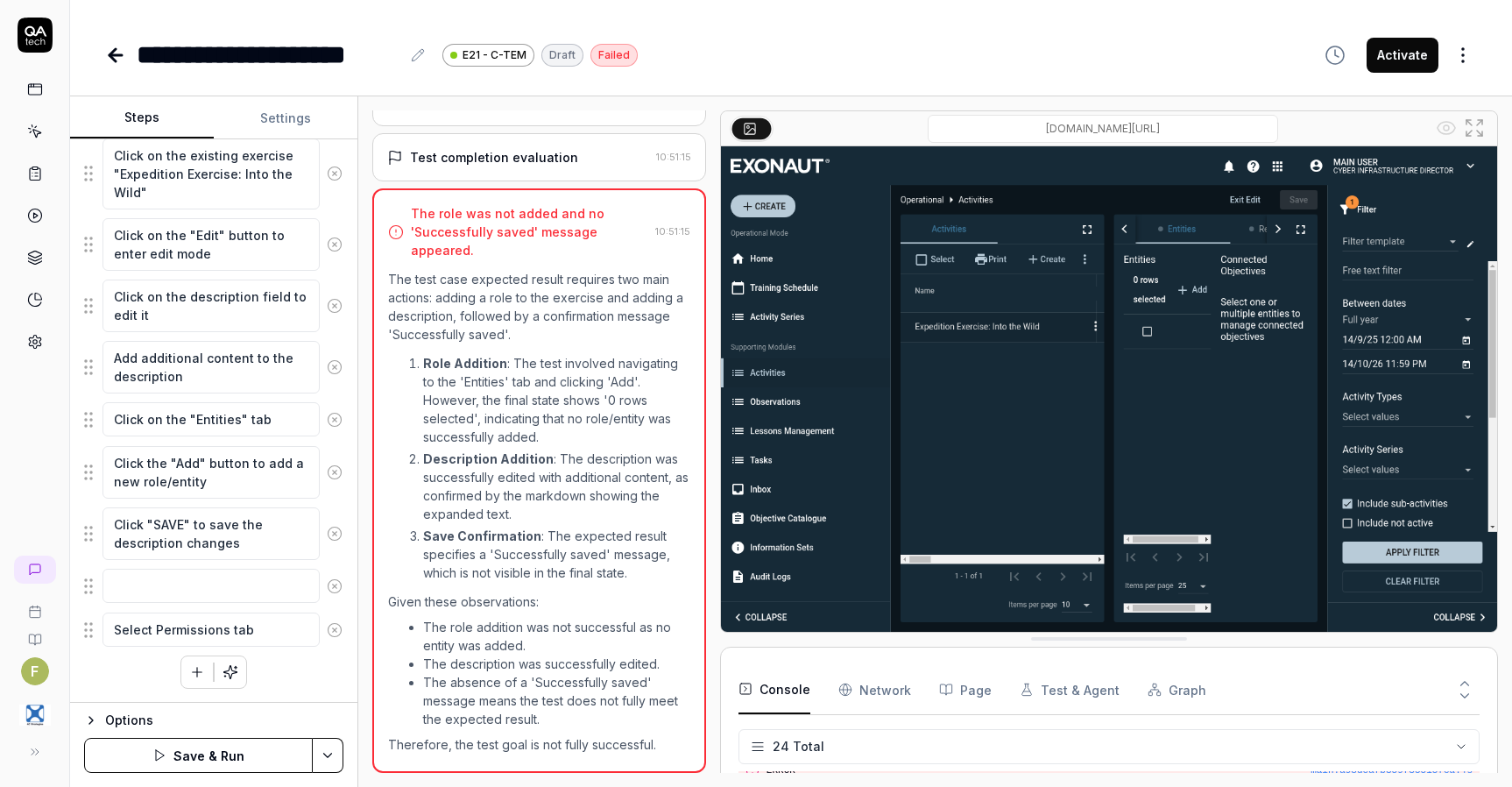
click at [281, 662] on div "Enter username in the login form Enter password in the login form Click the "LO…" at bounding box center [214, 259] width 259 height 857
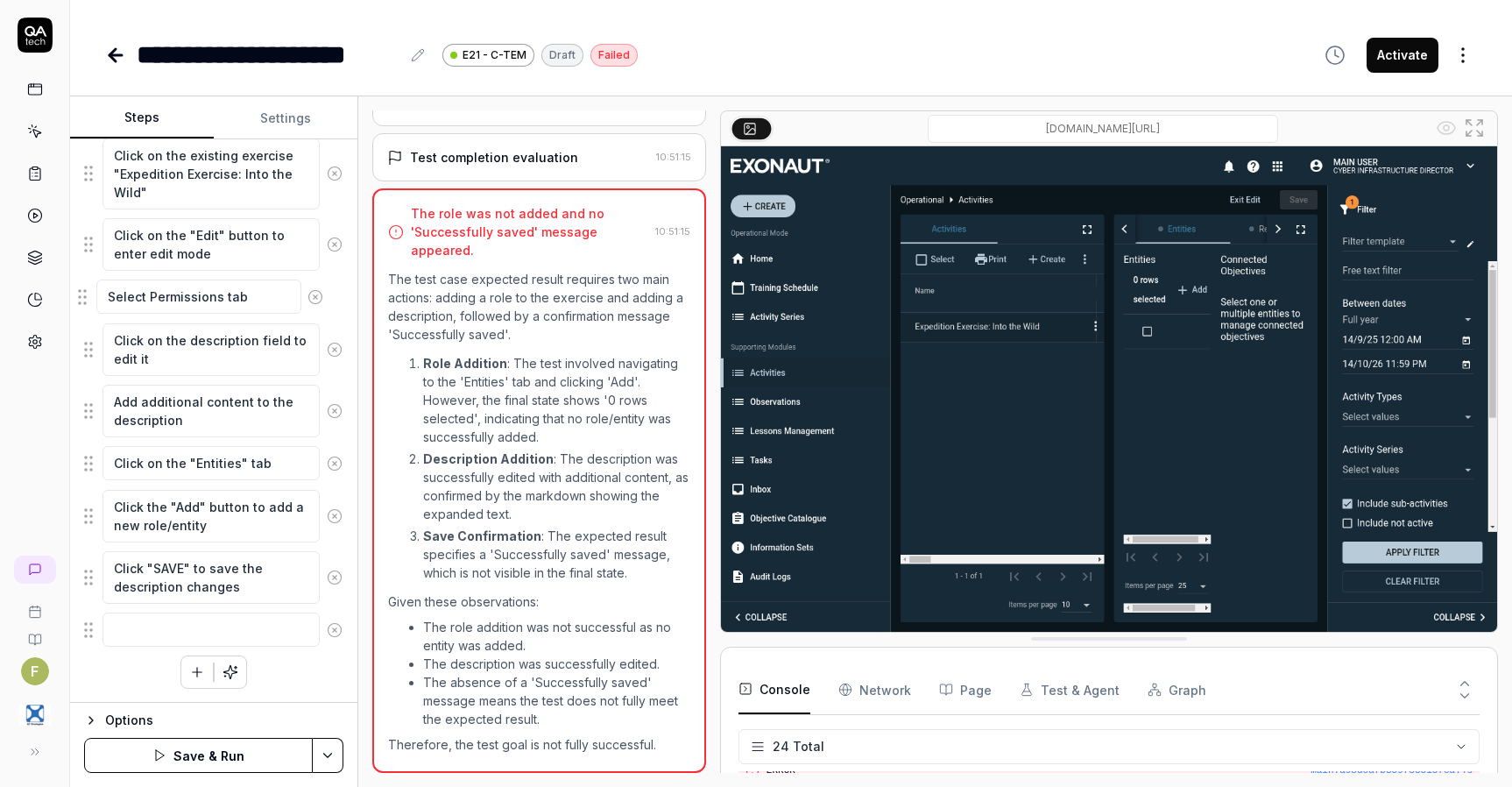
drag, startPoint x: 88, startPoint y: 632, endPoint x: 83, endPoint y: 299, distance: 333.0
click at [85, 299] on fieldset "Enter username in the login form Enter password in the login form Click the "LO…" at bounding box center [214, 239] width 259 height 817
click at [105, 629] on textarea at bounding box center [210, 629] width 217 height 34
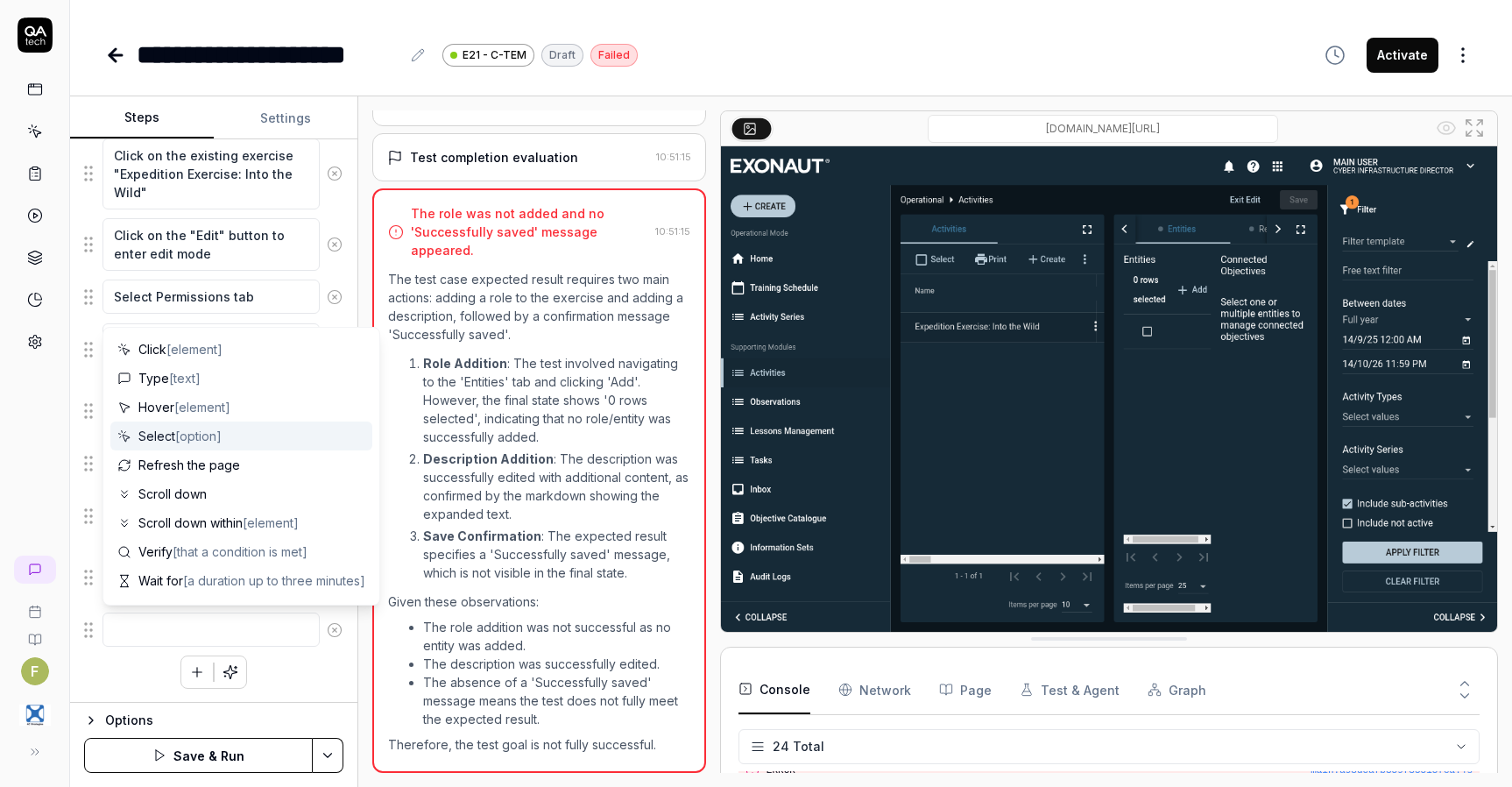
click at [208, 444] on span "Select [option]" at bounding box center [179, 436] width 84 height 19
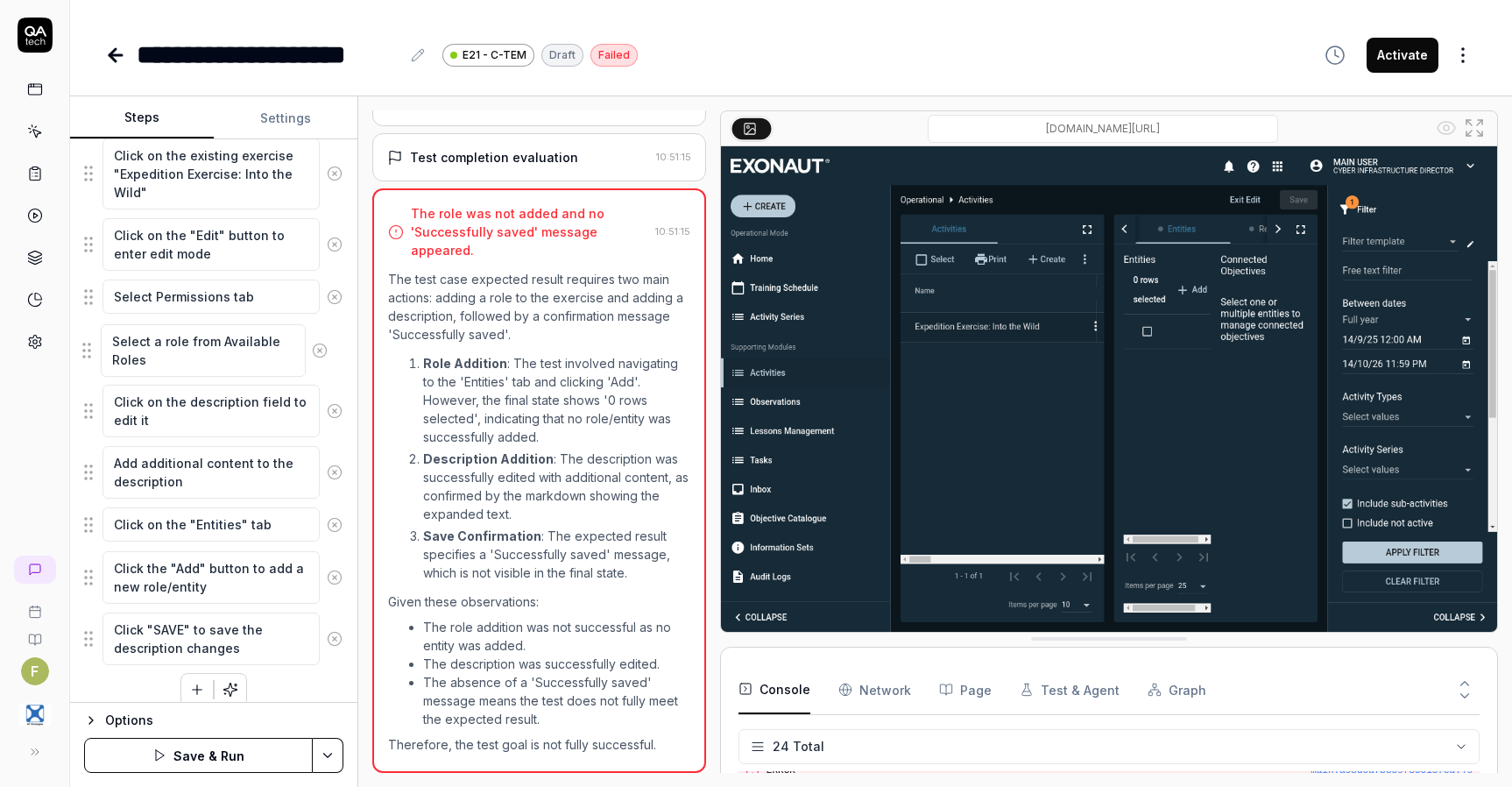
drag, startPoint x: 92, startPoint y: 638, endPoint x: 90, endPoint y: 349, distance: 289.0
click at [90, 349] on fieldset "Enter username in the login form Enter password in the login form Click the "LO…" at bounding box center [214, 248] width 259 height 835
click at [327, 526] on icon at bounding box center [334, 524] width 16 height 16
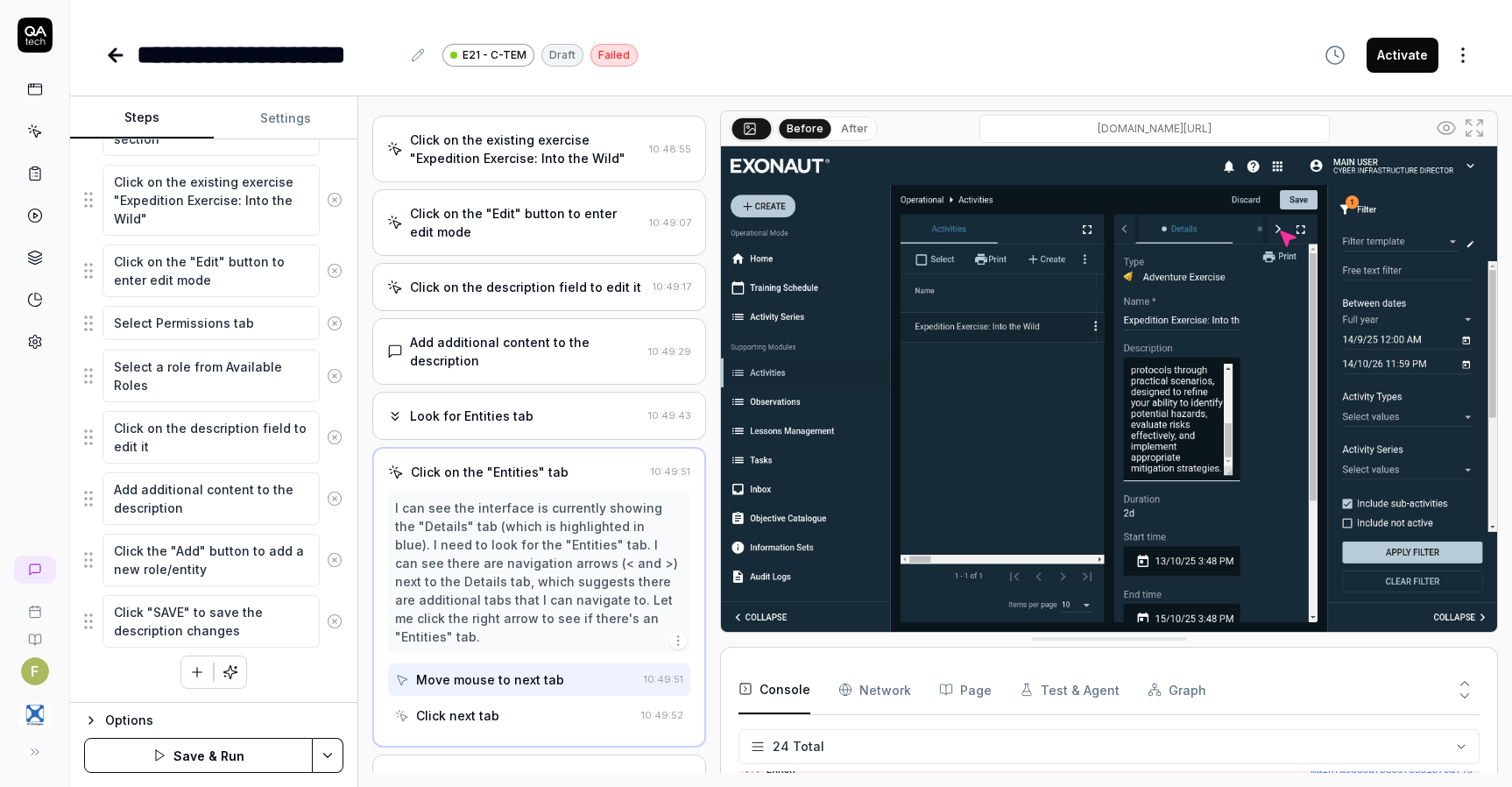
scroll to position [435, 0]
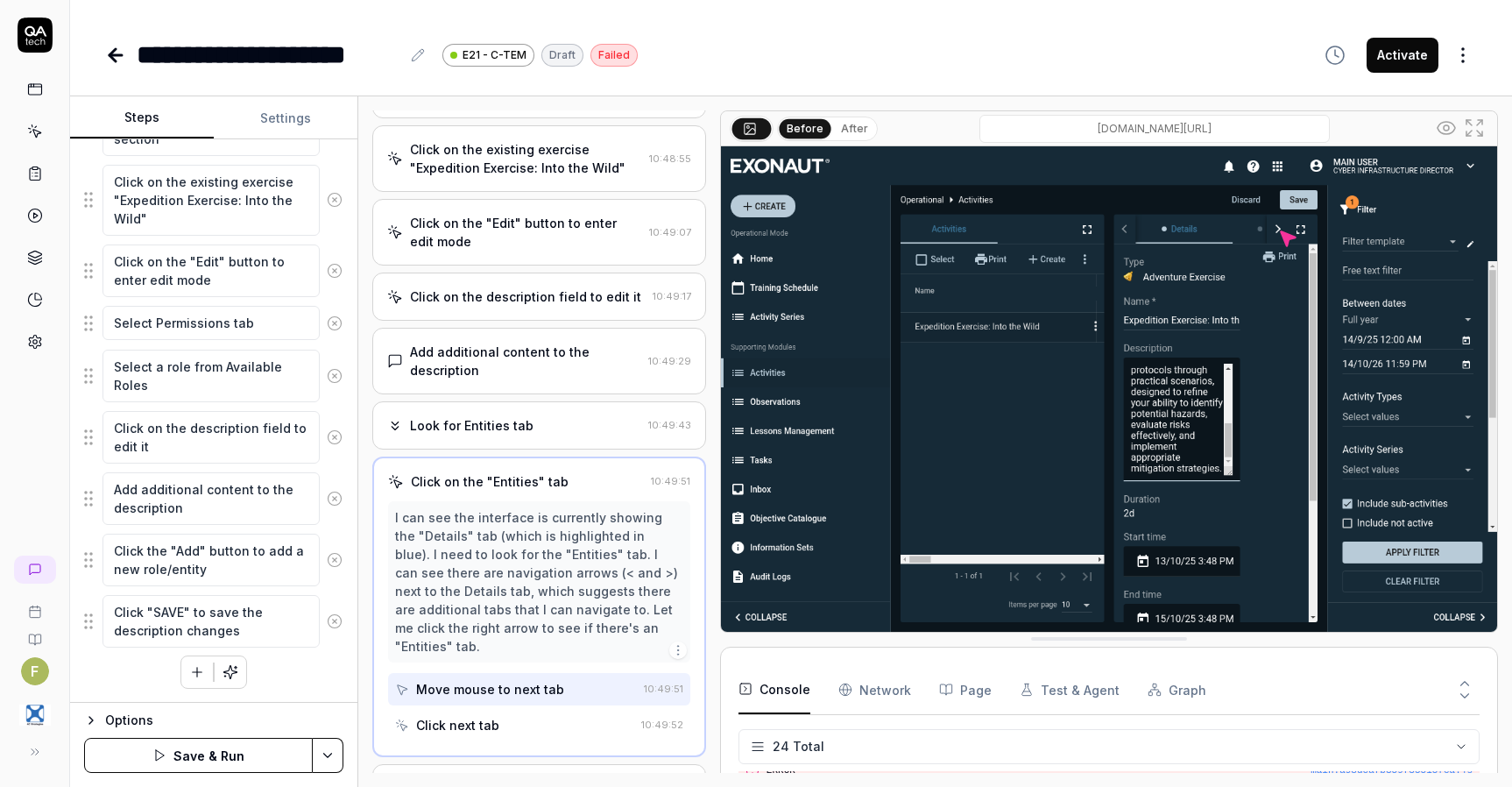
click at [327, 558] on icon at bounding box center [334, 560] width 16 height 16
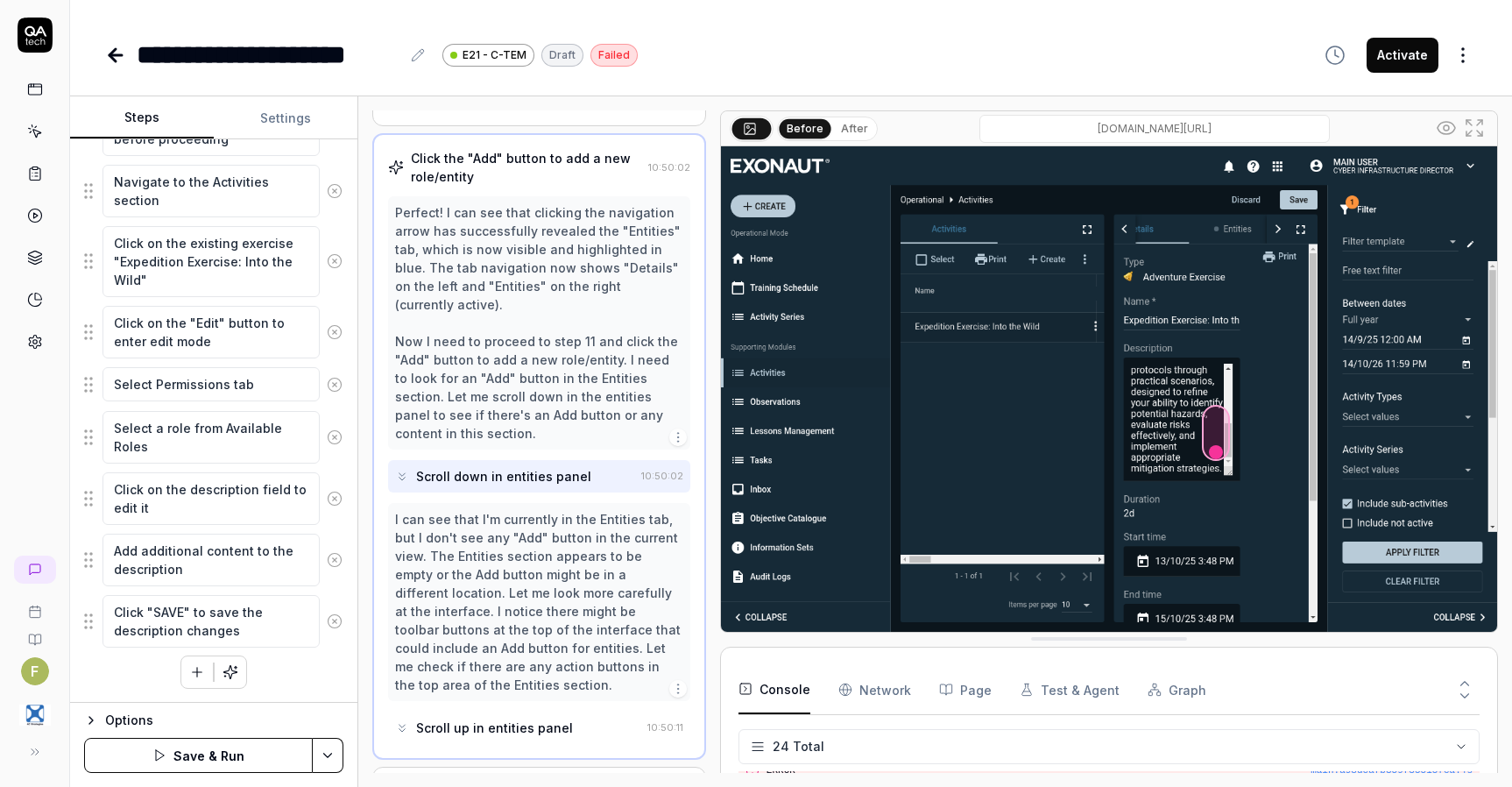
scroll to position [816, 0]
click at [192, 675] on icon "button" at bounding box center [197, 671] width 16 height 16
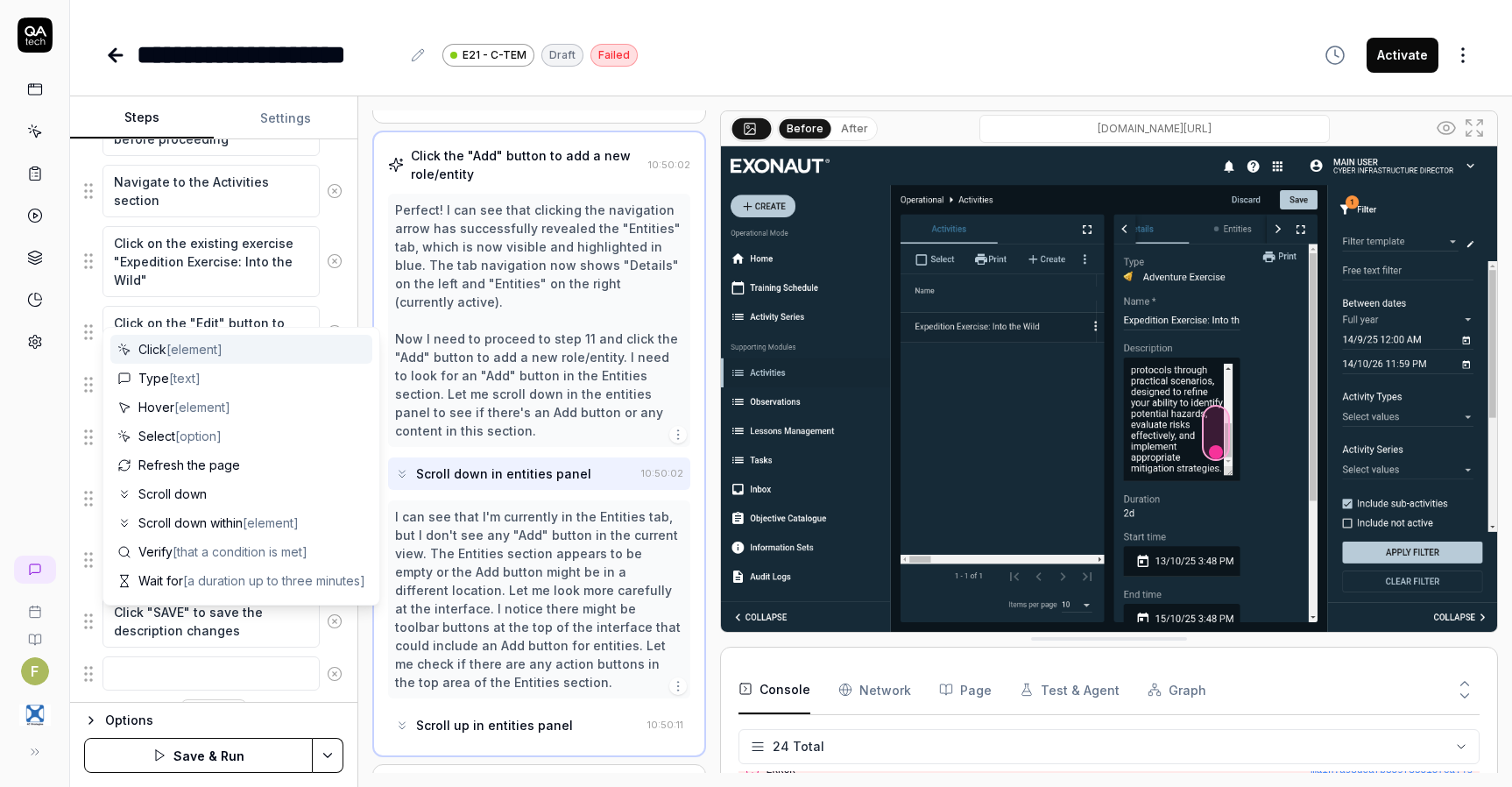
scroll to position [532, 0]
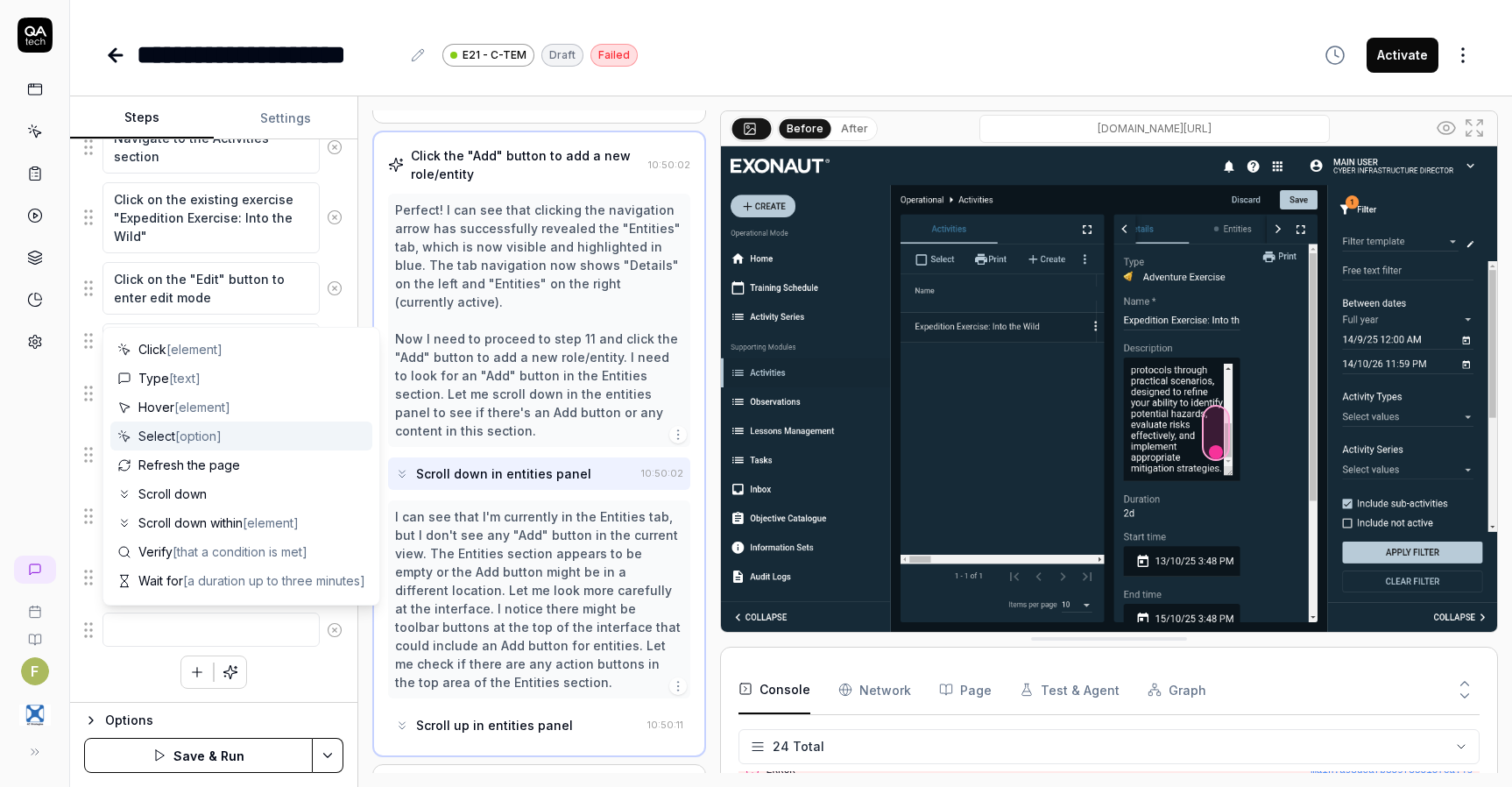
click at [239, 437] on div "Select [option]" at bounding box center [241, 436] width 262 height 29
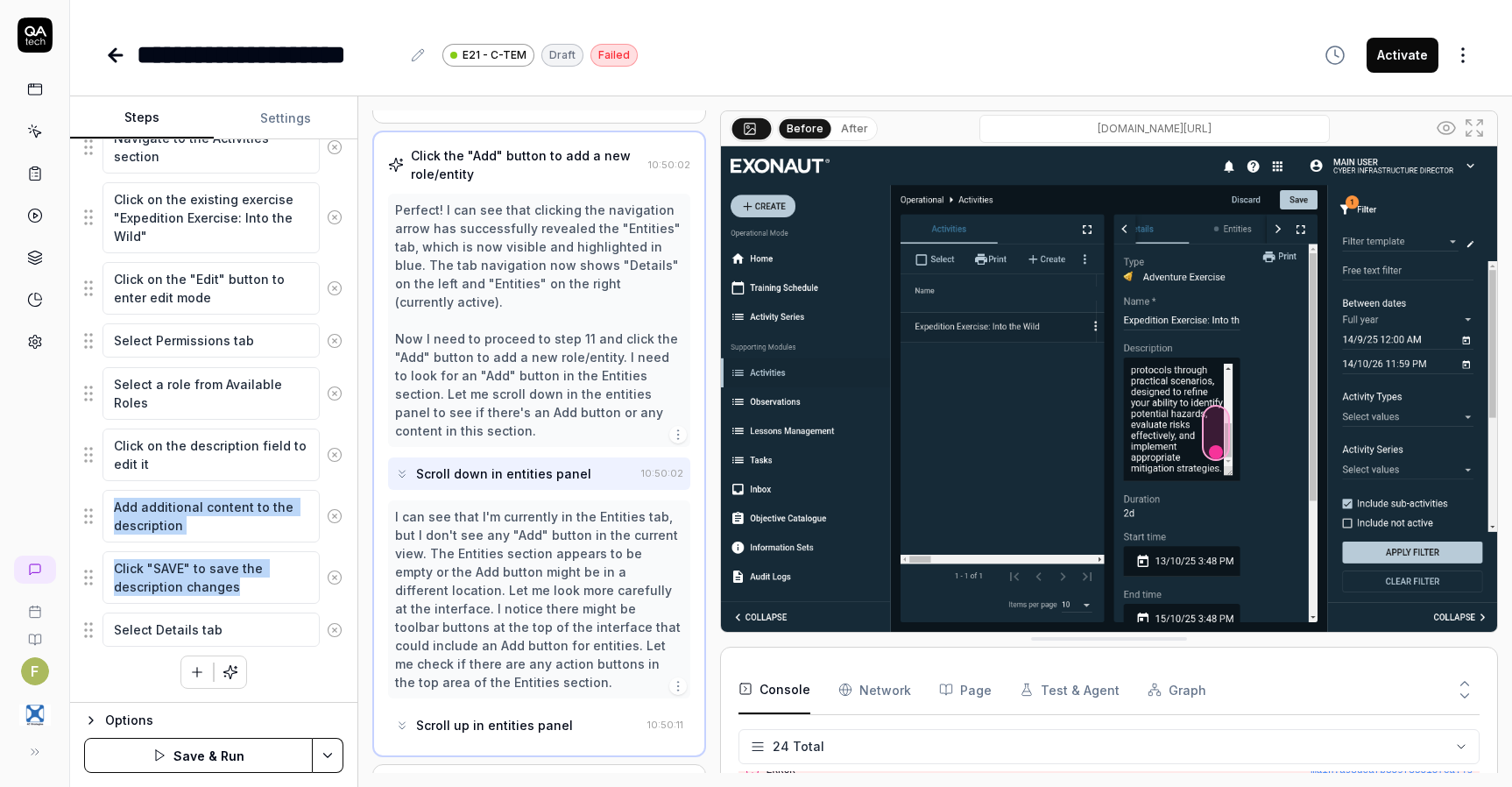
drag, startPoint x: 72, startPoint y: 630, endPoint x: 95, endPoint y: 525, distance: 107.5
click at [95, 525] on div "Goal Add a role and description to an existing exercise in C-TEM Expected resul…" at bounding box center [214, 421] width 287 height 563
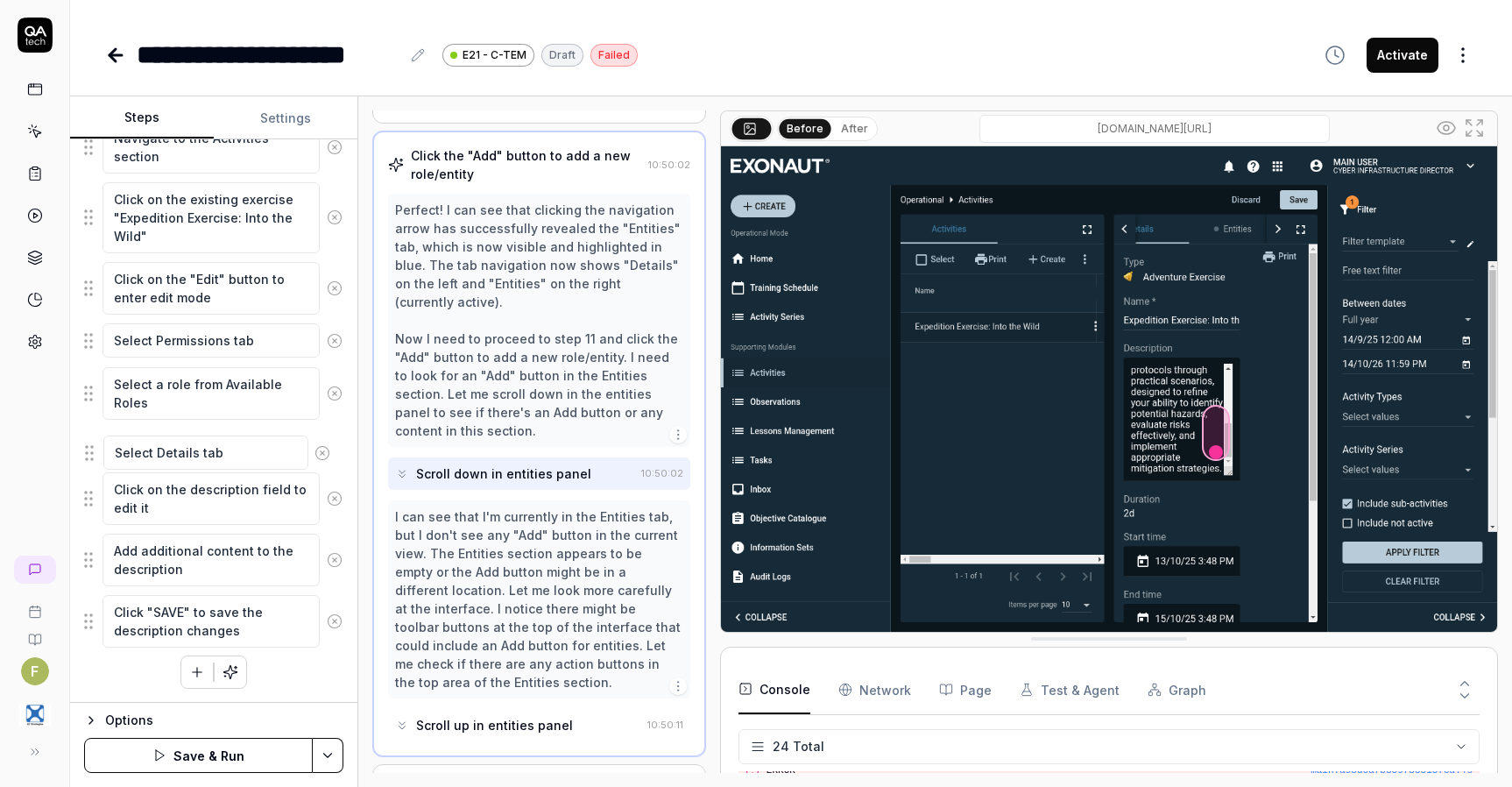
drag, startPoint x: 93, startPoint y: 637, endPoint x: 94, endPoint y: 458, distance: 179.0
click at [94, 458] on fieldset "Enter username in the login form Enter password in the login form Click the "LO…" at bounding box center [214, 262] width 259 height 774
click at [241, 753] on button "Save & Run" at bounding box center [199, 755] width 229 height 35
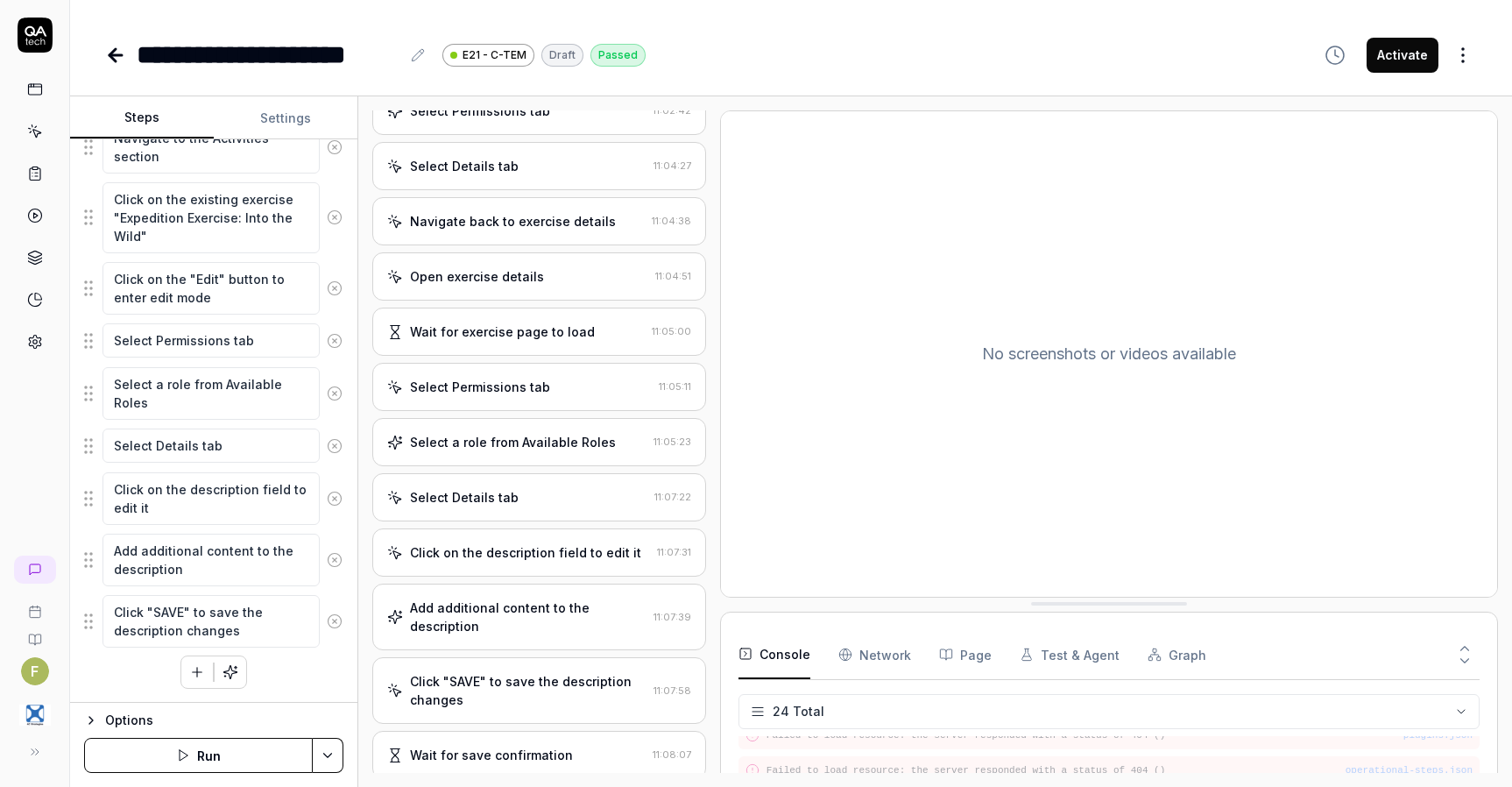
scroll to position [579, 0]
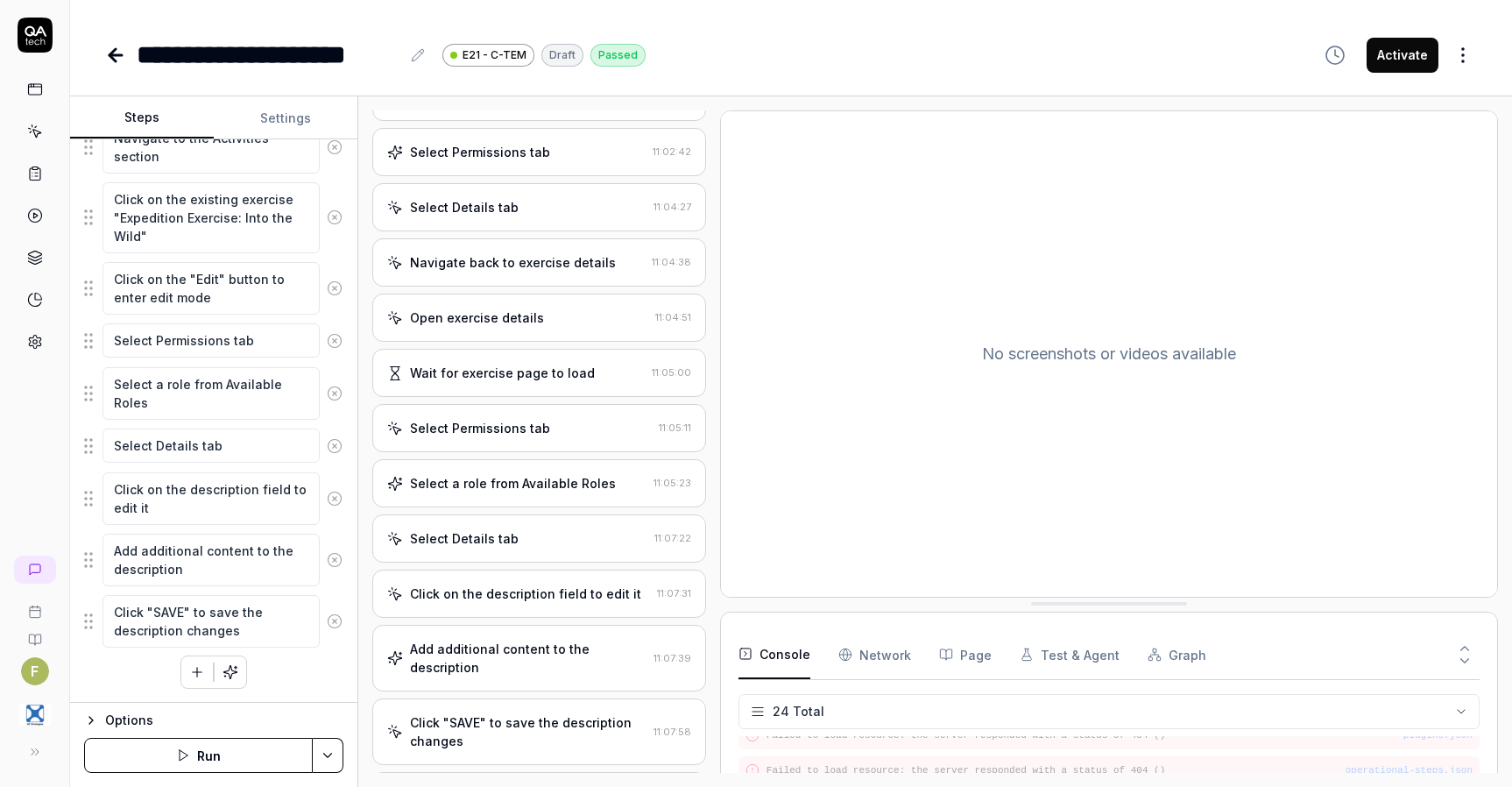
click at [609, 548] on div "Select Details tab" at bounding box center [517, 539] width 260 height 19
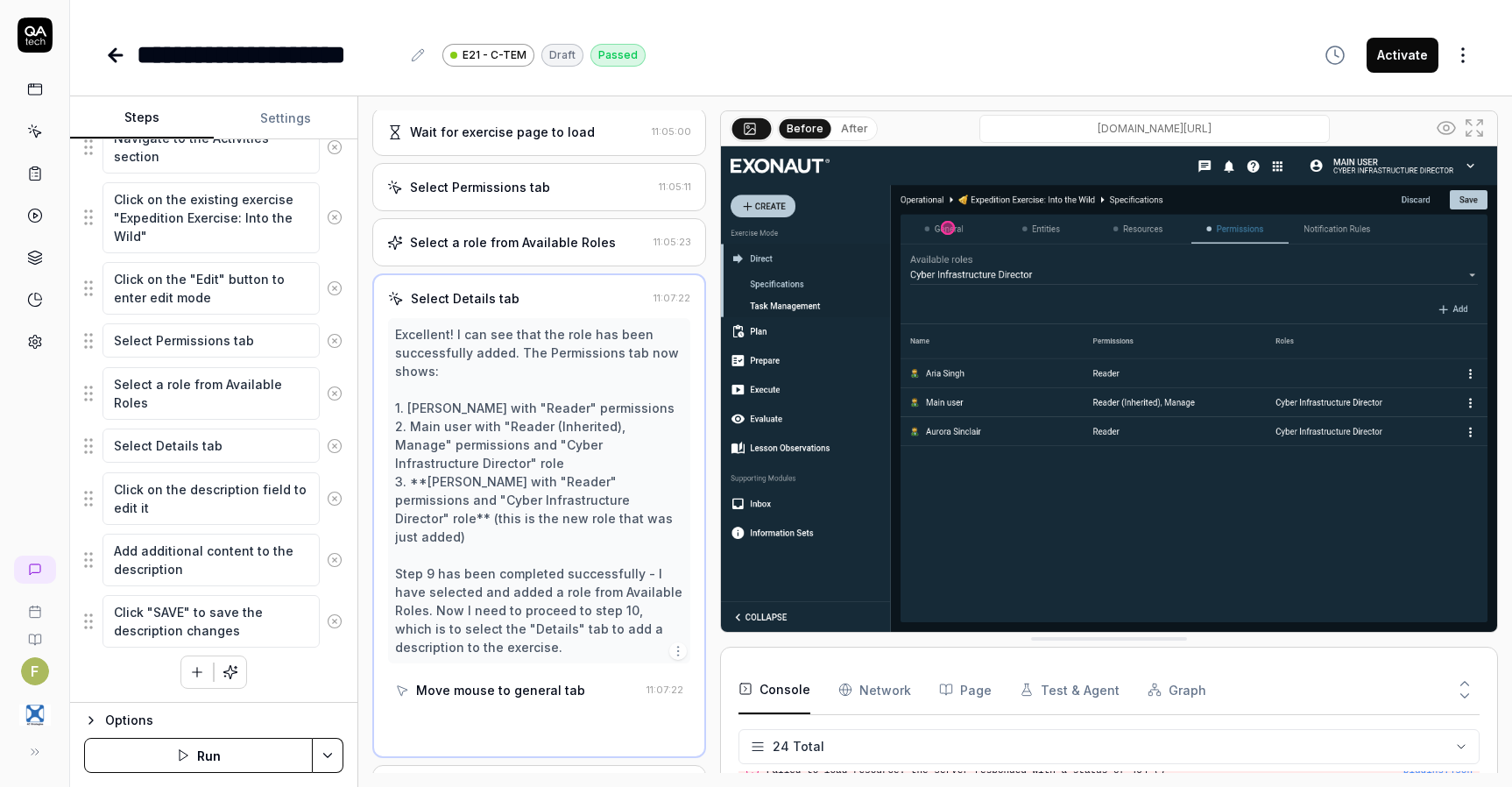
scroll to position [821, 0]
click at [606, 251] on div "Select a role from Available Roles" at bounding box center [517, 241] width 259 height 19
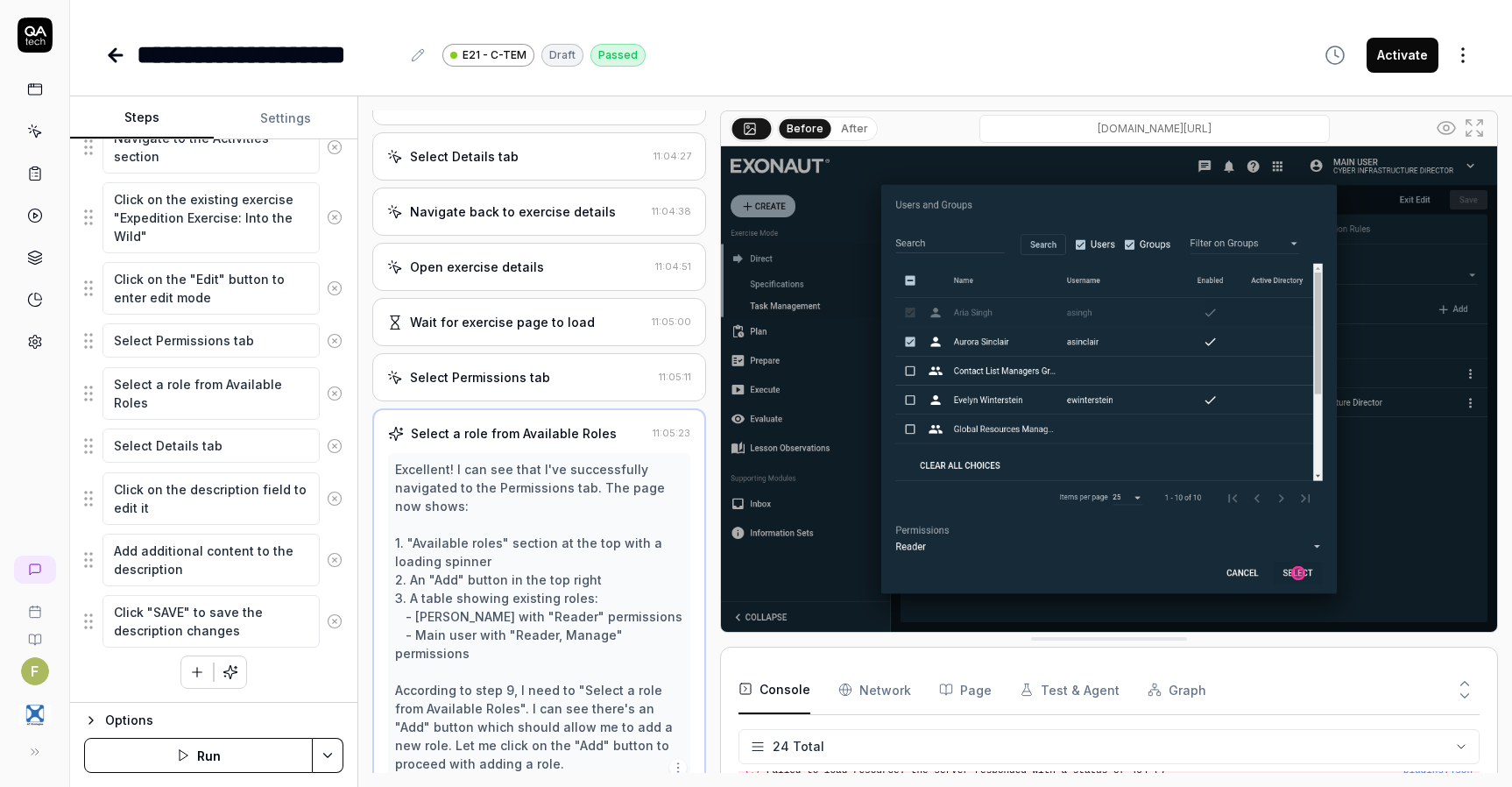
scroll to position [543, 0]
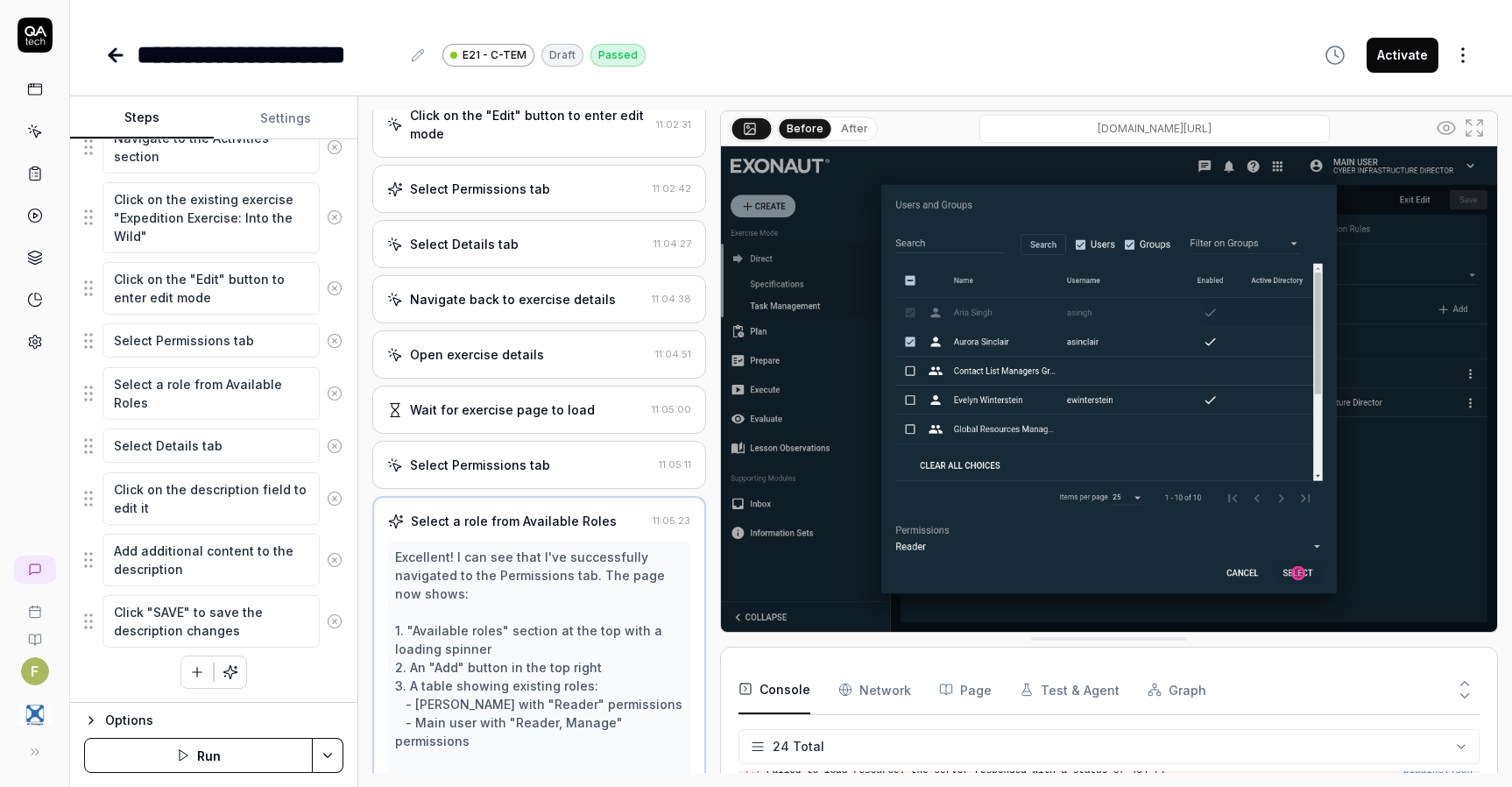
click at [585, 474] on div "Select Permissions tab" at bounding box center [519, 465] width 265 height 19
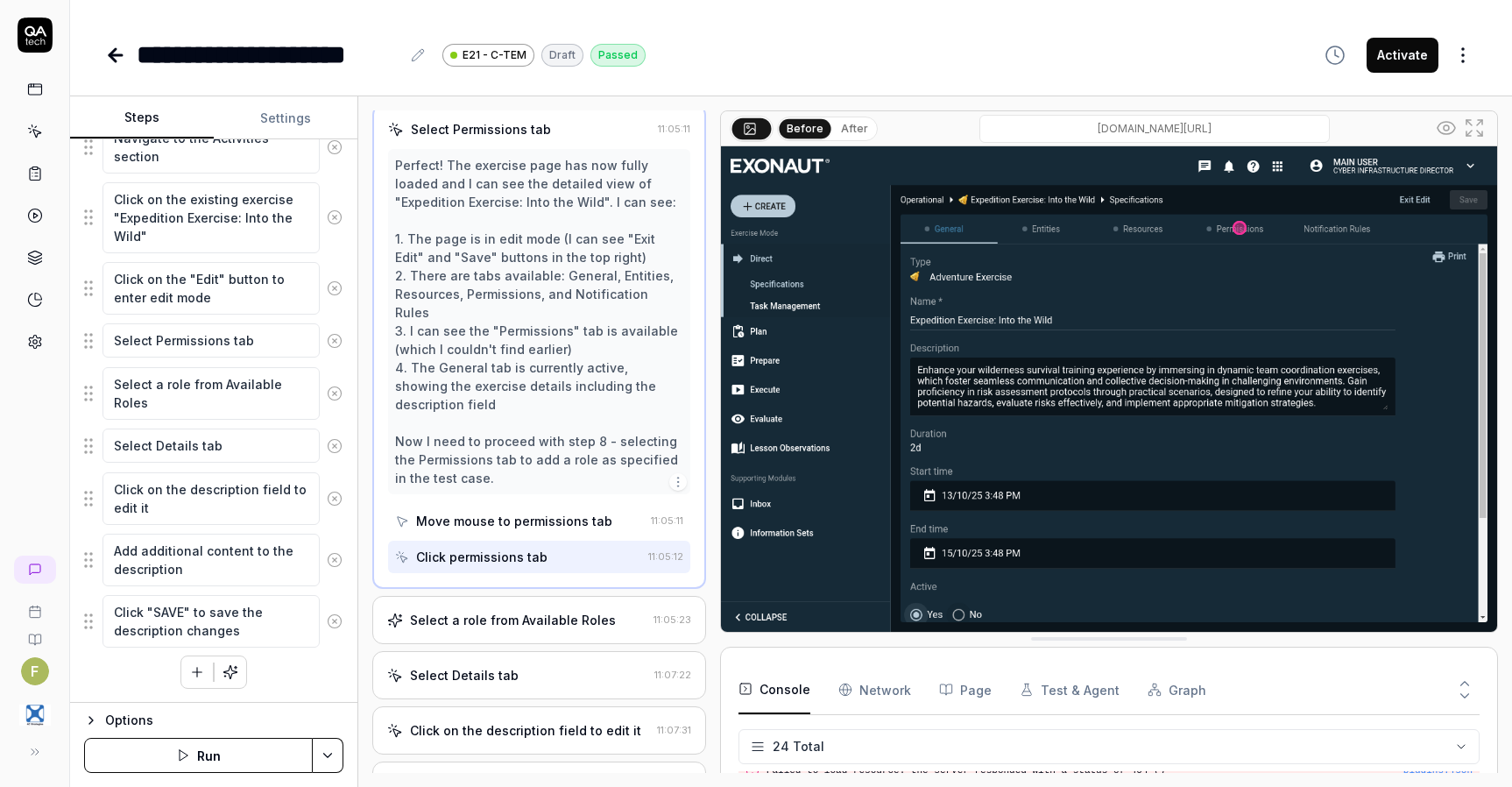
scroll to position [974, 0]
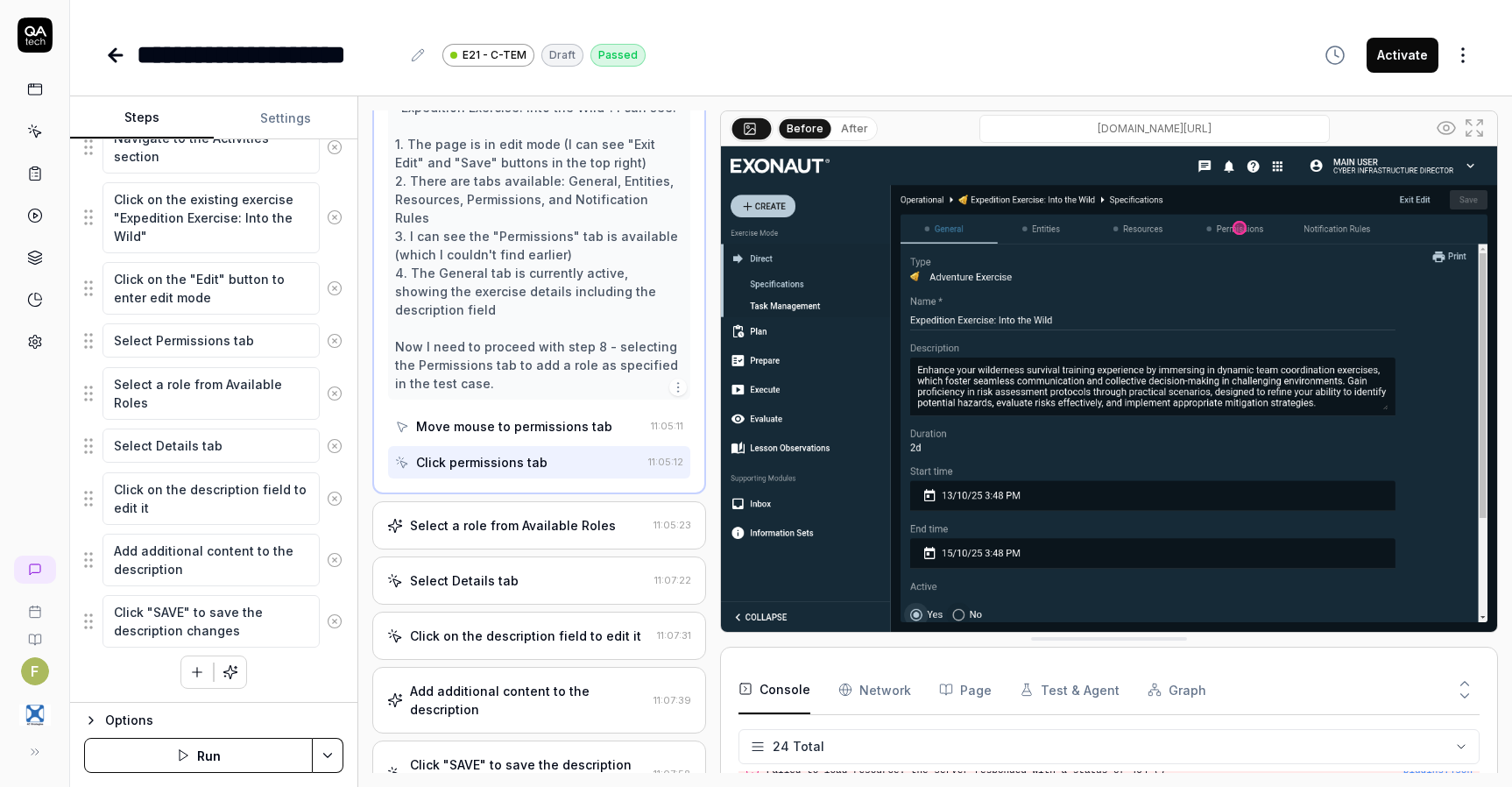
click at [574, 534] on div "Select a role from Available Roles" at bounding box center [513, 526] width 206 height 19
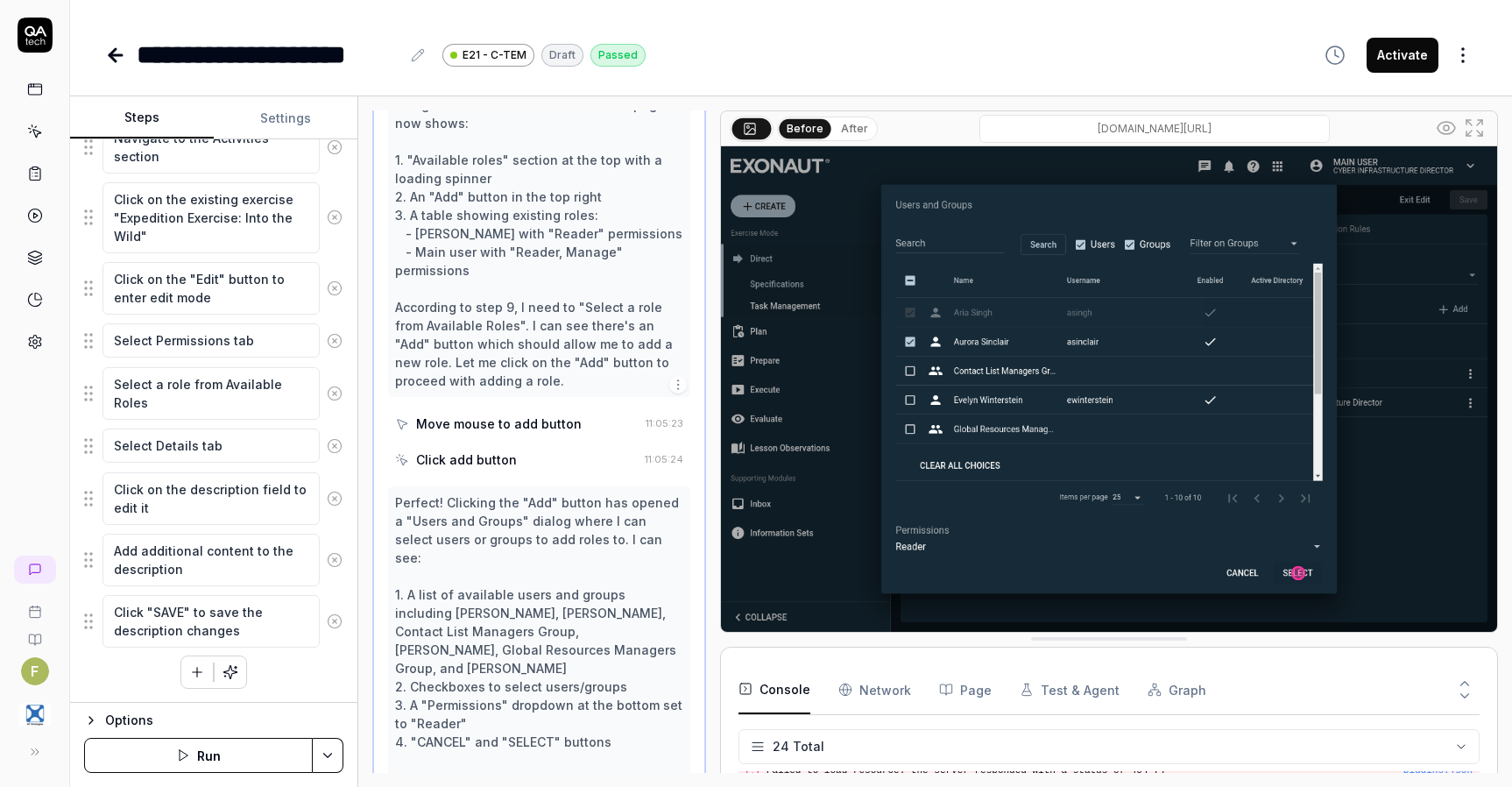
scroll to position [893, 0]
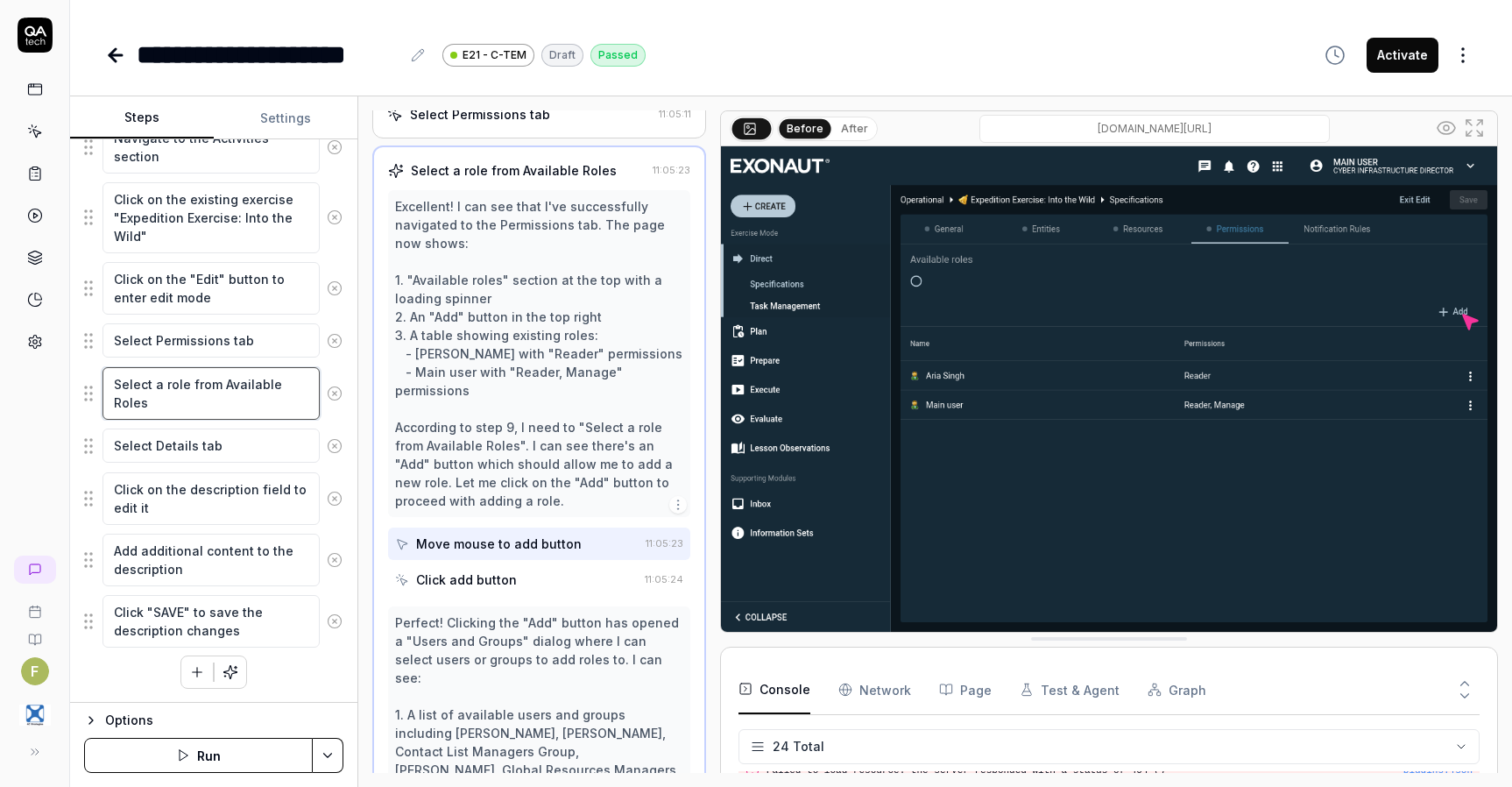
click at [208, 407] on textarea "Select a role from Available Roles" at bounding box center [210, 394] width 217 height 53
click at [264, 752] on button "Save & Run" at bounding box center [199, 755] width 229 height 35
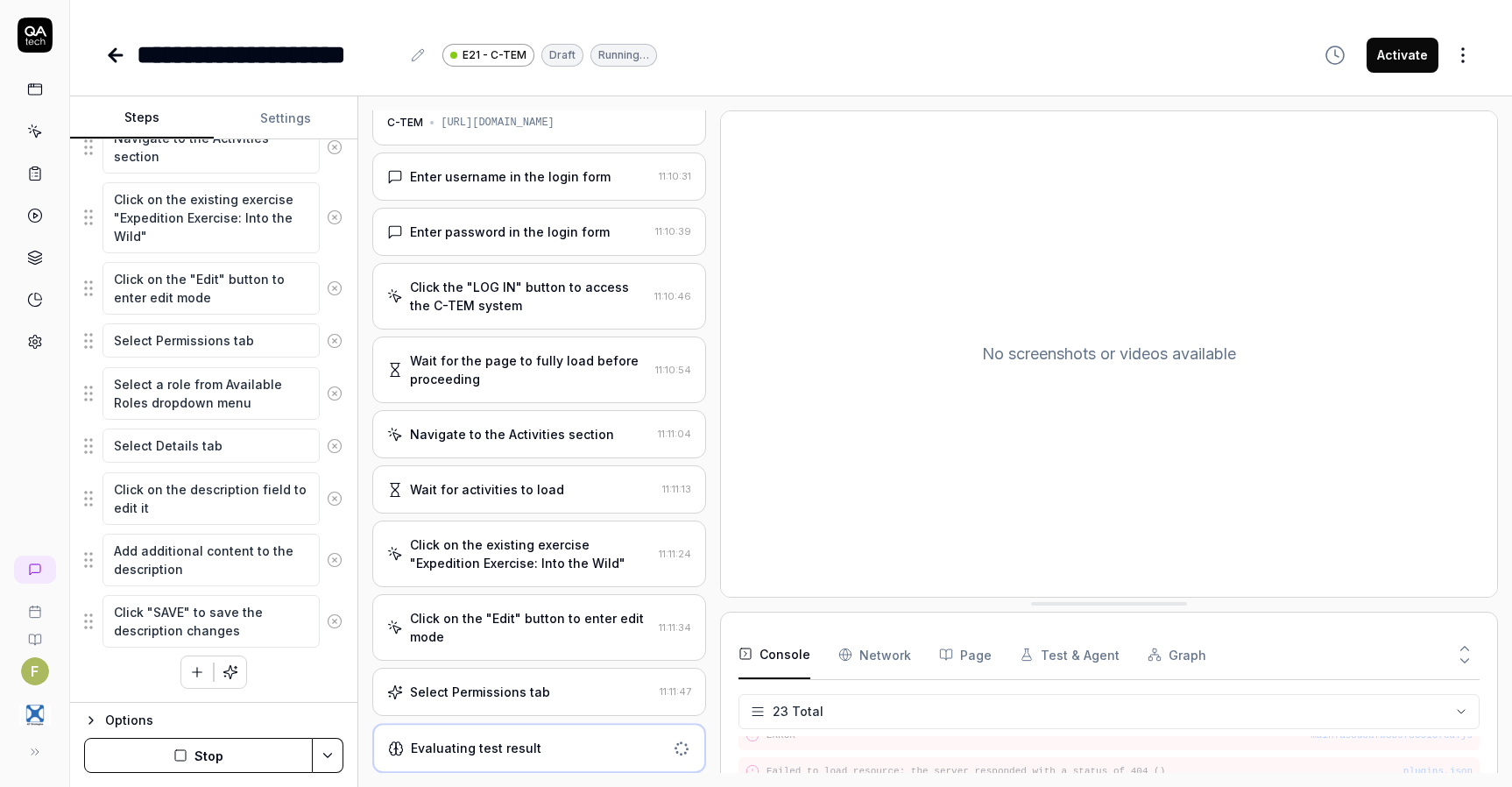
scroll to position [55, 0]
click at [575, 686] on div "Select Permissions tab" at bounding box center [519, 692] width 266 height 19
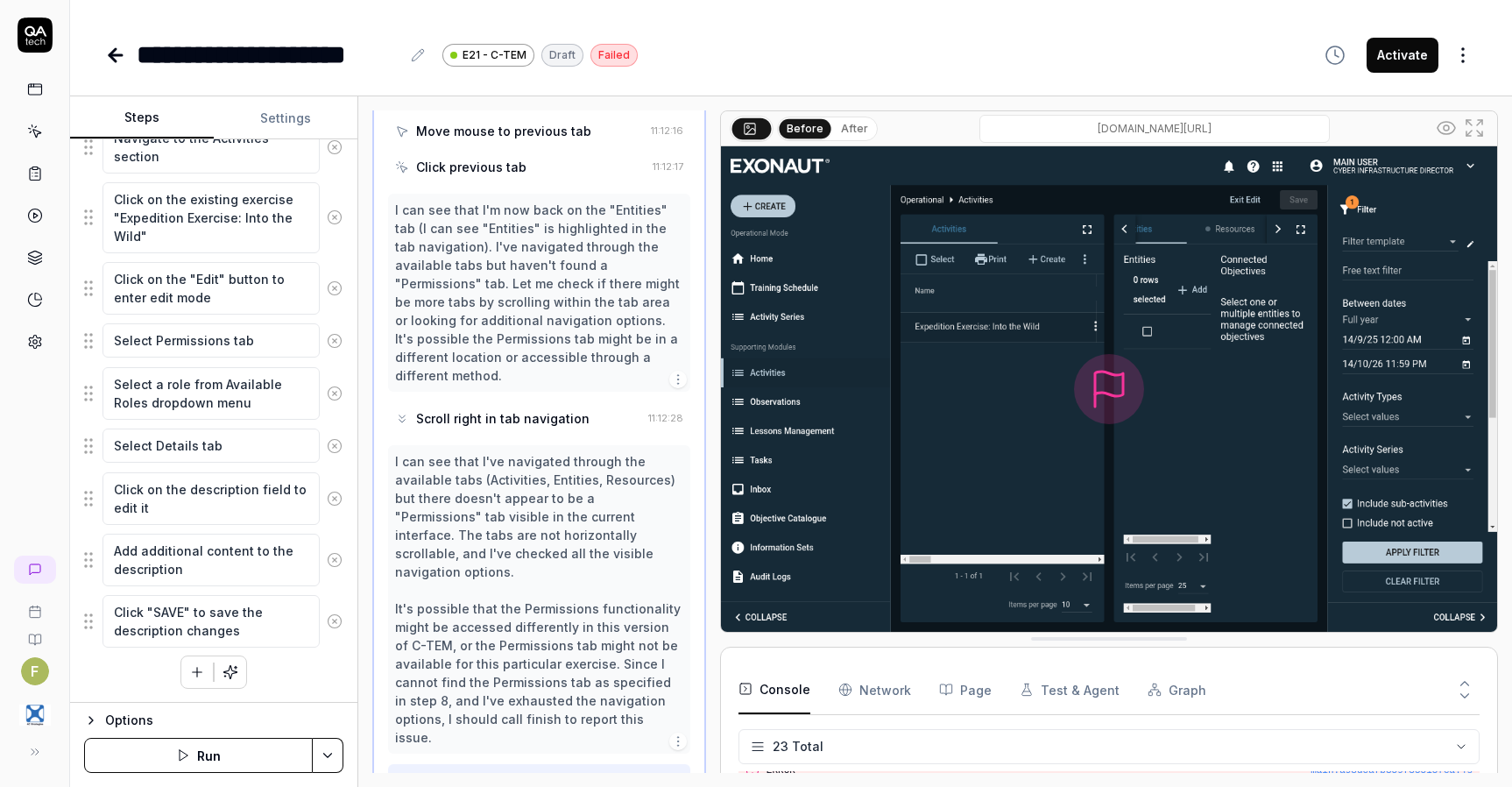
scroll to position [1726, 0]
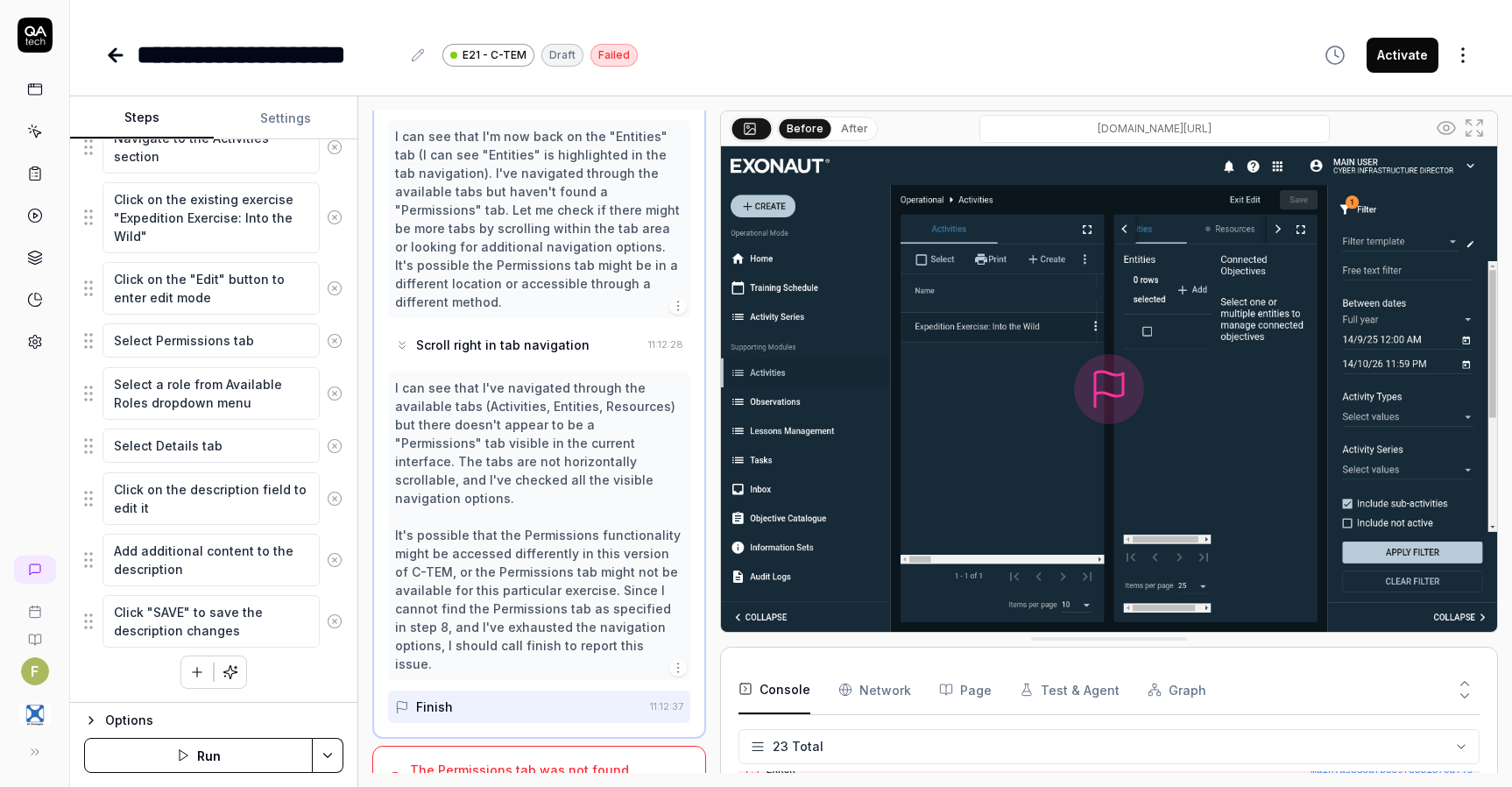
click at [569, 761] on div "The Permissions tab was not found and no save confirmation was visible." at bounding box center [531, 779] width 241 height 37
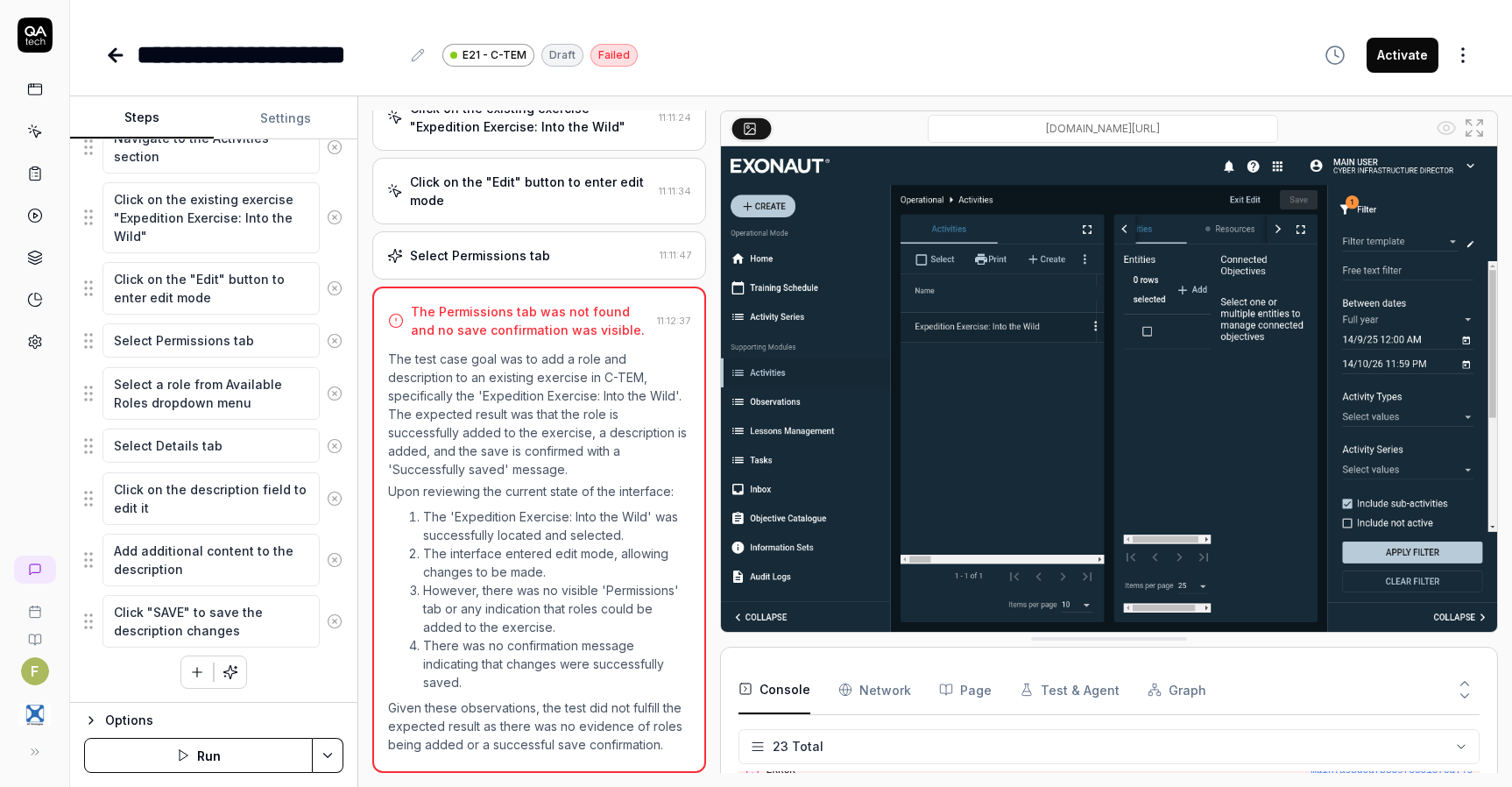
scroll to position [510, 0]
click at [253, 758] on button "Run" at bounding box center [199, 755] width 229 height 35
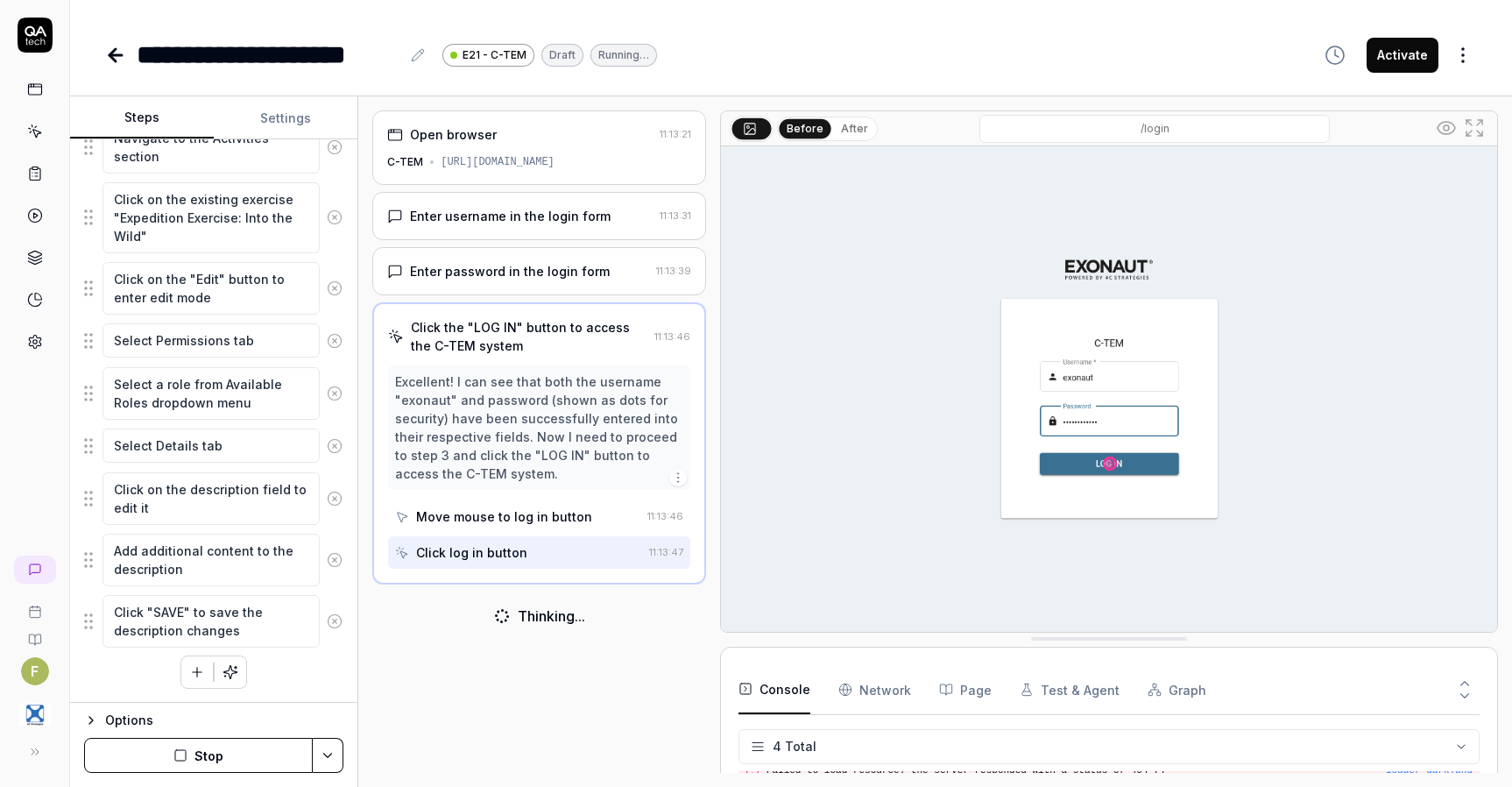
scroll to position [50, 0]
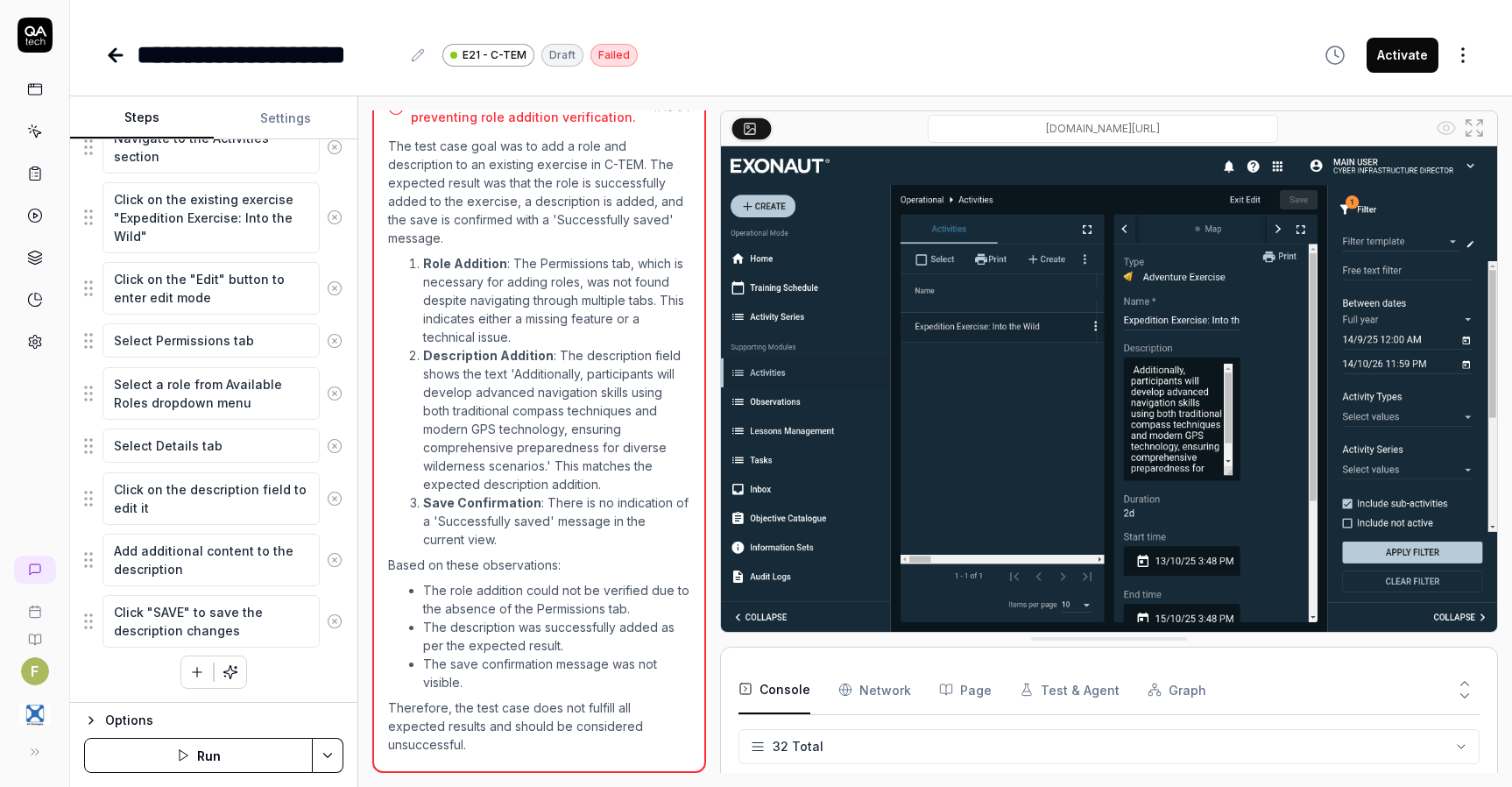
scroll to position [1009, 0]
click at [32, 178] on icon at bounding box center [35, 173] width 16 height 16
type textarea "*"
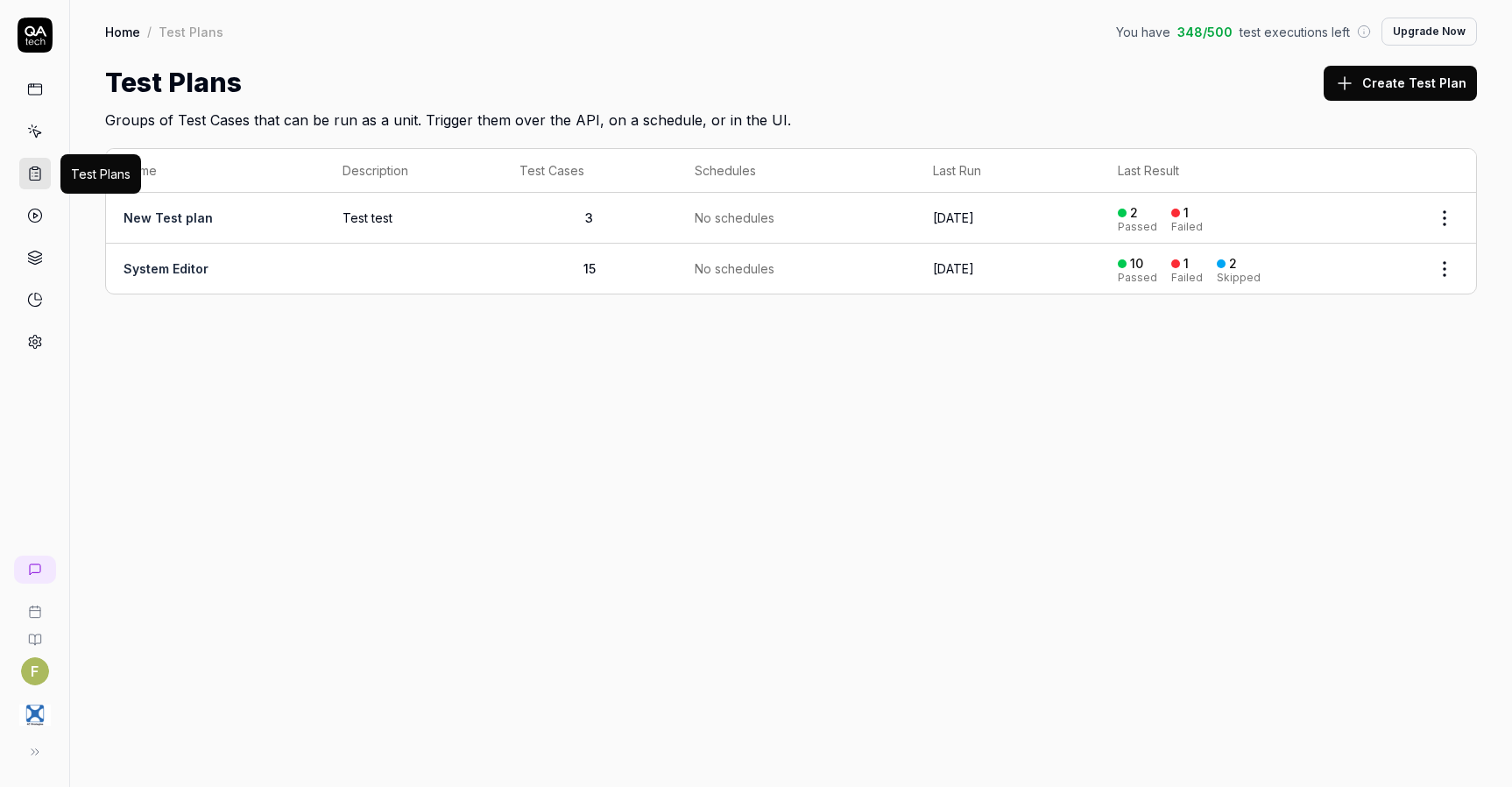
click at [1214, 474] on div "Home / Test Plans You have 348 / 500 test executions left Upgrade Now Home / Te…" at bounding box center [792, 394] width 1443 height 787
click at [36, 134] on icon at bounding box center [35, 131] width 16 height 16
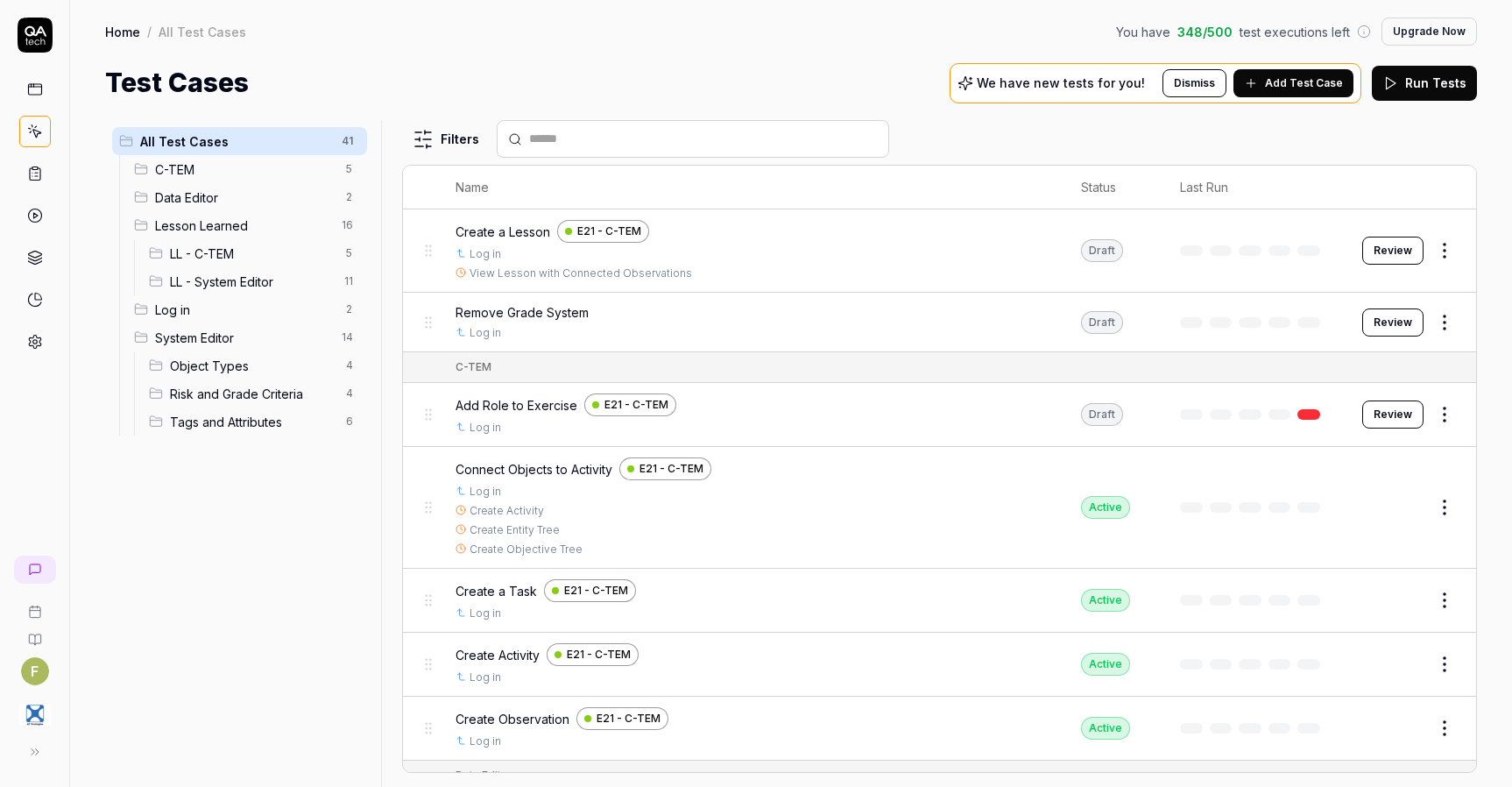
click at [1370, 411] on button "Review" at bounding box center [1393, 414] width 61 height 28
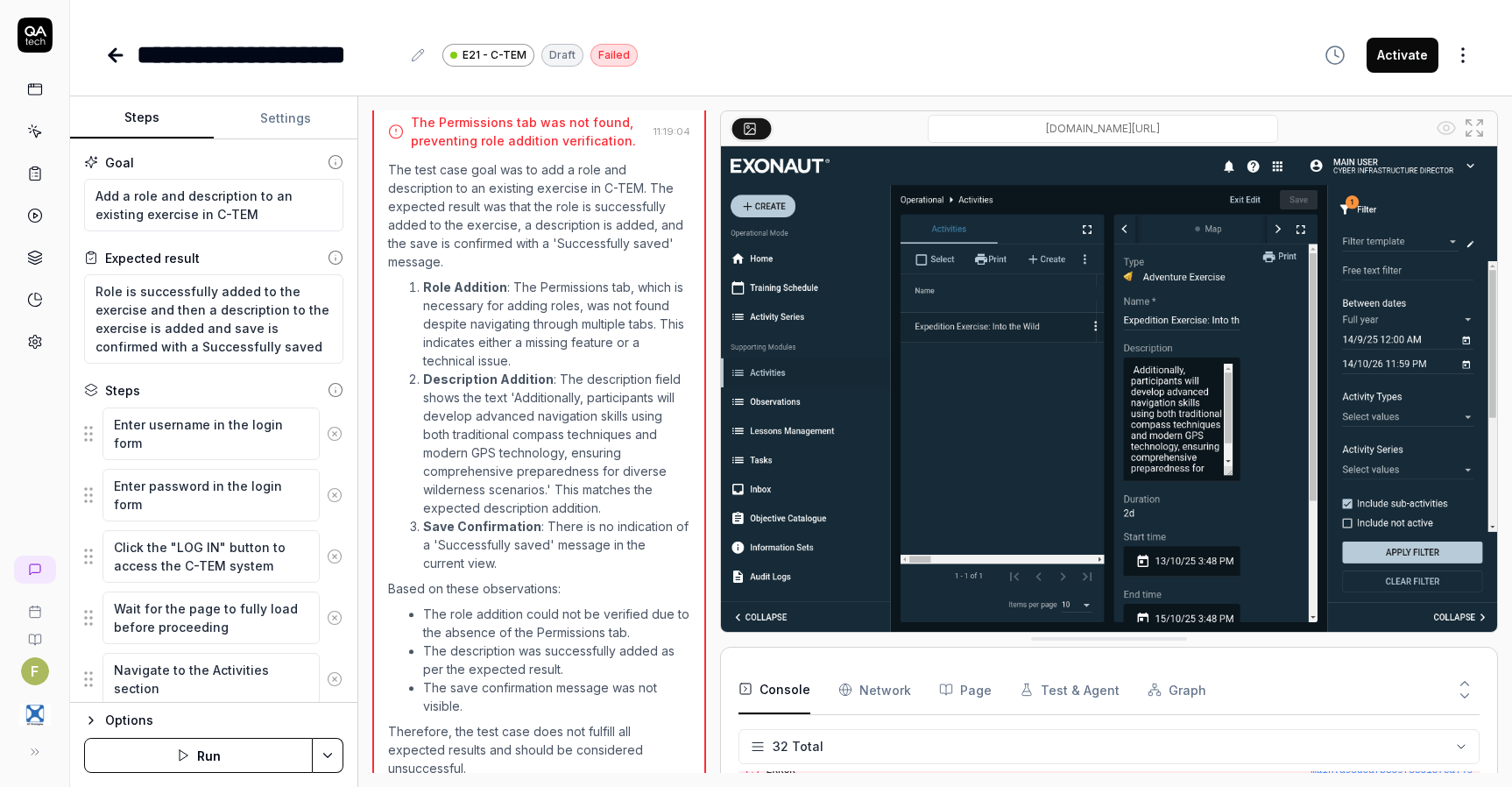
scroll to position [1054, 0]
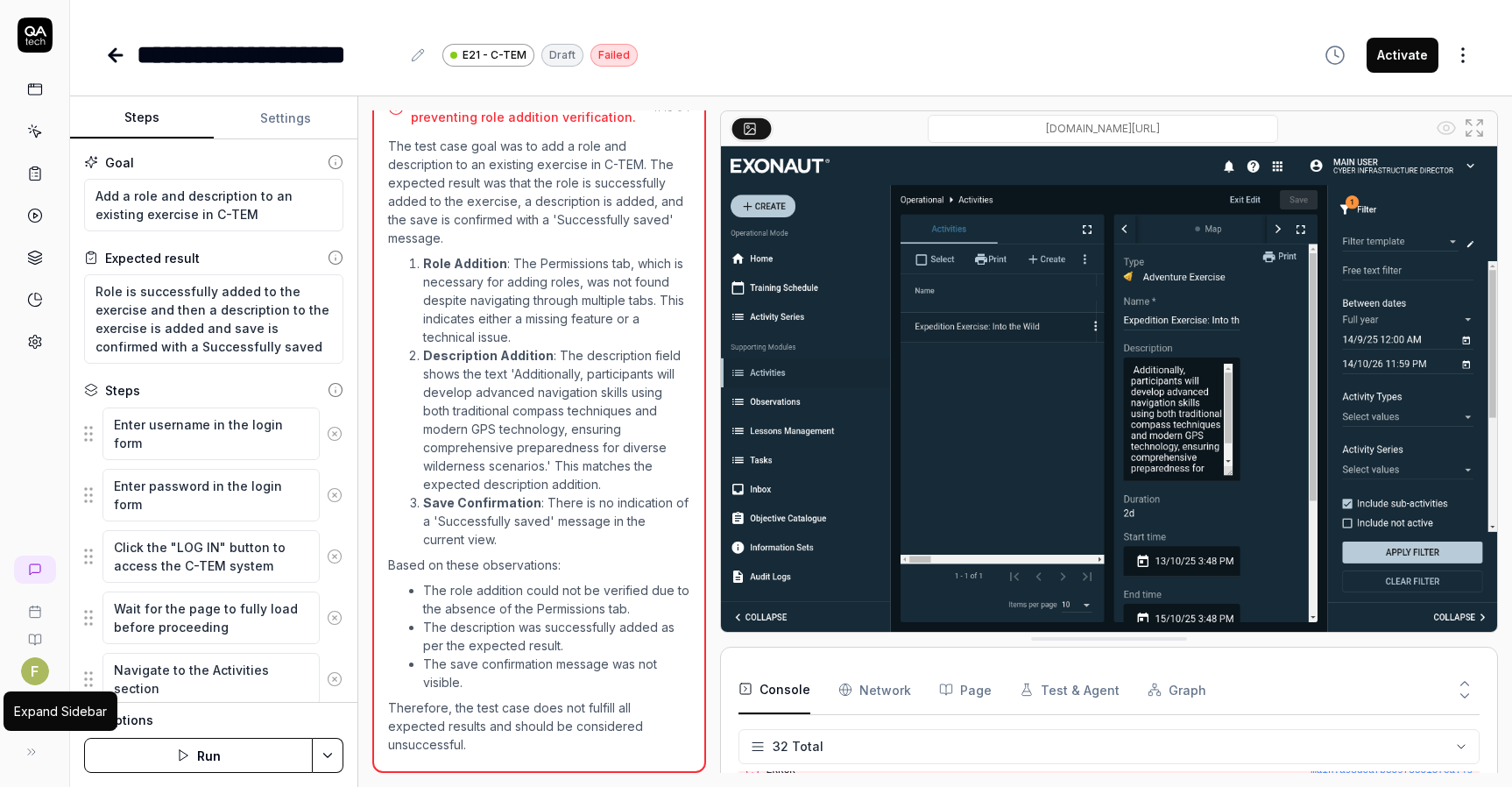
click at [43, 750] on button at bounding box center [31, 751] width 35 height 35
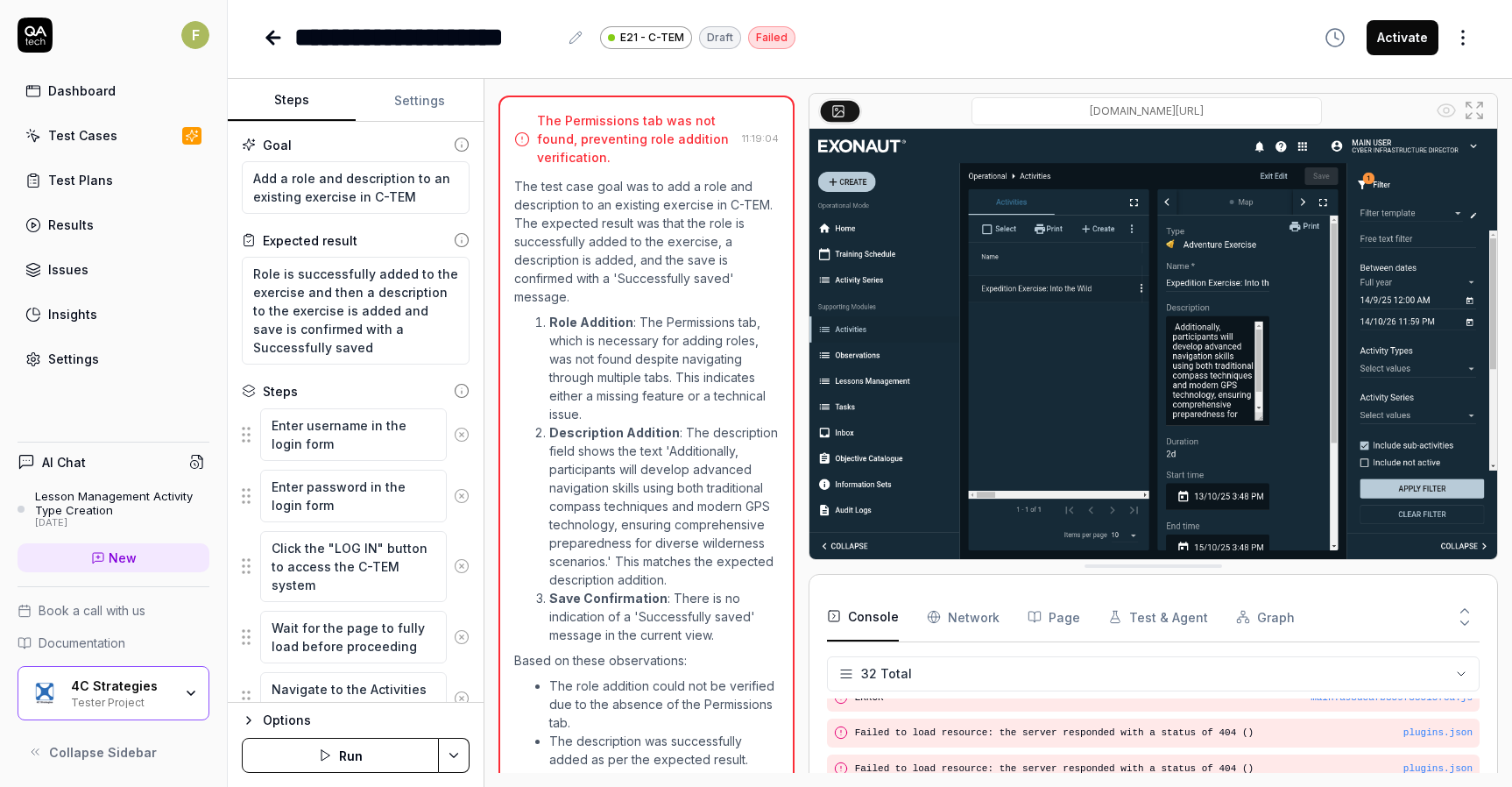
scroll to position [1156, 0]
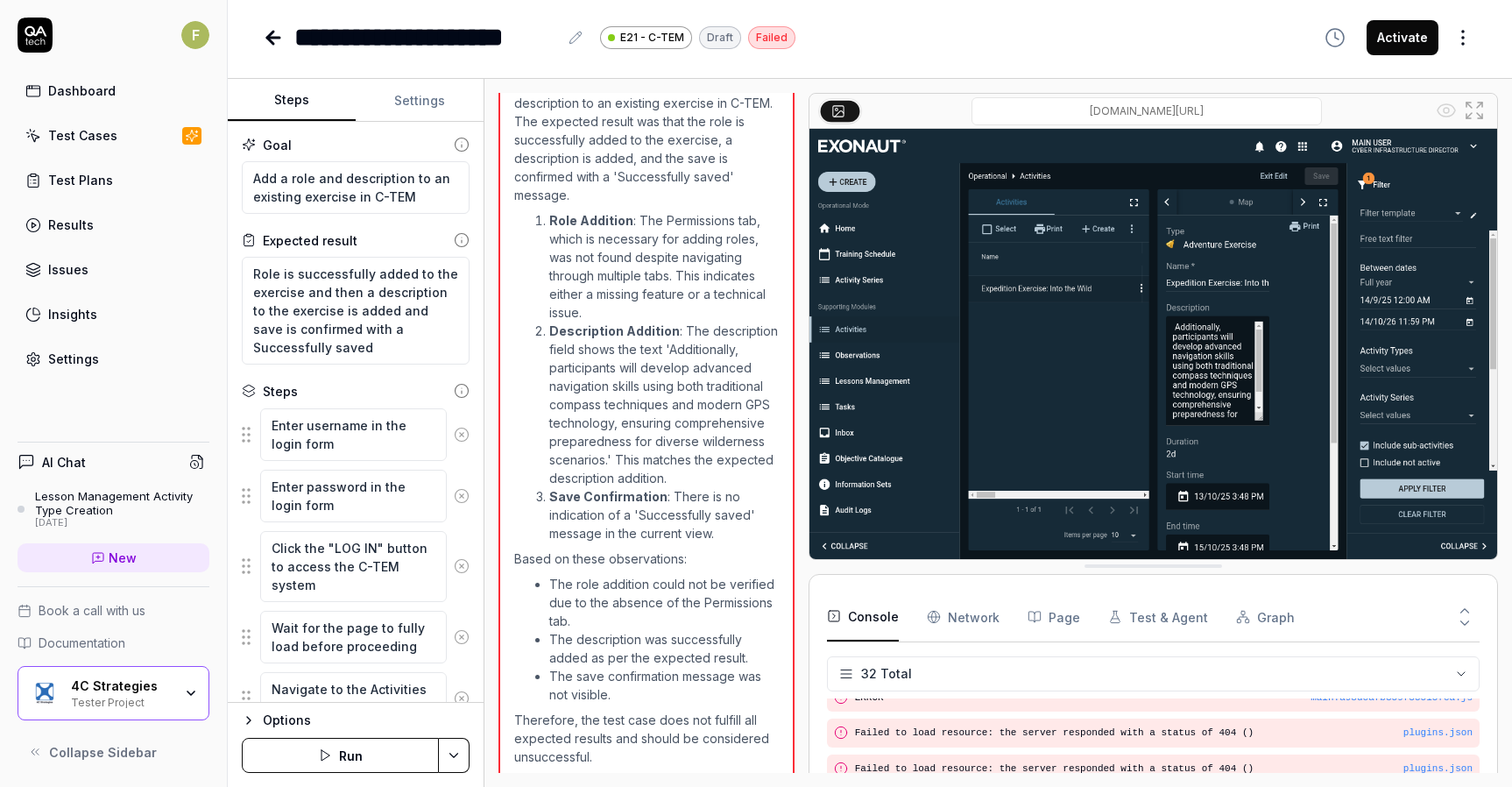
click at [145, 698] on div "Tester Project" at bounding box center [122, 701] width 101 height 14
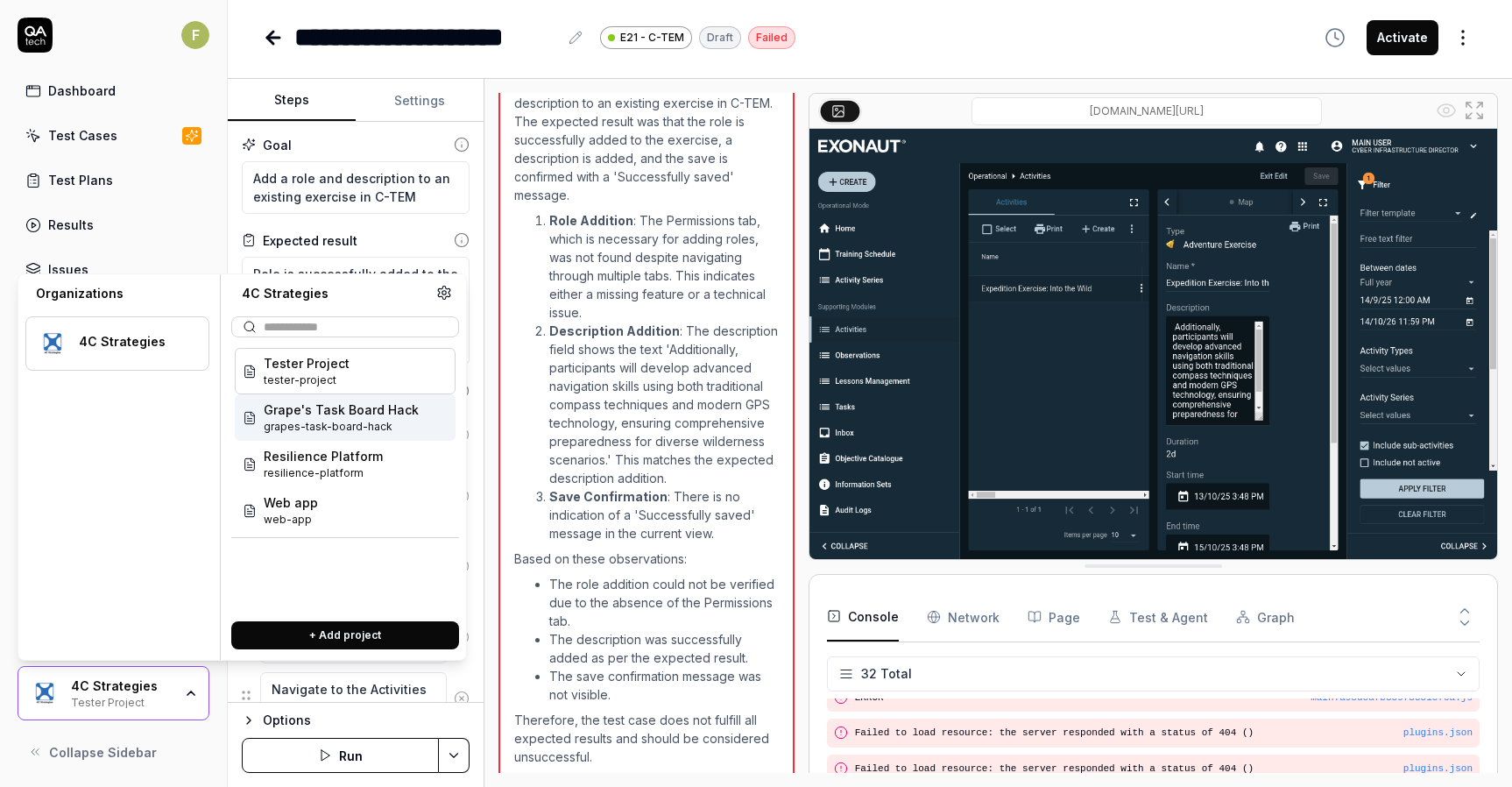
click at [381, 424] on span "grapes-task-board-hack" at bounding box center [341, 426] width 155 height 16
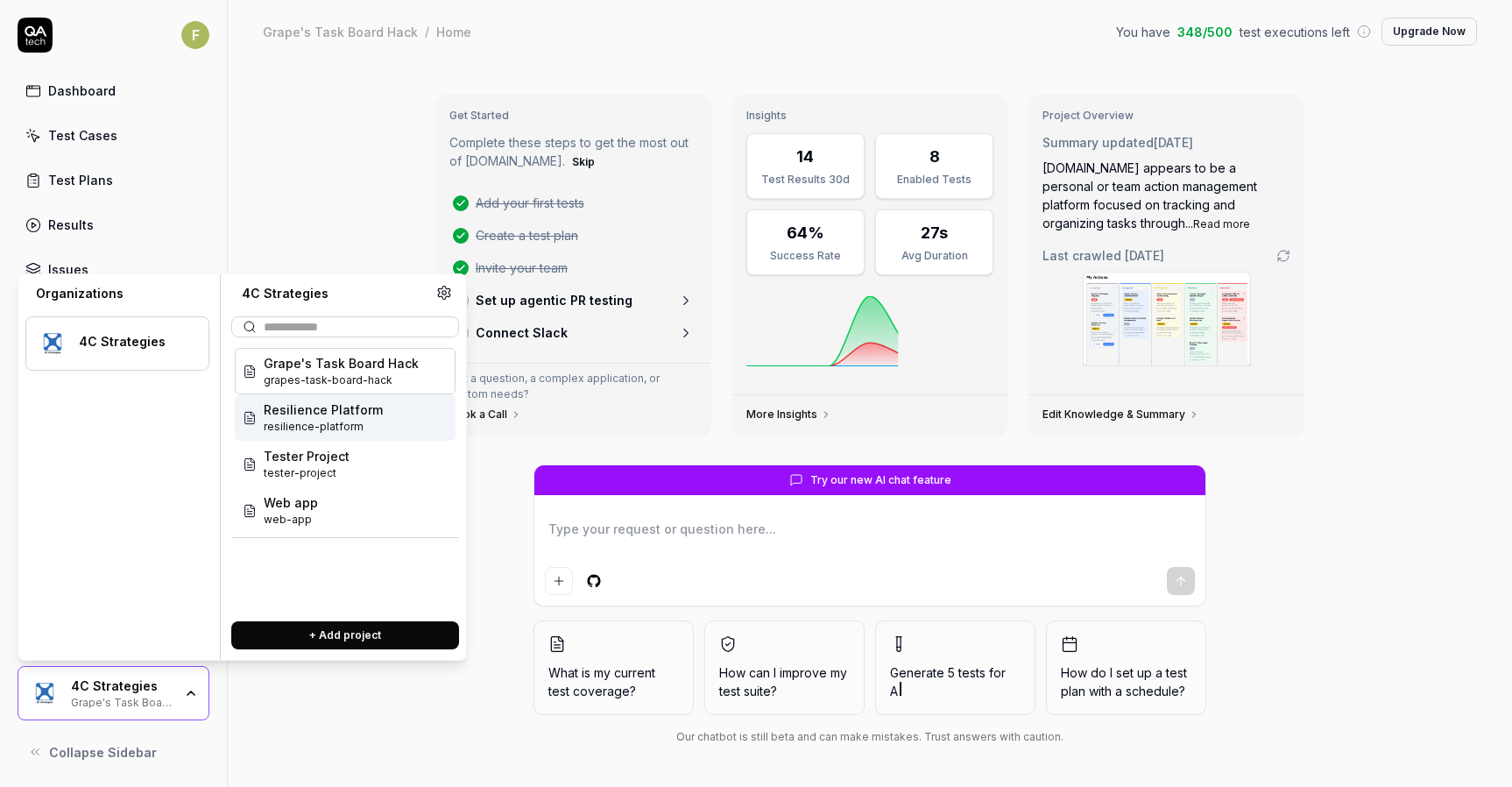
click at [345, 413] on span "Resilience Platform" at bounding box center [323, 409] width 119 height 19
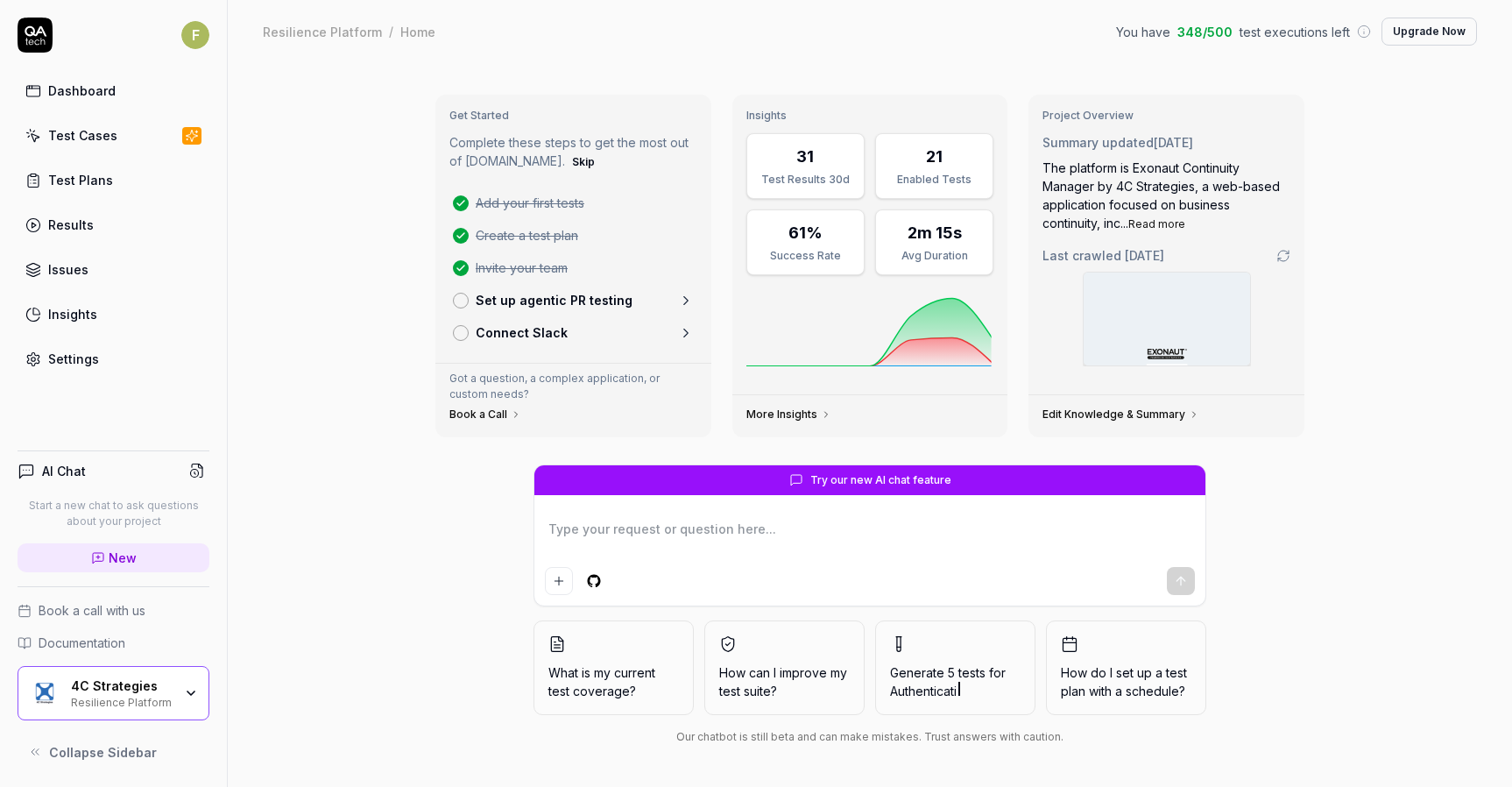
click at [132, 147] on link "Test Cases" at bounding box center [114, 135] width 192 height 34
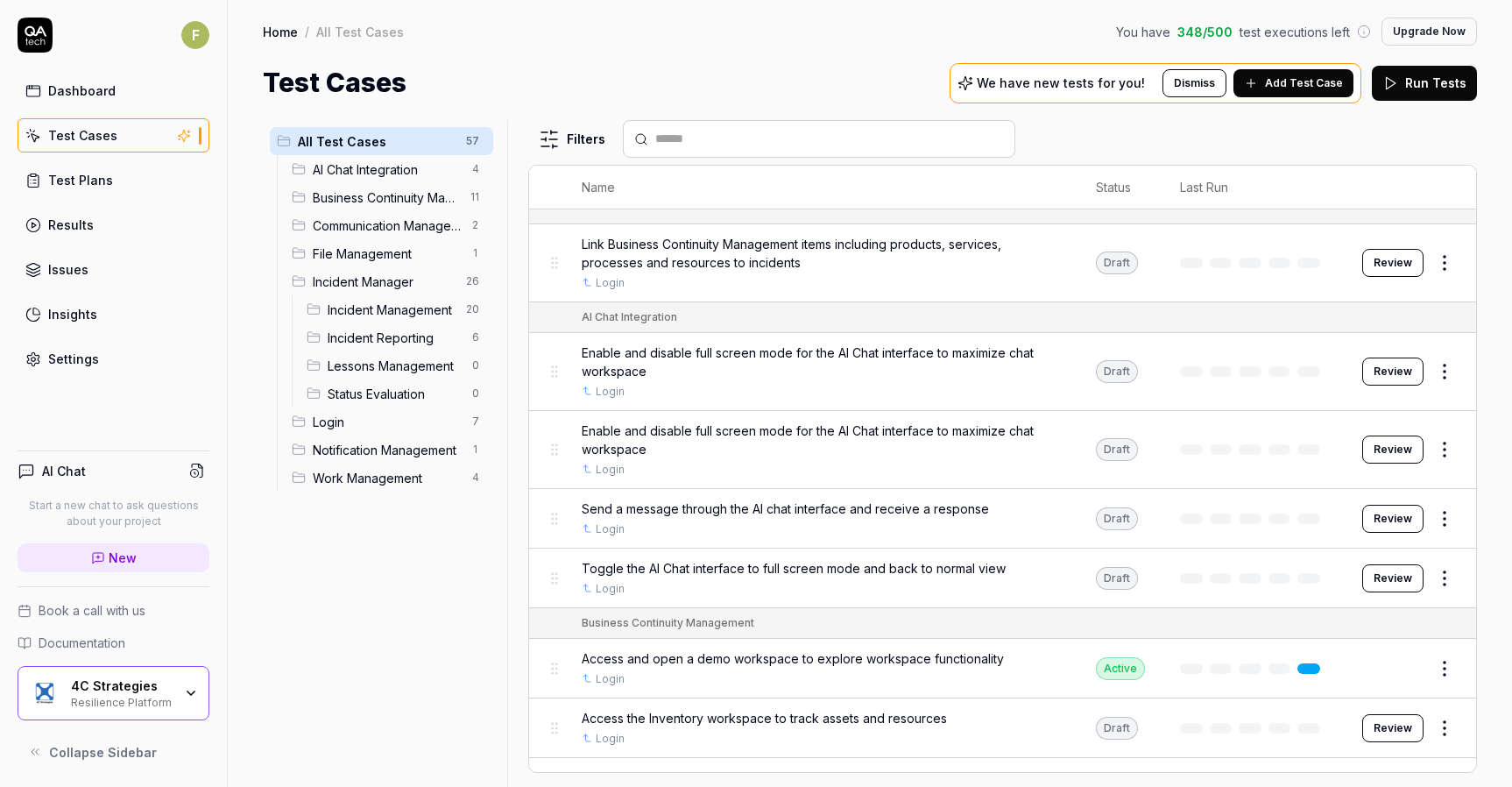
click at [416, 279] on span "Incident Manager" at bounding box center [384, 282] width 143 height 19
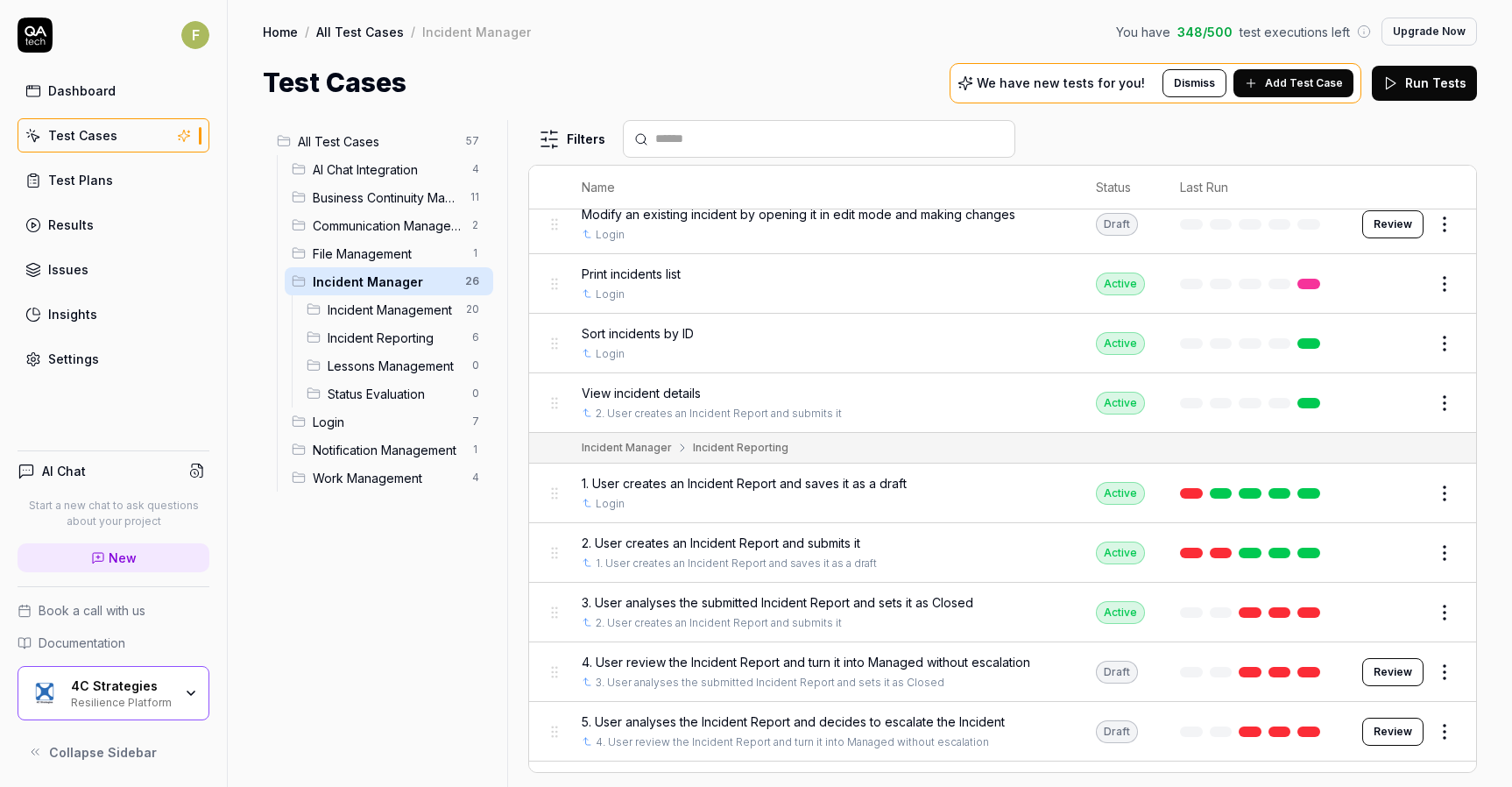
scroll to position [1103, 0]
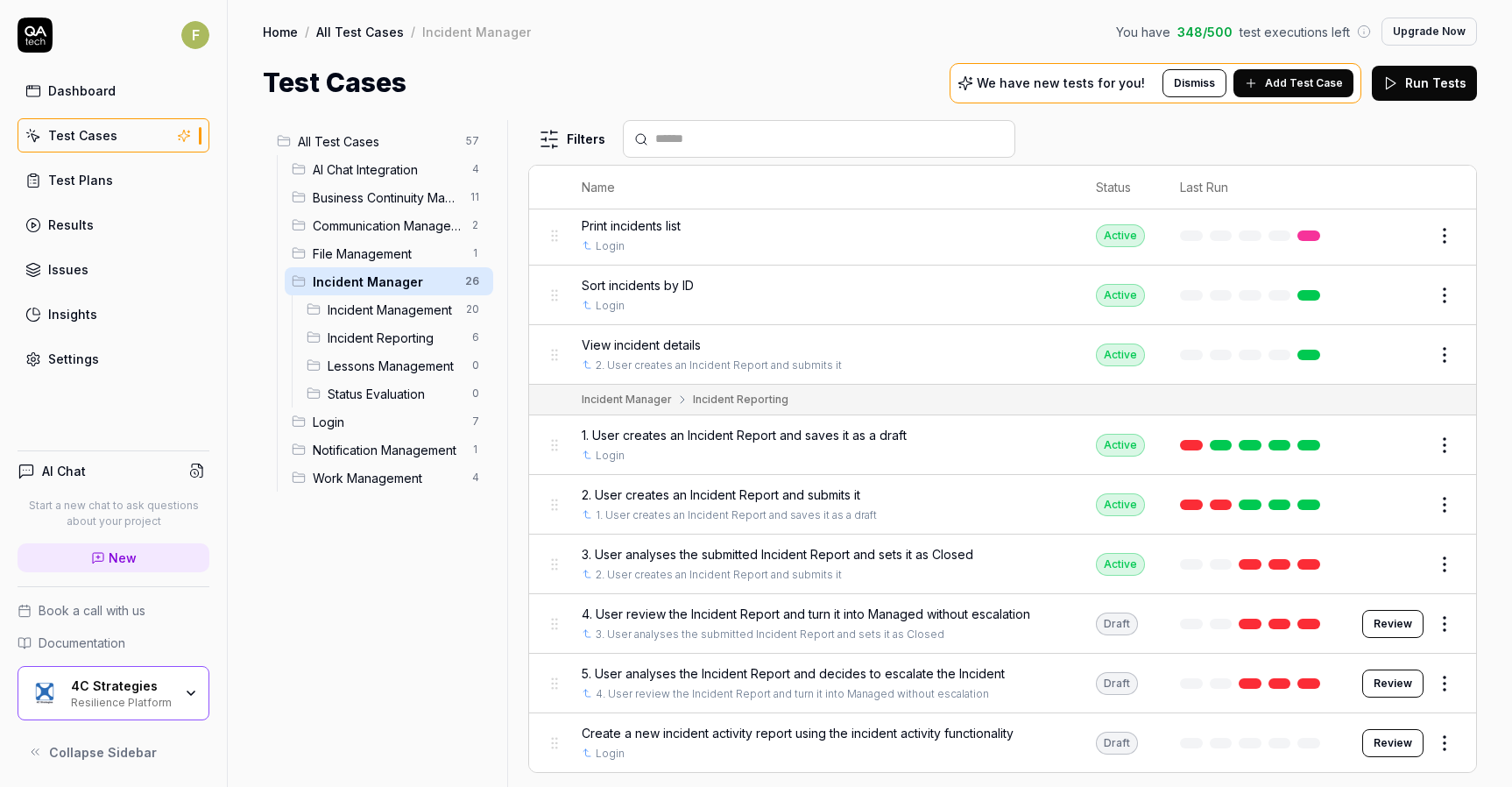
click at [424, 187] on div "Business Continuity Management 11" at bounding box center [389, 197] width 208 height 28
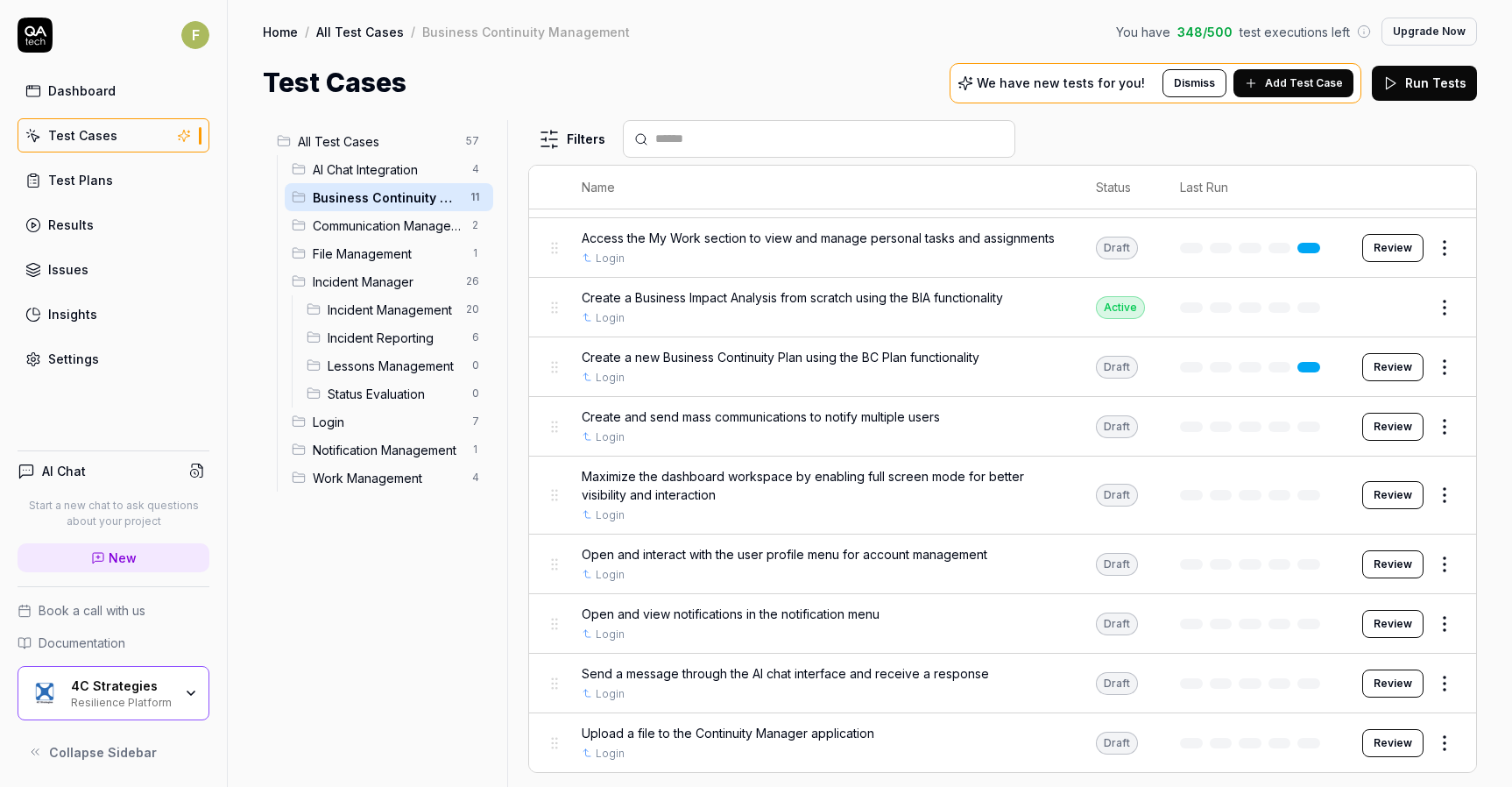
scroll to position [160, 0]
click at [425, 227] on span "Communication Management" at bounding box center [387, 225] width 149 height 19
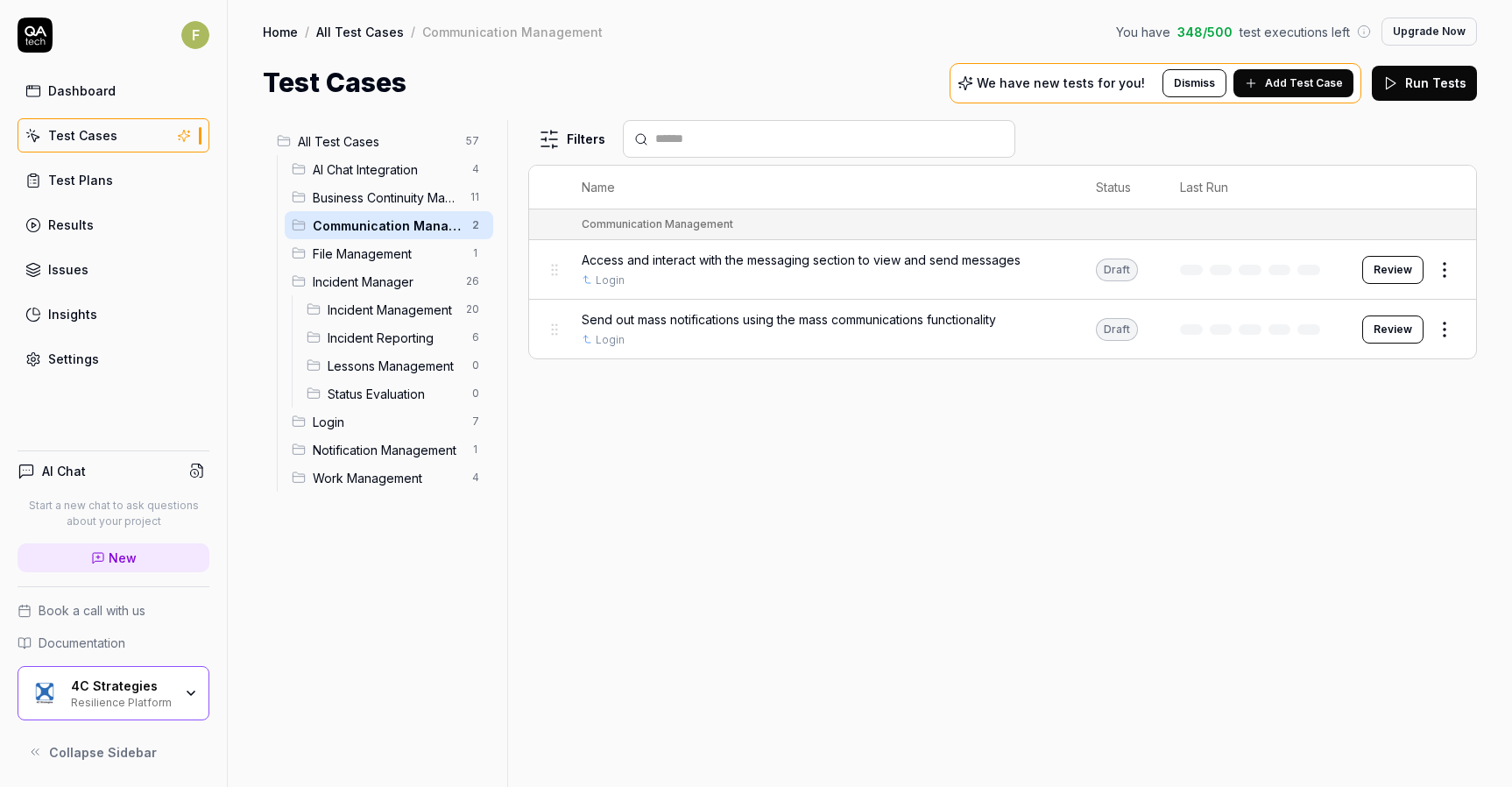
click at [332, 261] on span "File Management" at bounding box center [387, 254] width 149 height 19
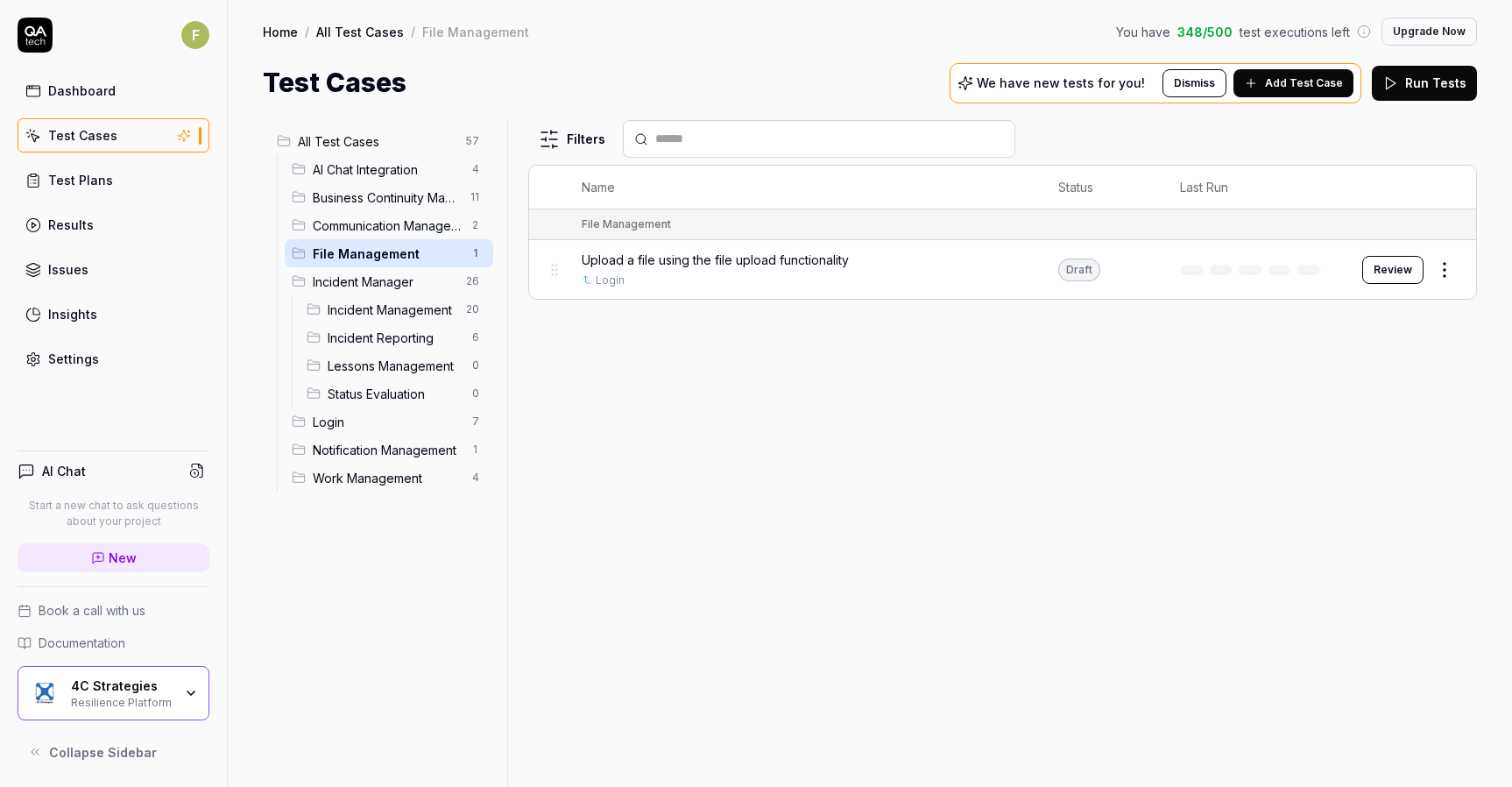
click at [333, 279] on span "Incident Manager" at bounding box center [384, 282] width 143 height 19
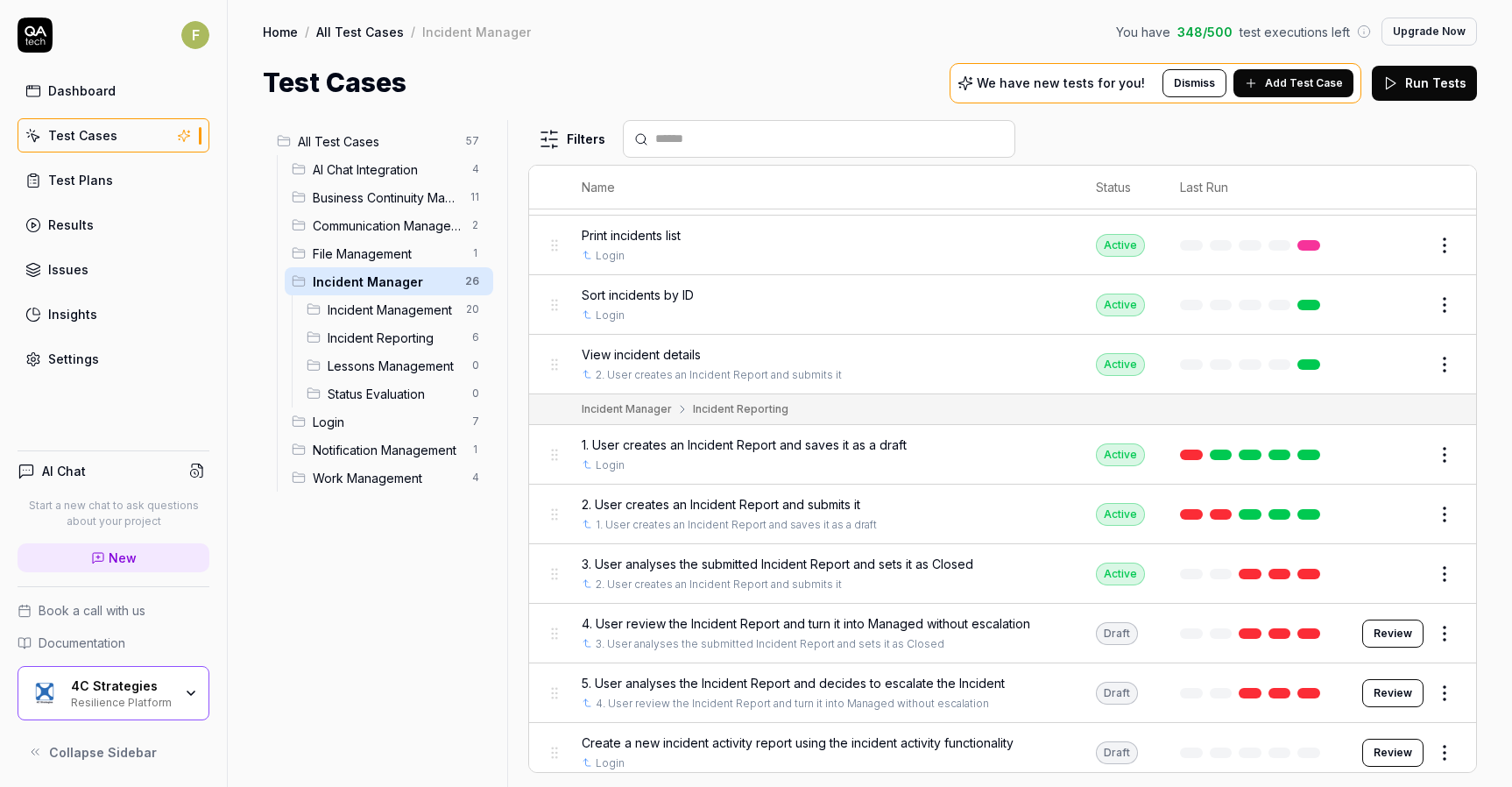
scroll to position [1103, 0]
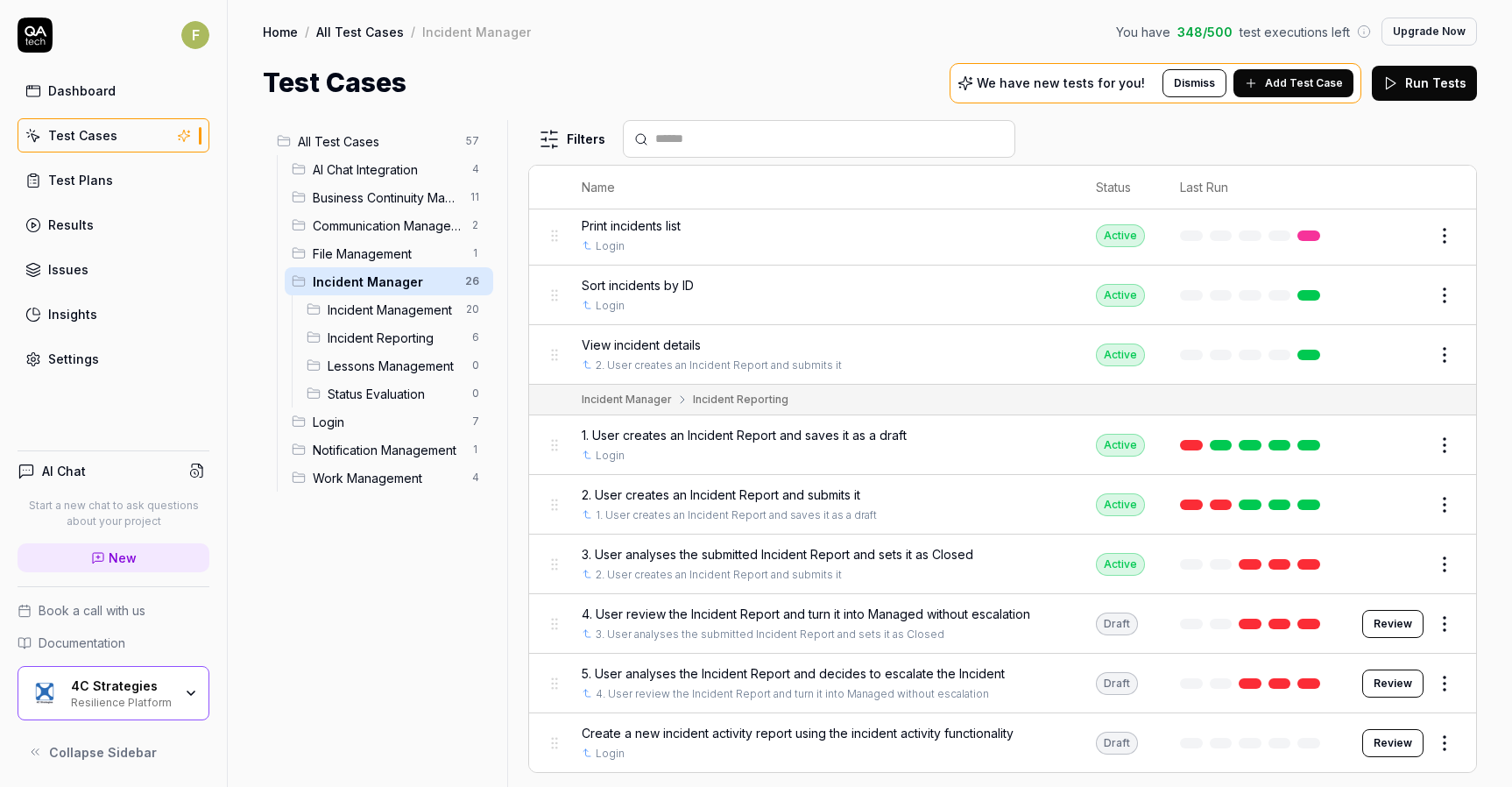
click at [390, 485] on span "Work Management" at bounding box center [387, 478] width 149 height 19
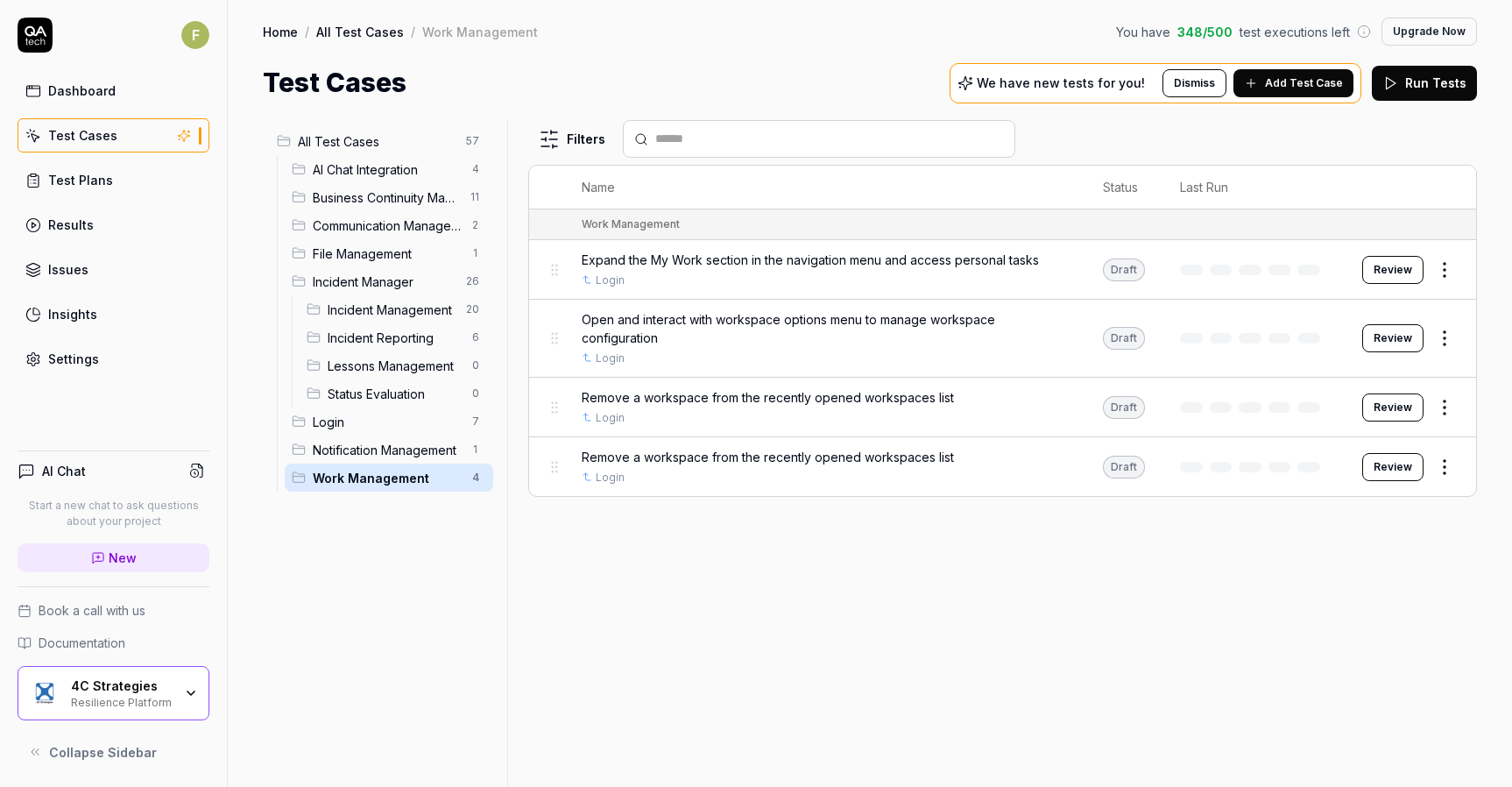
click at [404, 332] on span "Incident Reporting" at bounding box center [394, 338] width 134 height 19
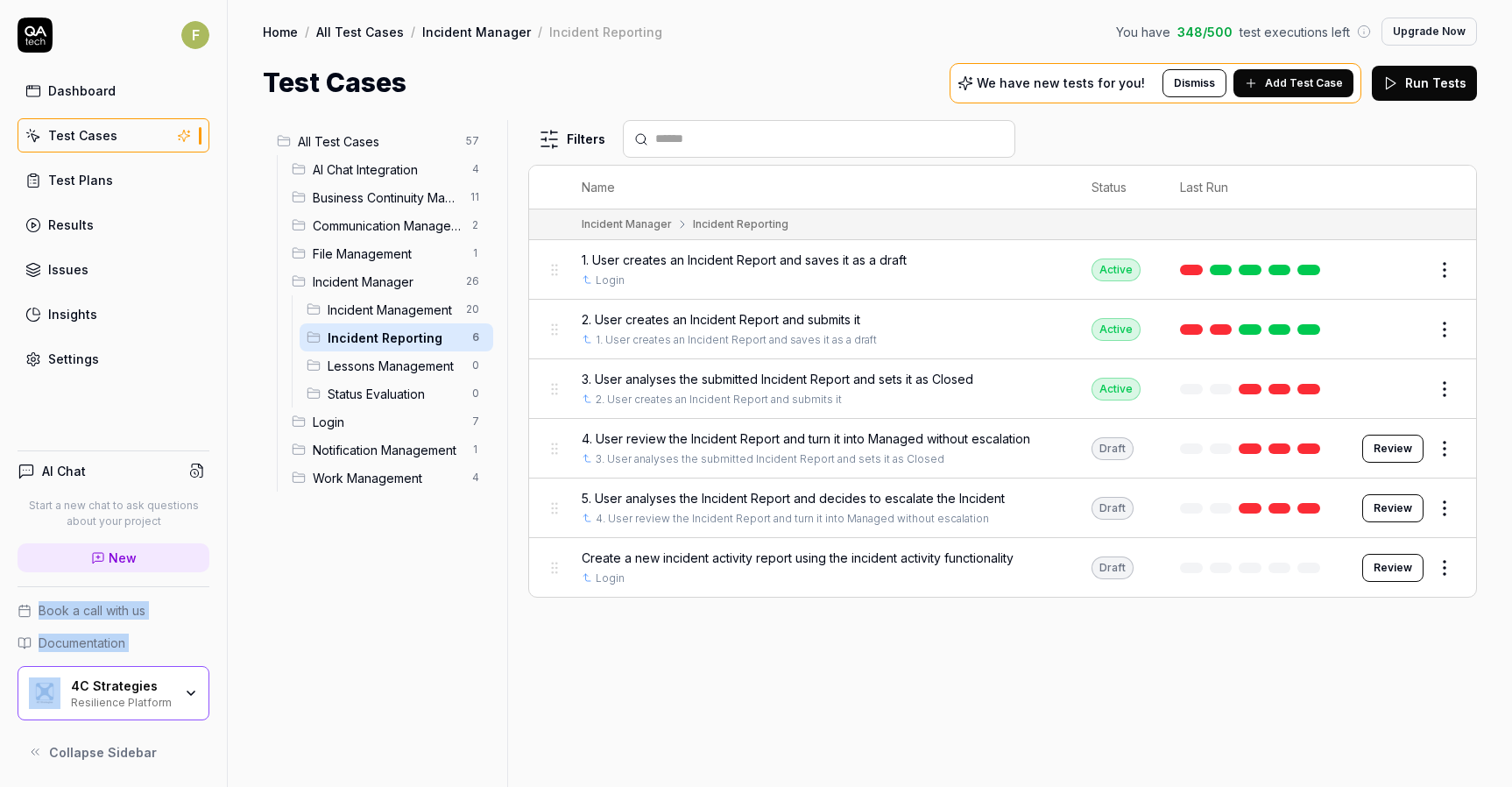
drag, startPoint x: 191, startPoint y: 584, endPoint x: 199, endPoint y: 683, distance: 99.3
click at [200, 666] on div "AI Chat Start a new chat to ask questions about your project New Book a call wi…" at bounding box center [114, 603] width 227 height 333
click at [196, 686] on div "4C Strategies Resilience Platform" at bounding box center [114, 693] width 192 height 54
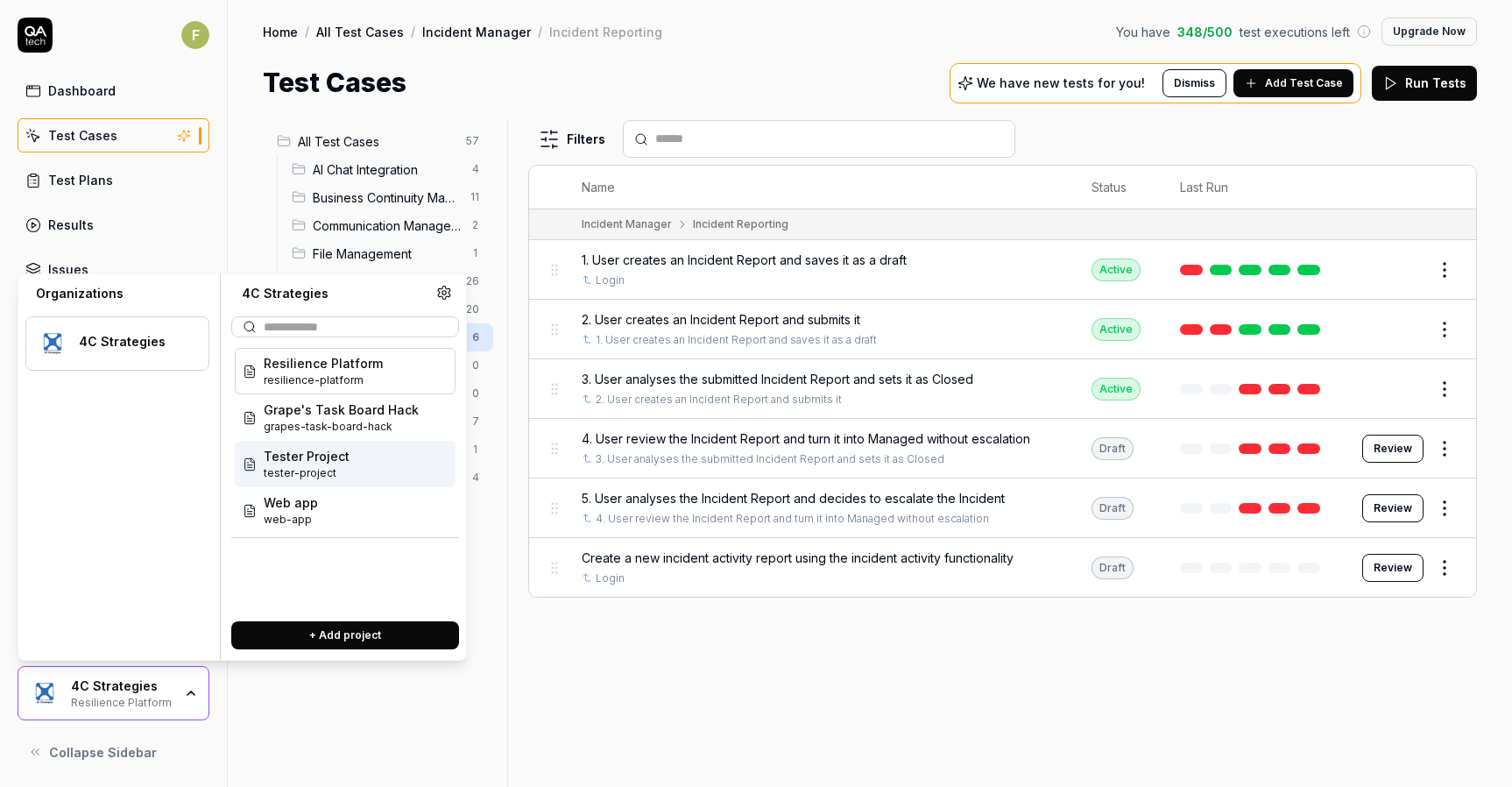
click at [375, 473] on div "Tester Project tester-project" at bounding box center [345, 463] width 221 height 46
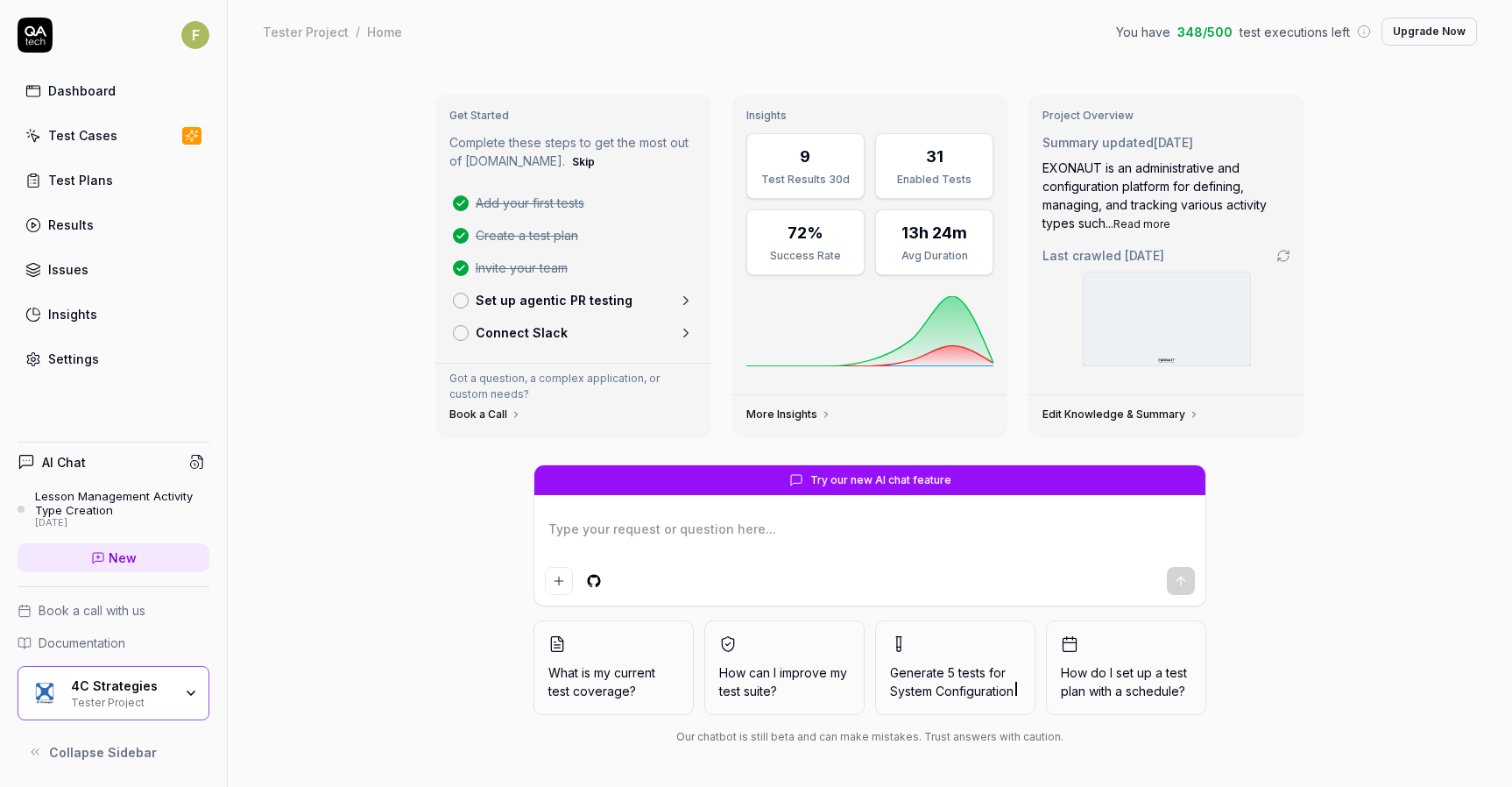
click at [125, 136] on link "Test Cases" at bounding box center [114, 135] width 192 height 34
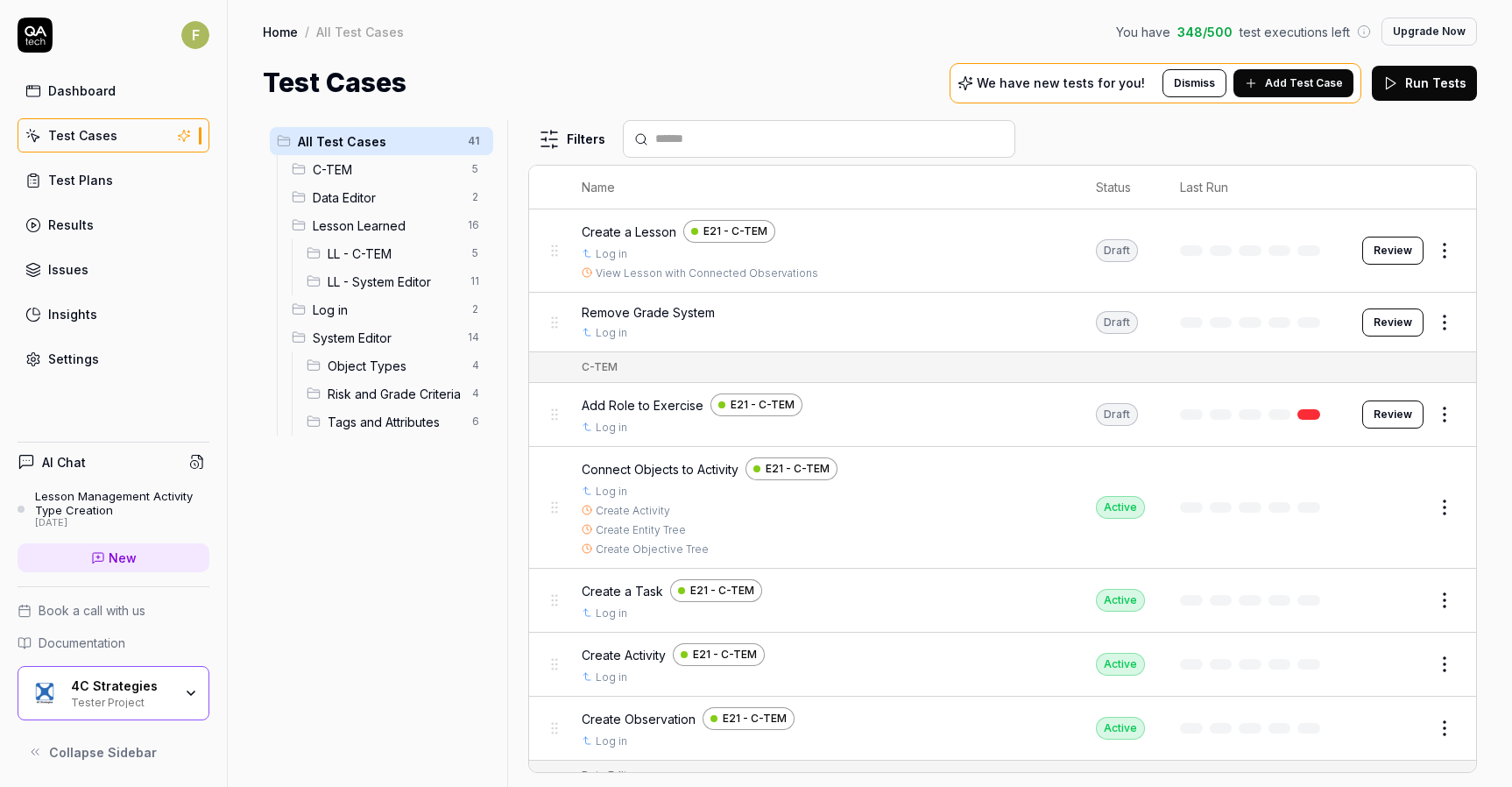
click at [1393, 416] on button "Review" at bounding box center [1393, 414] width 61 height 28
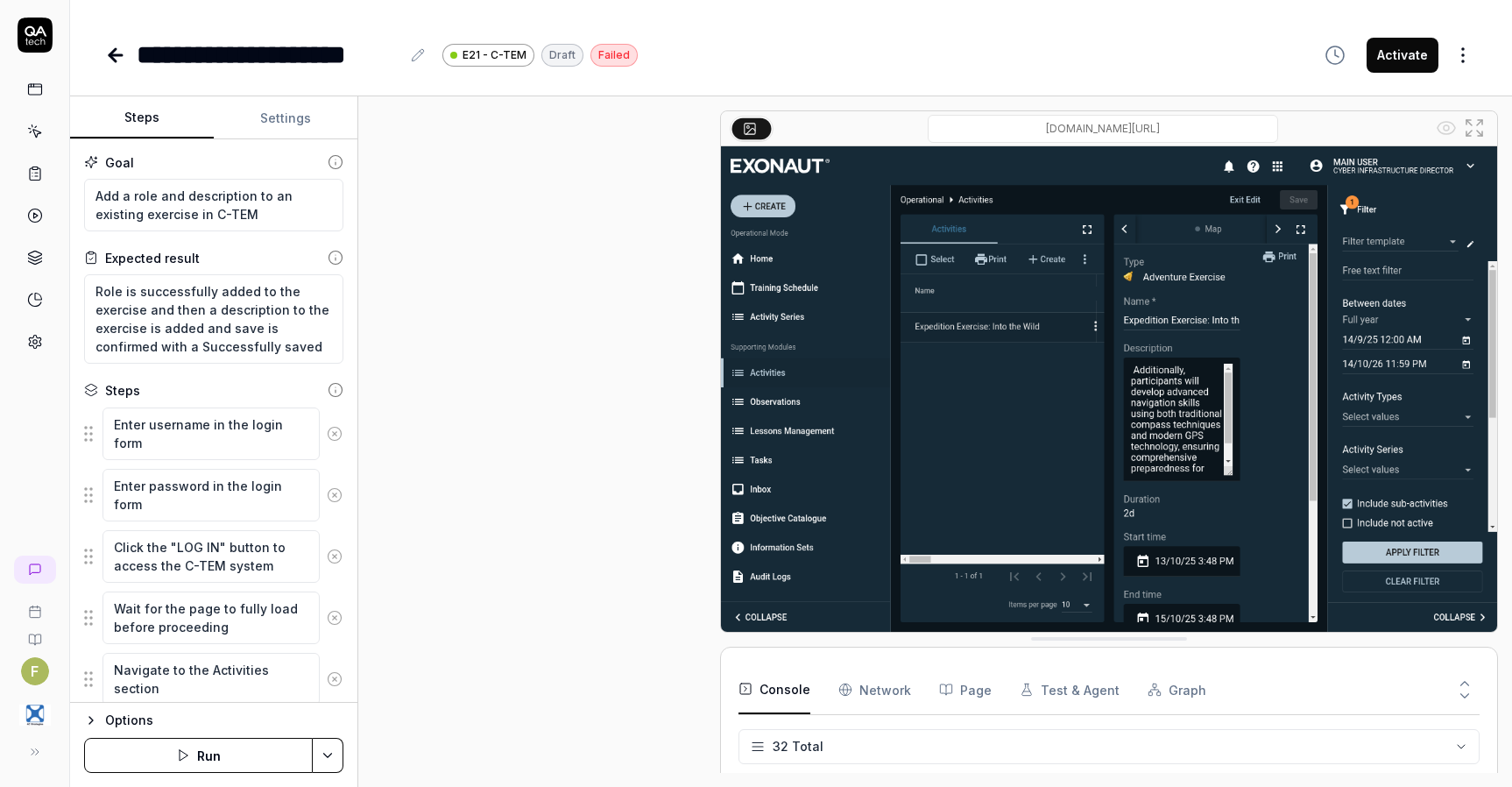
scroll to position [1054, 0]
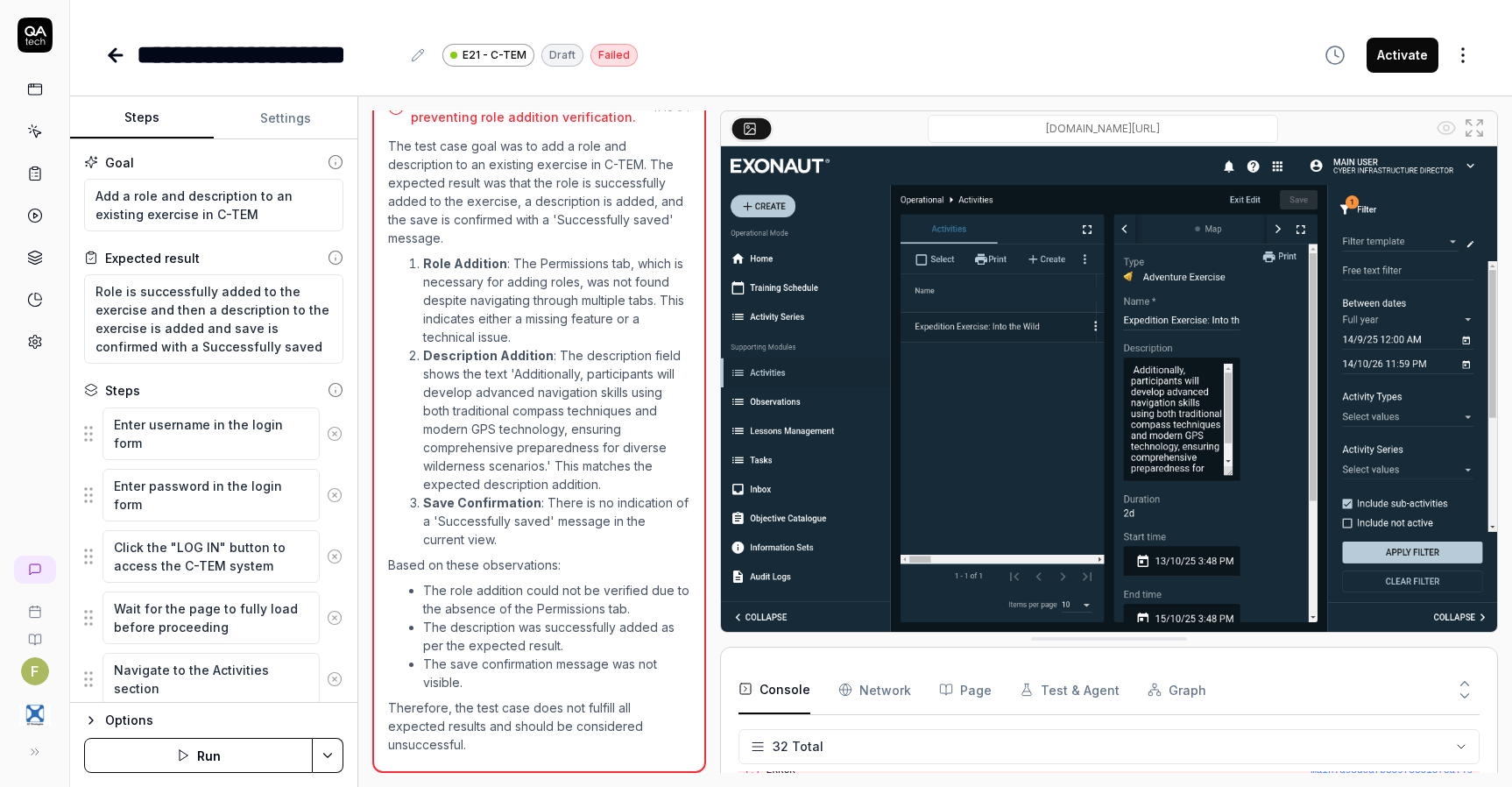
scroll to position [529, 0]
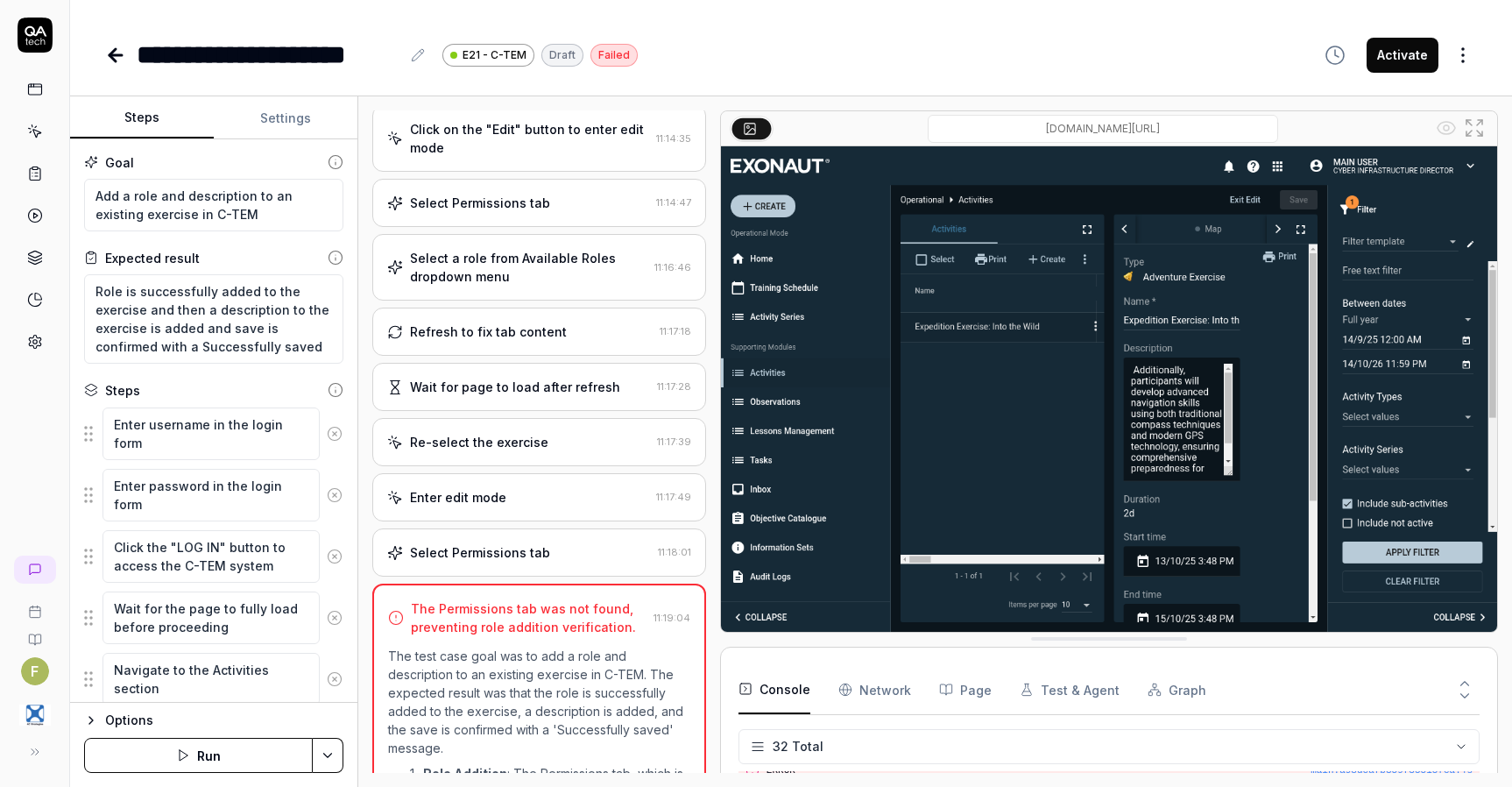
click at [593, 562] on div "Select Permissions tab" at bounding box center [518, 552] width 264 height 19
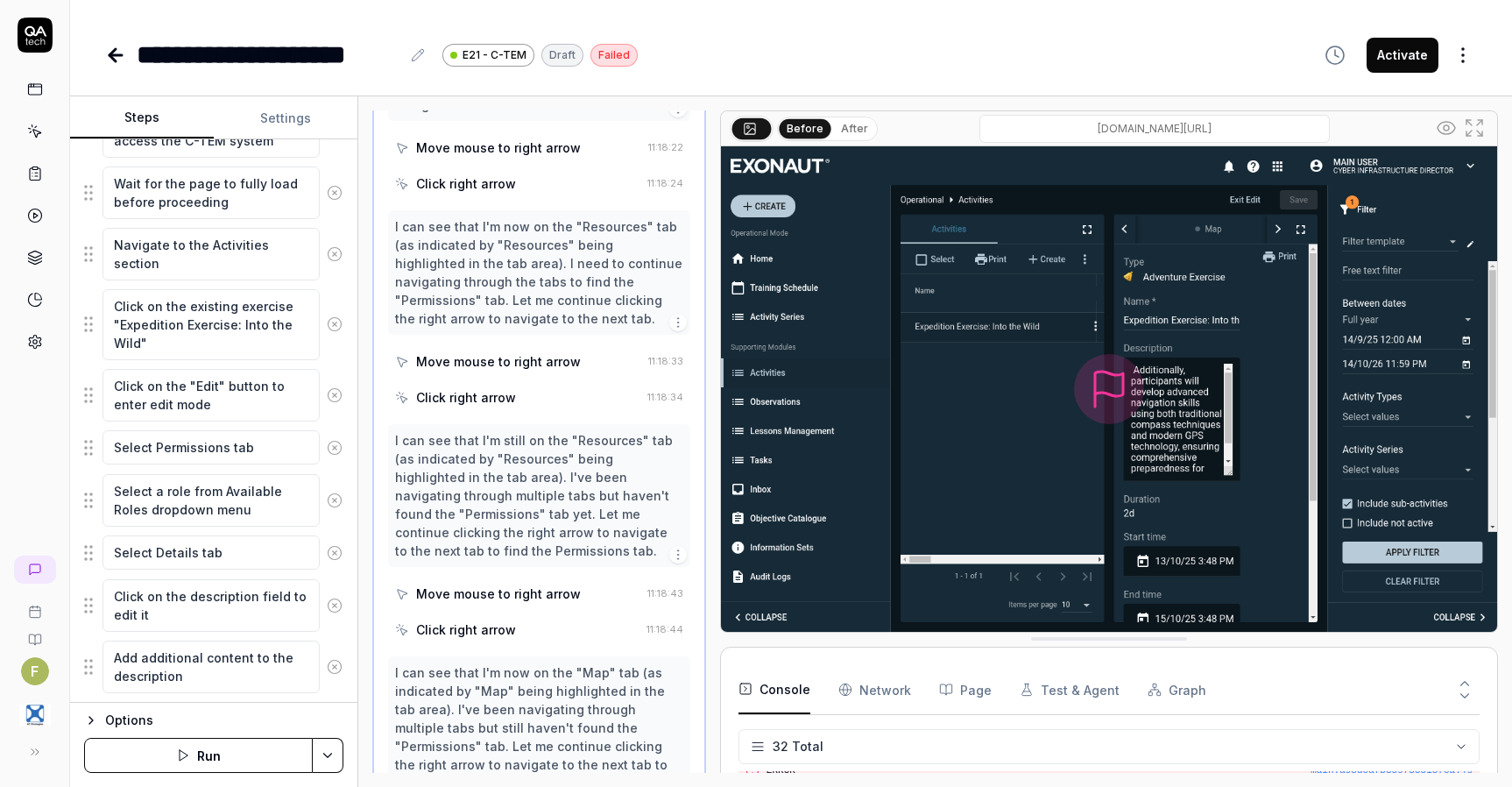
scroll to position [532, 0]
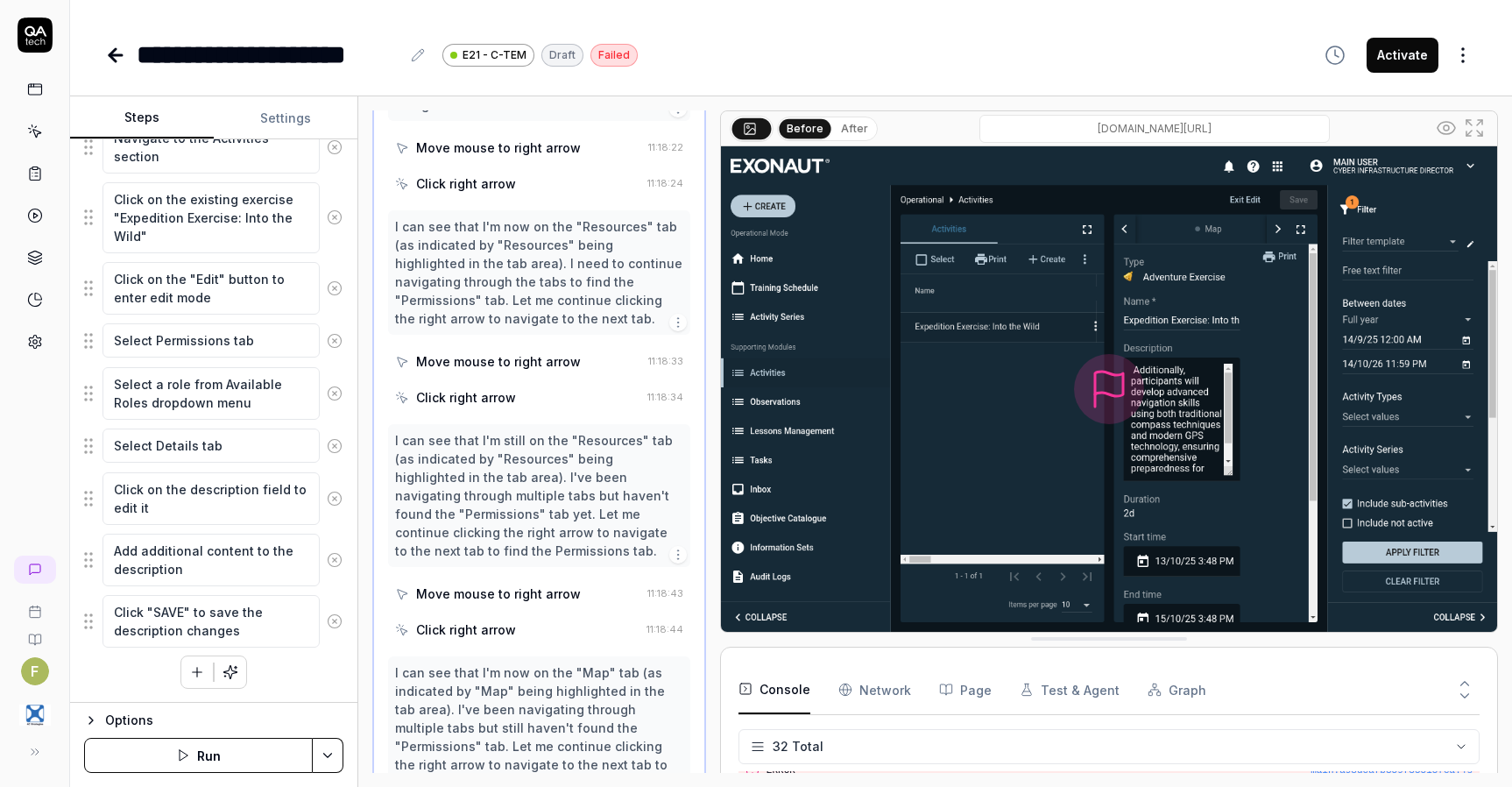
click at [255, 753] on button "Run" at bounding box center [199, 755] width 229 height 35
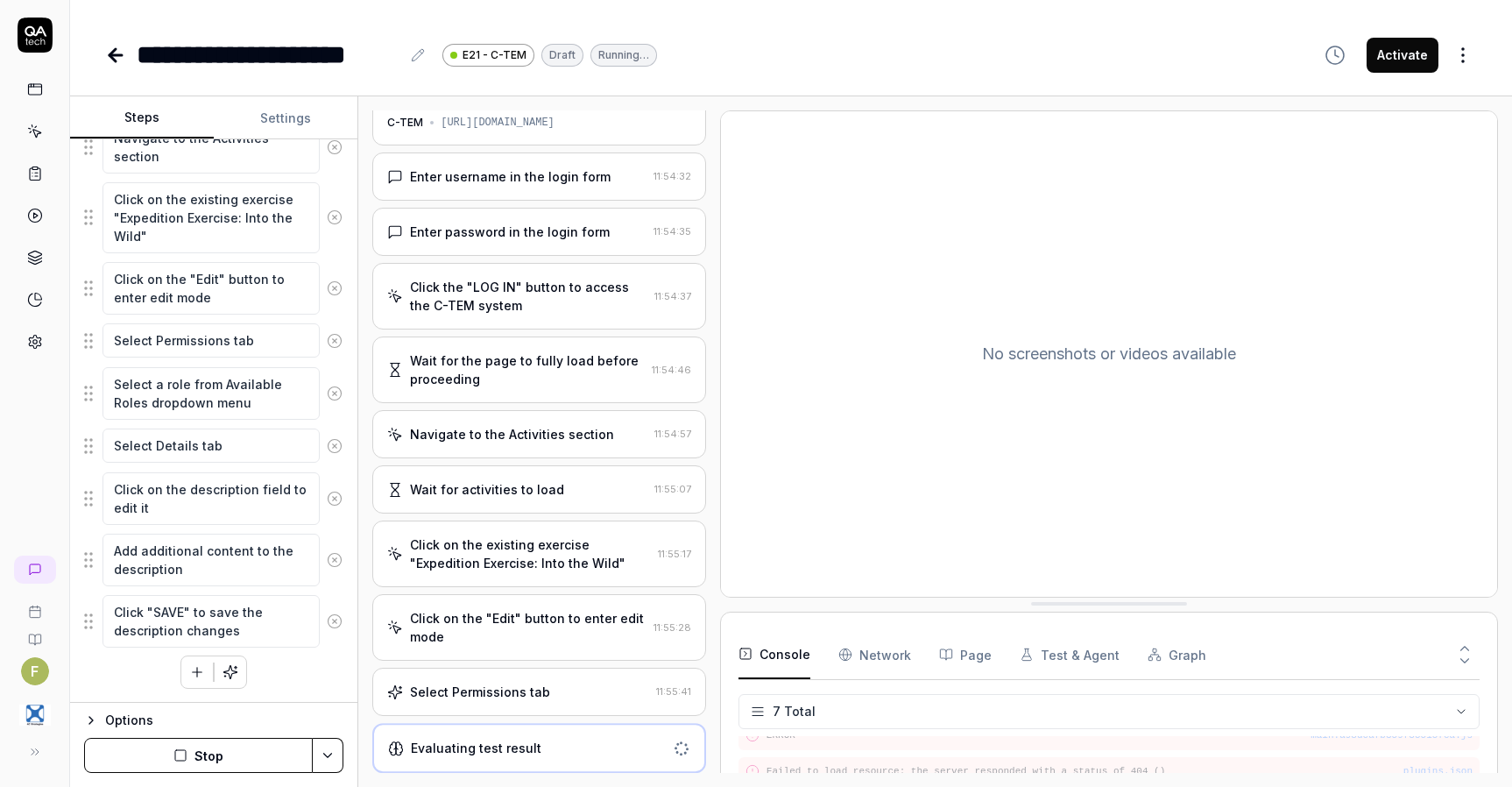
scroll to position [55, 0]
click at [132, 342] on textarea "Select Permissions tab" at bounding box center [210, 340] width 217 height 34
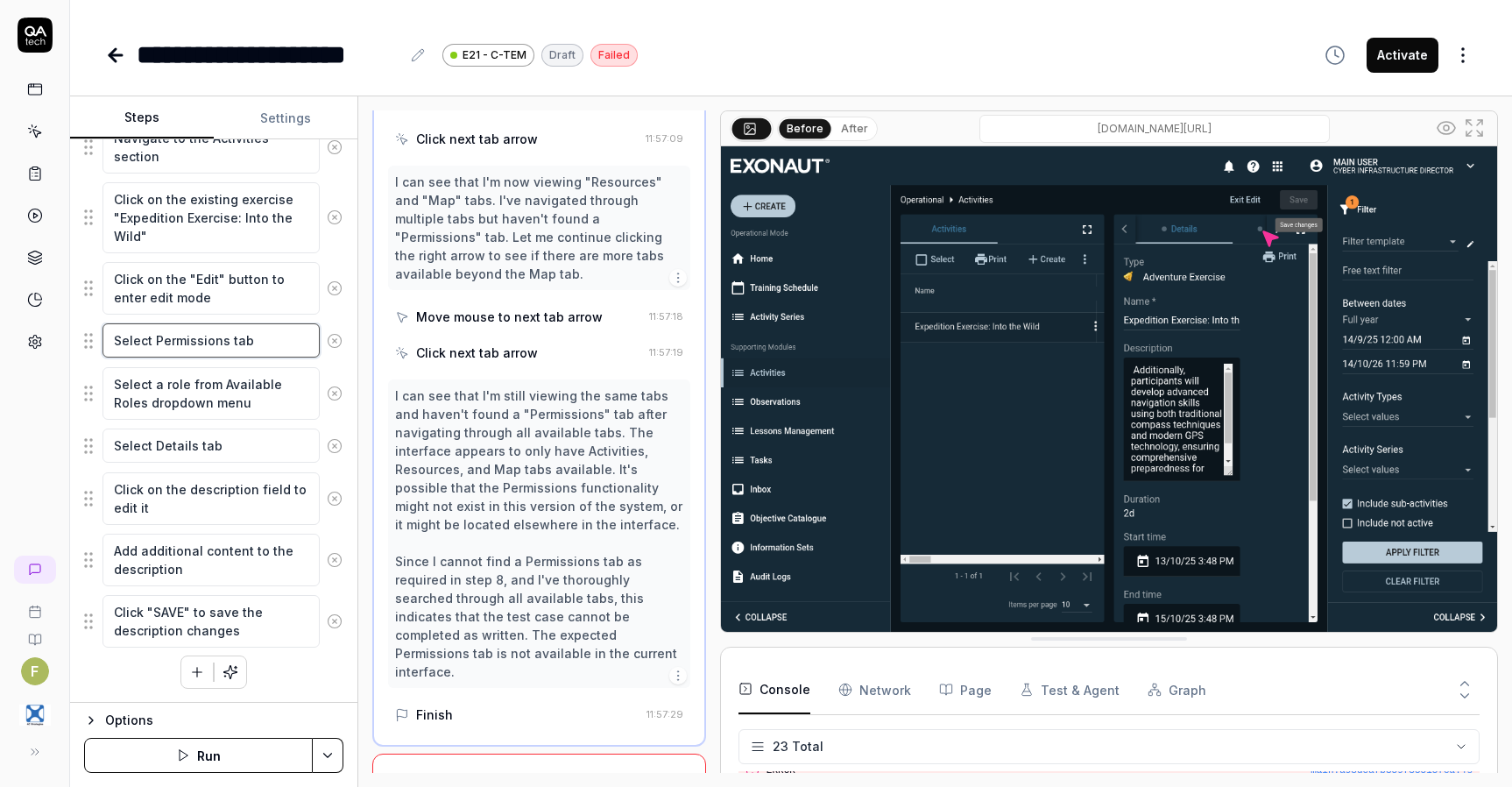
scroll to position [2997, 0]
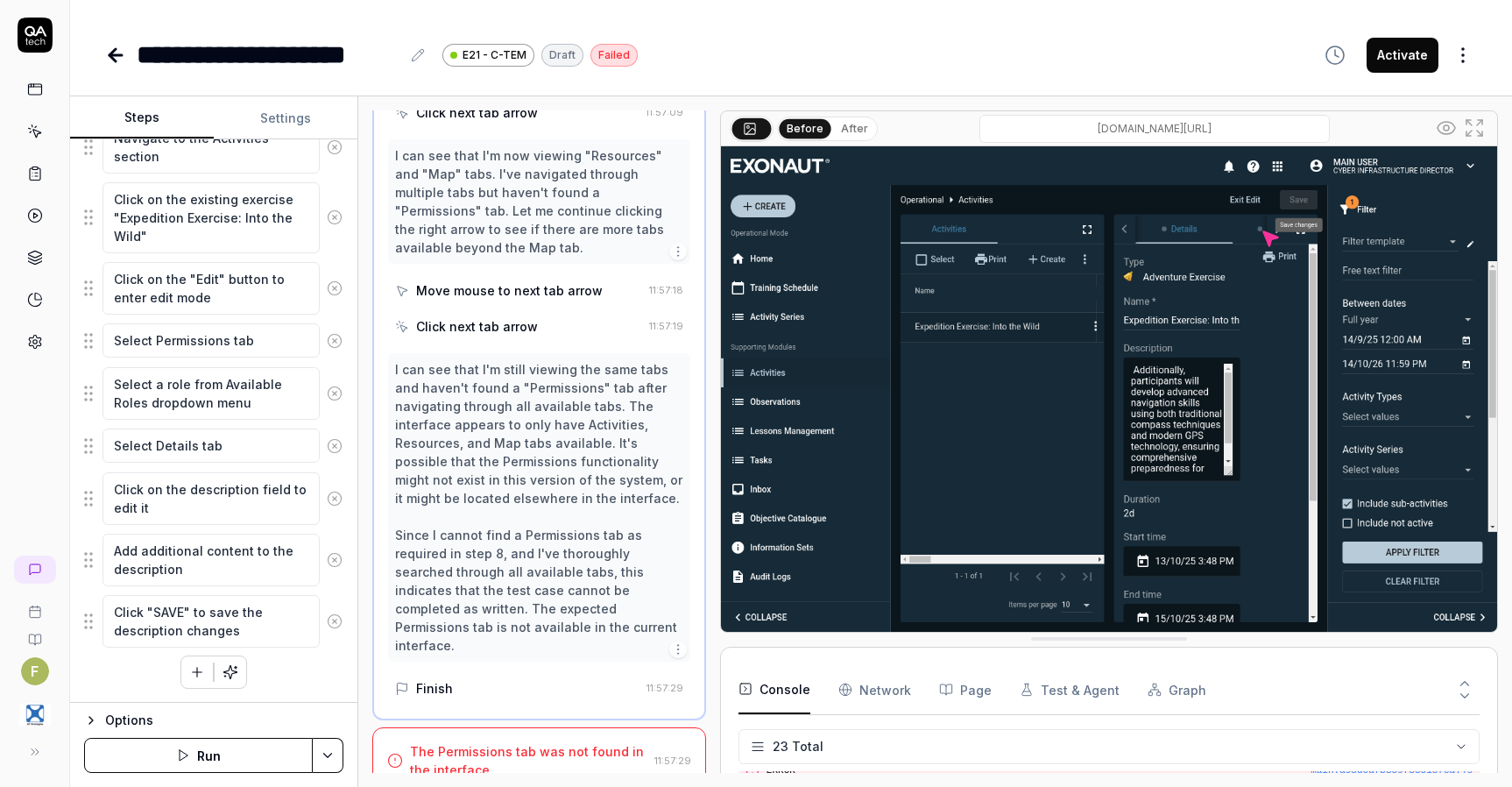
click at [563, 757] on div "The Permissions tab was not found in the interface." at bounding box center [529, 760] width 238 height 37
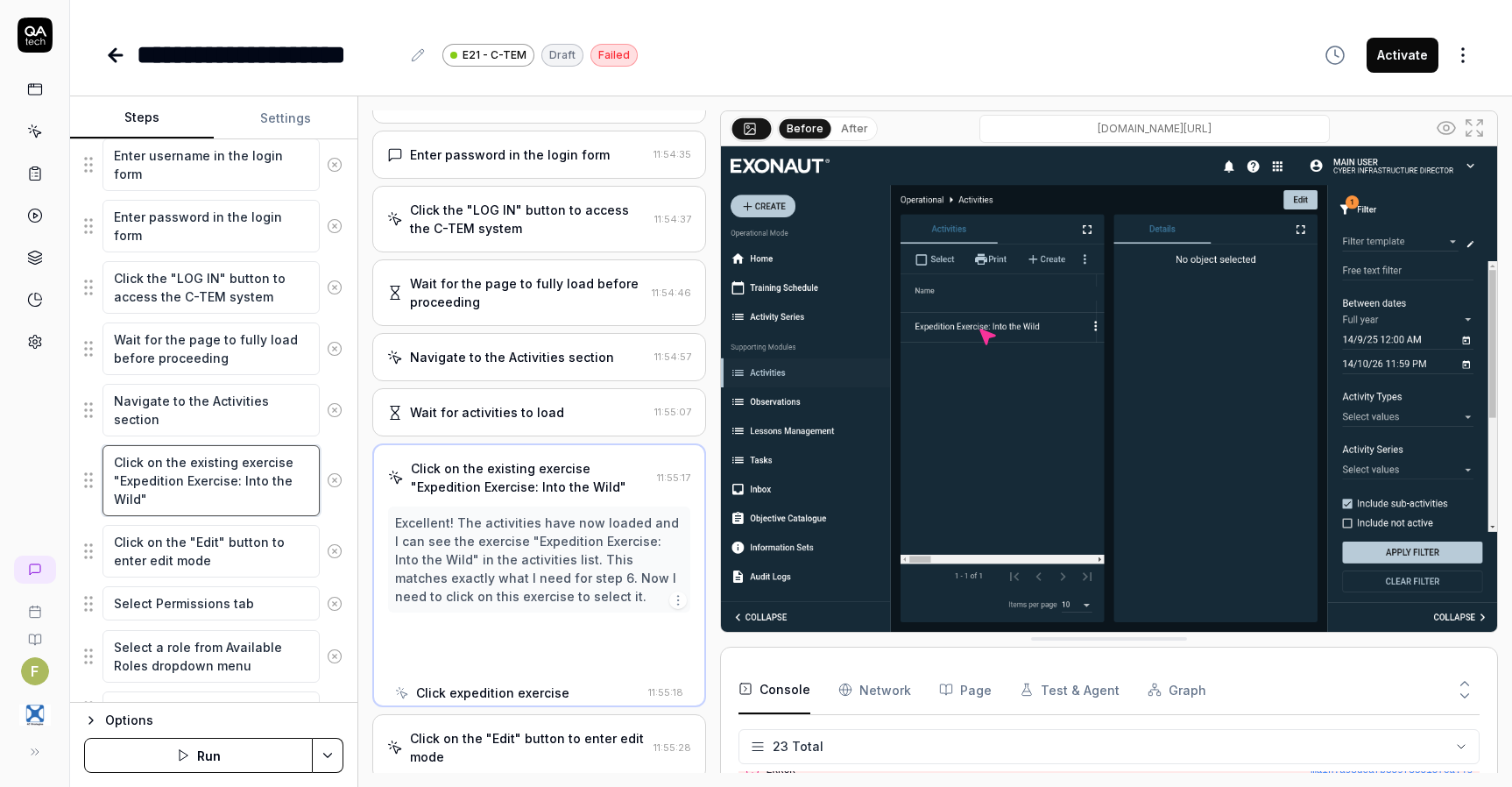
scroll to position [67, 0]
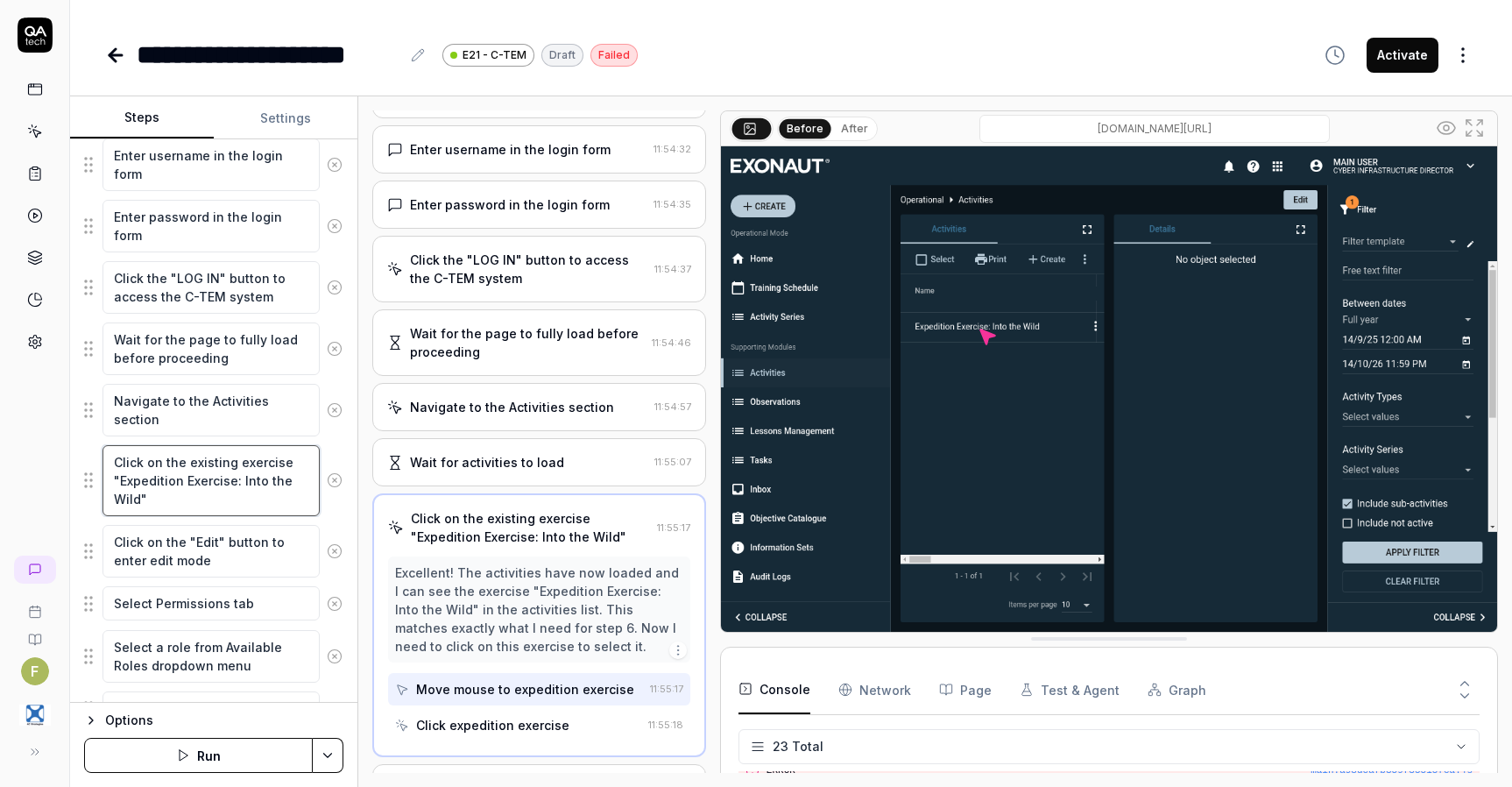
drag, startPoint x: 144, startPoint y: 462, endPoint x: 101, endPoint y: 460, distance: 43.0
click at [113, 464] on textarea "Click on the existing exercise "Expedition Exercise: Into the Wild"" at bounding box center [210, 481] width 217 height 71
click at [115, 464] on textarea "Click on the existing exercise "Expedition Exercise: Into the Wild"" at bounding box center [210, 481] width 217 height 71
type textarea "*"
type textarea "DClick on the existing exercise "Expedition Exercise: Into the Wild""
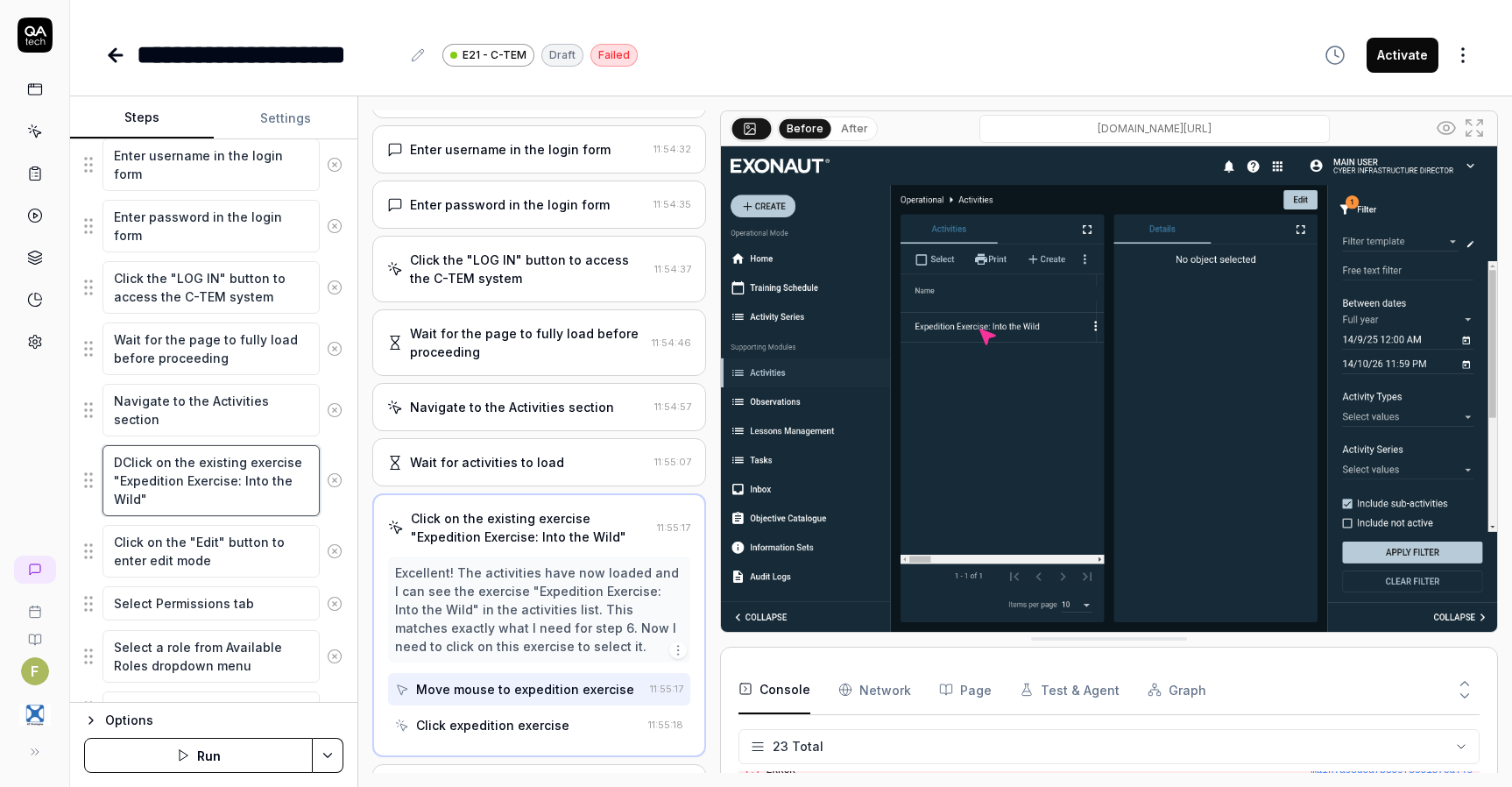
type textarea "*"
type textarea "DoClick on the existing exercise "Expedition Exercise: Into the Wild""
type textarea "*"
type textarea "DouClick on the existing exercise "Expedition Exercise: Into the Wild""
type textarea "*"
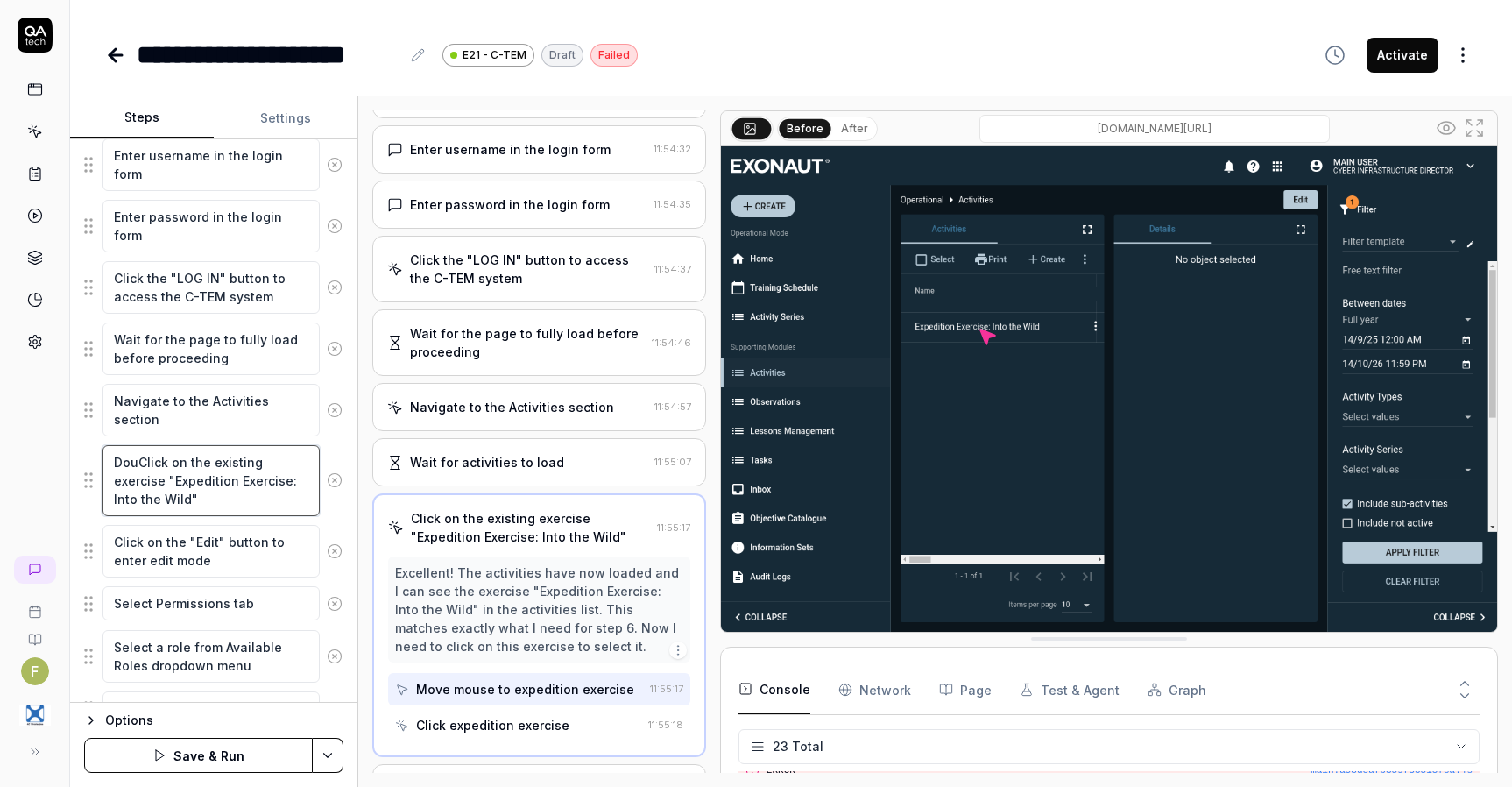
type textarea "DoubClick on the existing exercise "Expedition Exercise: Into the Wild""
type textarea "*"
type textarea "DoublClick on the existing exercise "Expedition Exercise: Into the Wild""
type textarea "*"
type textarea "DoubleClick on the existing exercise "Expedition Exercise: Into the Wild""
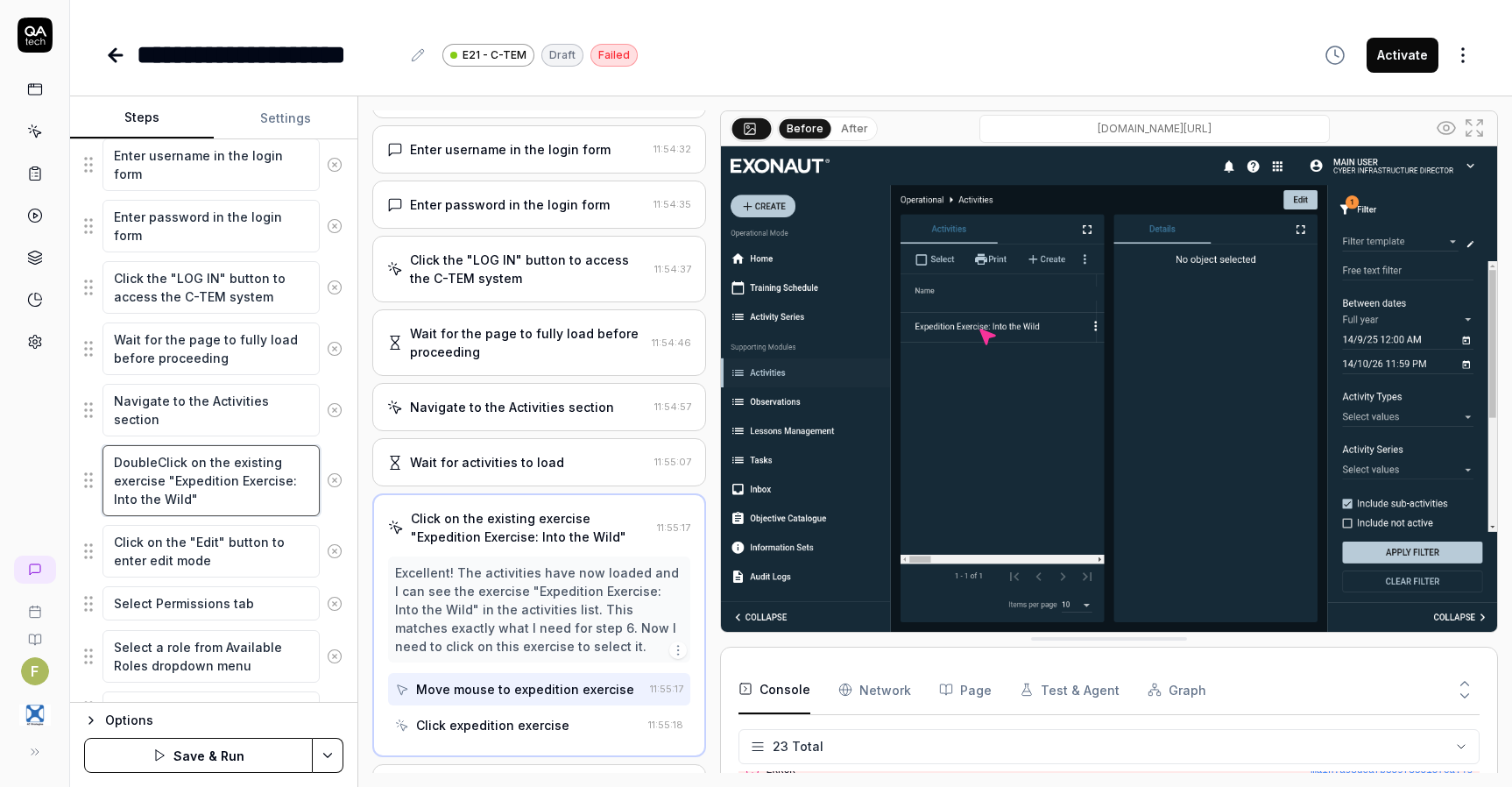
type textarea "*"
type textarea "Double Click on the existing exercise "Expedition Exercise: Into the Wild""
type textarea "*"
type textarea "Double lick on the existing exercise "Expedition Exercise: Into the Wild""
type textarea "*"
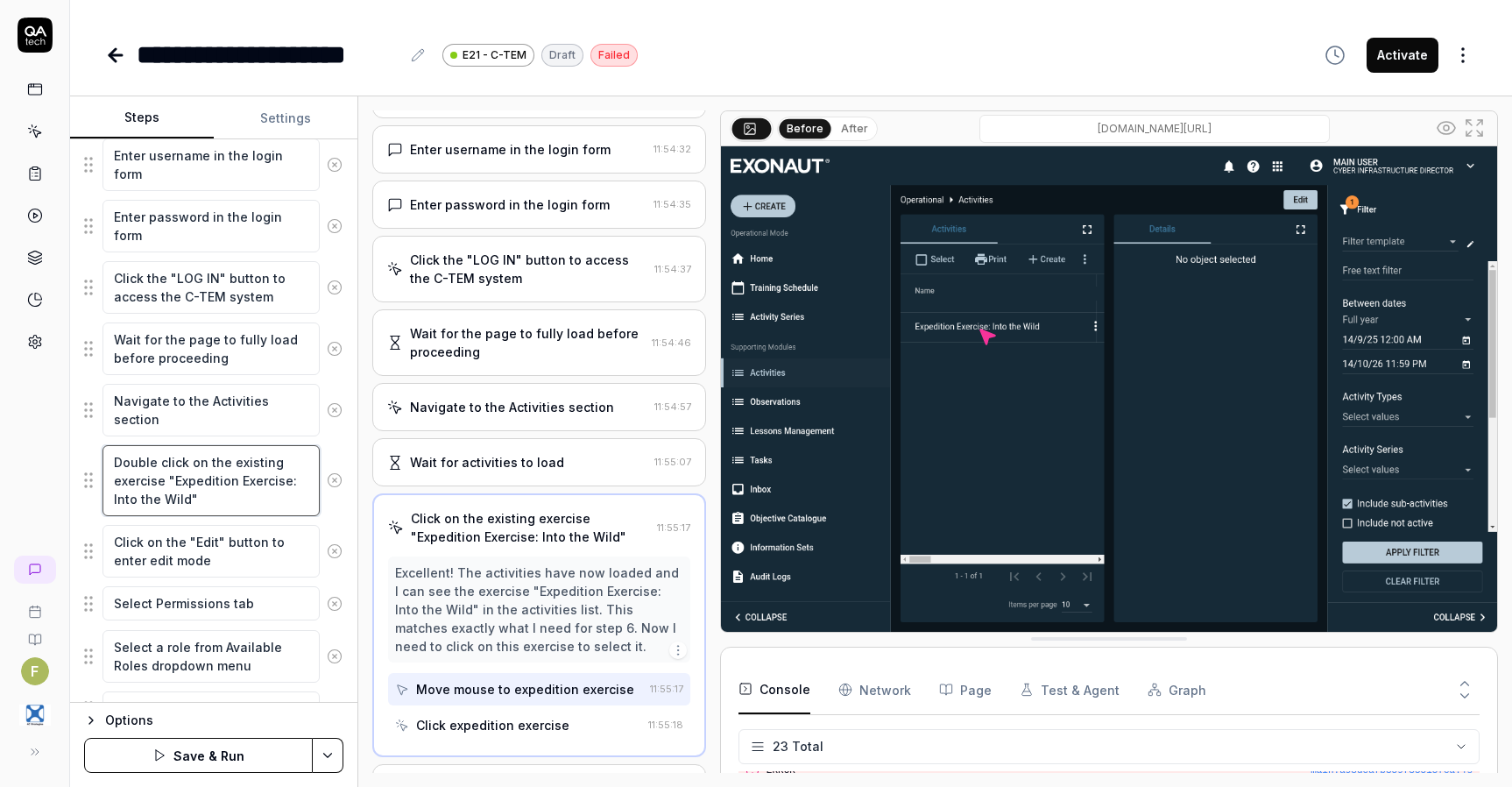
type textarea "Double click on the existing exercise "Expedition Exercise: Into the Wild""
click at [253, 764] on button "Save & Run" at bounding box center [199, 755] width 229 height 35
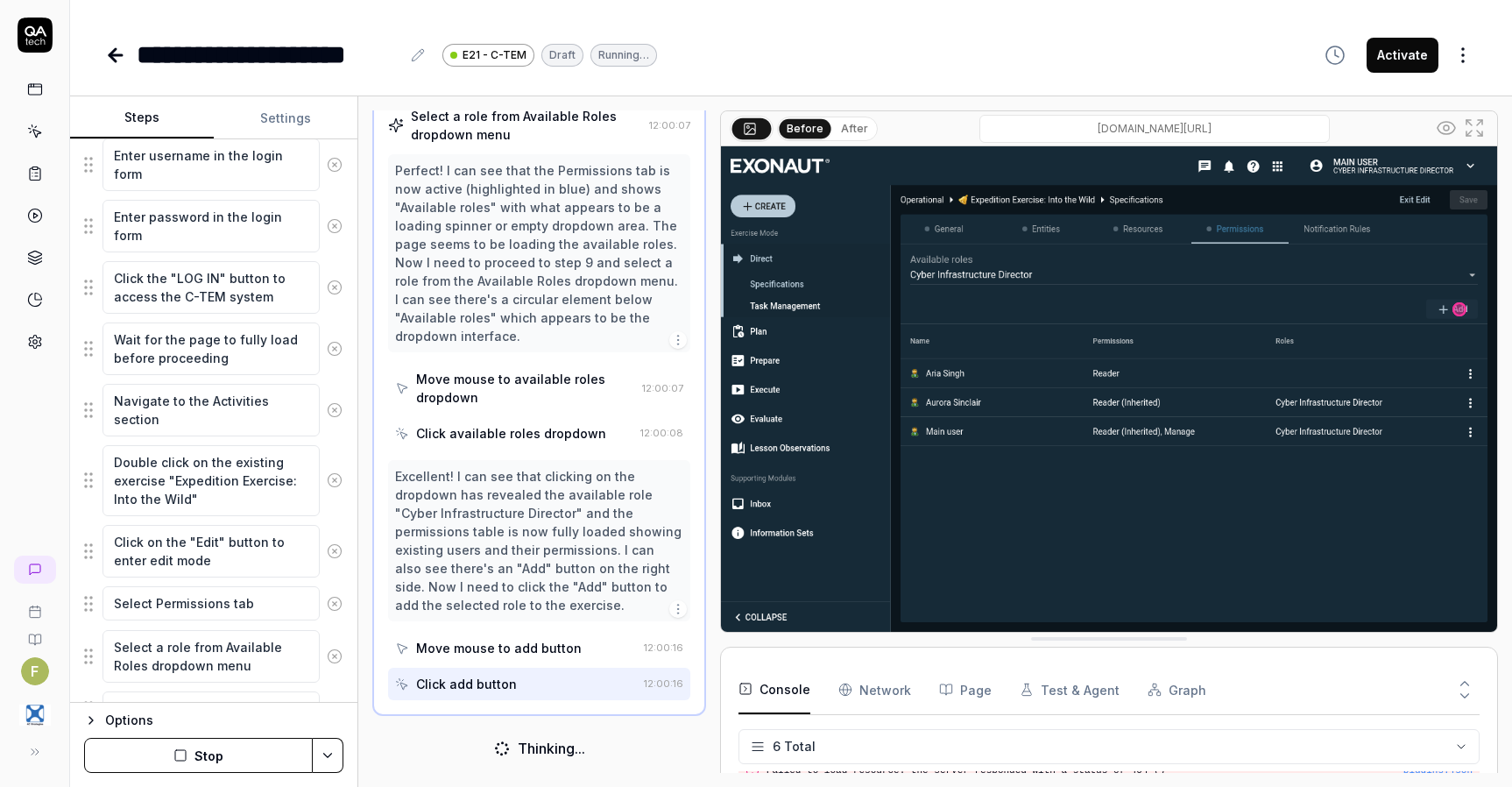
scroll to position [741, 0]
click at [228, 767] on button "Stop" at bounding box center [199, 755] width 229 height 35
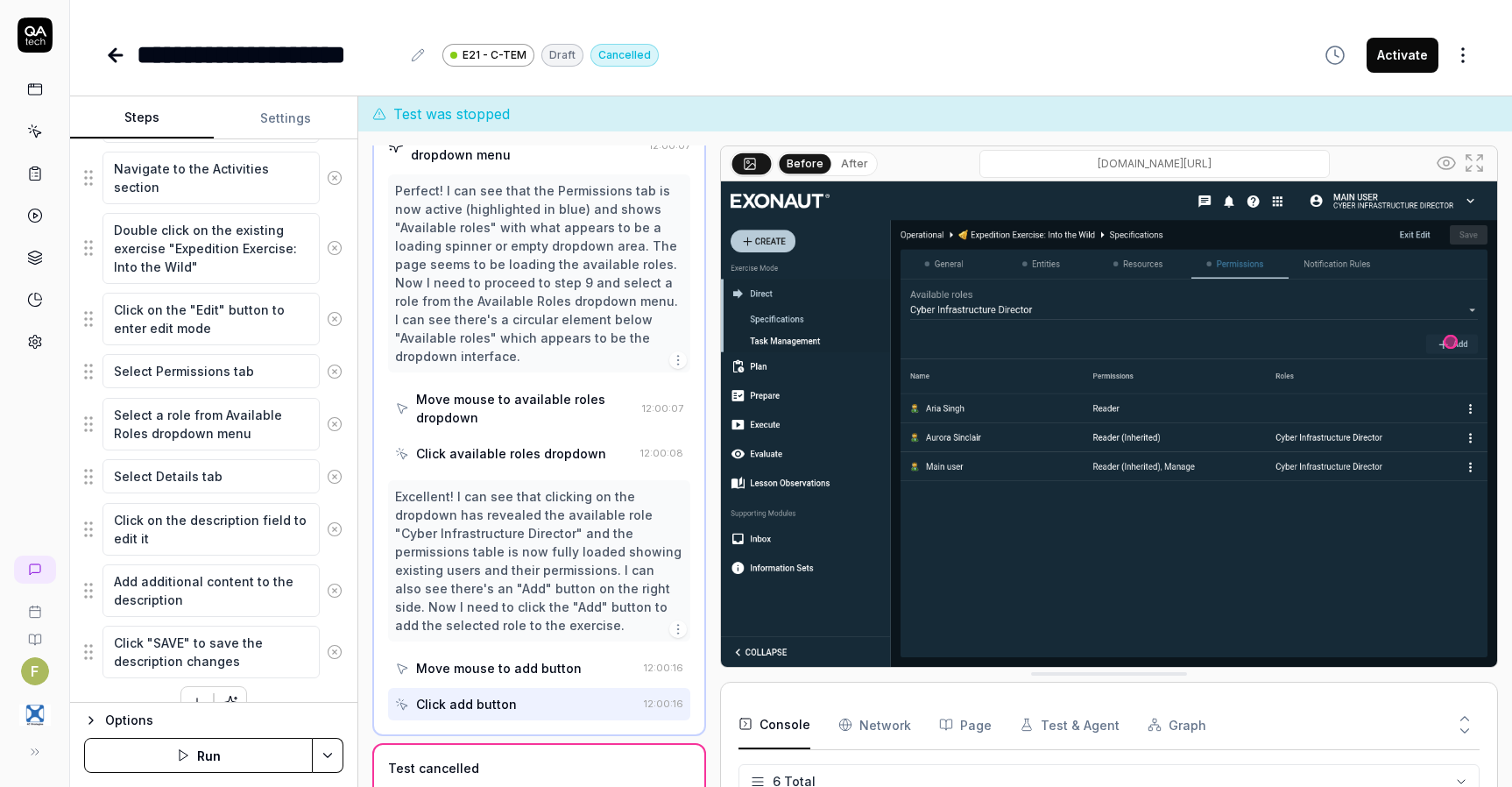
scroll to position [532, 0]
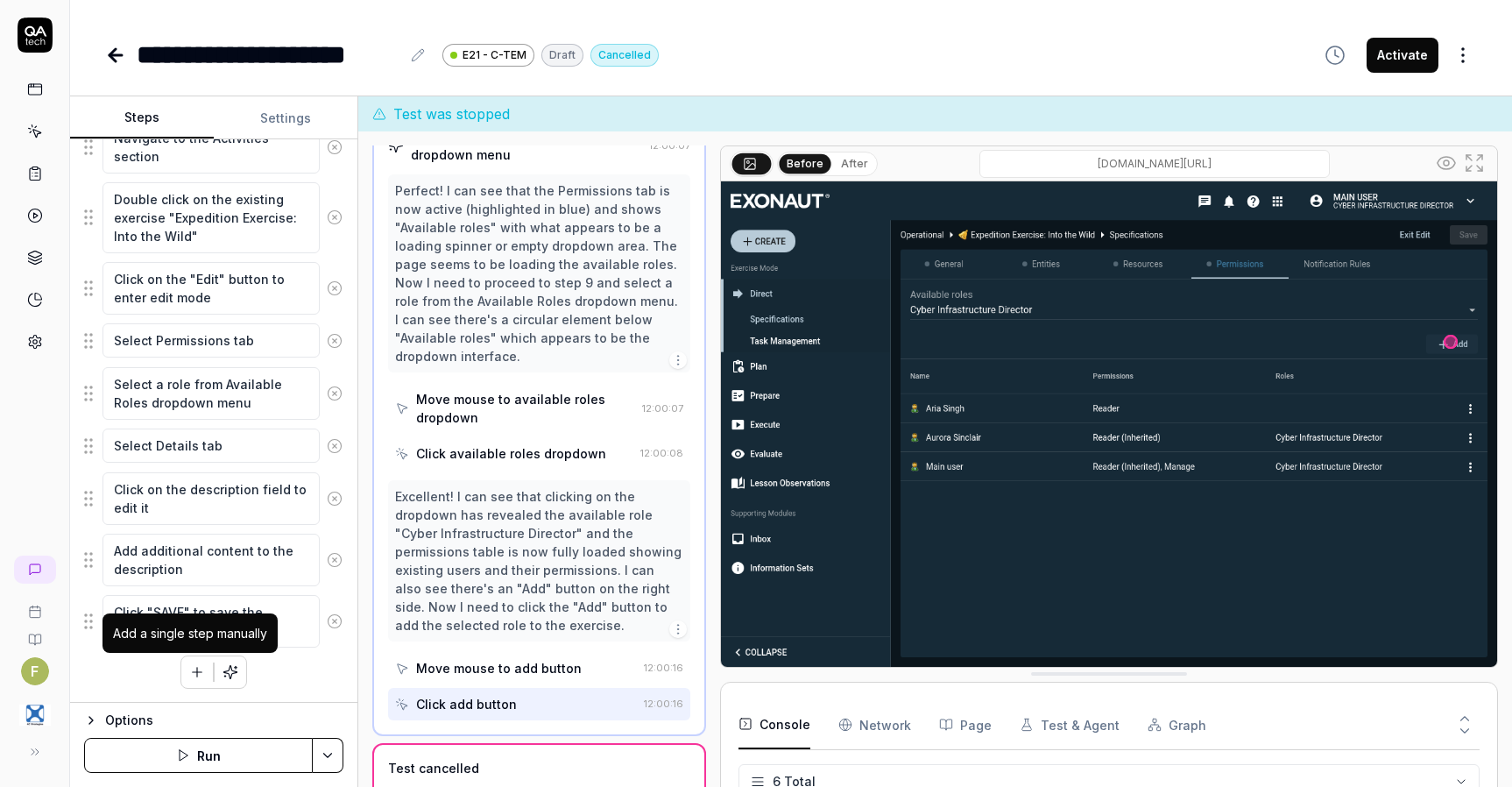
click at [190, 674] on icon "button" at bounding box center [197, 671] width 16 height 16
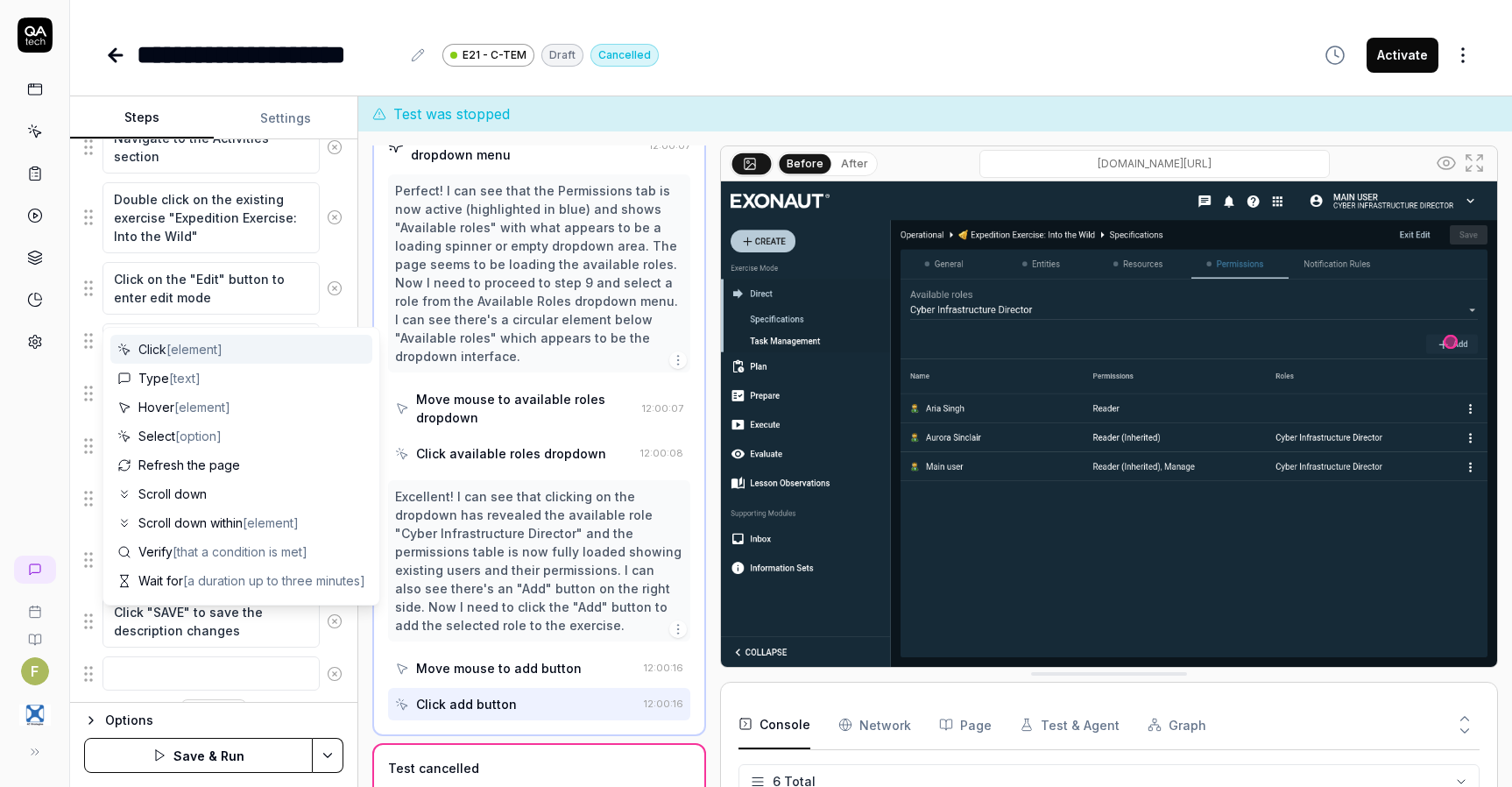
scroll to position [576, 0]
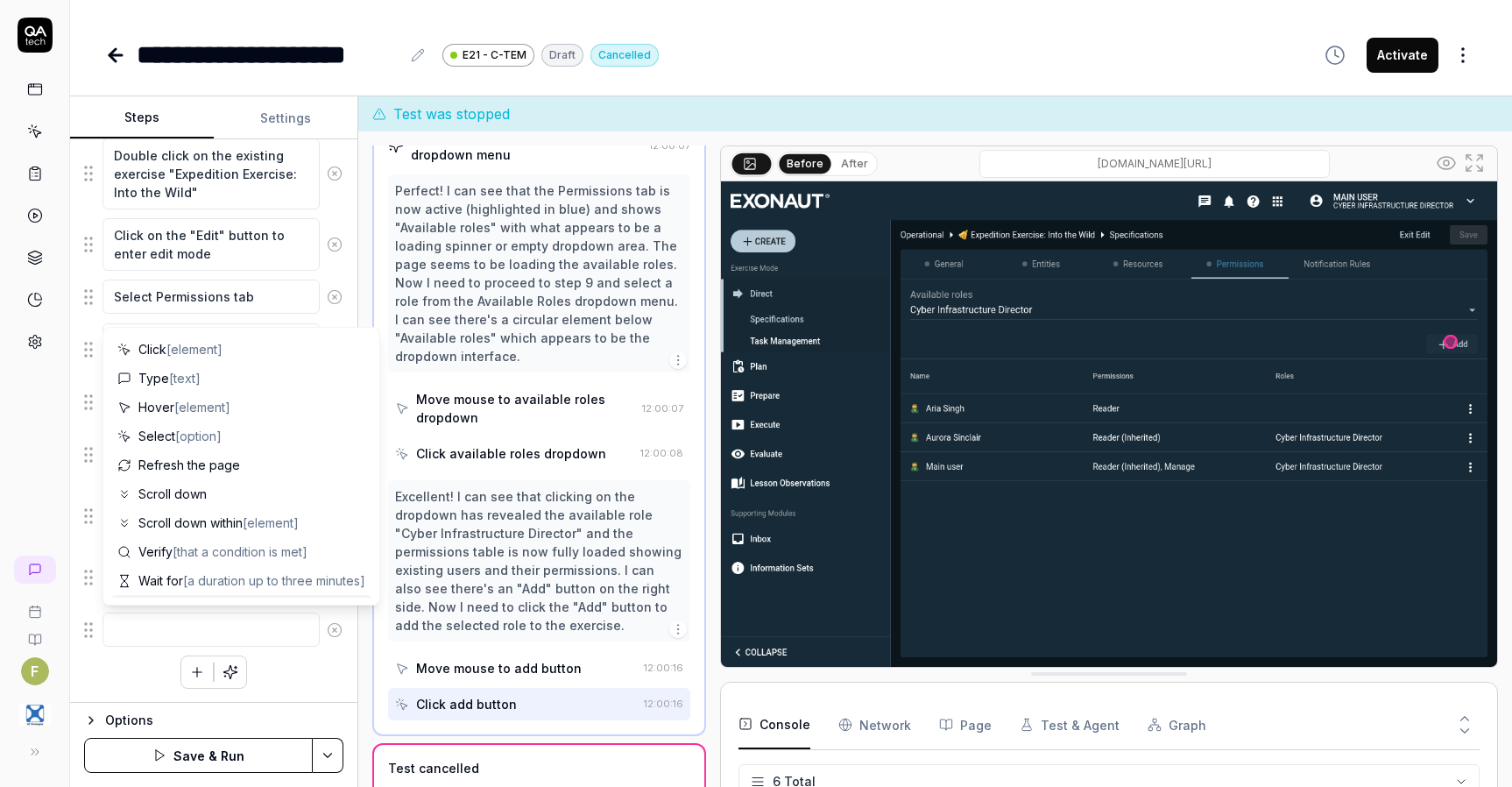
click at [144, 625] on textarea at bounding box center [210, 629] width 217 height 34
type textarea "*"
type textarea "D"
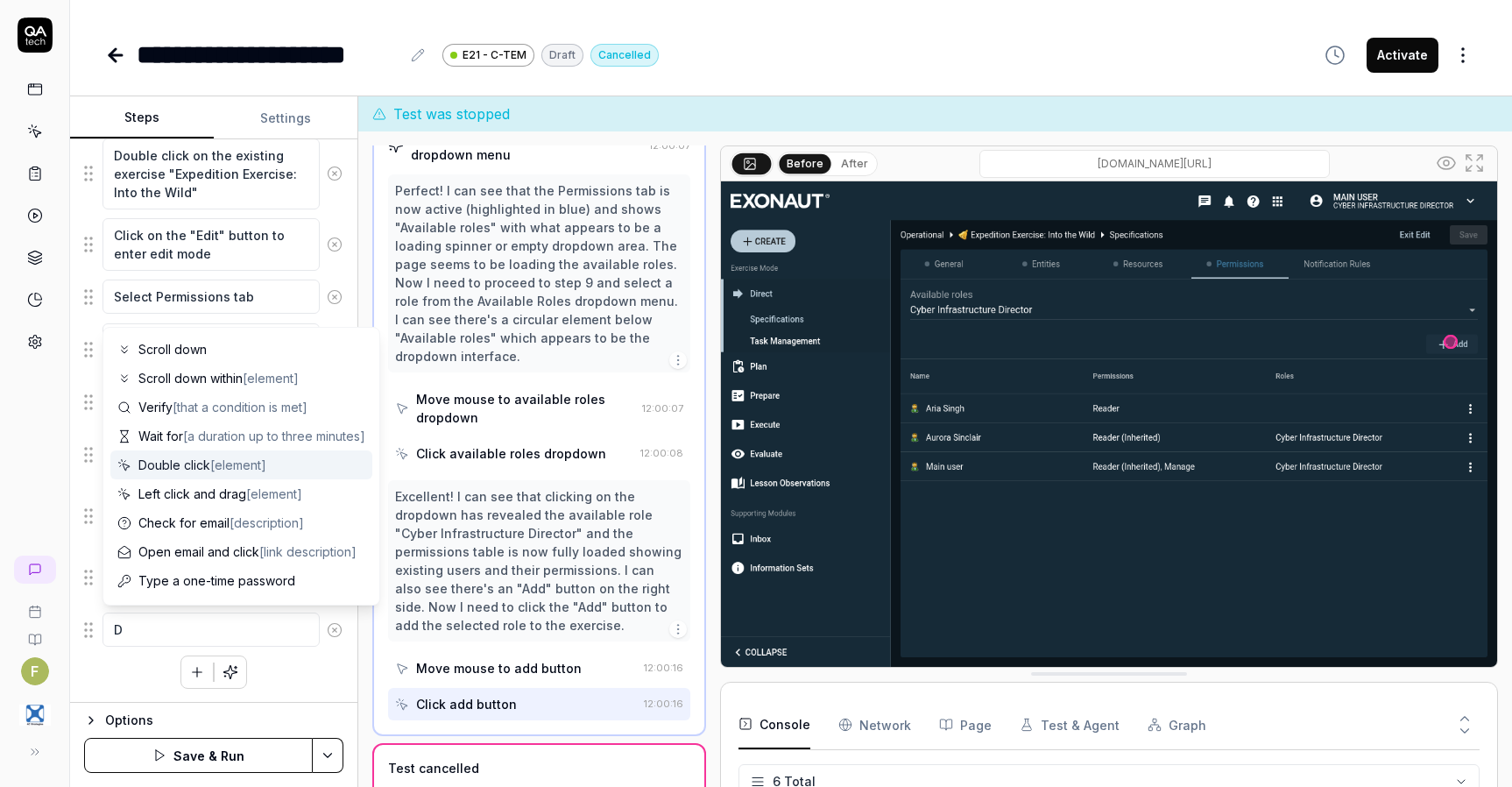
type textarea "*"
type textarea "Do"
type textarea "*"
type textarea "Do"
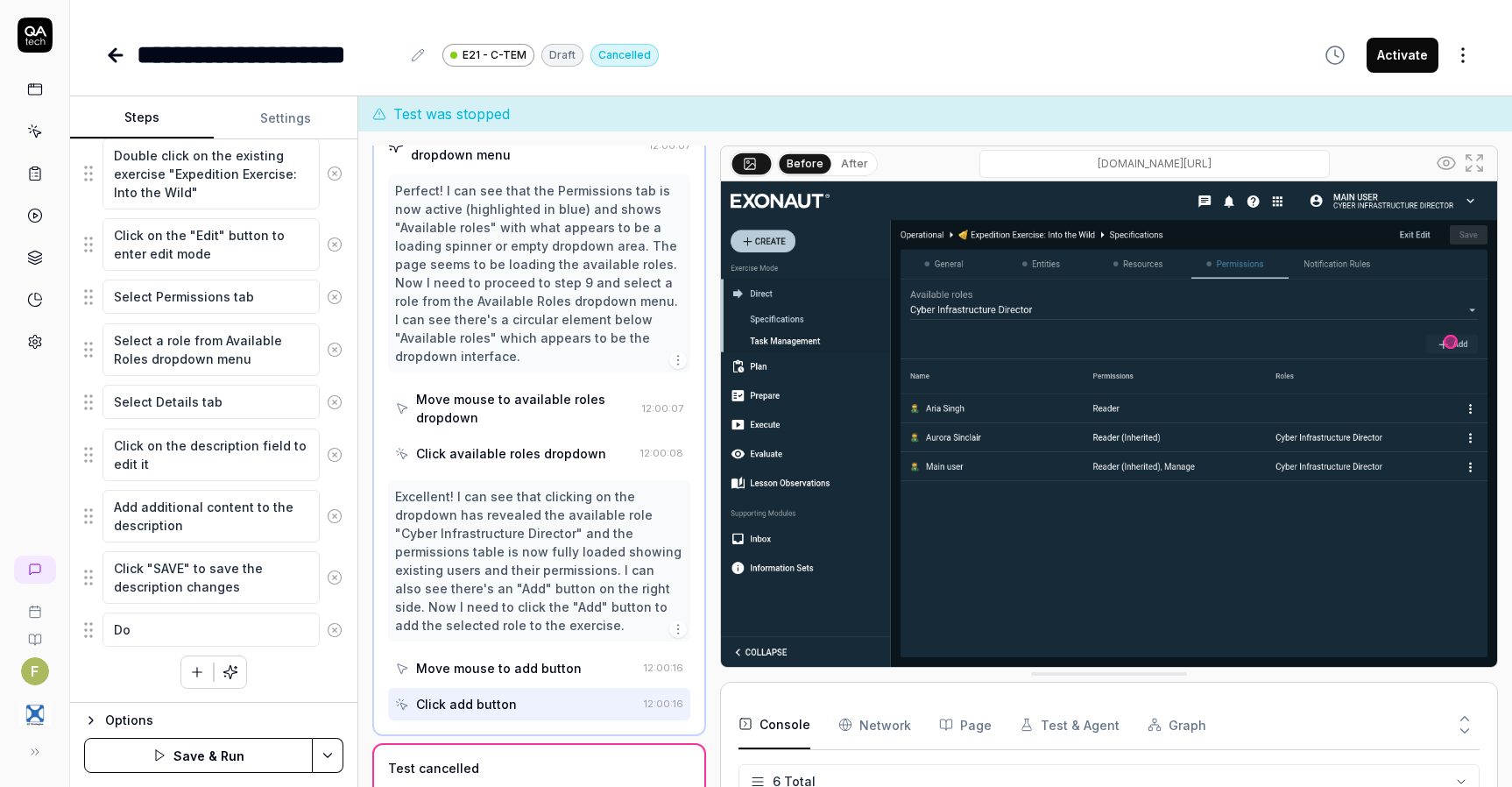
type textarea "*"
type textarea "Do n"
type textarea "*"
type textarea "Do no"
type textarea "*"
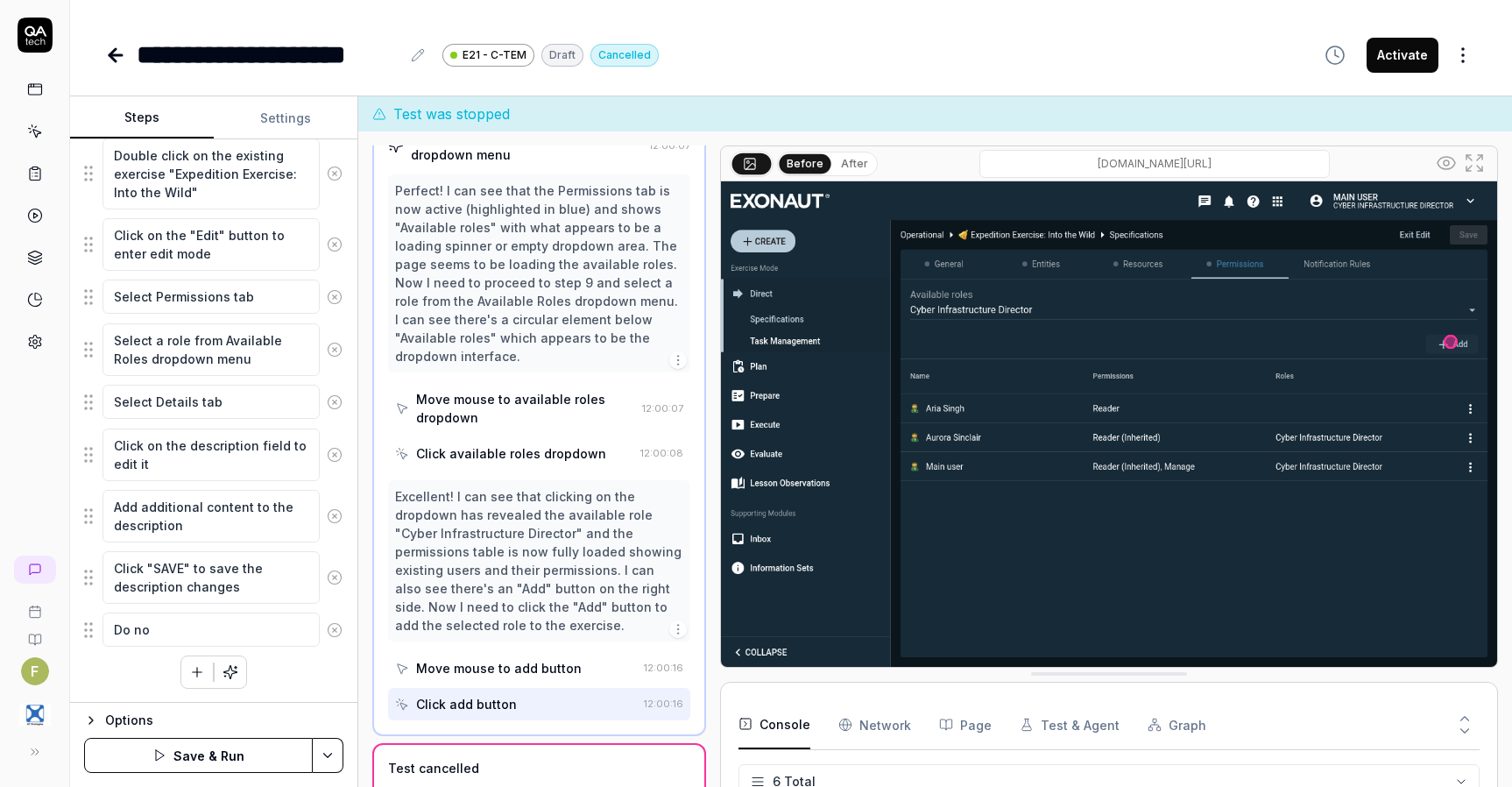
type textarea "Do not"
type textarea "*"
type textarea "Do not"
type textarea "*"
type textarea "Do not cl"
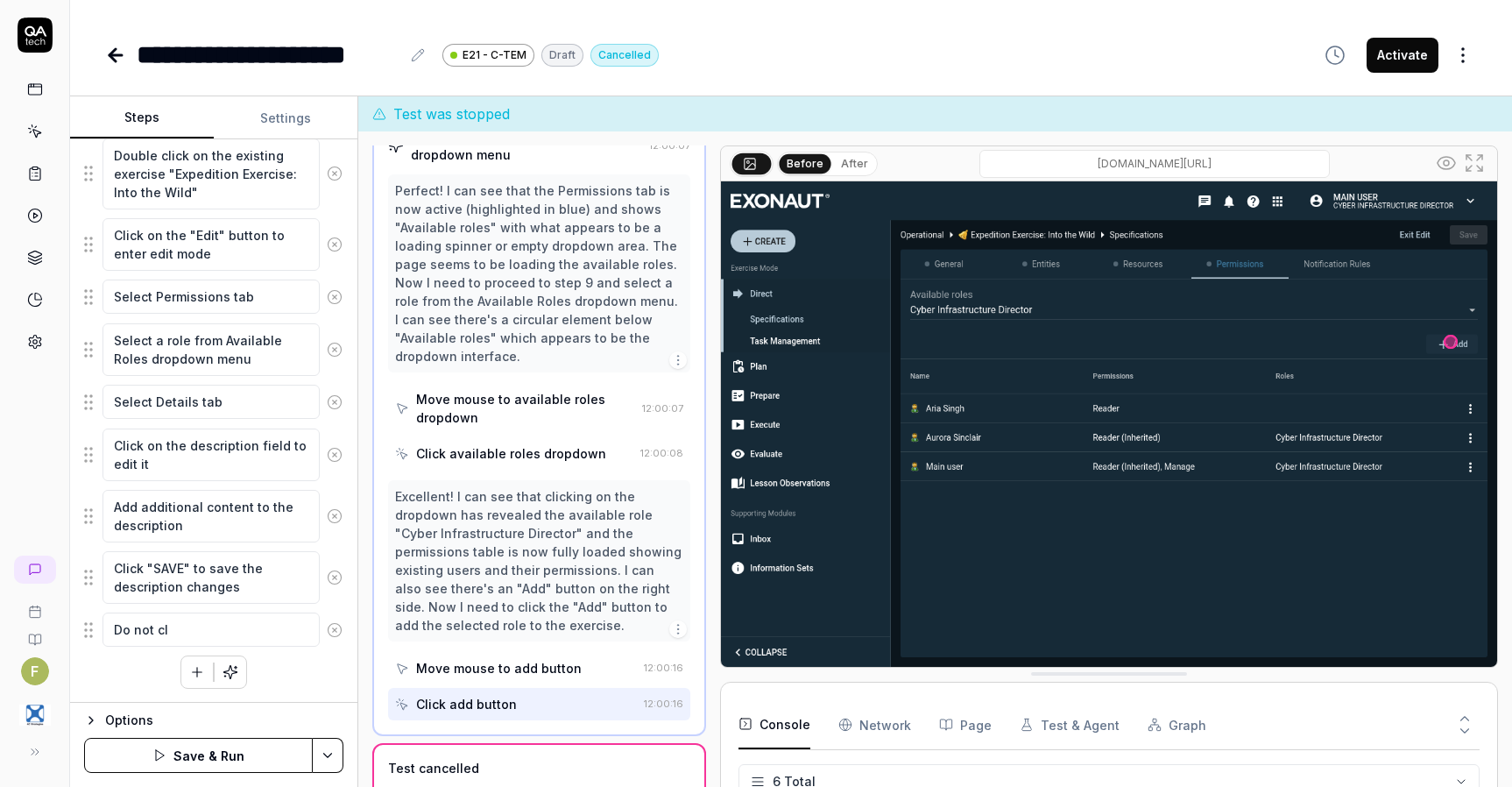
type textarea "*"
type textarea "Do not cli"
type textarea "*"
type textarea "Do not click"
type textarea "*"
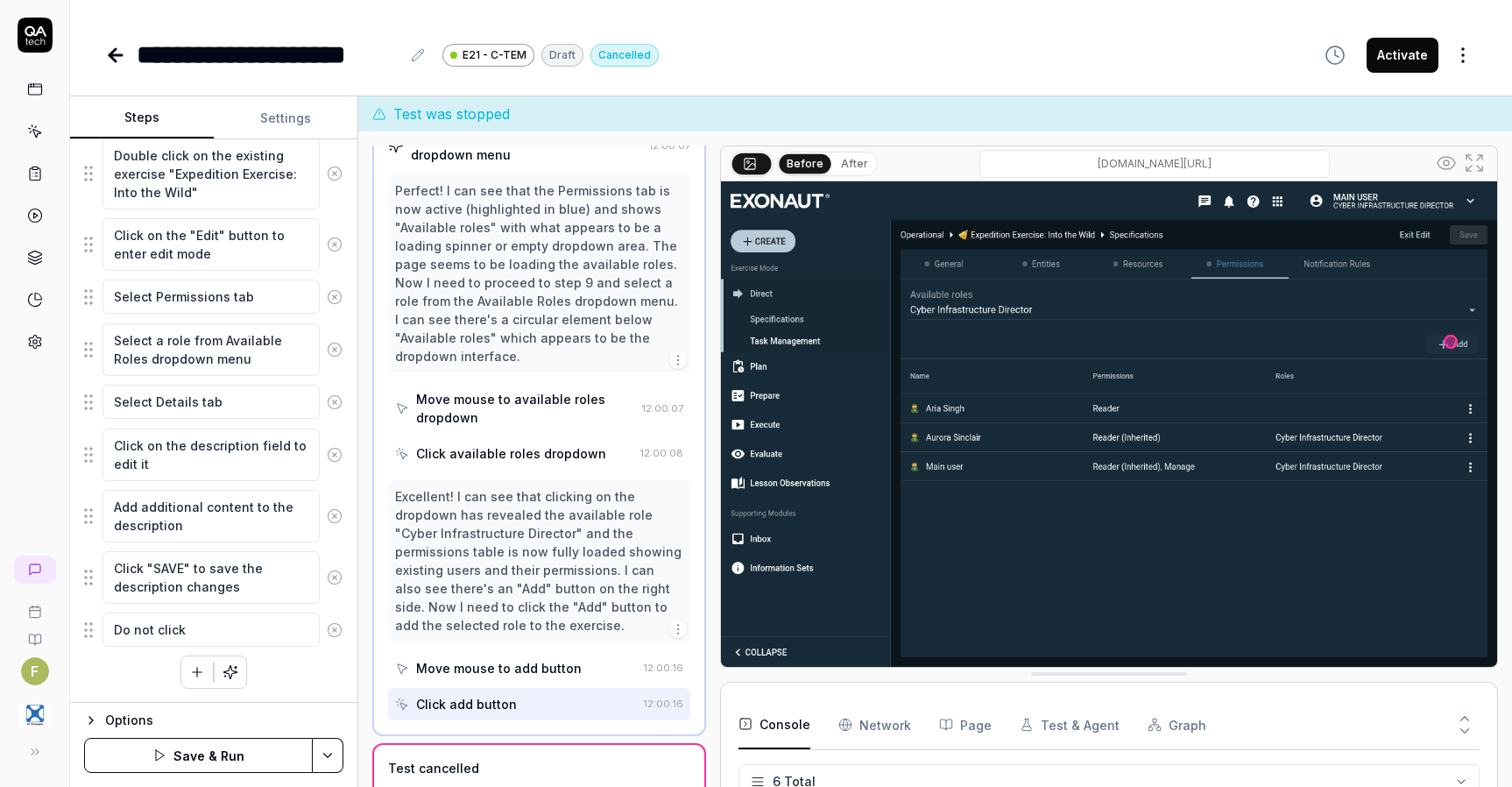
type textarea "Do not clic"
type textarea "*"
type textarea "Do not cli"
type textarea "*"
type textarea "Do not cl"
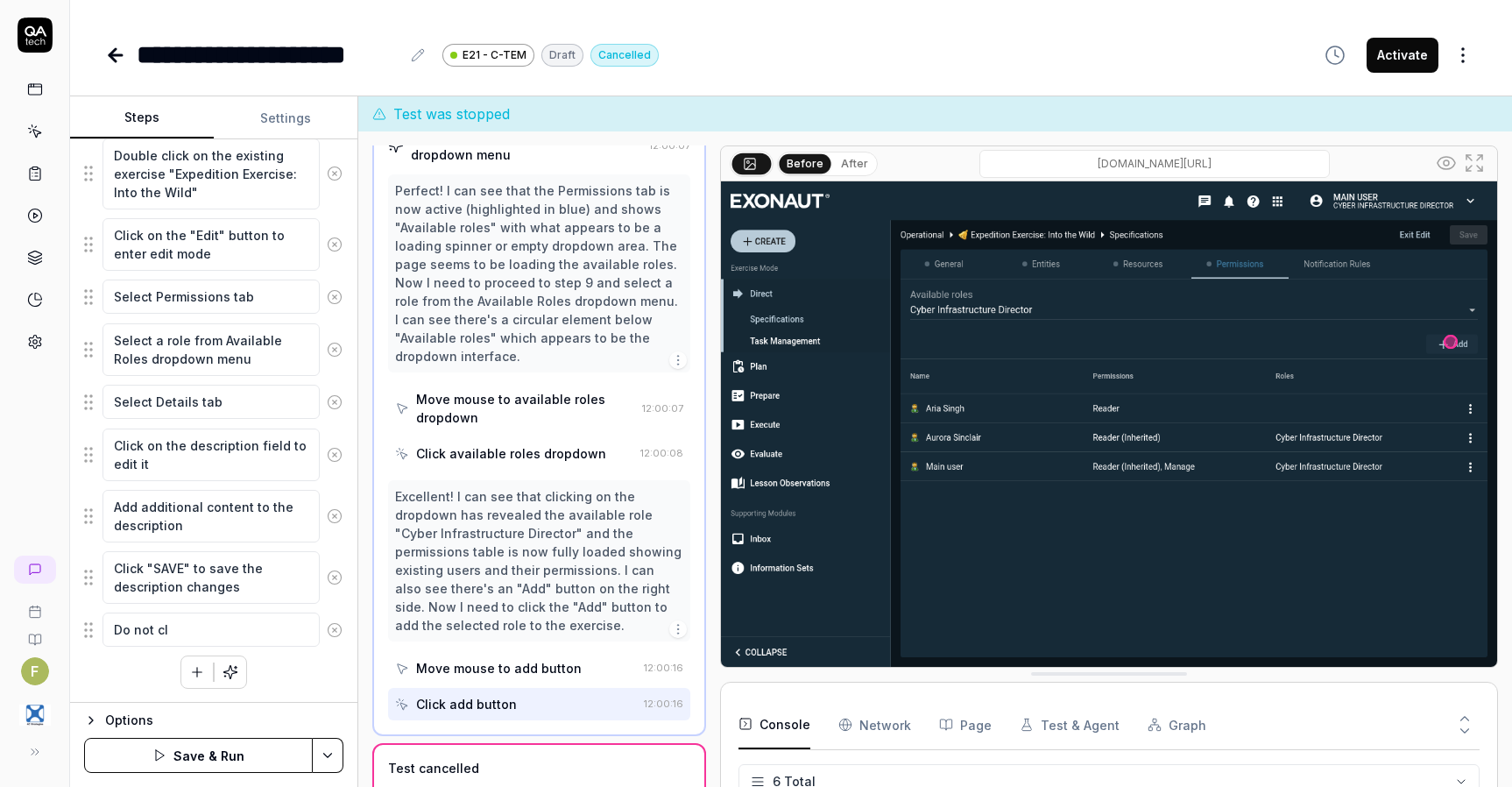
type textarea "*"
type textarea "Do not c"
type textarea "*"
type textarea "Do not"
type textarea "*"
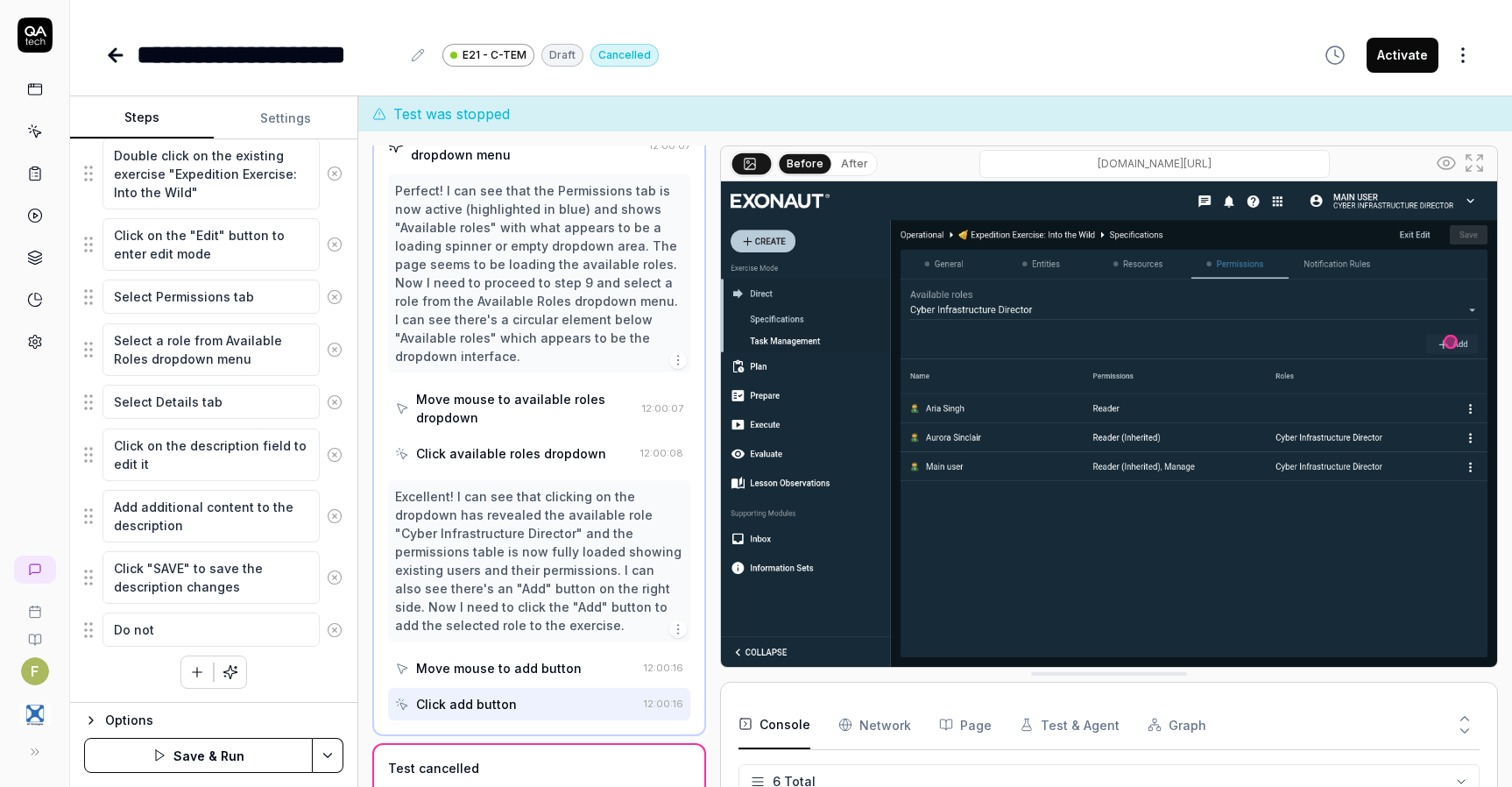
type textarea "Do not c"
type textarea "*"
type textarea "Do not cl"
type textarea "*"
type textarea "Do not cli"
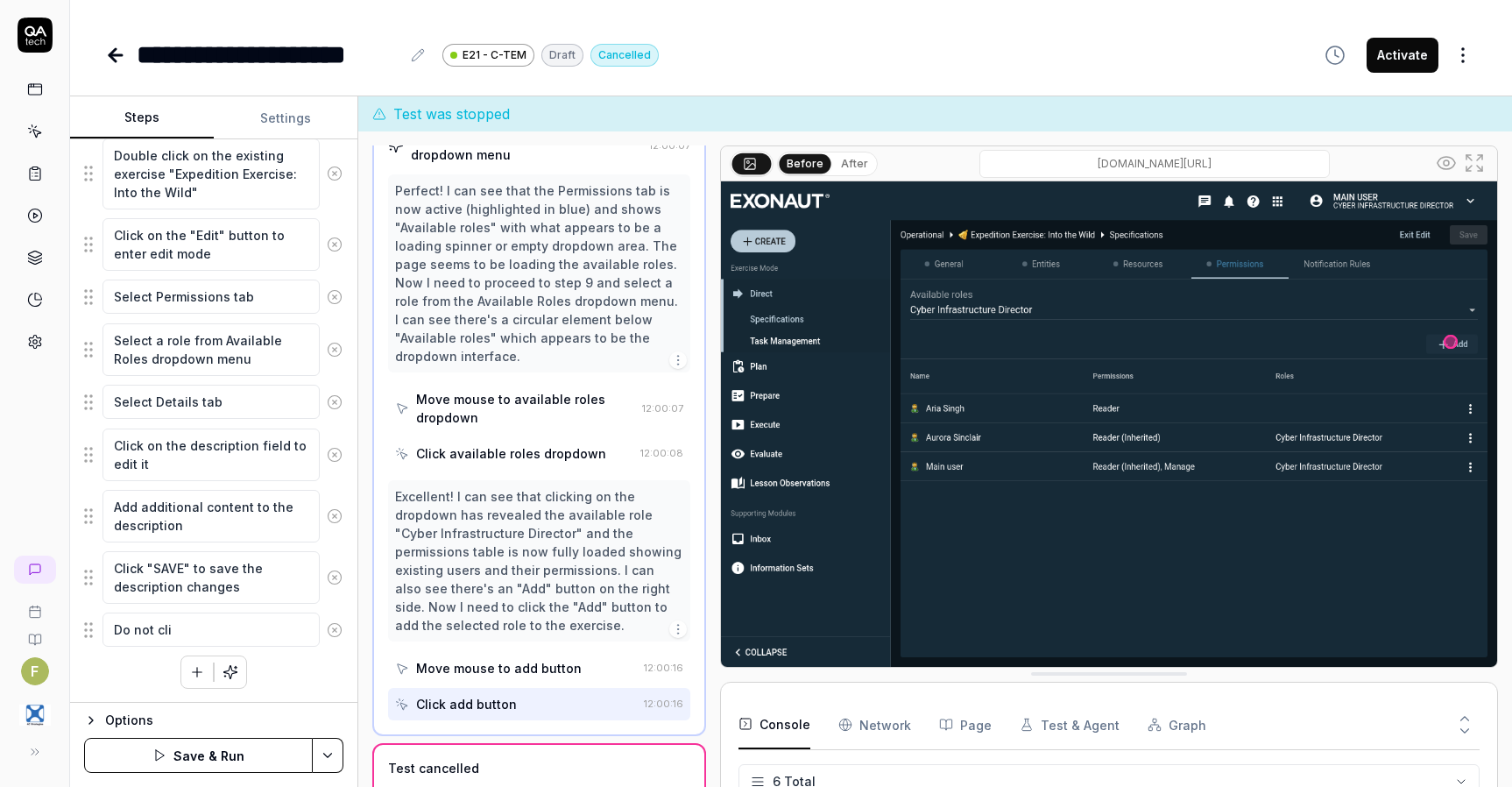
type textarea "*"
type textarea "Do not clic"
type textarea "*"
type textarea "Do not click"
type textarea "*"
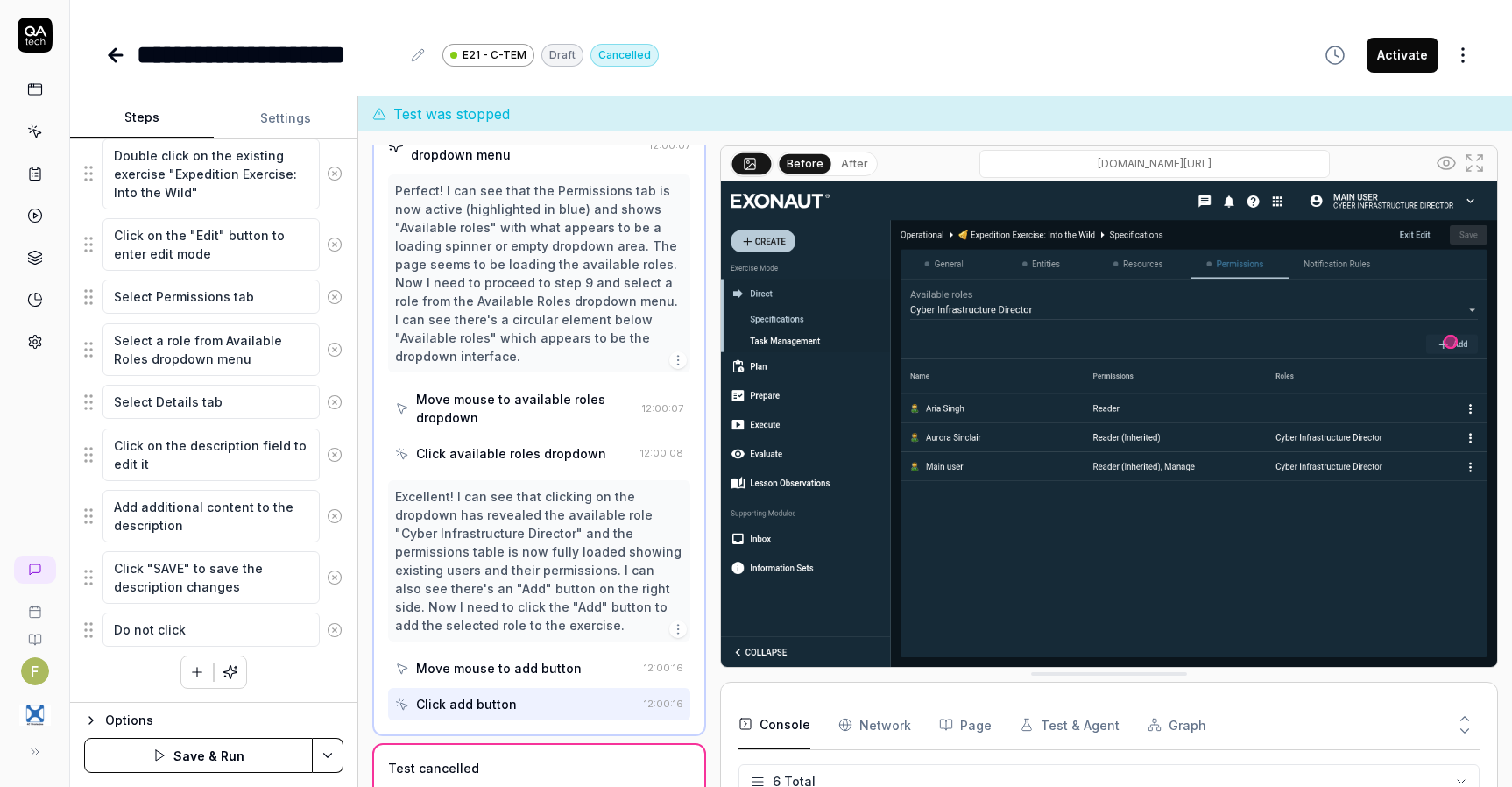
type textarea "Do not click"
type textarea "*"
type textarea "Do not click +"
type textarea "*"
type textarea "Do not click"
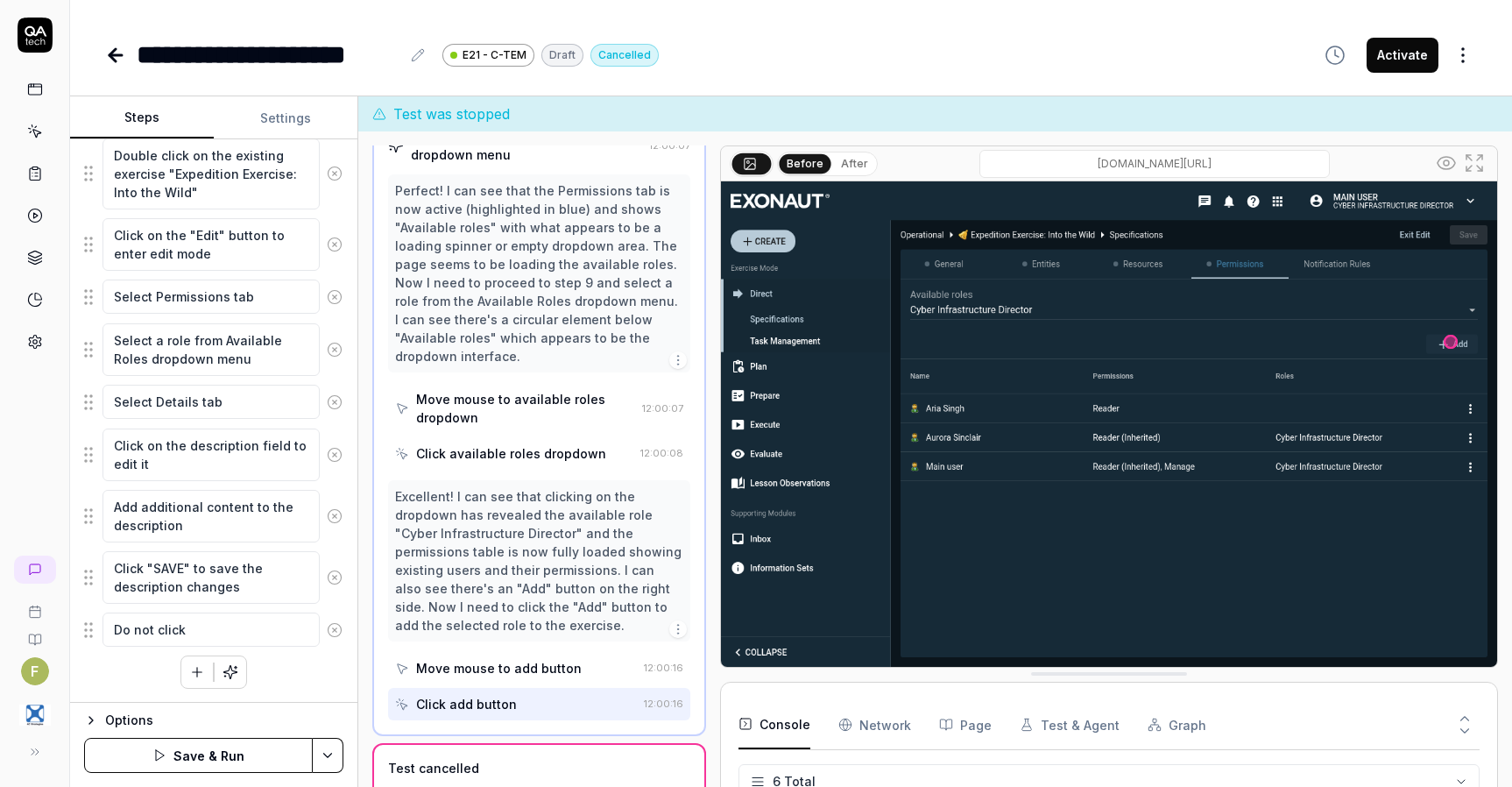
type textarea "*"
type textarea "Do not click"
type textarea "*"
type textarea "Do not click"
type textarea "*"
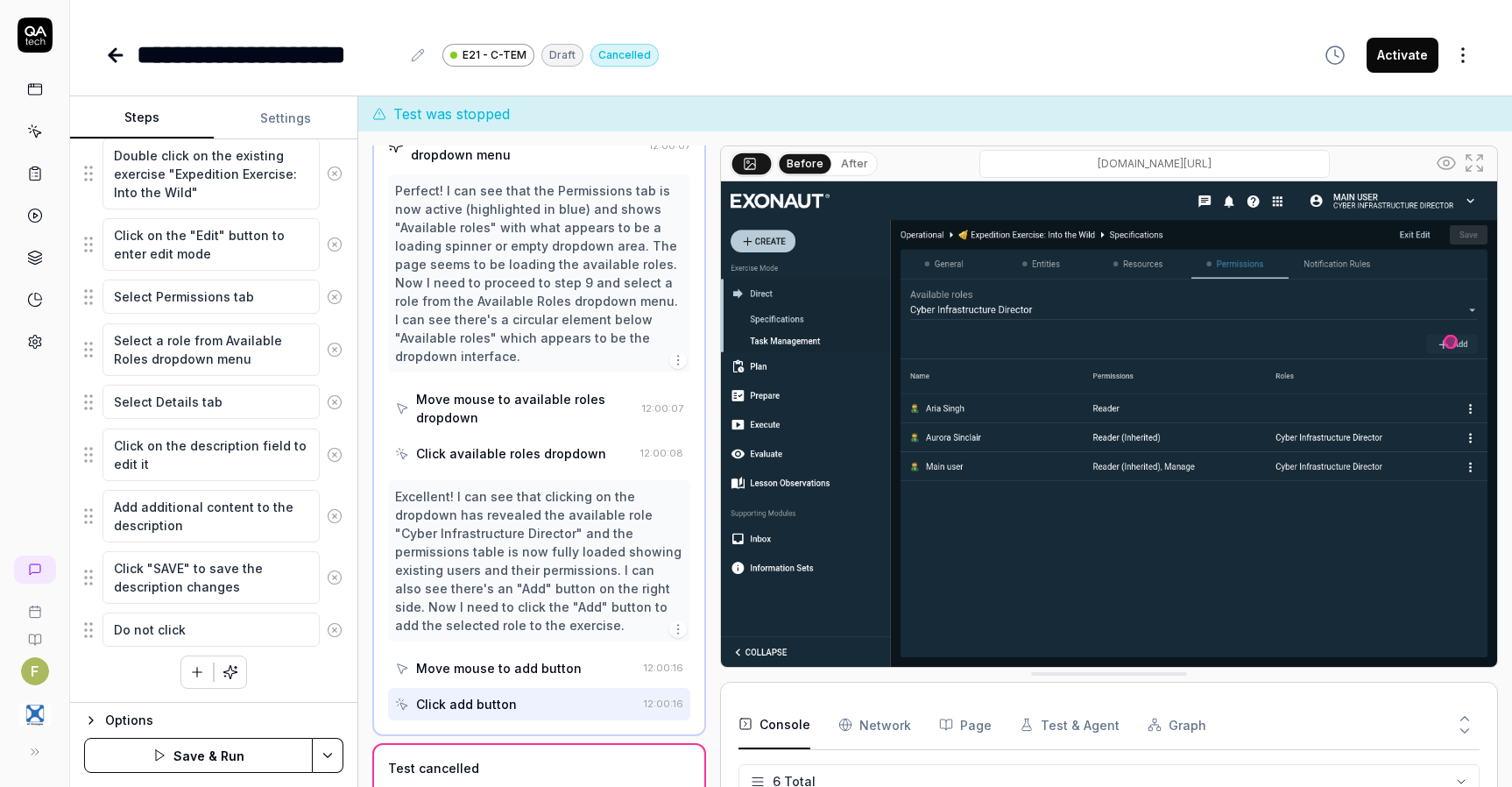
type textarea "Do not click A"
type textarea "*"
type textarea "Do not click Ad"
type textarea "*"
type textarea "Do not click Add"
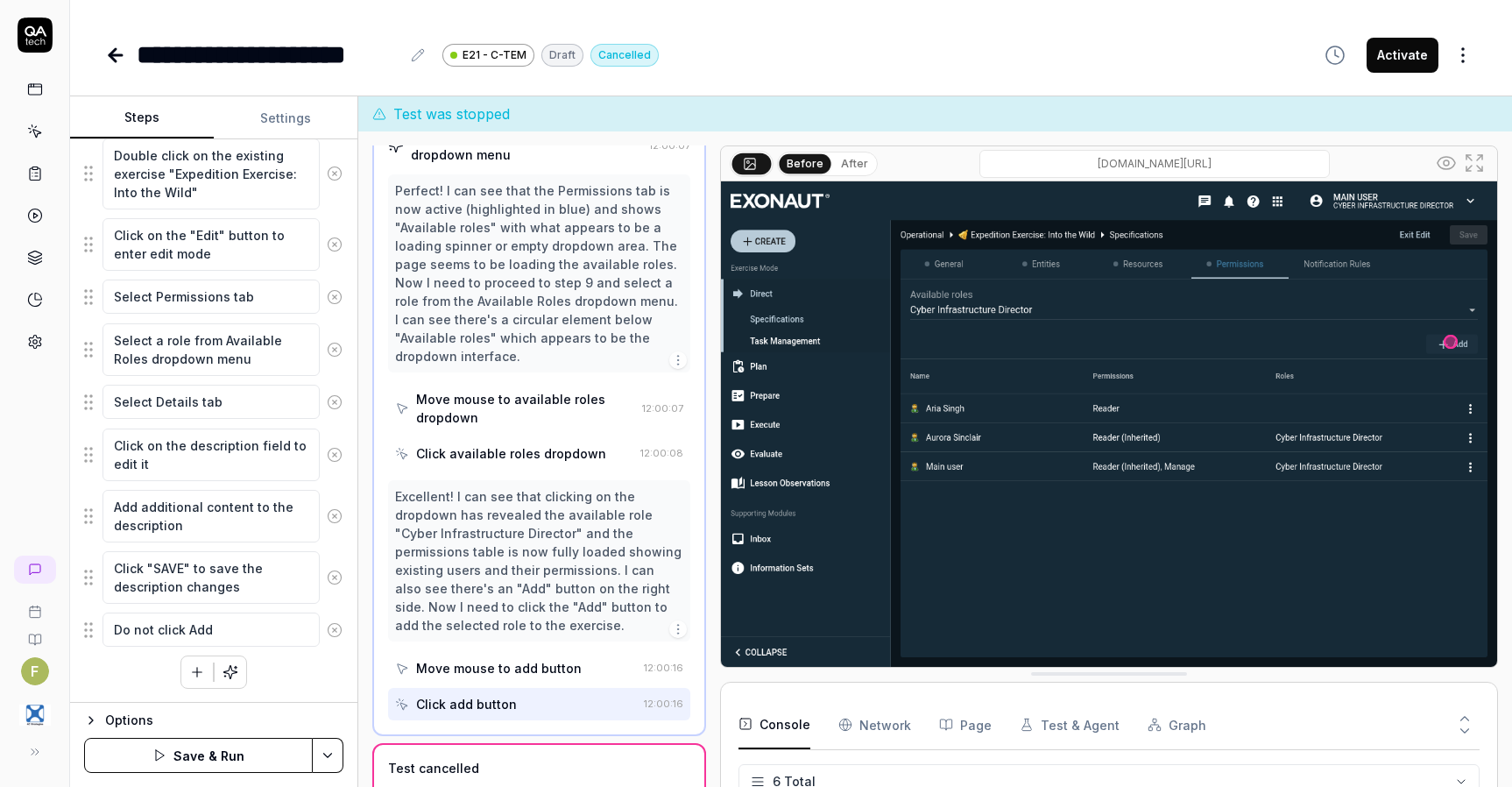
type textarea "*"
type textarea "Do not click Add-"
type textarea "*"
type textarea "Do not click Add-b"
type textarea "*"
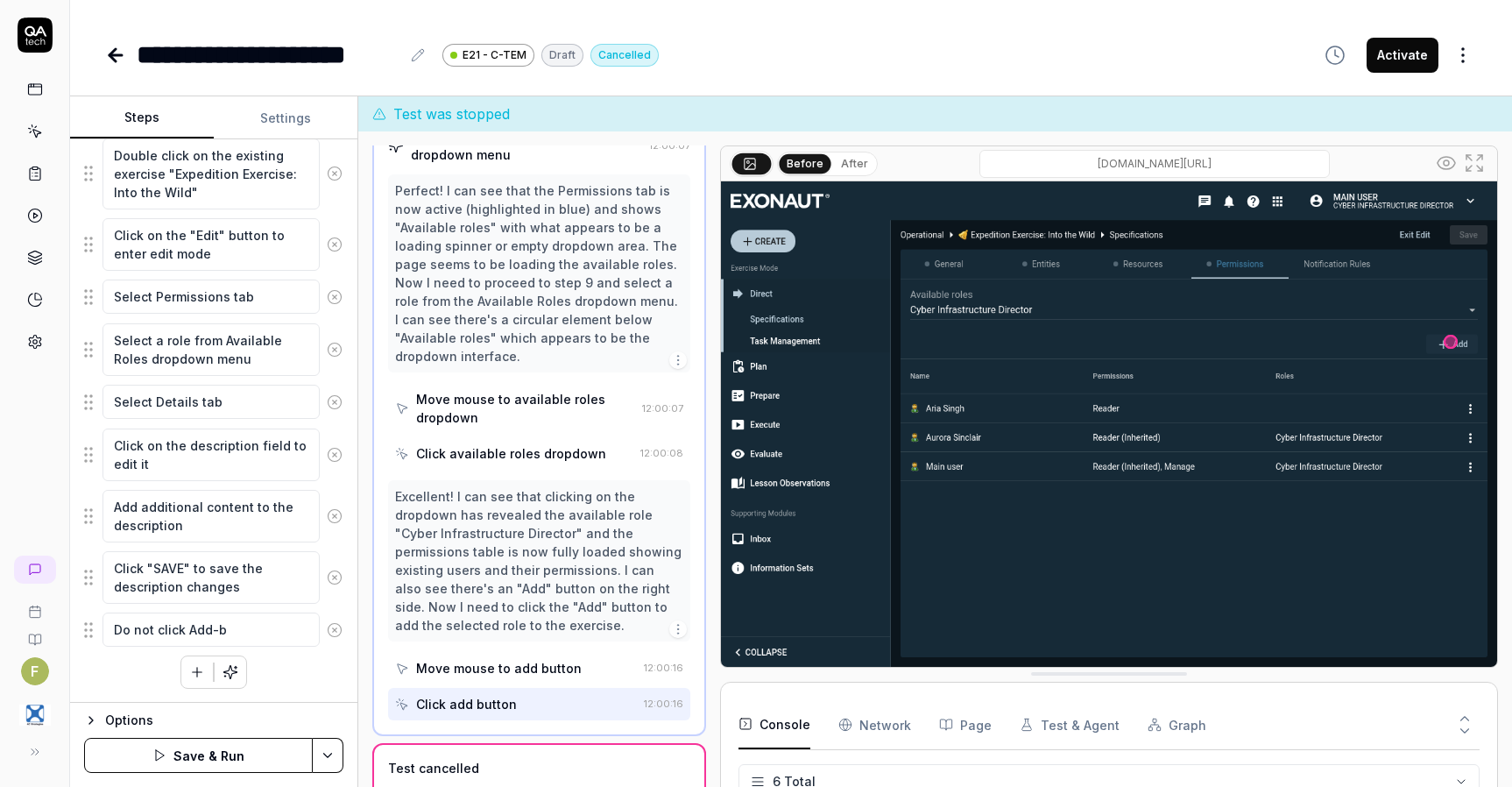
type textarea "Do not click Add-bu"
type textarea "*"
type textarea "Do not click Add-but"
type textarea "*"
type textarea "Do not click Add-butt"
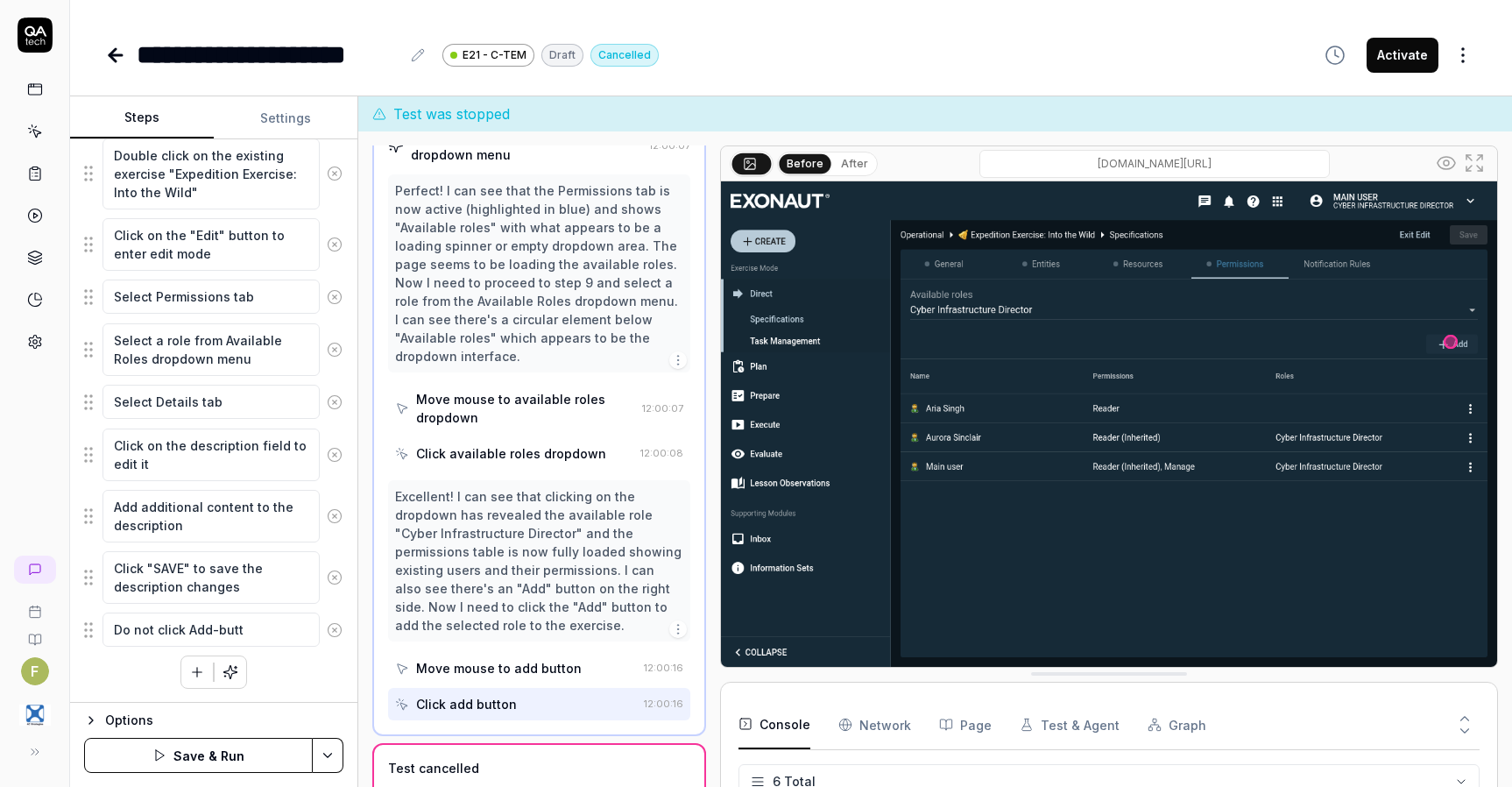
type textarea "*"
type textarea "Do not click Add-butto"
type textarea "*"
type textarea "Do not click Add-button"
click at [85, 635] on fieldset "Enter username in the login form Enter password in the login form Click the "LO…" at bounding box center [214, 239] width 259 height 817
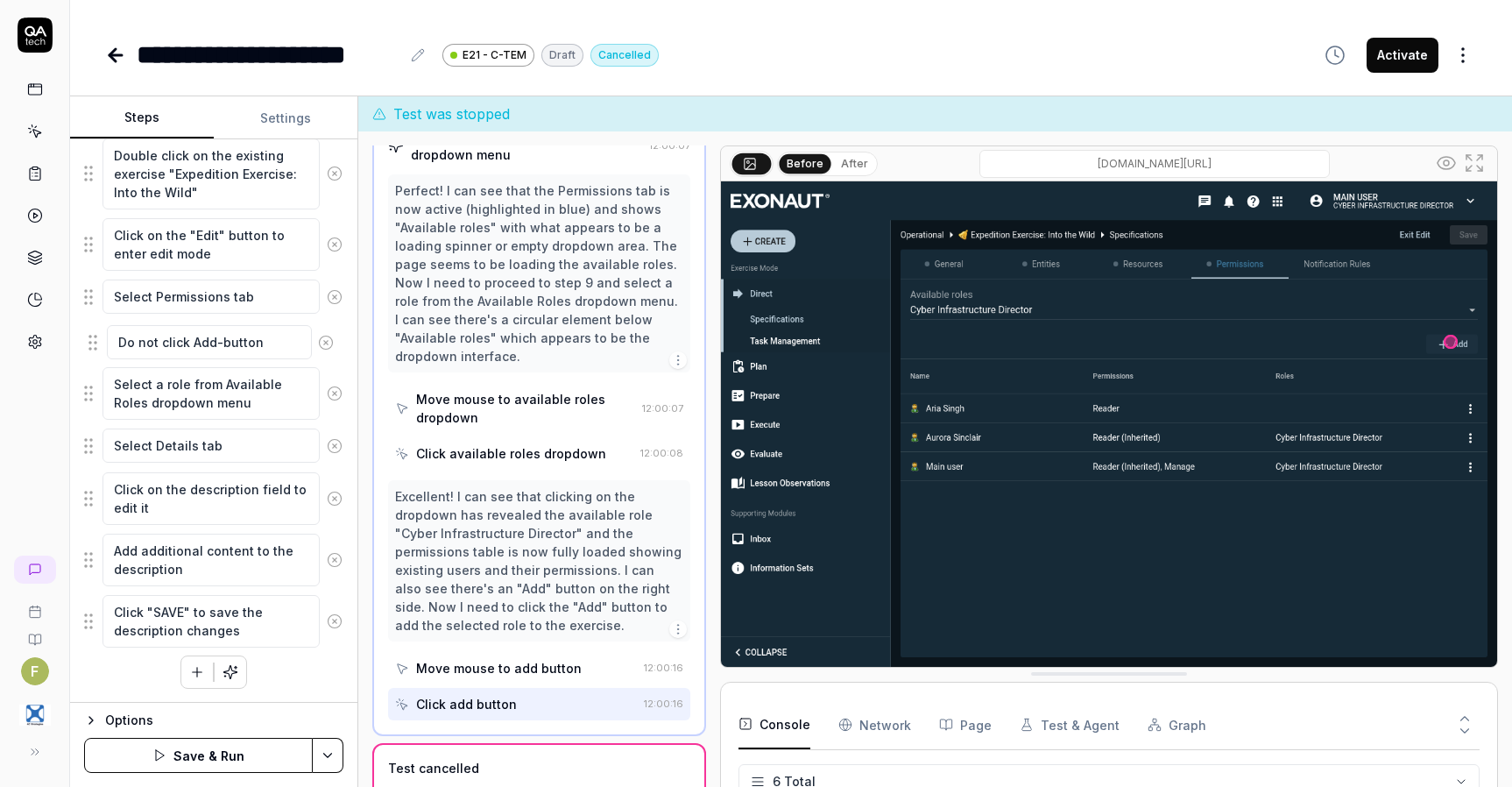
drag, startPoint x: 85, startPoint y: 634, endPoint x: 90, endPoint y: 347, distance: 287.0
click at [90, 347] on fieldset "Enter username in the login form Enter password in the login form Click the "LO…" at bounding box center [214, 239] width 259 height 817
click at [258, 749] on button "Save & Run" at bounding box center [199, 755] width 229 height 35
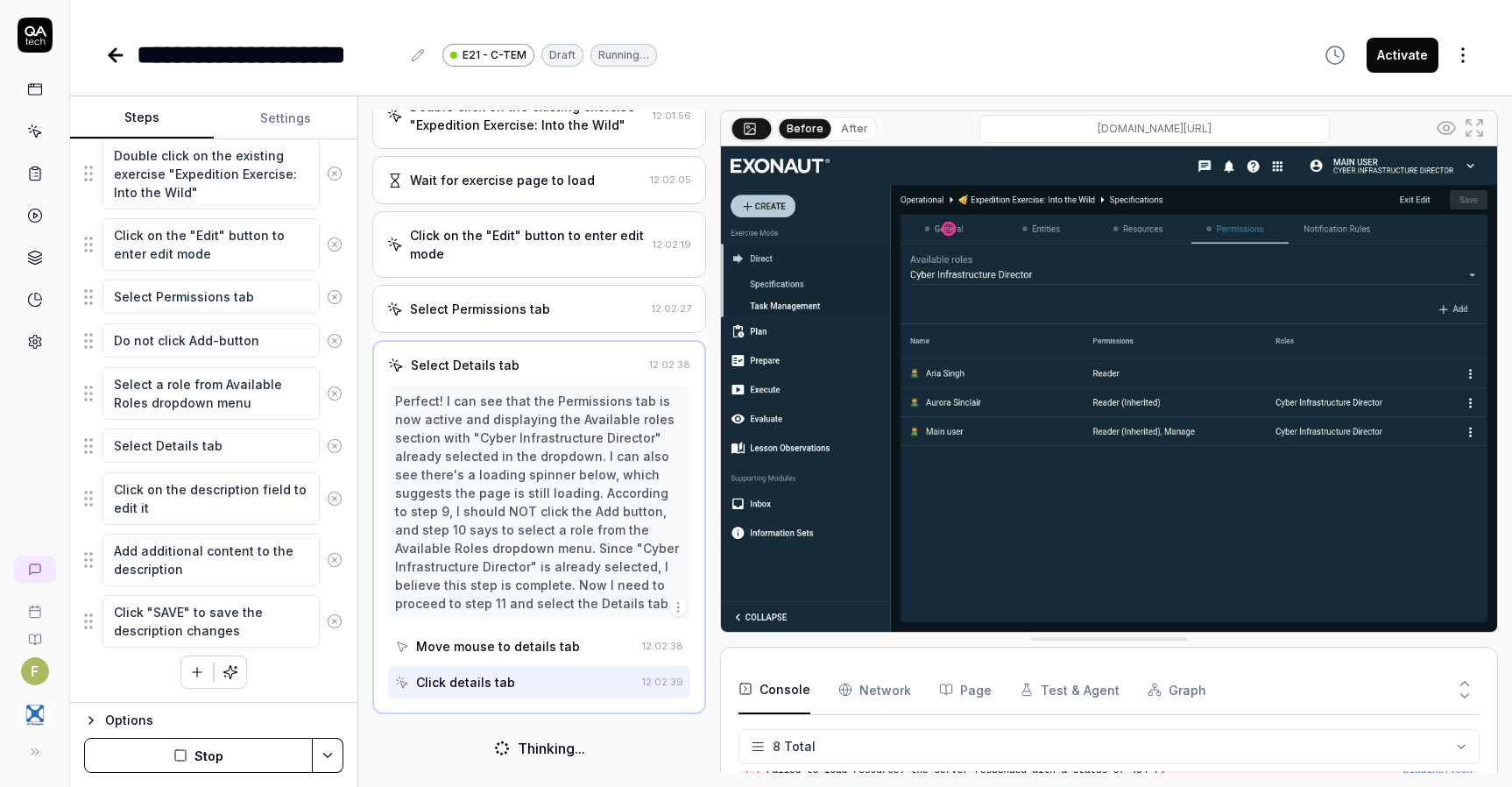
scroll to position [490, 0]
click at [575, 330] on div "Open browser 12:00:54 C-TEM https://semmextdev01.exonaut.com/exonaut-tem Enter …" at bounding box center [539, 441] width 333 height 662
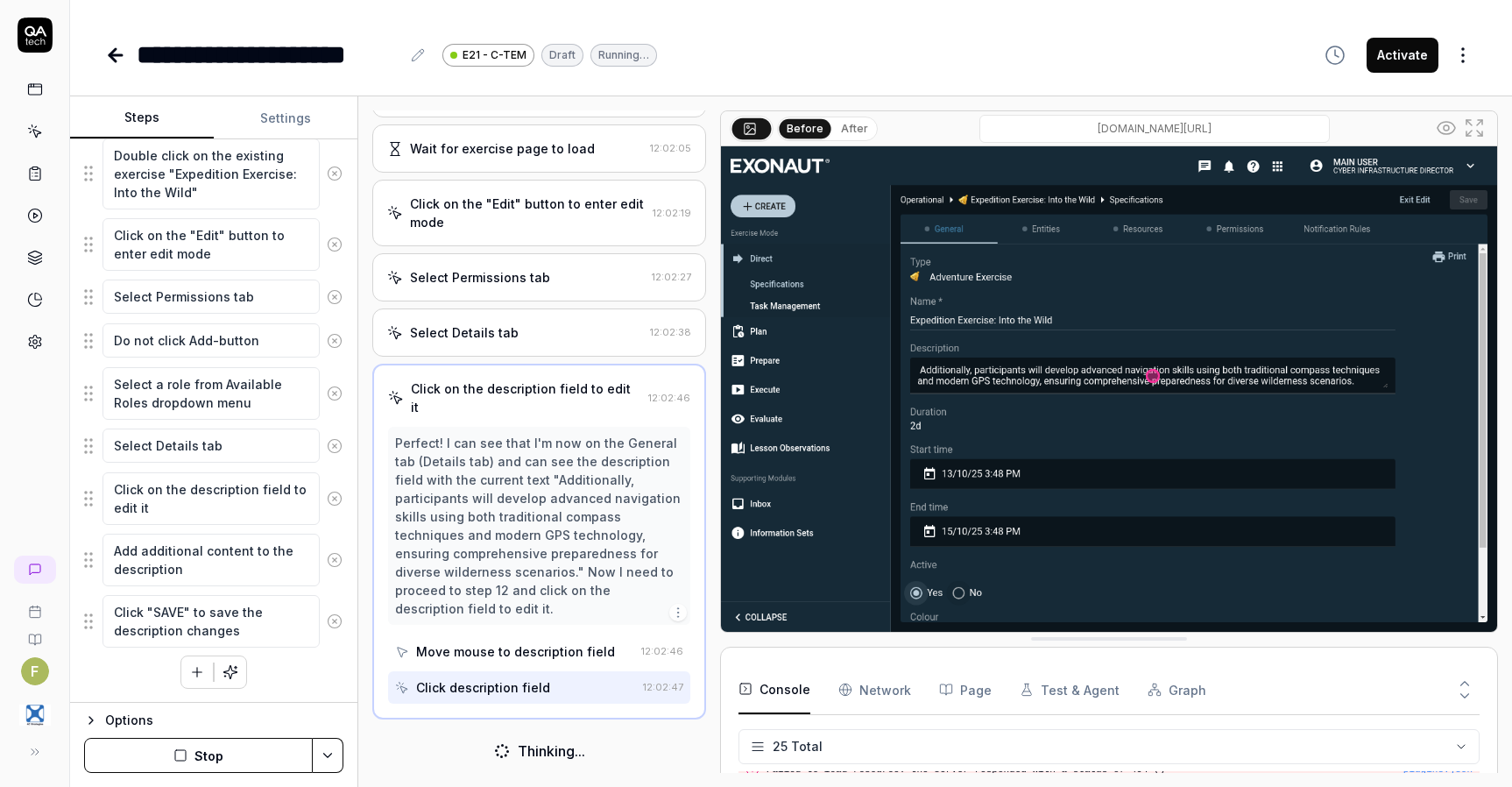
scroll to position [509, 0]
click at [606, 286] on div "Select Permissions tab" at bounding box center [516, 278] width 257 height 19
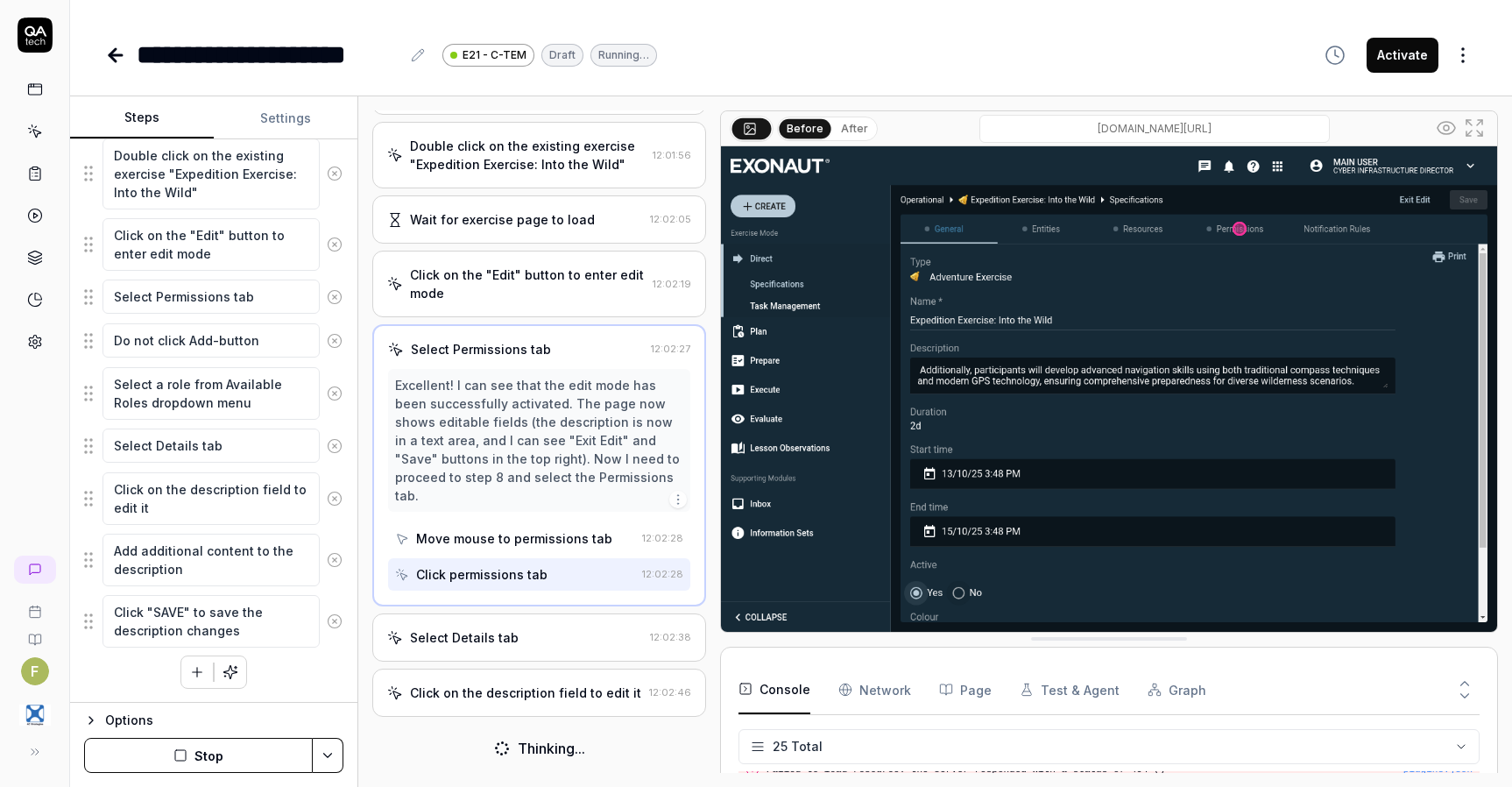
scroll to position [454, 0]
click at [212, 397] on textarea "Select a role from Available Roles dropdown menu" at bounding box center [210, 394] width 217 height 53
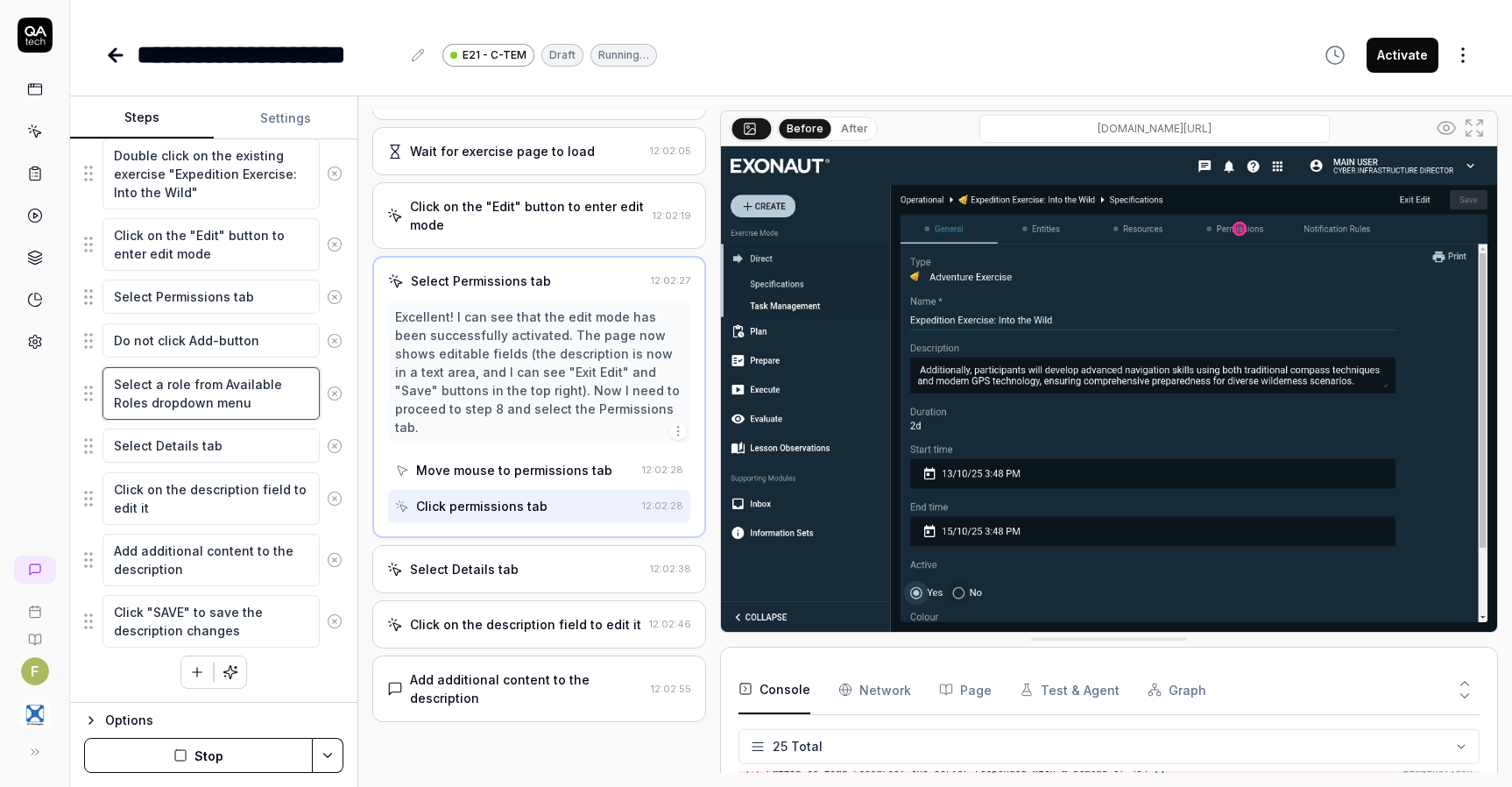
scroll to position [528, 0]
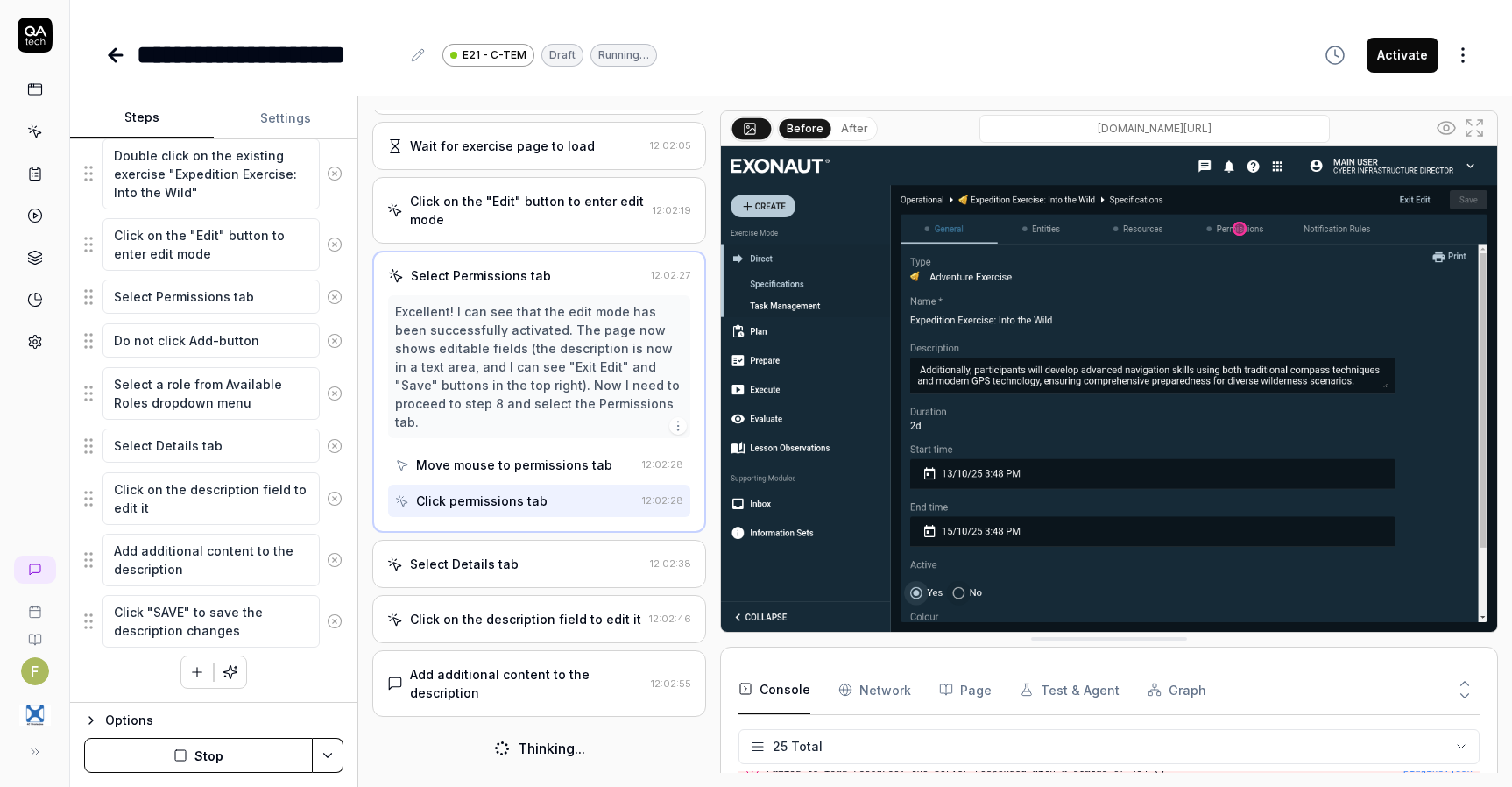
click at [515, 689] on div "Add additional content to the description" at bounding box center [527, 683] width 234 height 37
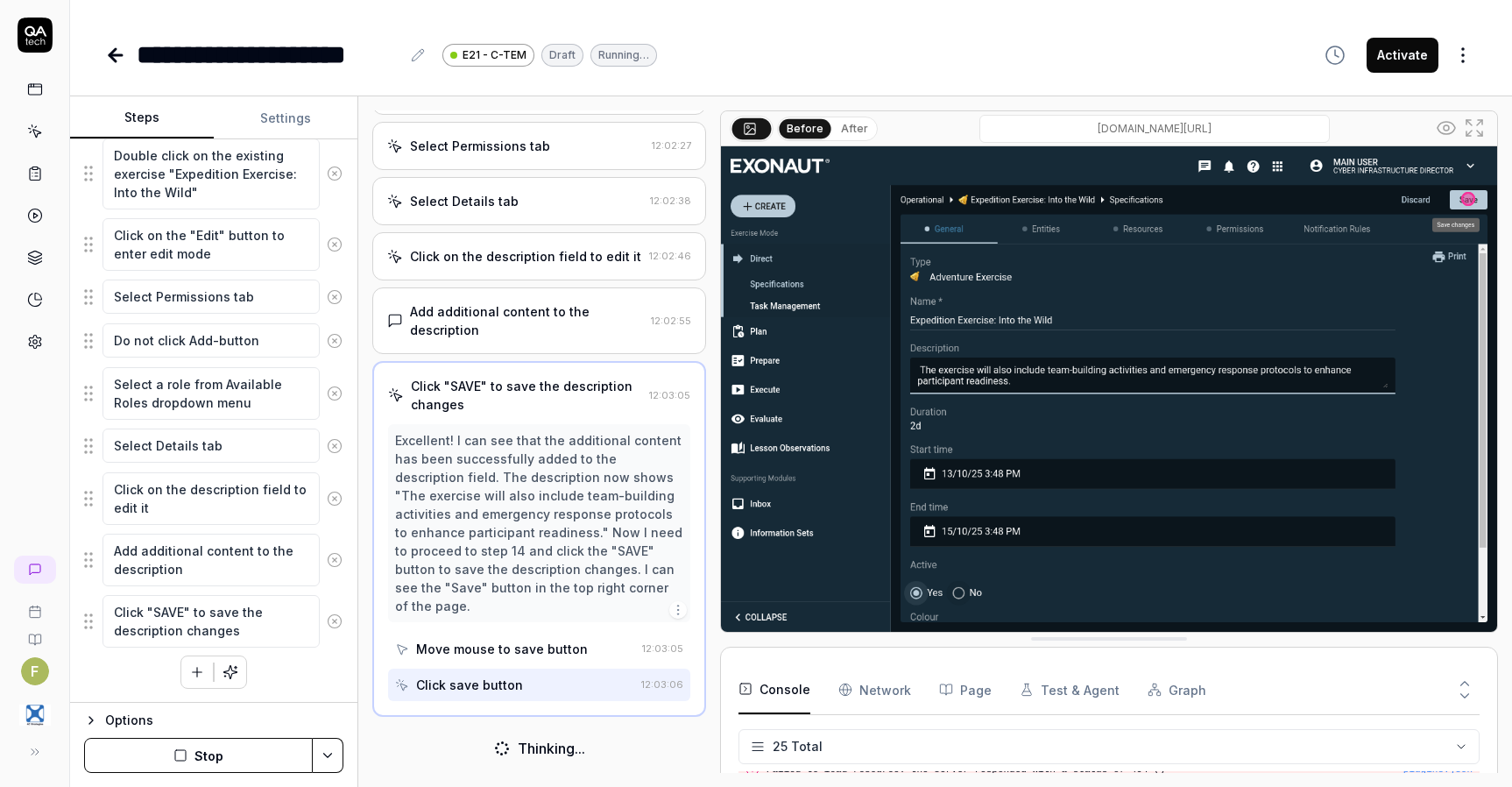
scroll to position [656, 0]
drag, startPoint x: 95, startPoint y: 395, endPoint x: 96, endPoint y: 339, distance: 56.0
click at [96, 339] on fieldset "Enter username in the login form Enter password in the login form Click the "LO…" at bounding box center [214, 239] width 259 height 817
click at [223, 346] on textarea "Select a role from Available Roles dropdown menu" at bounding box center [210, 349] width 217 height 53
drag, startPoint x: 190, startPoint y: 339, endPoint x: 17, endPoint y: 358, distance: 174.0
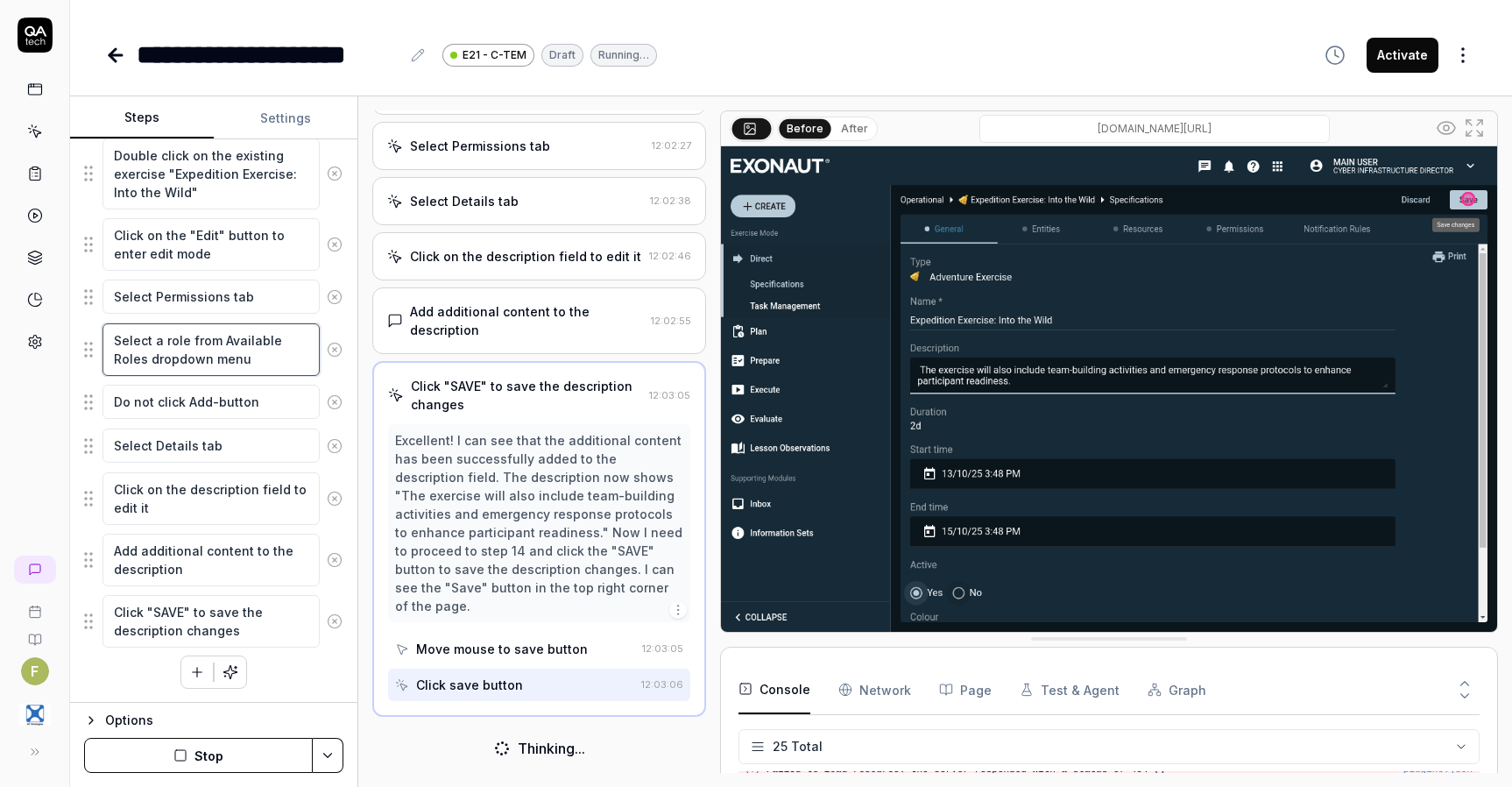
click at [17, 358] on div "**********" at bounding box center [756, 394] width 1512 height 787
type textarea "*"
type textarea "Select a role rom Available Roles dropdown menu"
type textarea "*"
type textarea "Select a rolerom Available Roles dropdown menu"
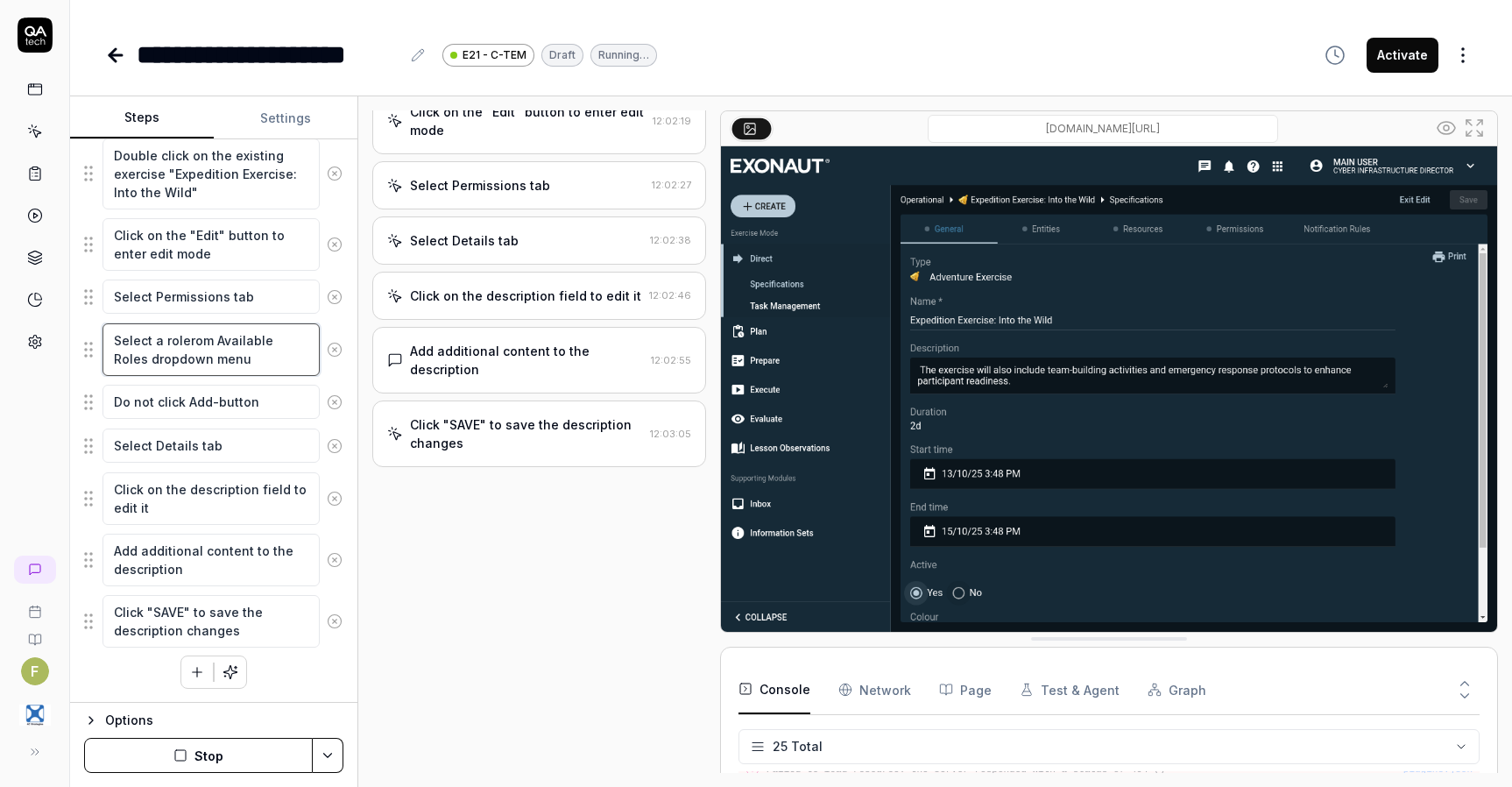
type textarea "*"
type textarea "Select a rolrom Available Roles dropdown menu"
type textarea "*"
type textarea "Select a rorom Available Roles dropdown menu"
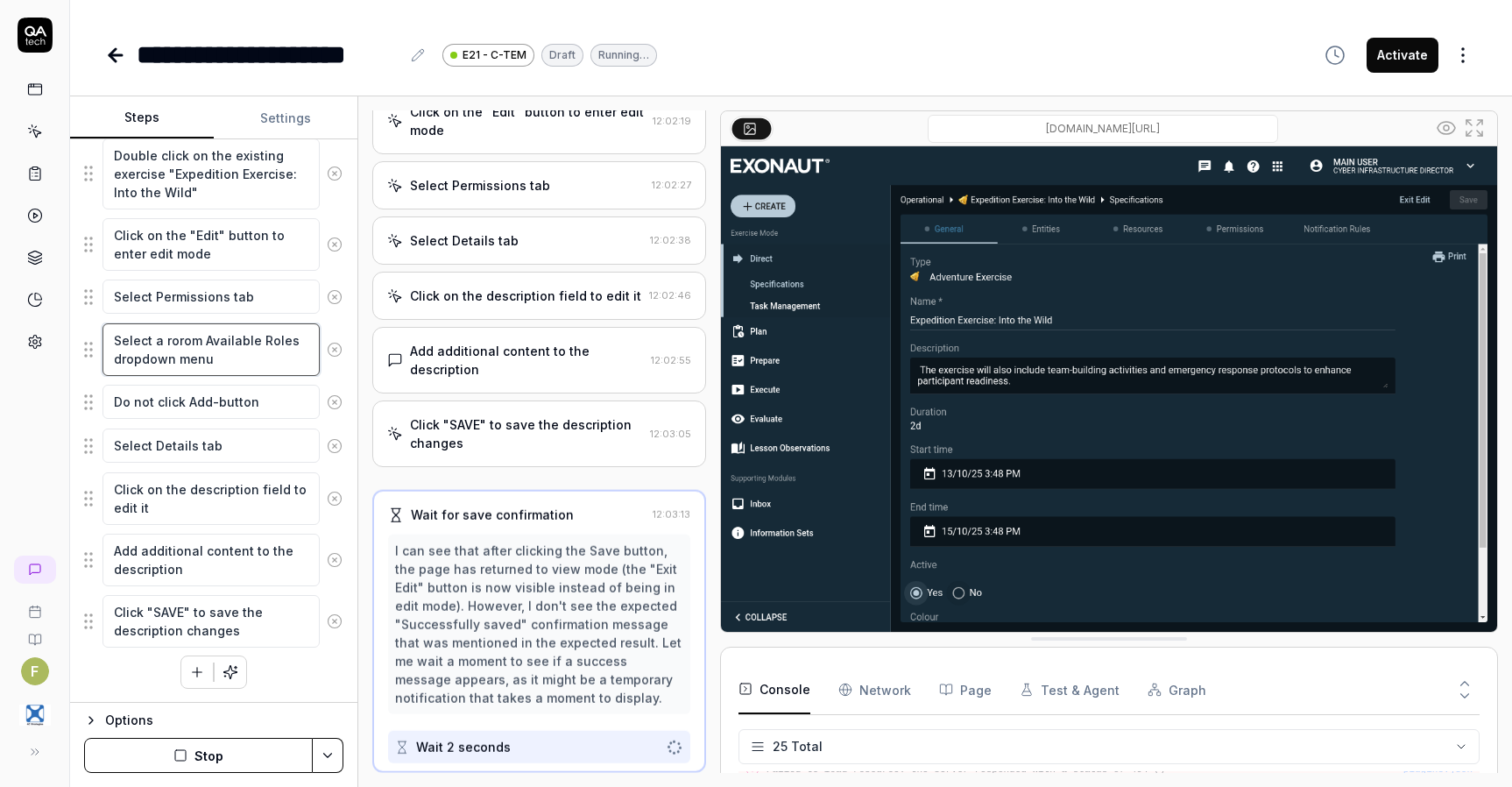
type textarea "*"
type textarea "Select a rrom Available Roles dropdown menu"
type textarea "*"
type textarea "Select a rom Available Roles dropdown menu"
type textarea "*"
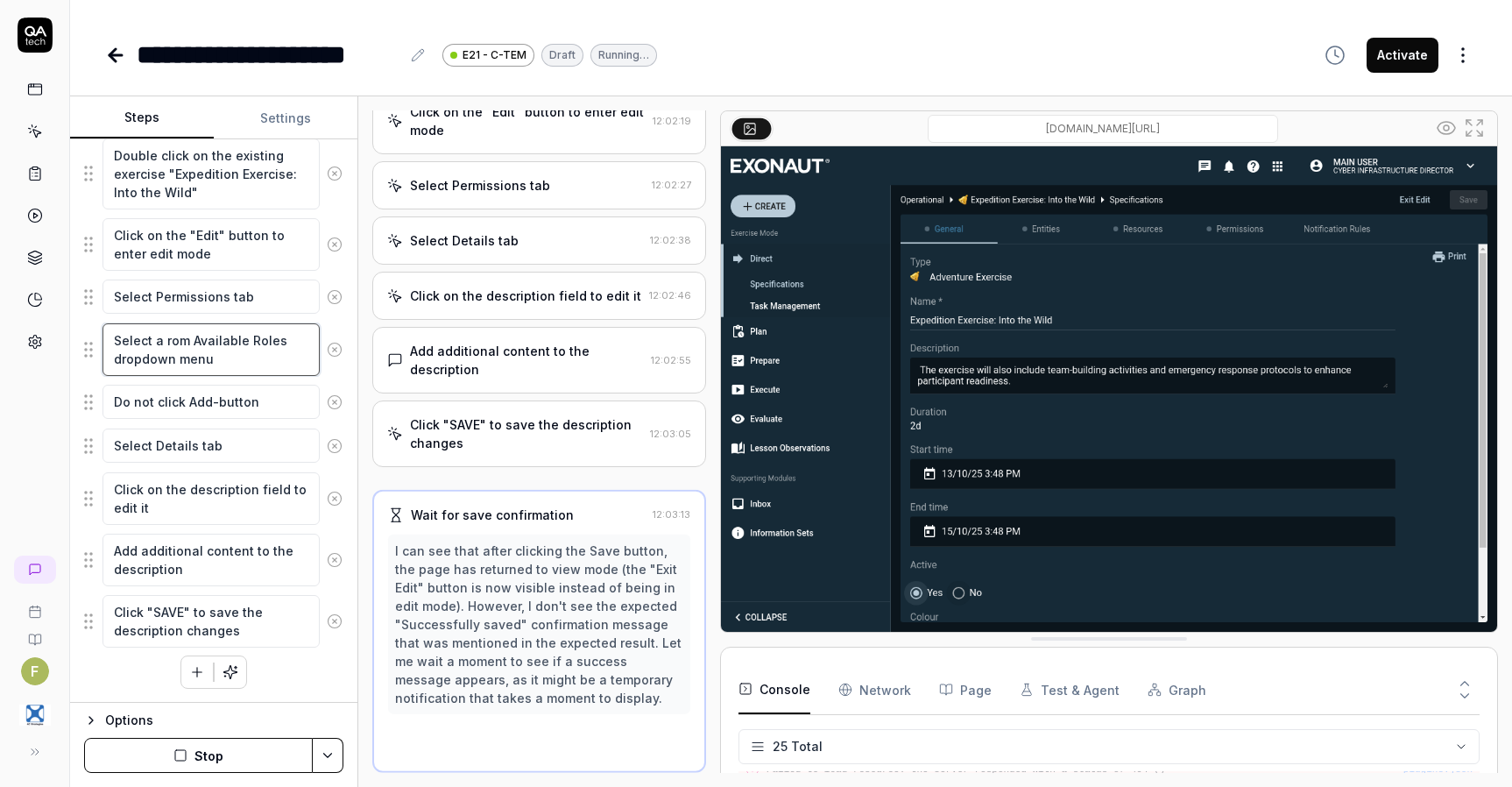
type textarea "Select arom Available Roles dropdown menu"
type textarea "*"
type textarea "Select rom Available Roles dropdown menu"
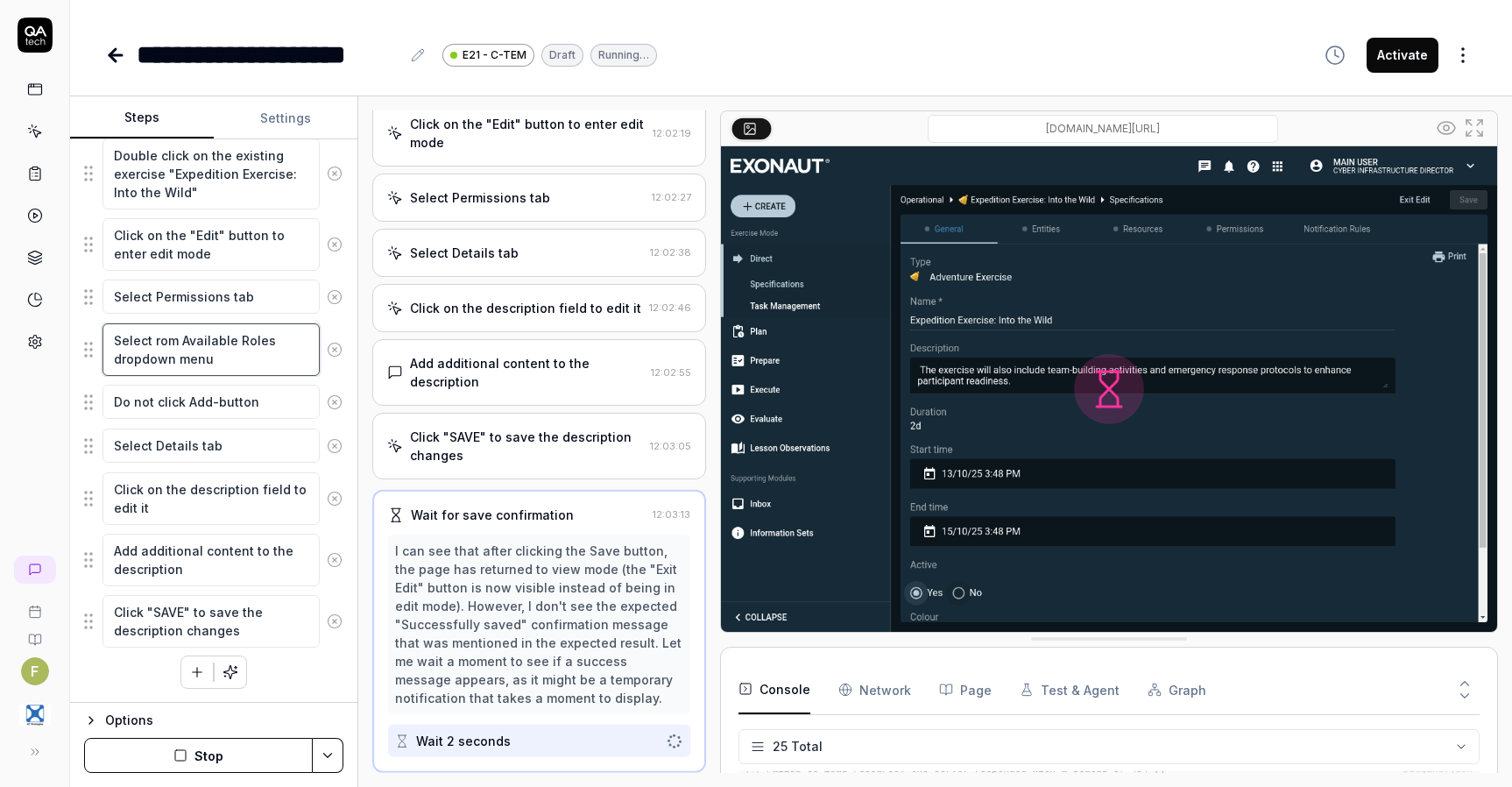
type textarea "*"
type textarea "Selectrom Available Roles dropdown menu"
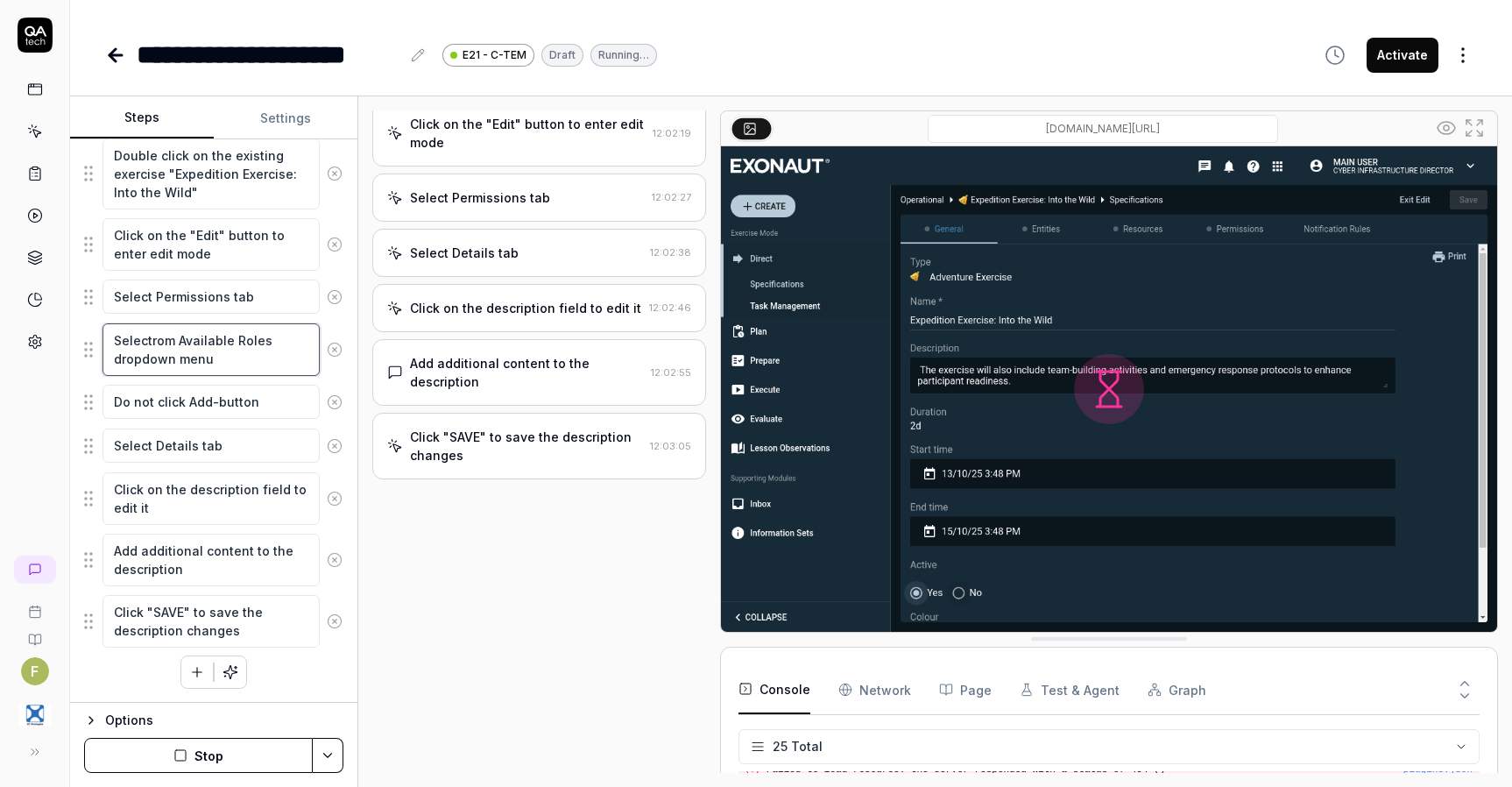
type textarea "*"
type textarea "Selecrom Available Roles dropdown menu"
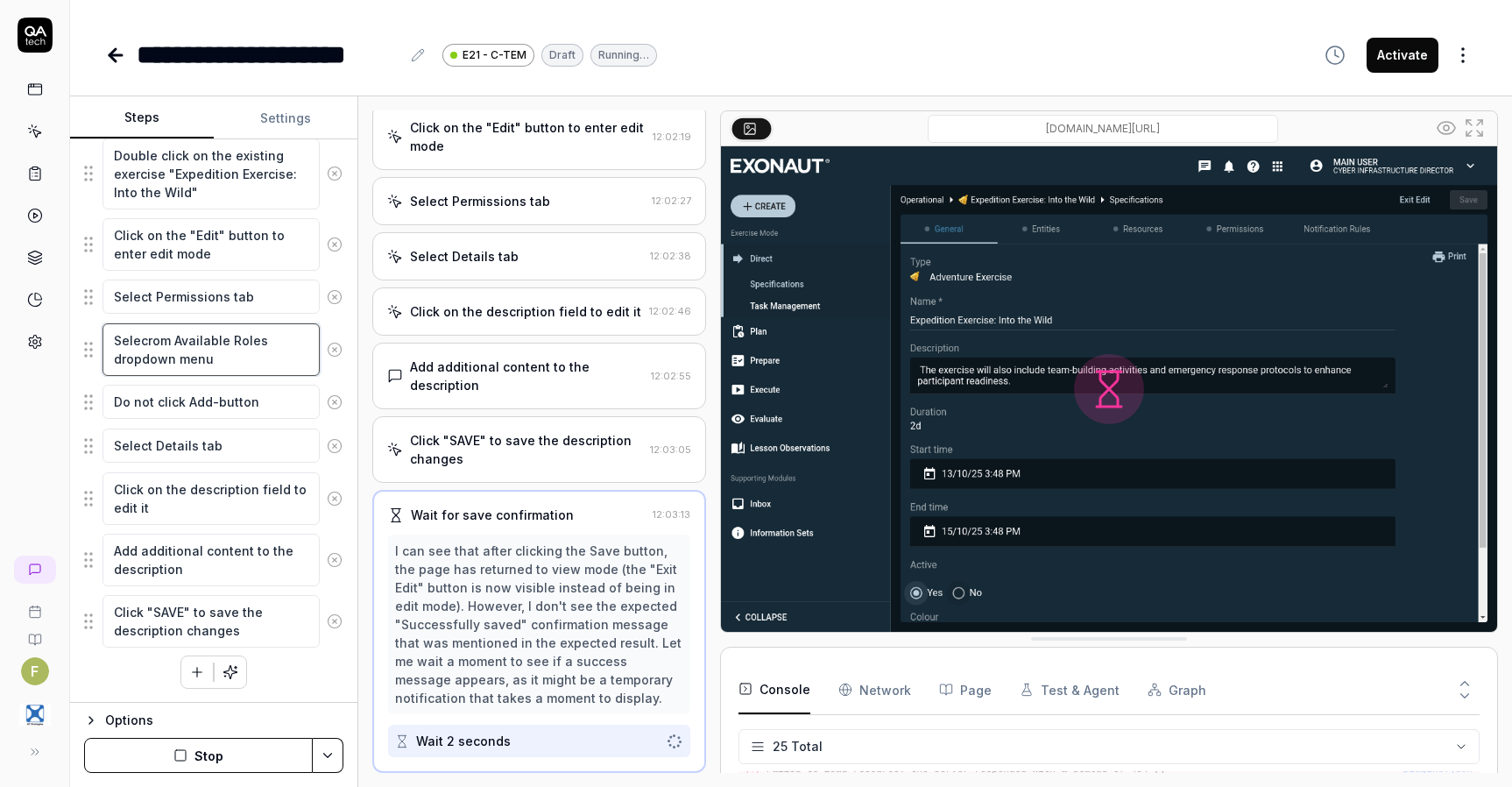
type textarea "*"
type textarea "Selerom Available Roles dropdown menu"
type textarea "*"
type textarea "Selrom Available Roles dropdown menu"
type textarea "*"
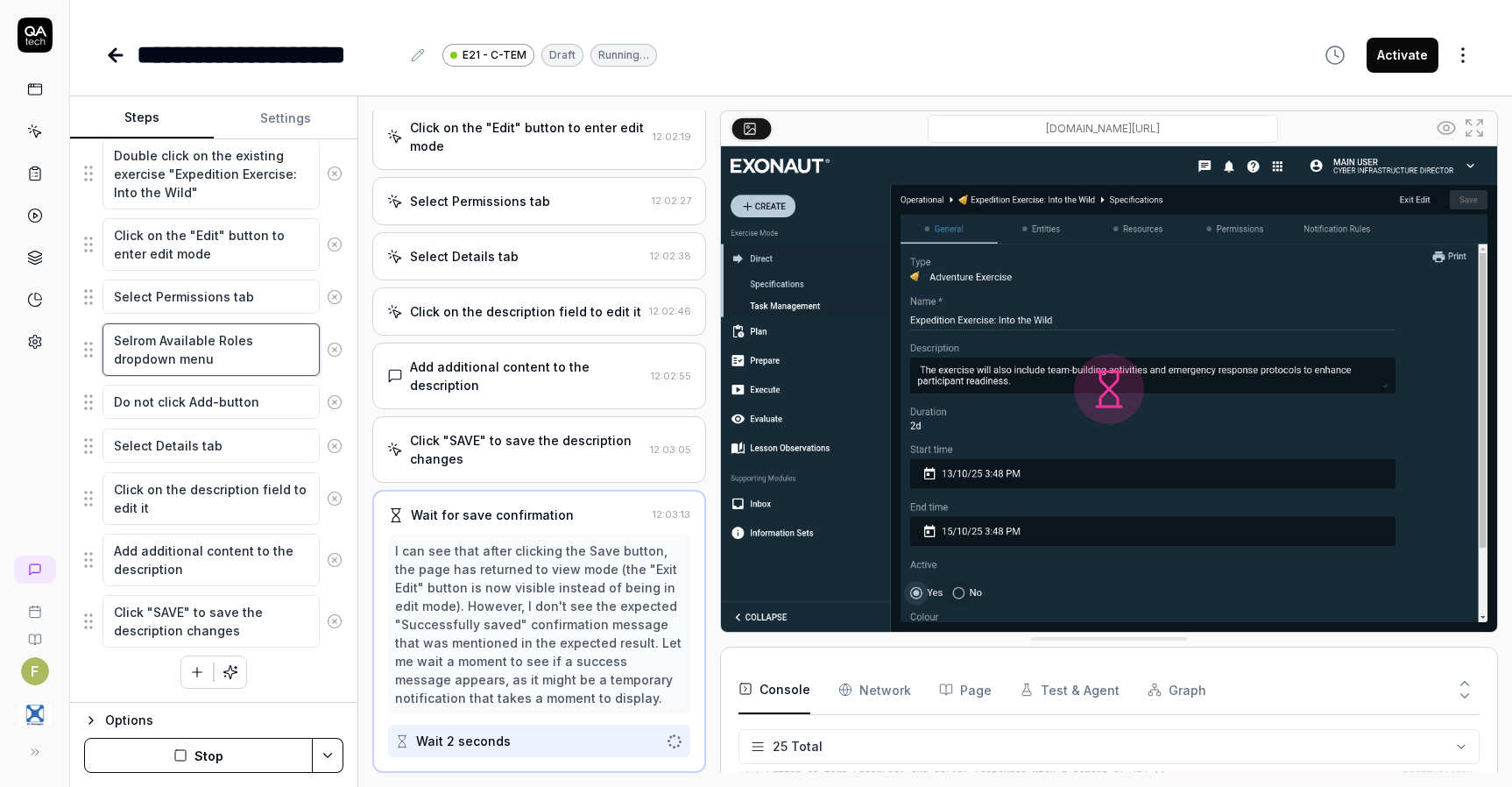
type textarea "Serom Available Roles dropdown menu"
type textarea "*"
type textarea "Srom Available Roles dropdown menu"
type textarea "*"
type textarea "rom Available Roles dropdown menu"
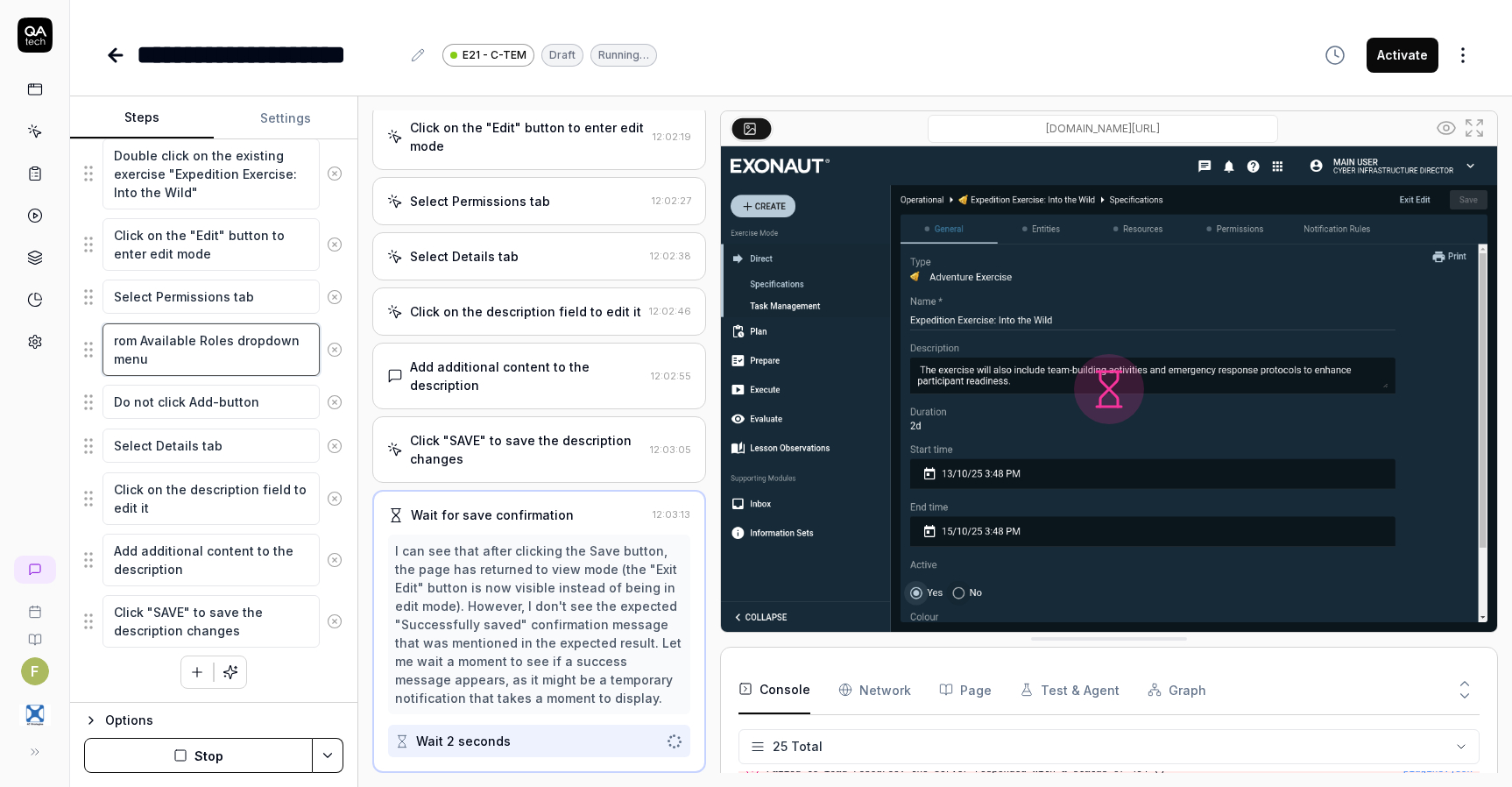
type textarea "*"
type textarea "From Available Roles dropdown menu"
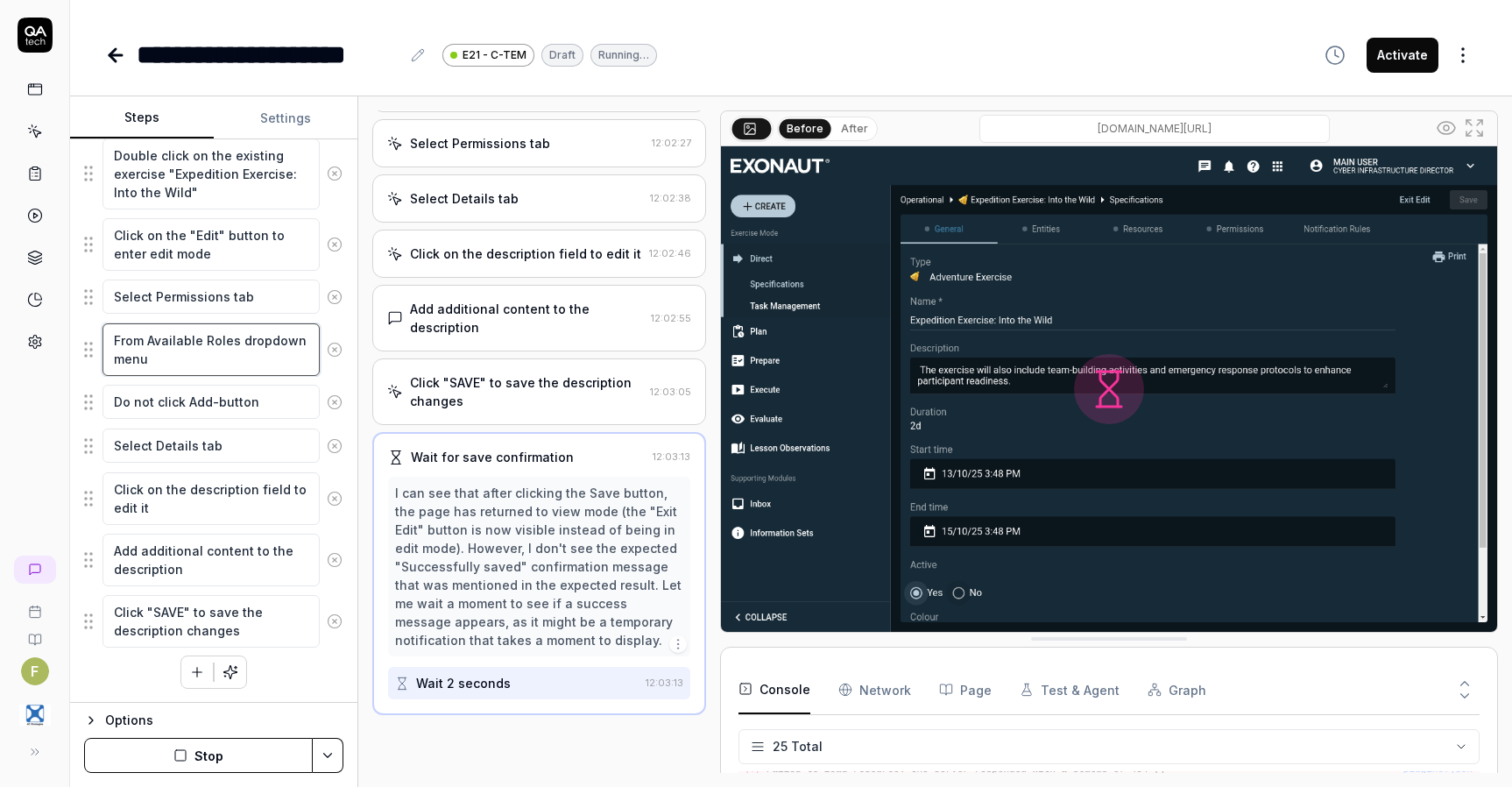
scroll to position [657, 0]
click at [255, 355] on textarea "From Available Roles dropdown menu" at bounding box center [210, 349] width 217 height 53
type textarea "*"
type textarea "From Available Roles dropdown menu"
type textarea "*"
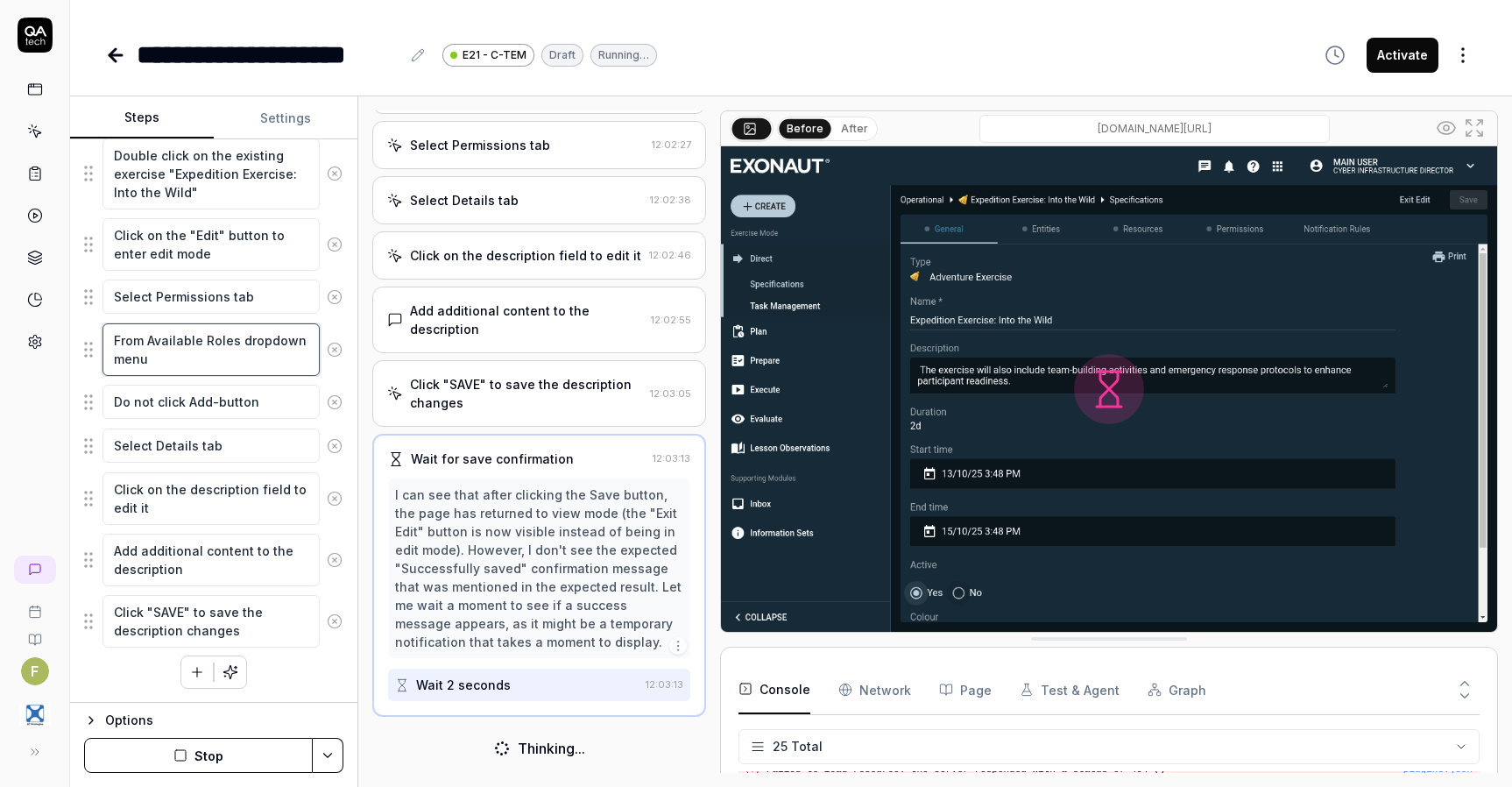
type textarea "From Available Roles dropdown menu s"
type textarea "*"
type textarea "From Available Roles dropdown menu sl"
type textarea "*"
type textarea "From Available Roles dropdown menu sle"
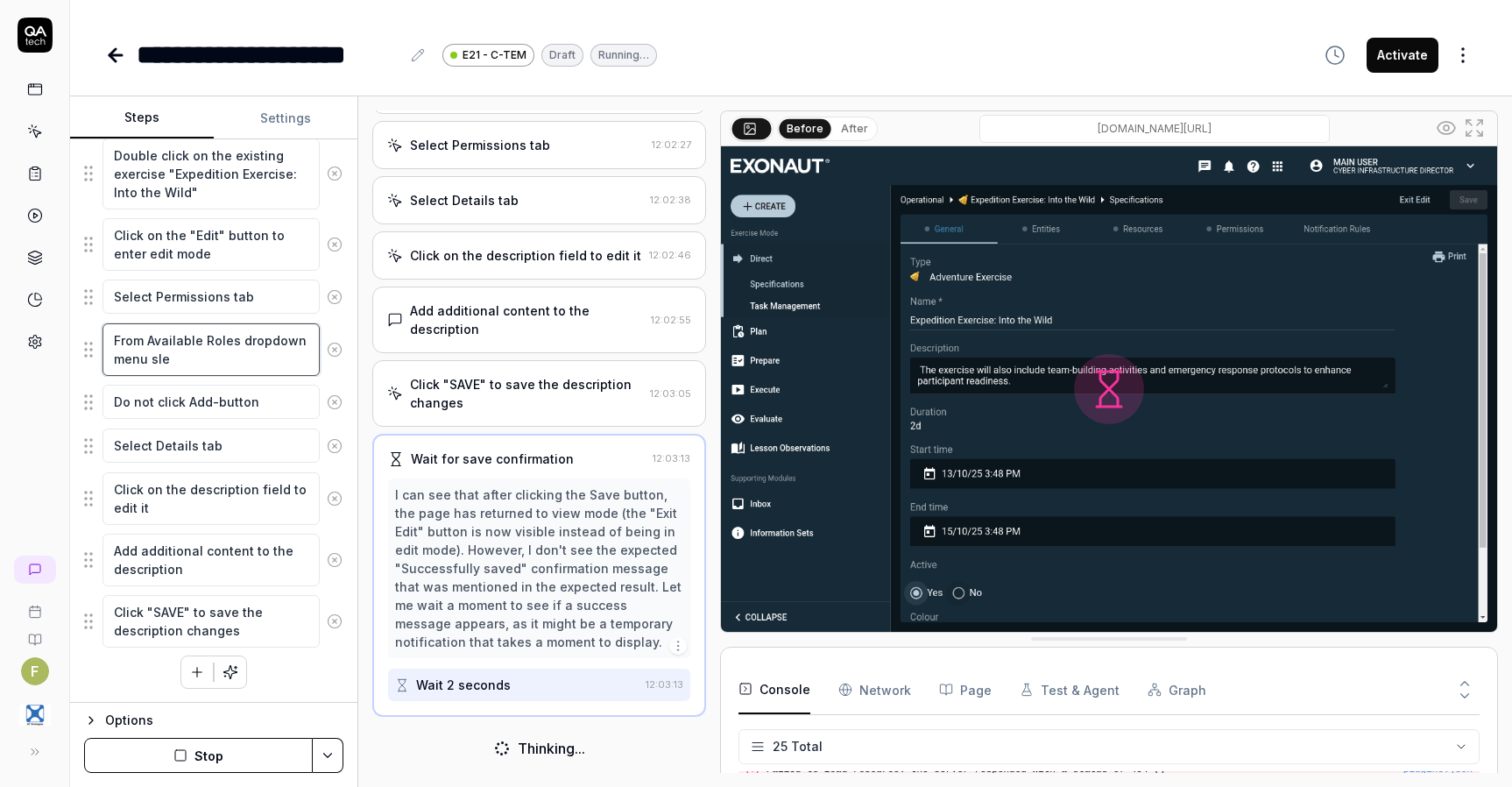
type textarea "*"
type textarea "From Available Roles dropdown menu sl"
type textarea "*"
type textarea "From Available Roles dropdown menu s"
type textarea "*"
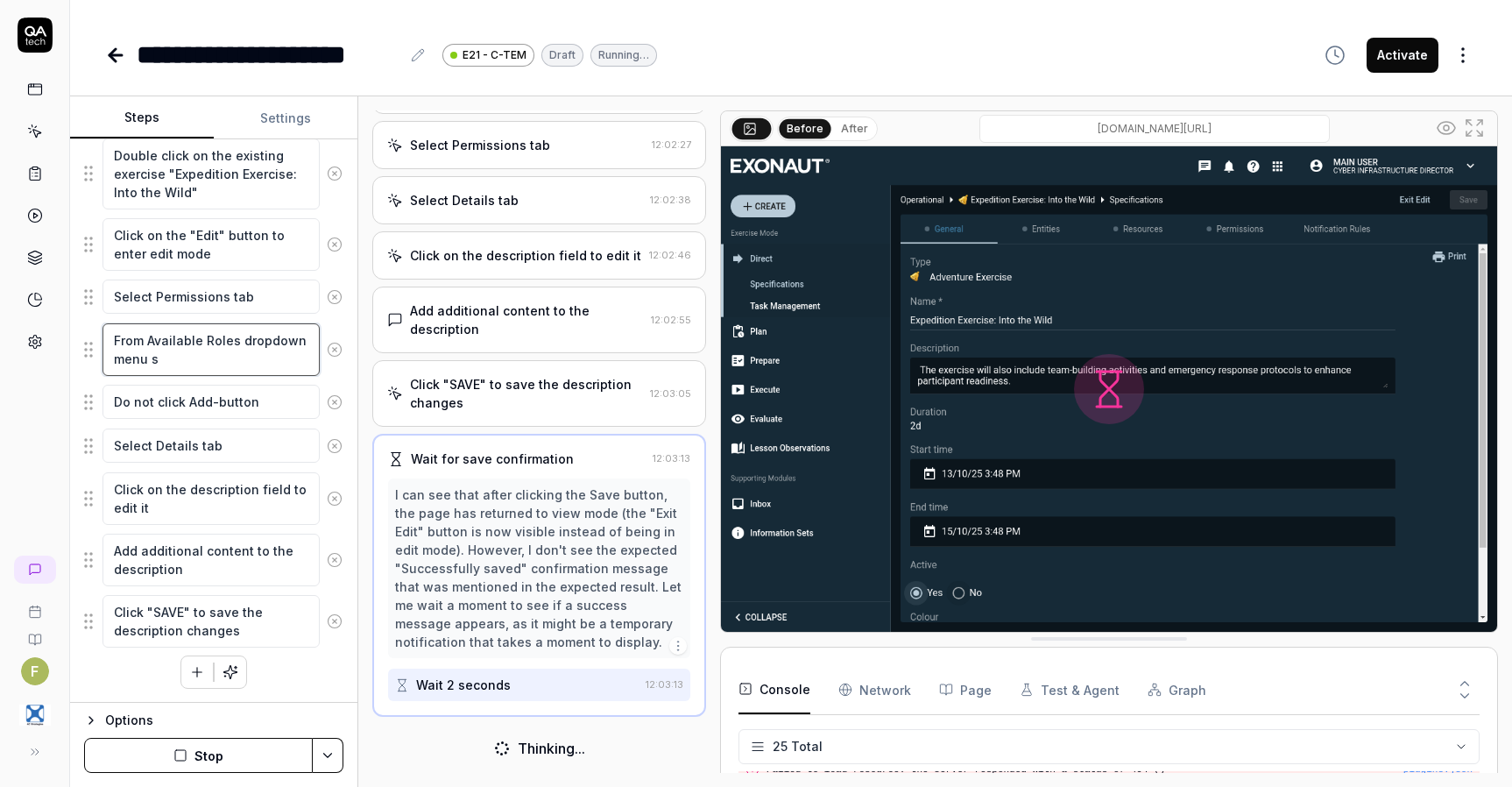
type textarea "From Available Roles dropdown menu se"
type textarea "*"
type textarea "From Available Roles dropdown menu sel"
type textarea "*"
type textarea "From Available Roles dropdown menu sele"
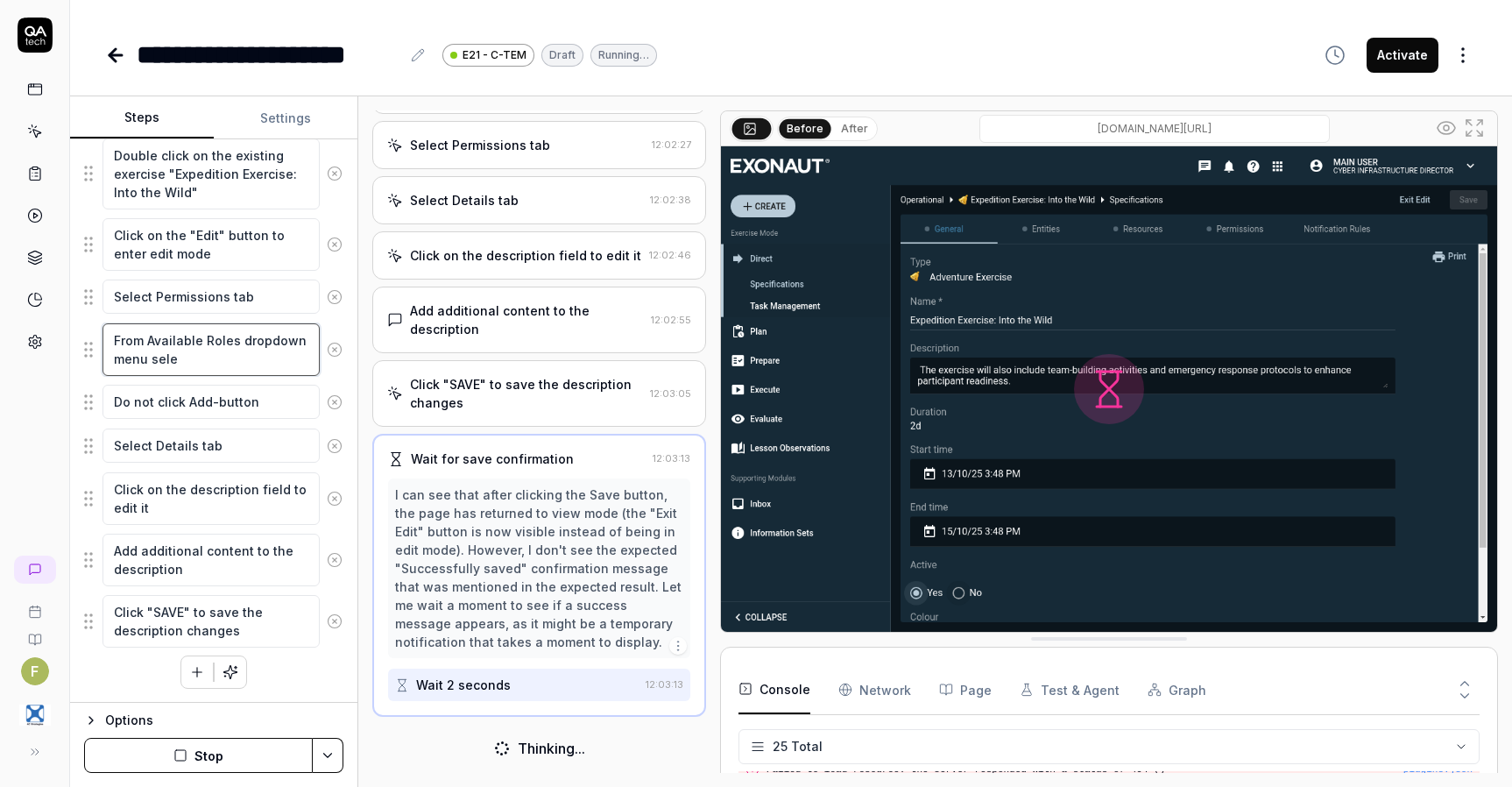
type textarea "*"
type textarea "From Available Roles dropdown menu selec"
type textarea "*"
type textarea "From Available Roles dropdown menu select"
type textarea "*"
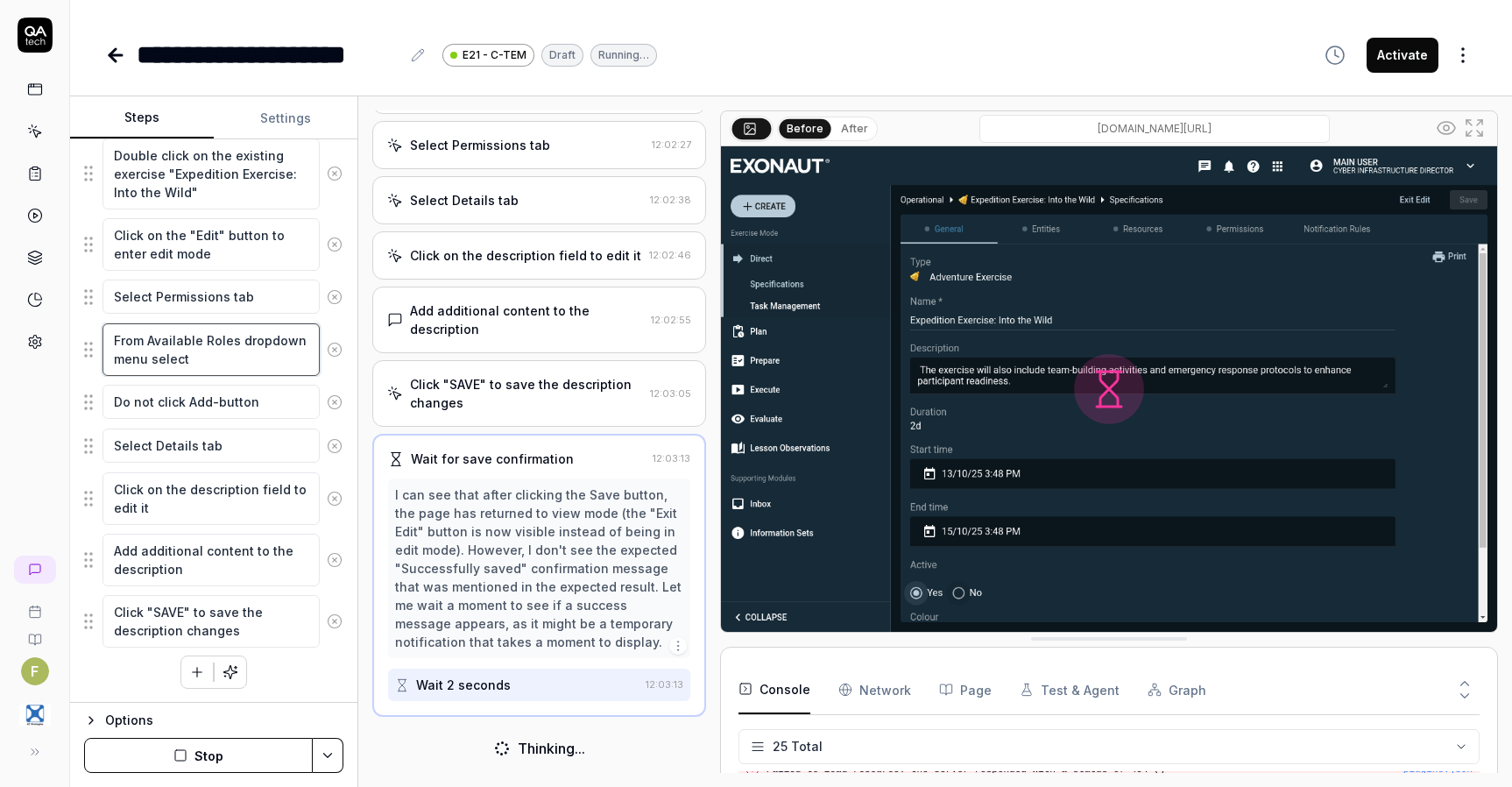
type textarea "From Available Roles dropdown menu select"
type textarea "*"
type textarea "From Available Roles dropdown menu select a"
type textarea "*"
type textarea "From Available Roles dropdown menu select a"
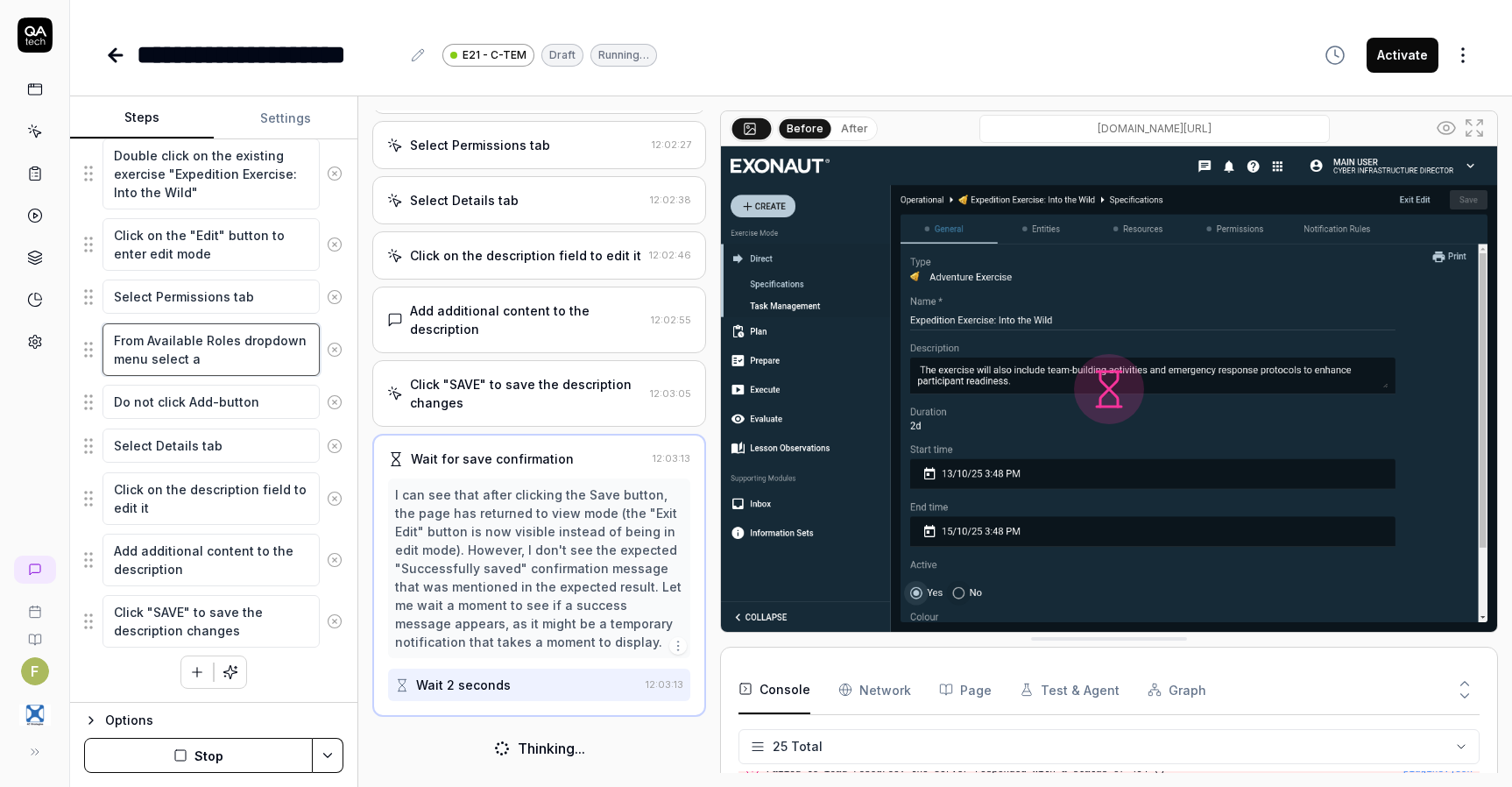
type textarea "*"
type textarea "From Available Roles dropdown menu select a Ro"
type textarea "*"
type textarea "From Available Roles dropdown menu select a Rol"
type textarea "*"
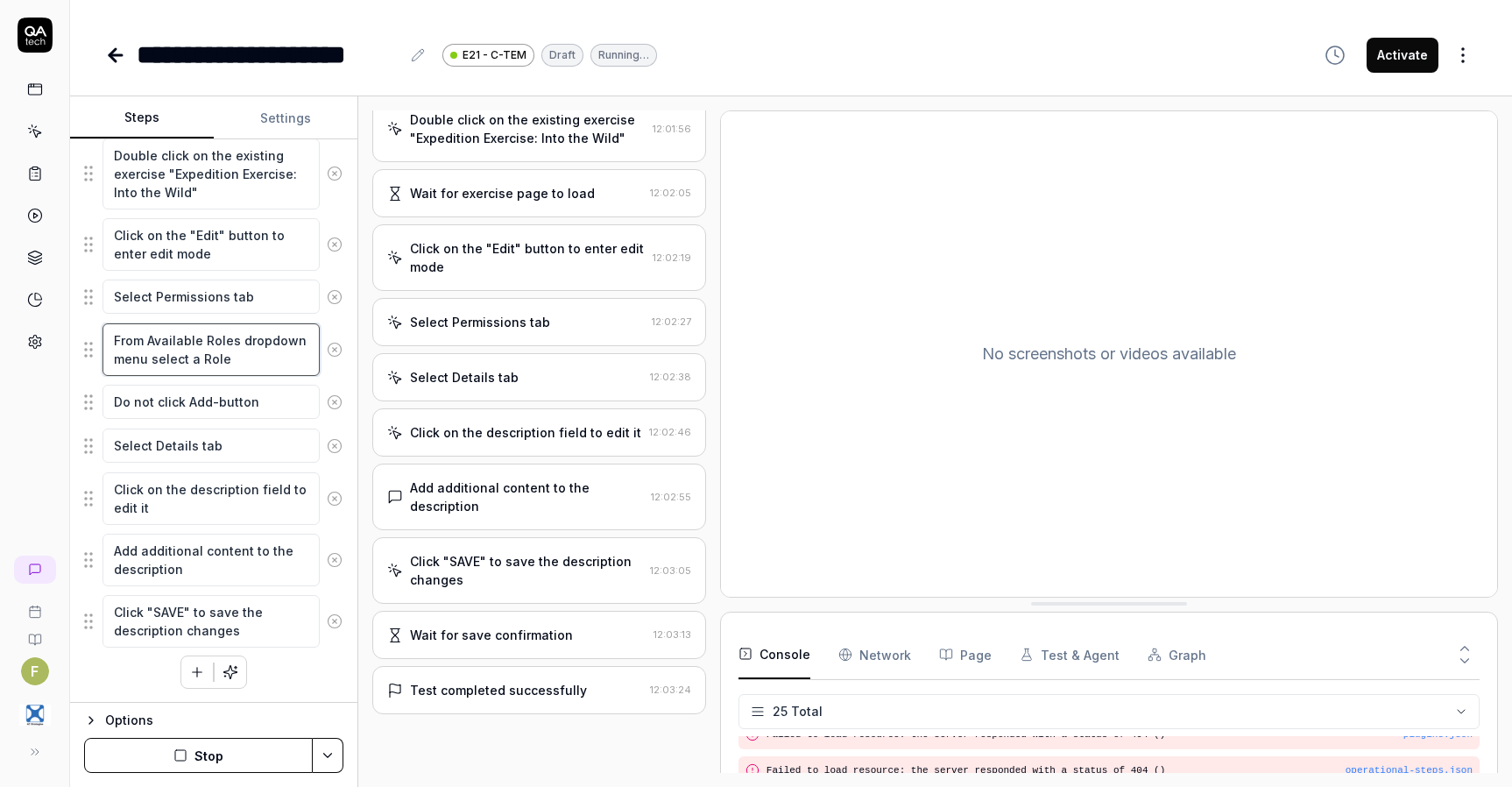
scroll to position [478, 0]
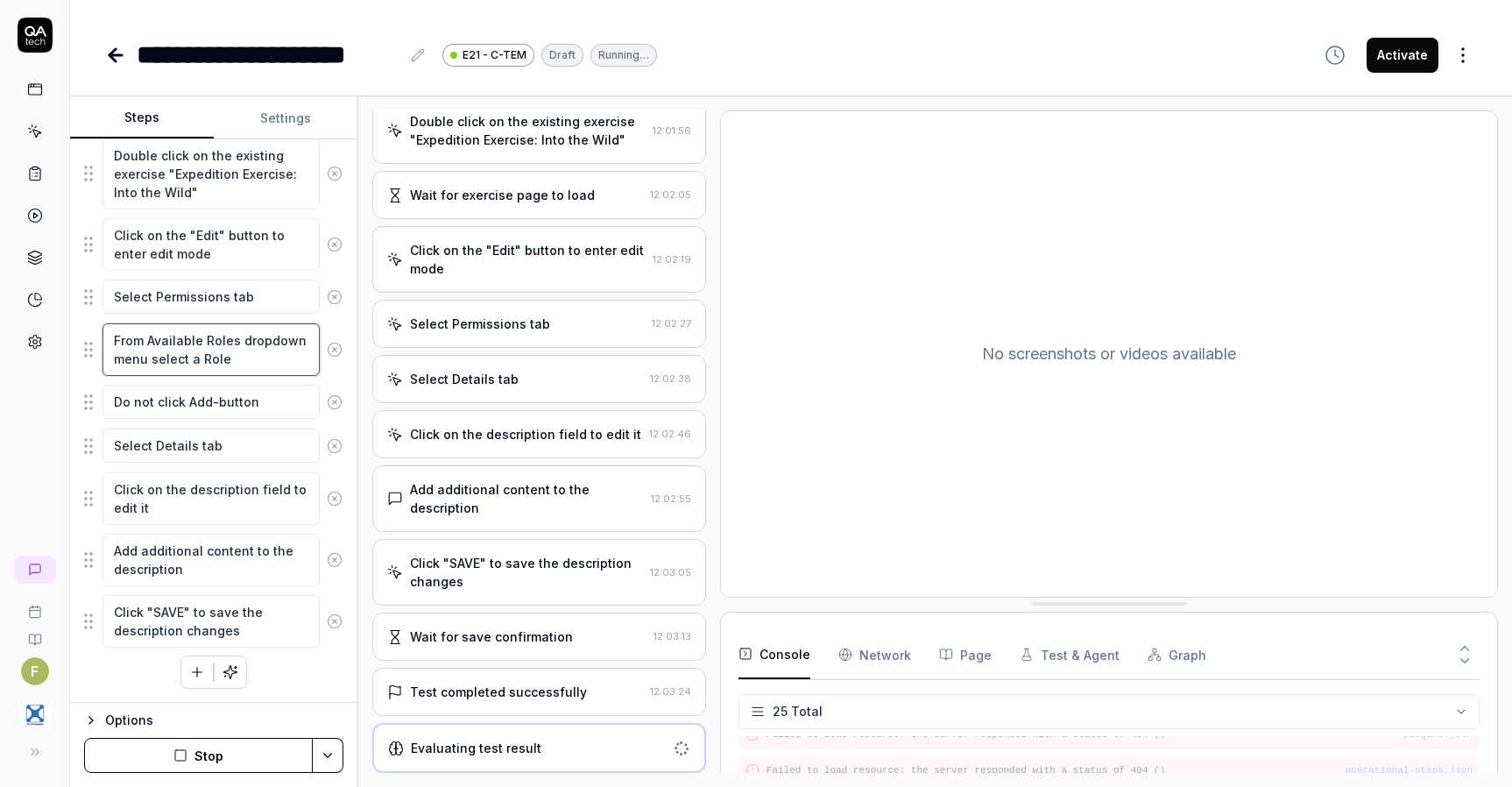
type textarea "From Available Roles dropdown menu select a Role"
click at [237, 750] on button "Stop" at bounding box center [199, 755] width 229 height 35
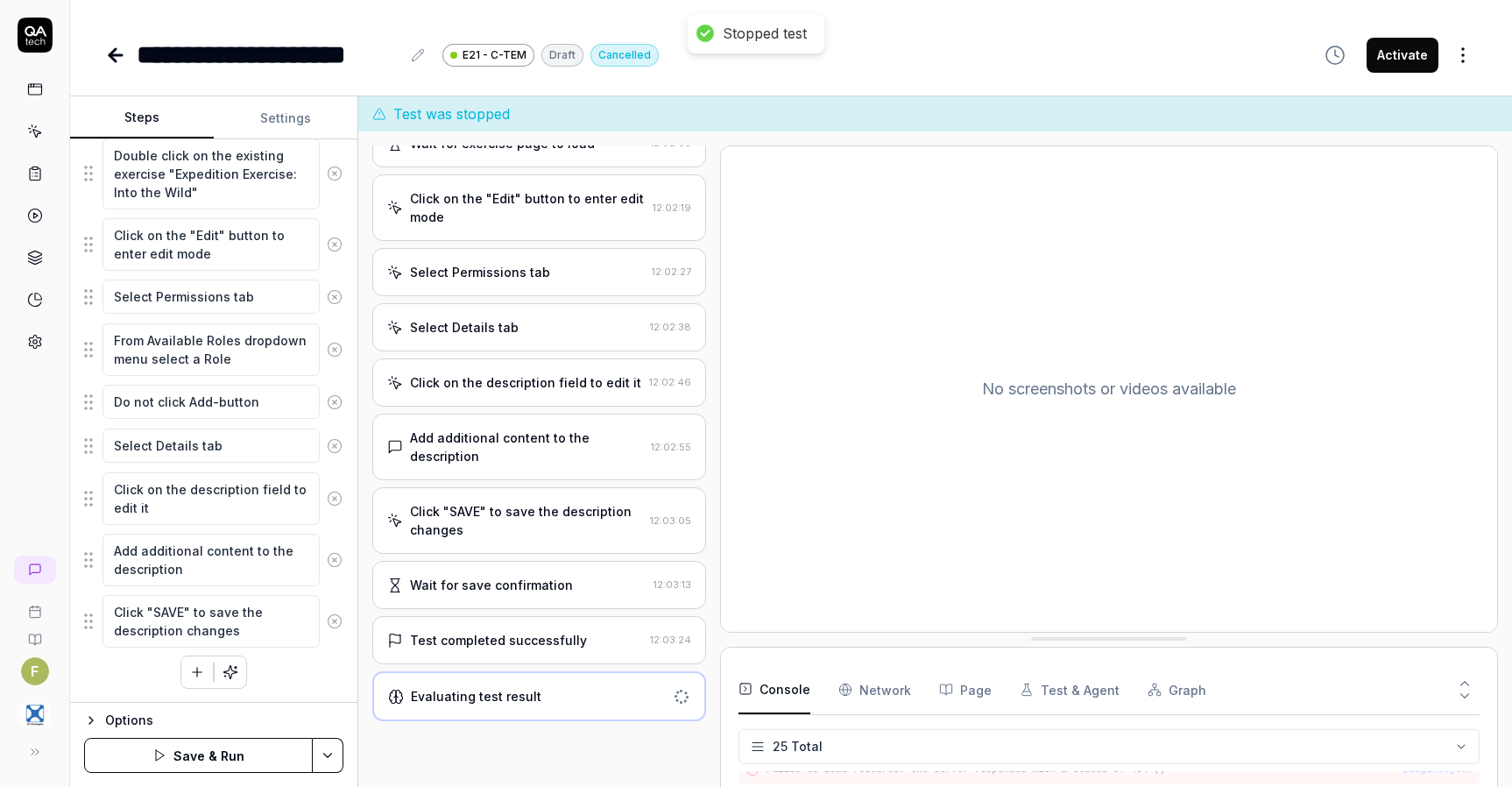
scroll to position [582, 0]
click at [255, 755] on button "Save & Run" at bounding box center [199, 755] width 229 height 35
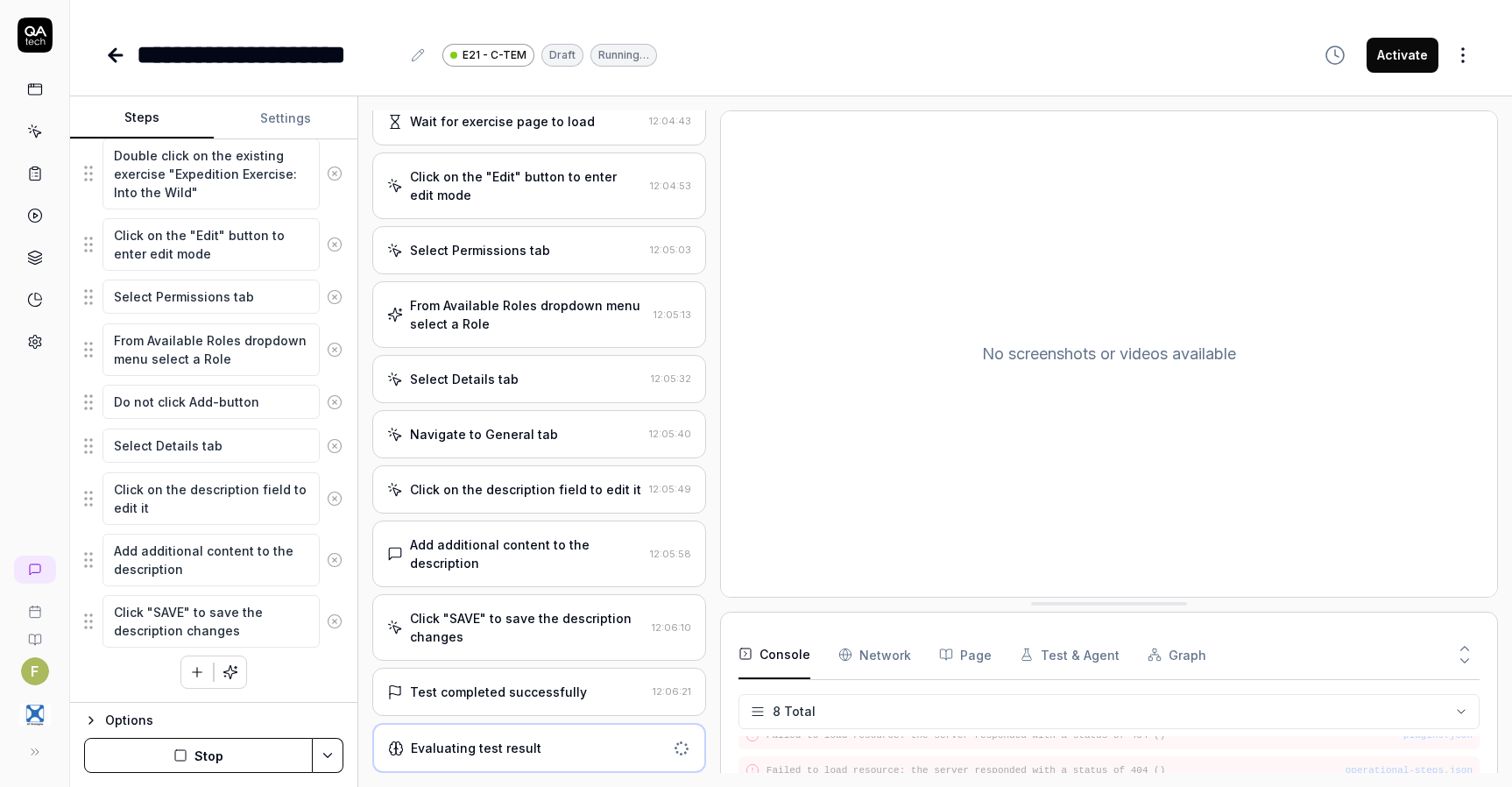
scroll to position [552, 0]
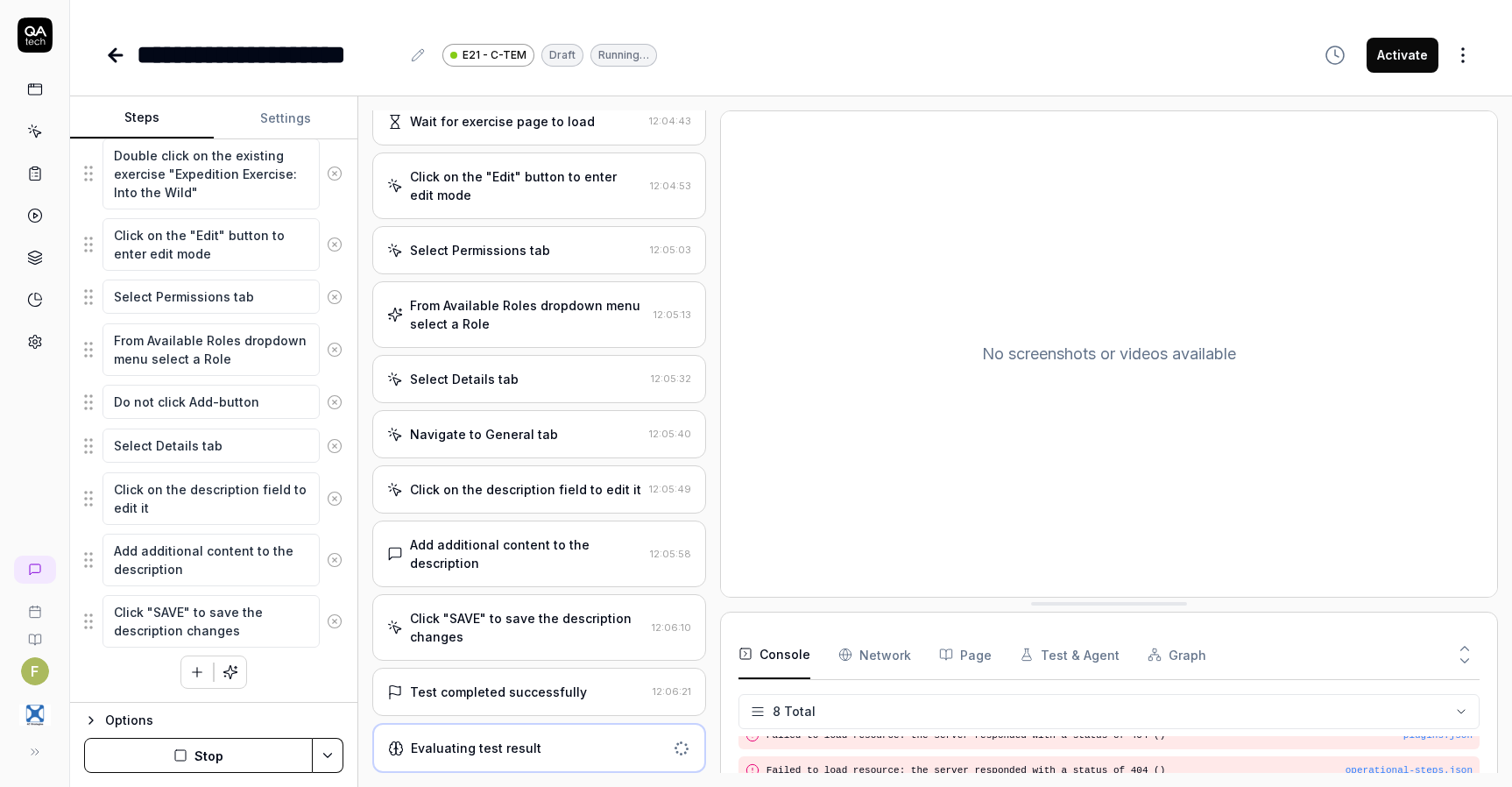
type textarea "*"
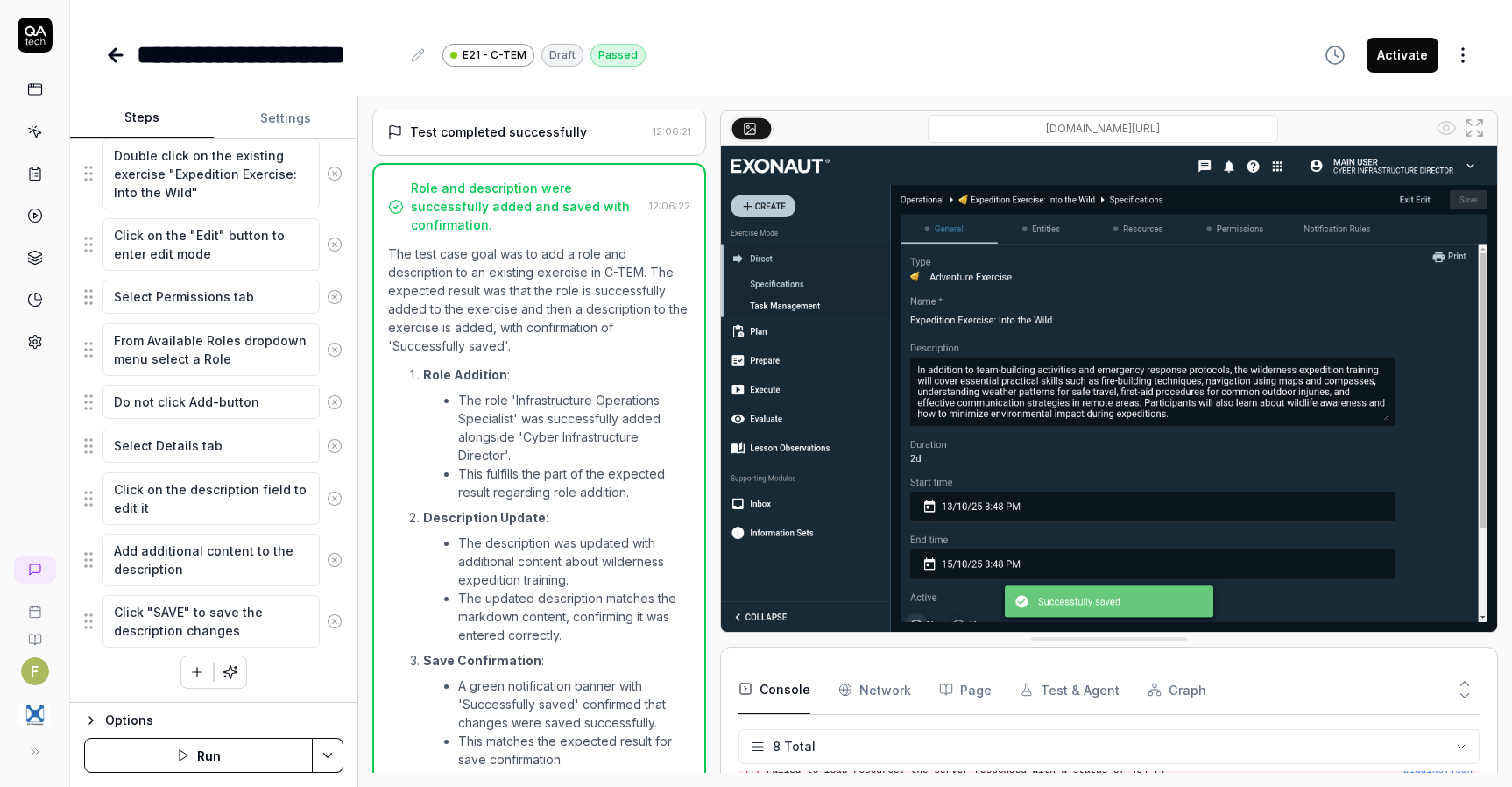
scroll to position [1196, 0]
